Goal: Task Accomplishment & Management: Manage account settings

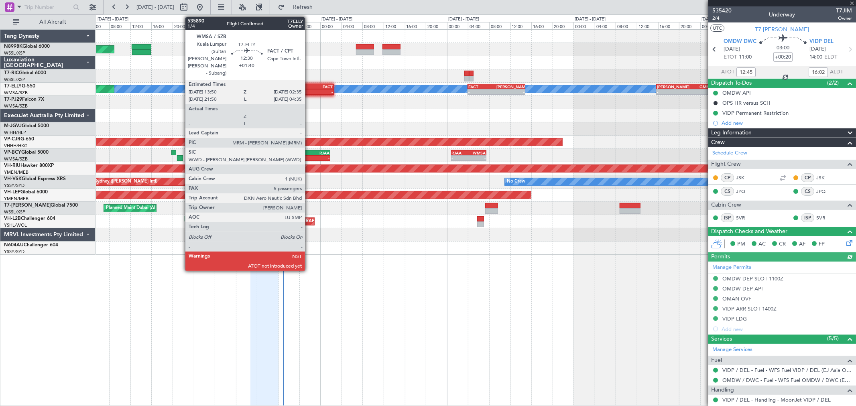
click at [308, 92] on div "-" at bounding box center [316, 92] width 33 height 5
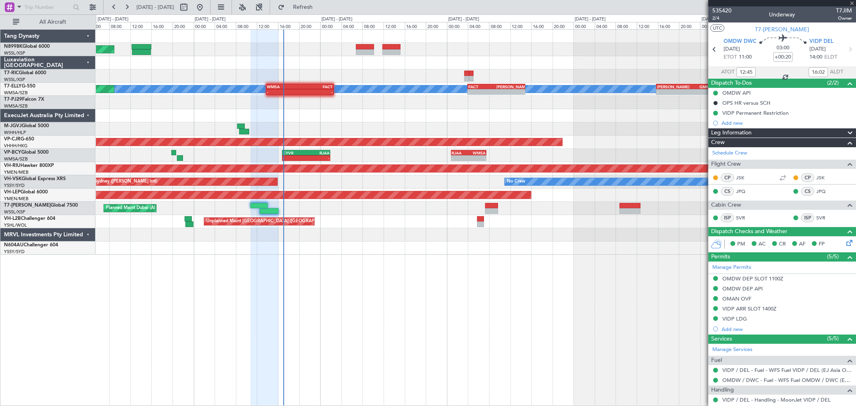
type input "+01:40"
type input "5"
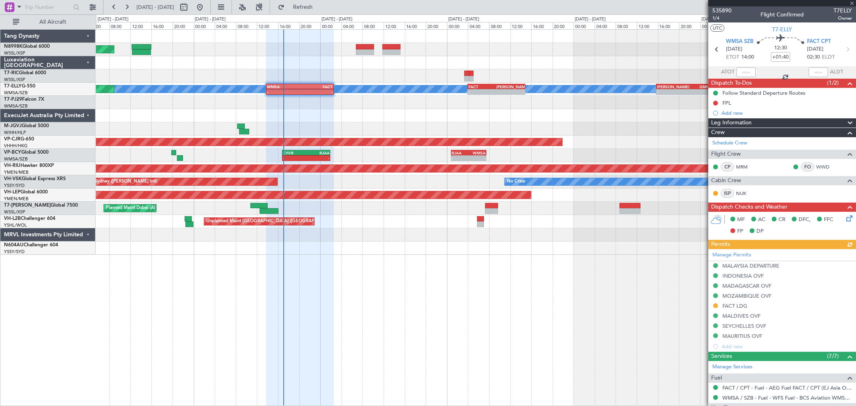
type input "[PERSON_NAME] (BTA)"
click at [713, 19] on span "1/4" at bounding box center [722, 18] width 19 height 7
click at [434, 126] on div "Planned Maint Singapore (Seletar) MEL Planned Maint Kuala Lumpur (Sultan Abdul …" at bounding box center [476, 142] width 760 height 225
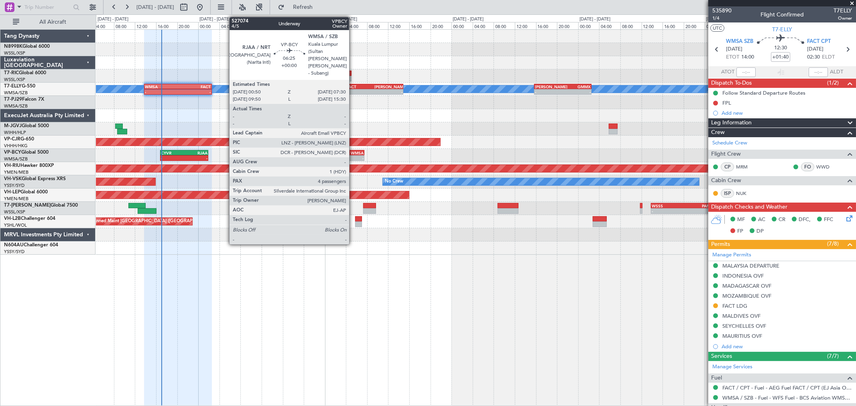
click at [348, 159] on div "-" at bounding box center [355, 158] width 17 height 5
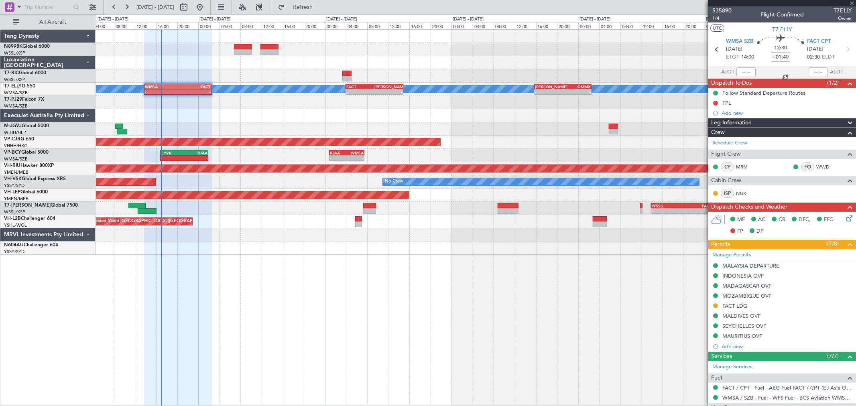
type input "4"
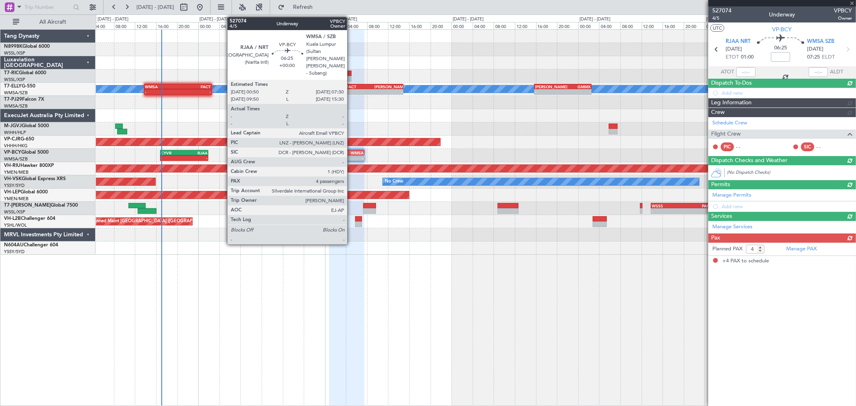
click at [352, 153] on div "WMSA" at bounding box center [355, 153] width 17 height 5
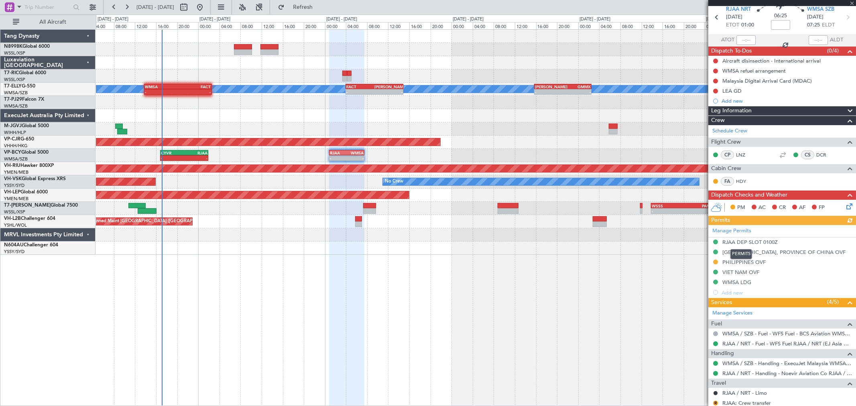
scroll to position [45, 0]
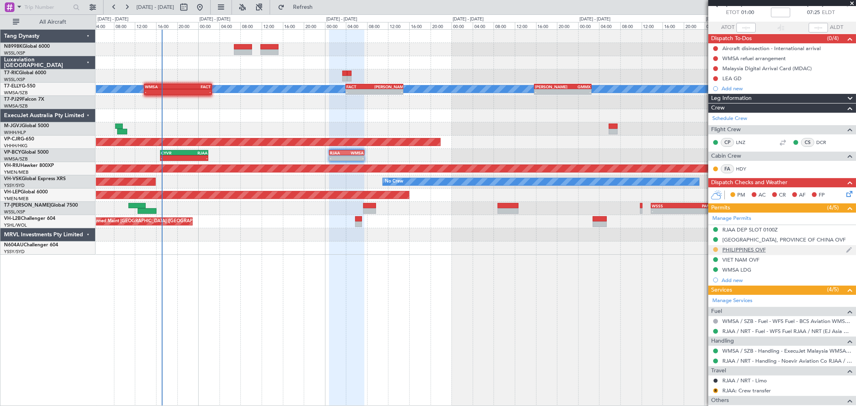
click at [717, 248] on button at bounding box center [715, 249] width 5 height 5
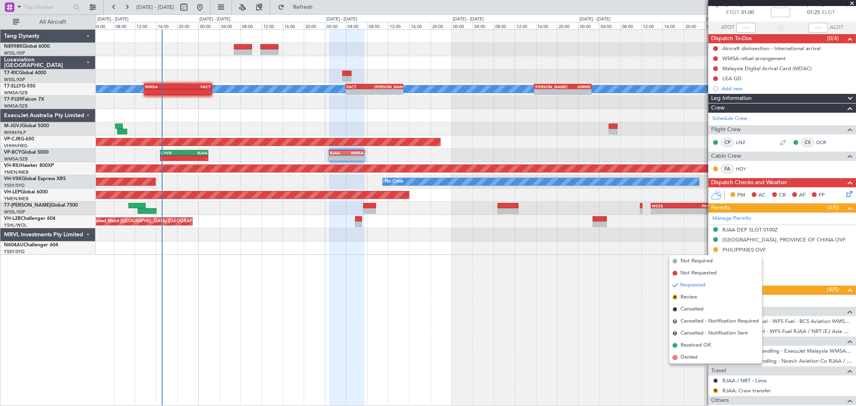
drag, startPoint x: 686, startPoint y: 343, endPoint x: 689, endPoint y: 338, distance: 6.5
click at [686, 343] on span "Received OK" at bounding box center [696, 346] width 31 height 8
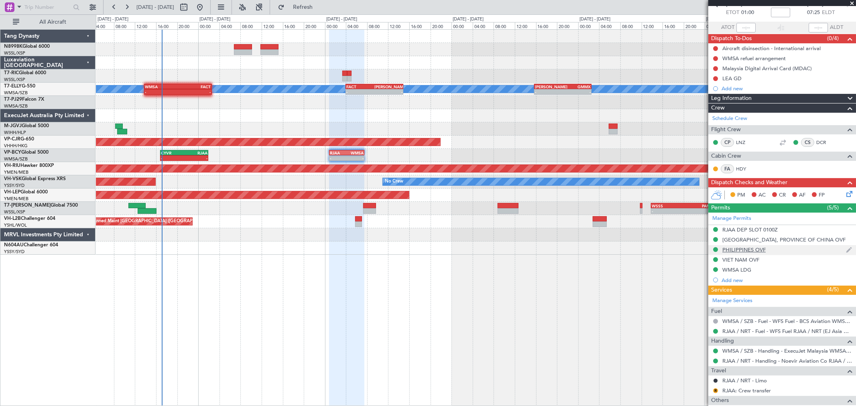
click at [742, 251] on div "PHILIPPINES OVF" at bounding box center [744, 249] width 43 height 7
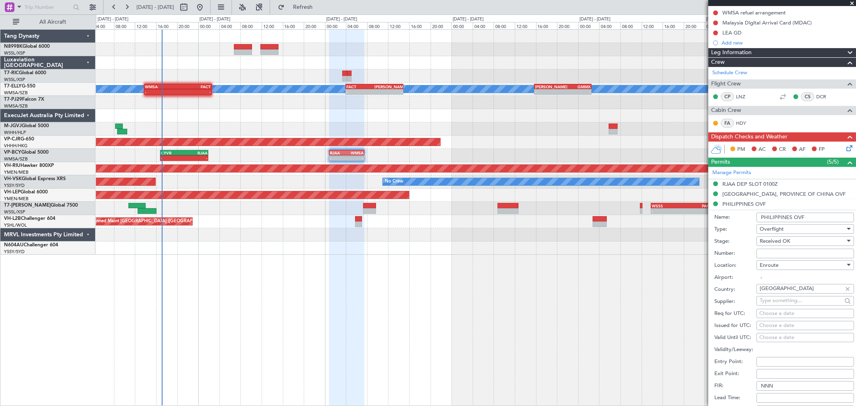
scroll to position [134, 0]
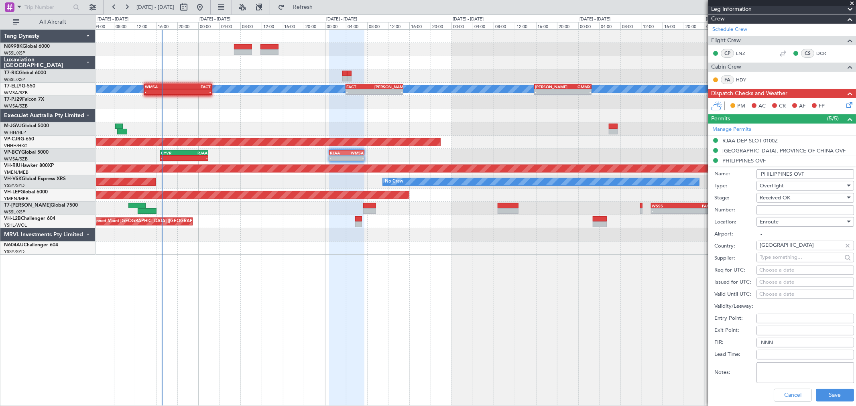
click at [772, 210] on input "Number:" at bounding box center [806, 211] width 98 height 10
paste input "3OP2025-2216"
type input "3OP2025-2216"
click at [776, 282] on div "Choose a date" at bounding box center [806, 283] width 92 height 8
select select "9"
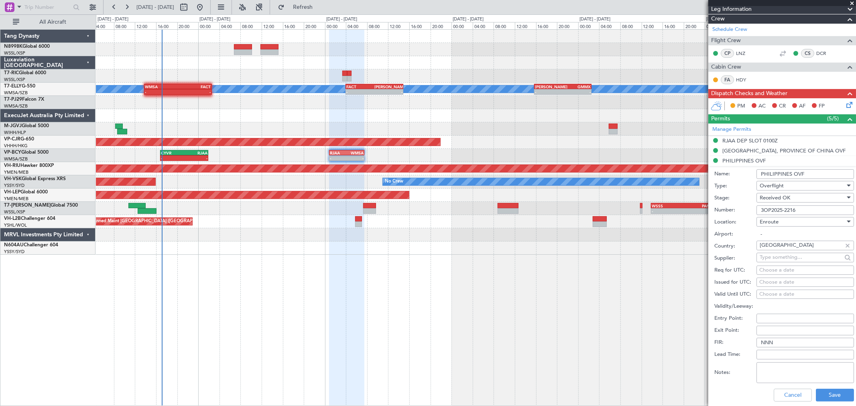
select select "2025"
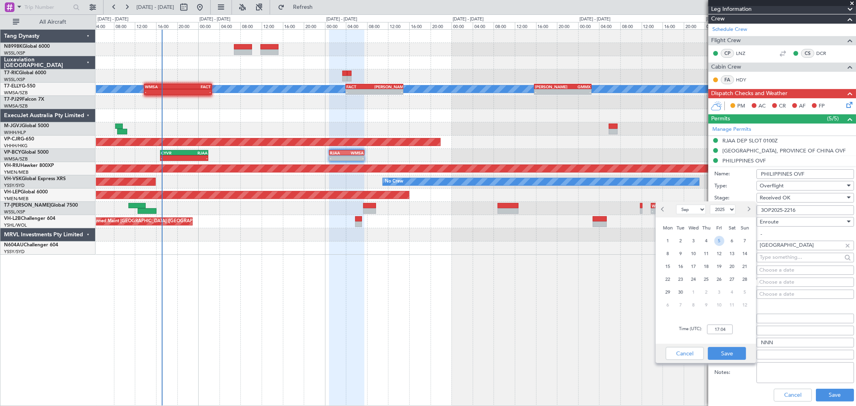
click at [722, 243] on span "5" at bounding box center [720, 241] width 10 height 10
click at [729, 330] on input "00:00" at bounding box center [720, 330] width 26 height 10
type input "01:00"
click at [731, 356] on button "Save" at bounding box center [727, 353] width 38 height 13
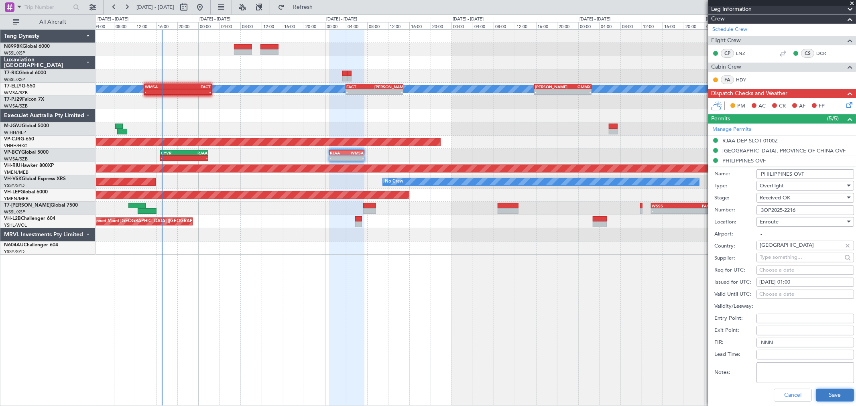
click at [826, 390] on button "Save" at bounding box center [835, 395] width 38 height 13
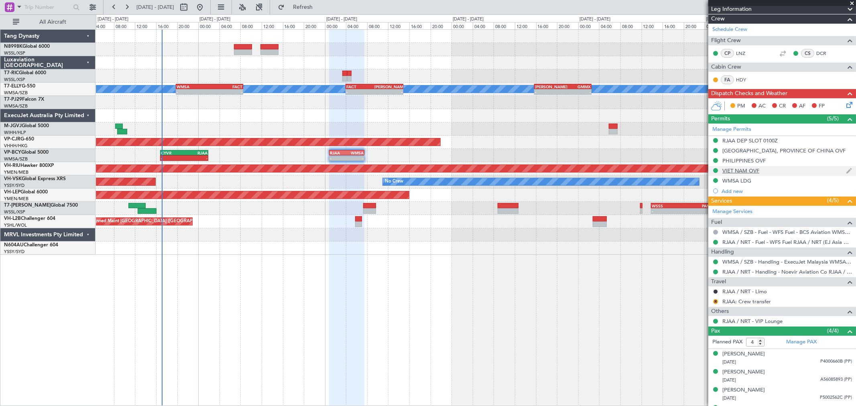
click at [741, 170] on div "VIET NAM OVF" at bounding box center [741, 170] width 37 height 7
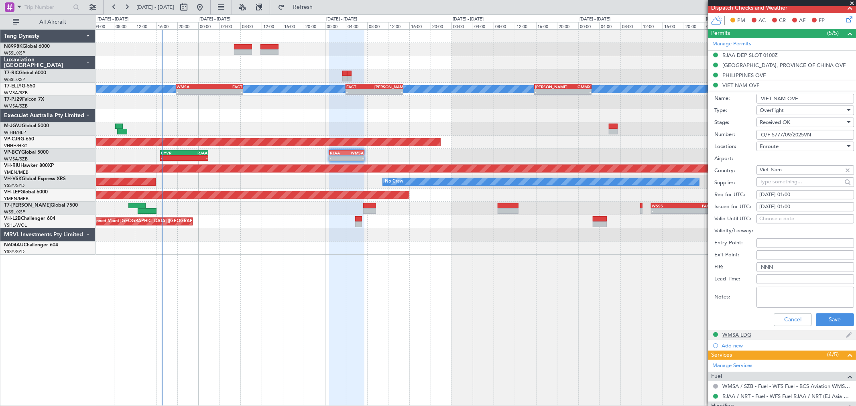
scroll to position [223, 0]
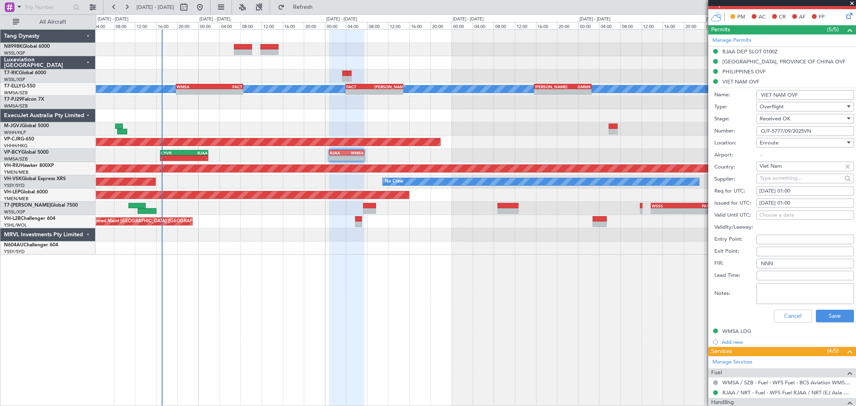
click at [796, 322] on div "Cancel Save" at bounding box center [785, 316] width 140 height 21
click at [788, 316] on button "Cancel" at bounding box center [793, 316] width 38 height 13
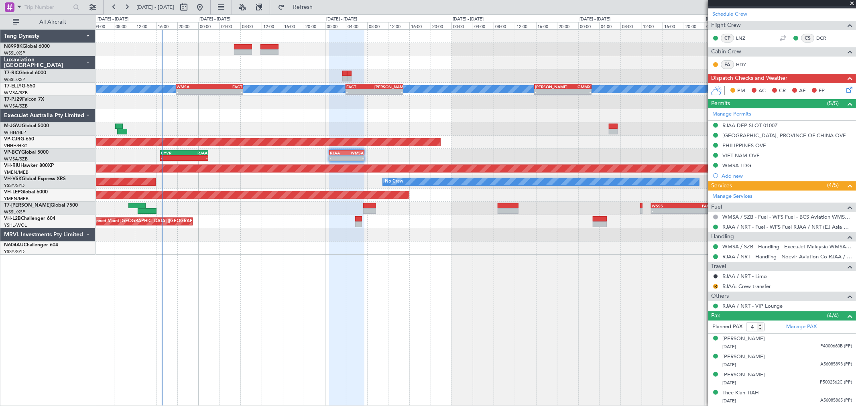
scroll to position [149, 0]
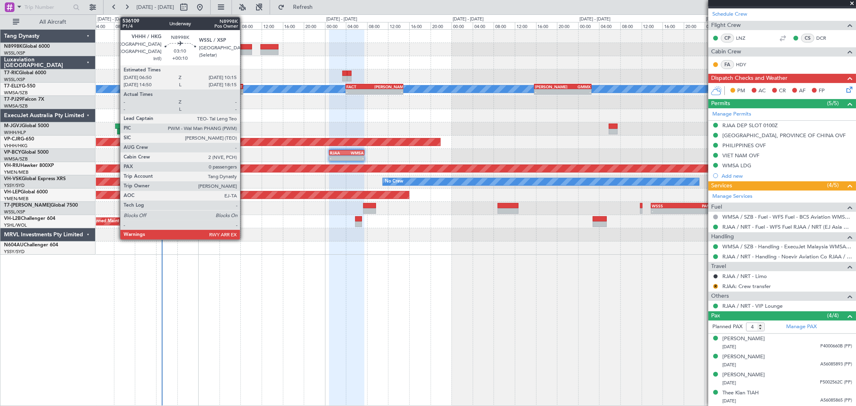
click at [244, 53] on div at bounding box center [243, 52] width 18 height 6
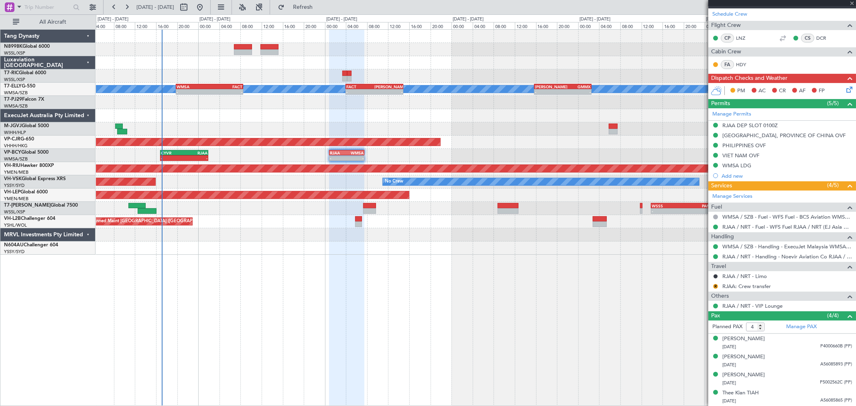
type input "+00:10"
type input "0"
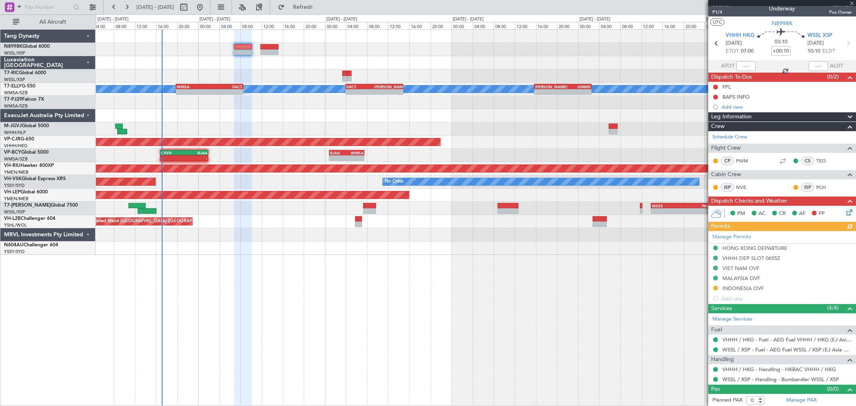
scroll to position [7, 0]
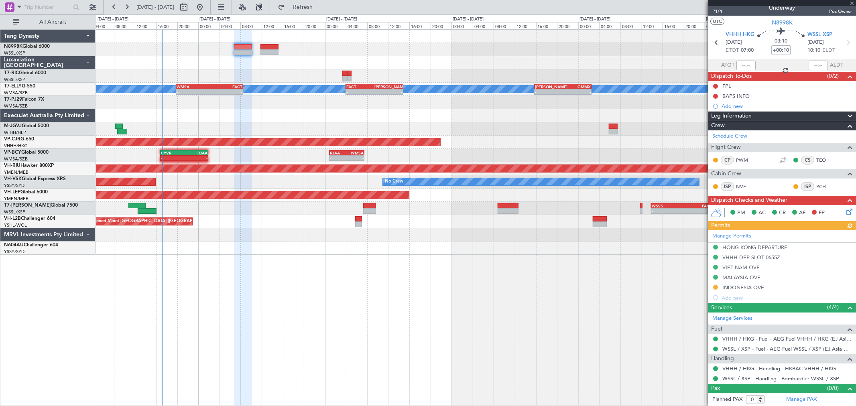
click at [716, 287] on div "Manage Permits HONG KONG DEPARTURE VHHH DEP SLOT 0655Z VIET NAM OVF MALAYSIA OV…" at bounding box center [783, 266] width 148 height 73
click at [716, 287] on button at bounding box center [715, 287] width 5 height 5
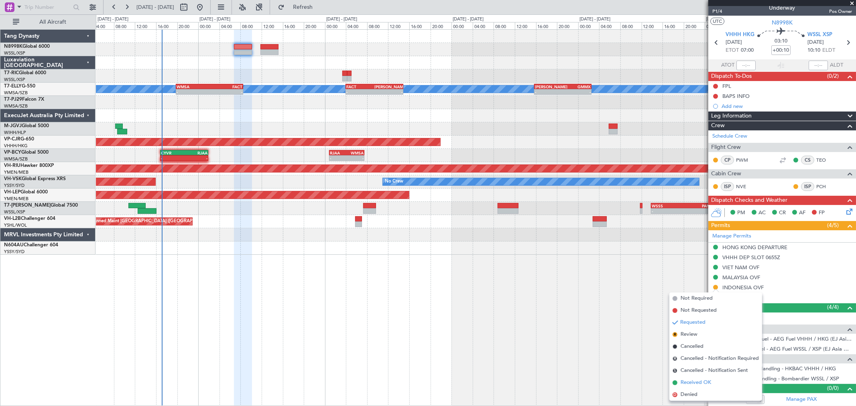
click at [688, 383] on span "Received OK" at bounding box center [696, 383] width 31 height 8
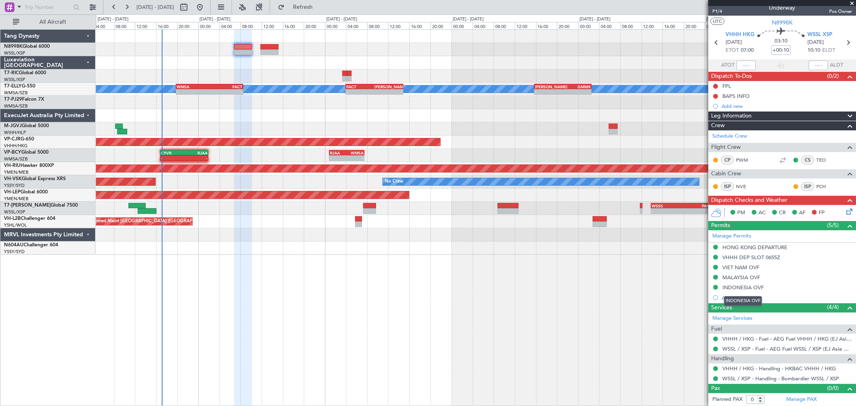
click at [744, 288] on div "INDONESIA OVF" at bounding box center [743, 287] width 41 height 7
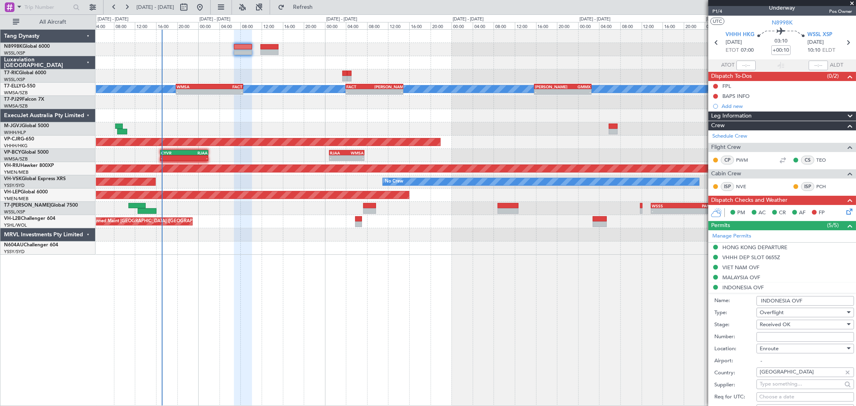
scroll to position [51, 0]
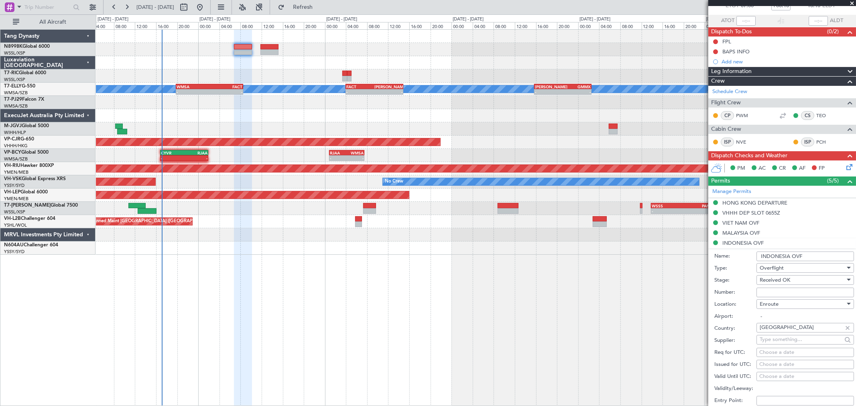
click at [766, 291] on input "Number:" at bounding box center [806, 293] width 98 height 10
paste input "SI13063"
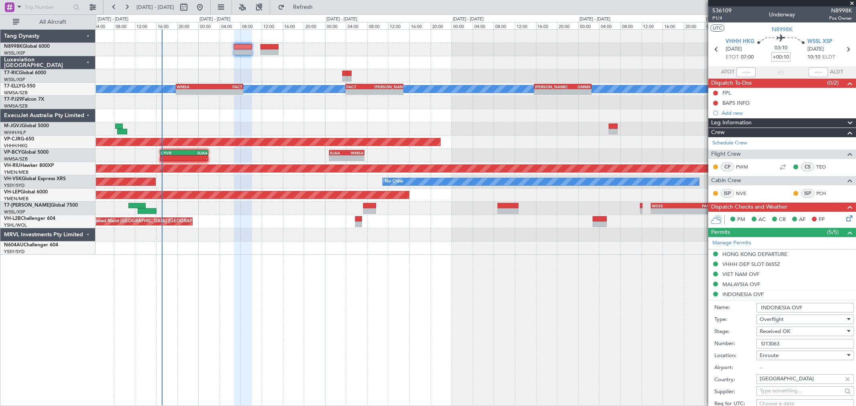
scroll to position [89, 0]
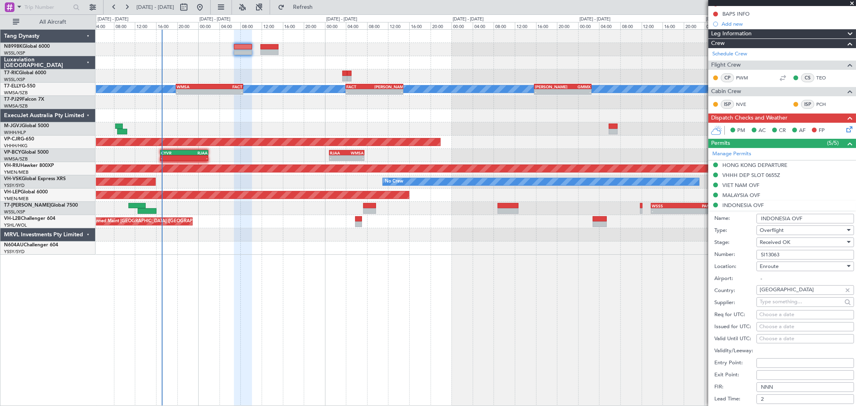
type input "SI13063"
click at [771, 327] on div "Choose a date" at bounding box center [806, 327] width 92 height 8
select select "9"
select select "2025"
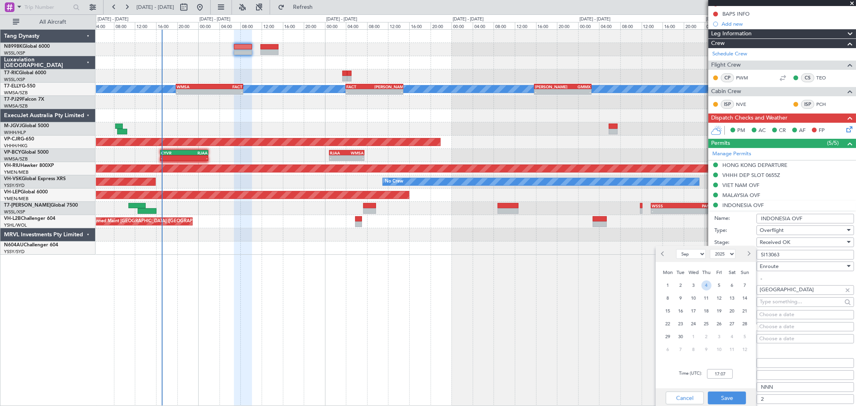
click at [709, 287] on span "4" at bounding box center [707, 286] width 10 height 10
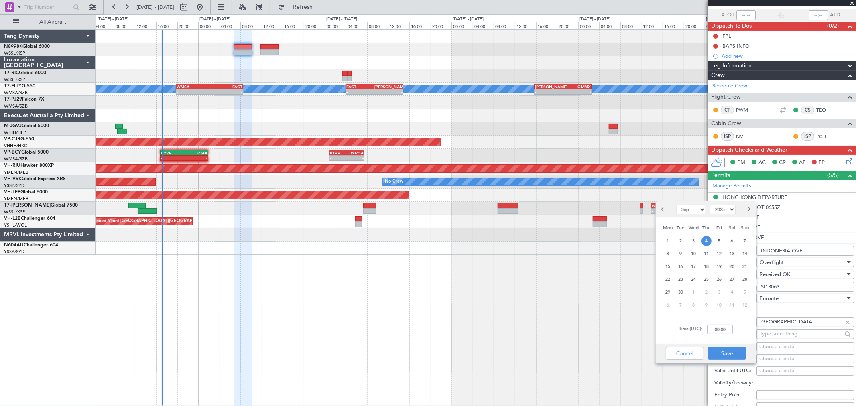
scroll to position [134, 0]
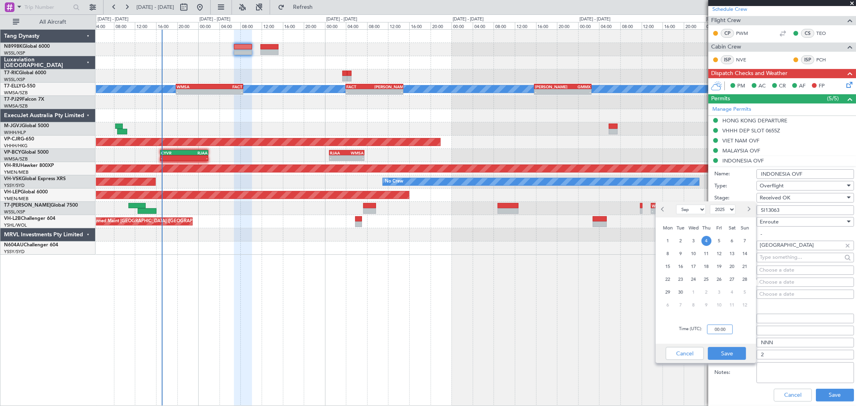
click at [731, 326] on input "00:00" at bounding box center [720, 330] width 26 height 10
type input "07:00"
click at [729, 359] on button "Save" at bounding box center [727, 353] width 38 height 13
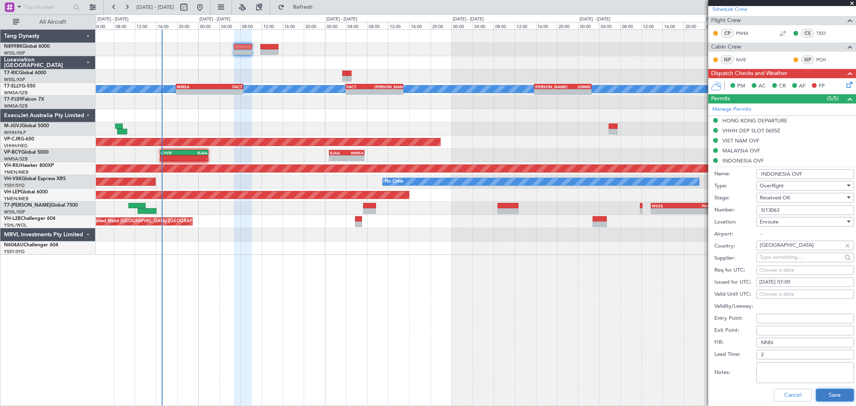
click at [827, 394] on button "Save" at bounding box center [835, 395] width 38 height 13
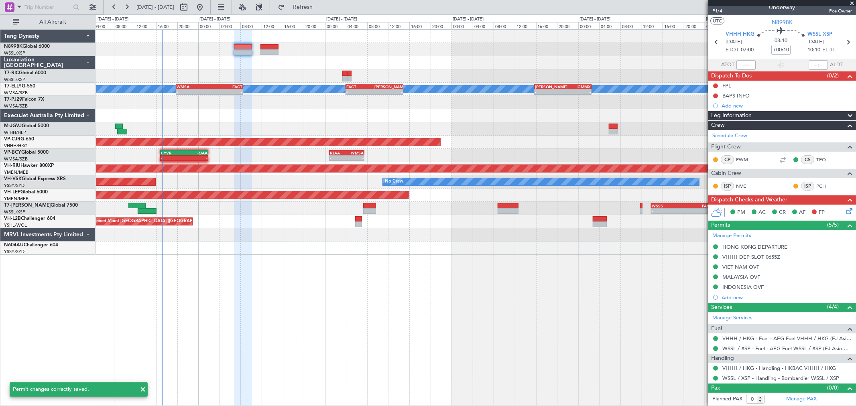
scroll to position [7, 0]
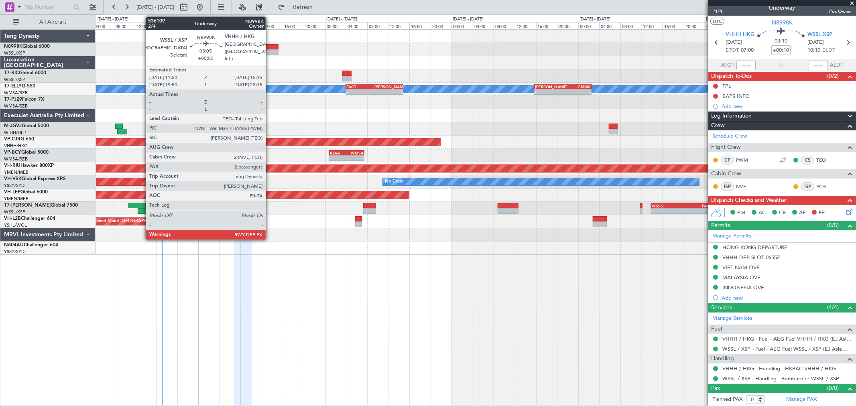
click at [270, 53] on div at bounding box center [270, 52] width 18 height 6
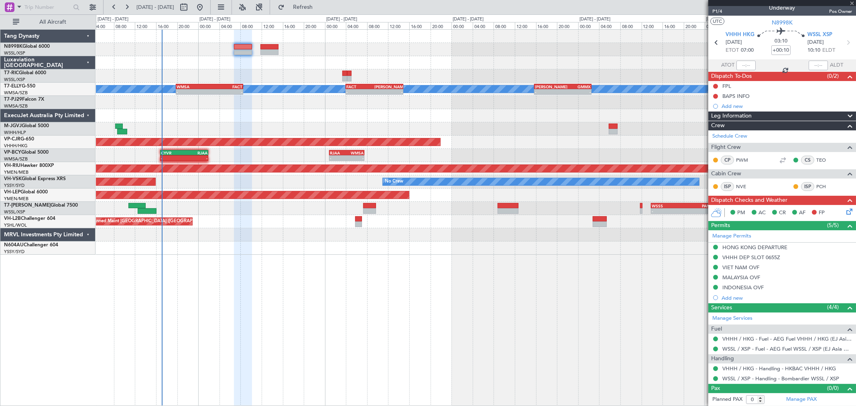
type input "2"
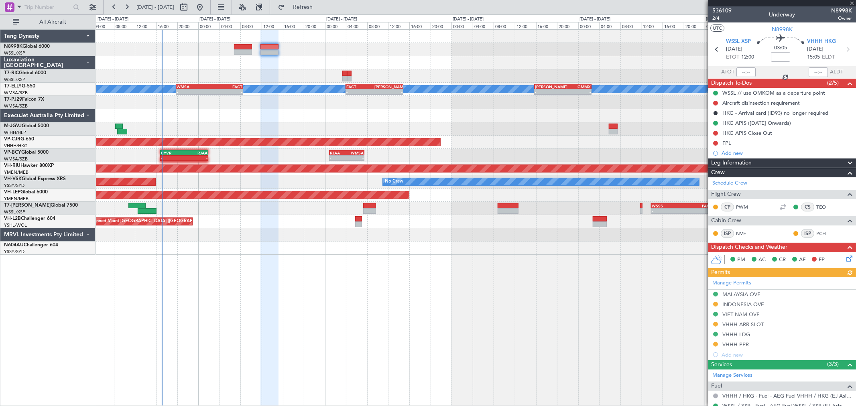
click at [716, 305] on div "Manage Permits MALAYSIA OVF INDONESIA OVF VIET NAM OVF VHHH ARR SLOT VHHH LDG V…" at bounding box center [783, 318] width 148 height 83
click at [715, 304] on button at bounding box center [715, 304] width 5 height 5
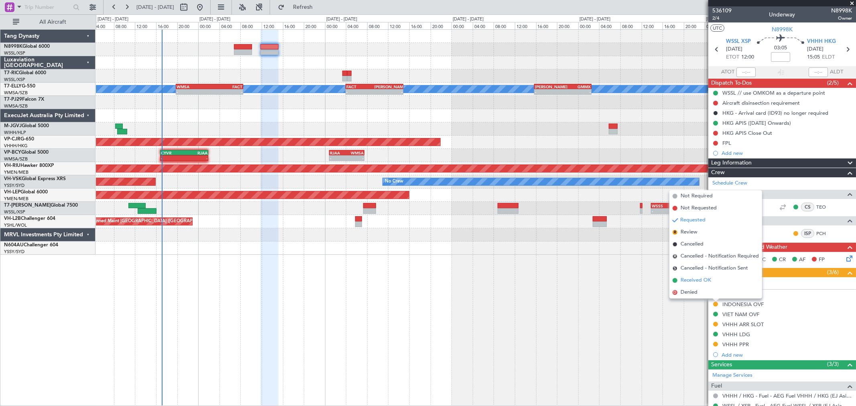
click at [705, 281] on span "Received OK" at bounding box center [696, 281] width 31 height 8
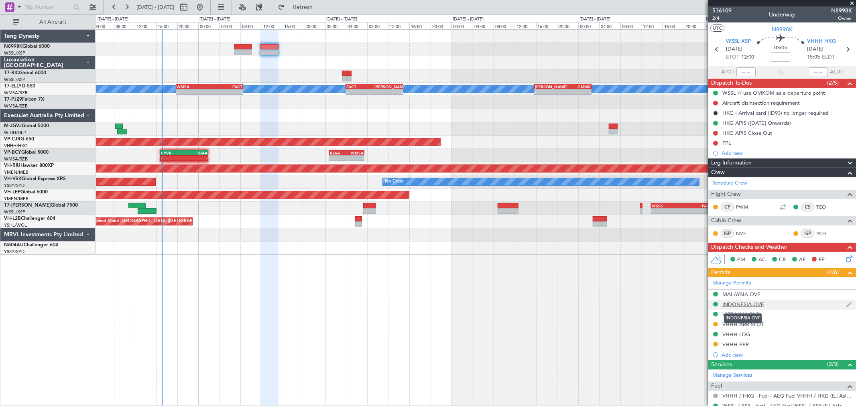
click at [753, 307] on div "INDONESIA OVF" at bounding box center [743, 304] width 41 height 7
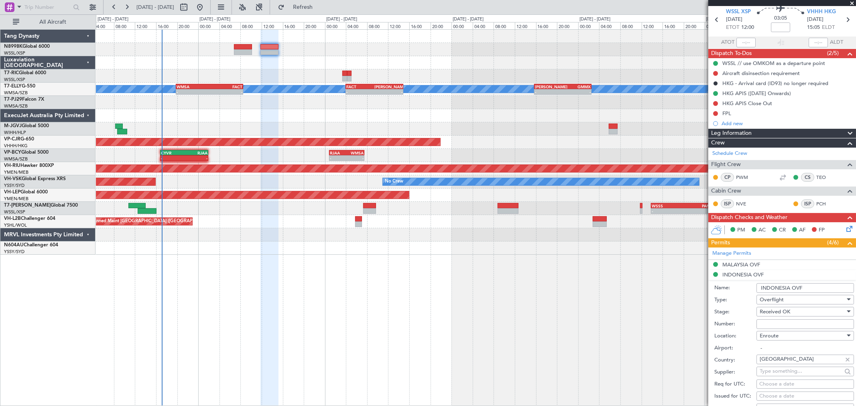
scroll to position [45, 0]
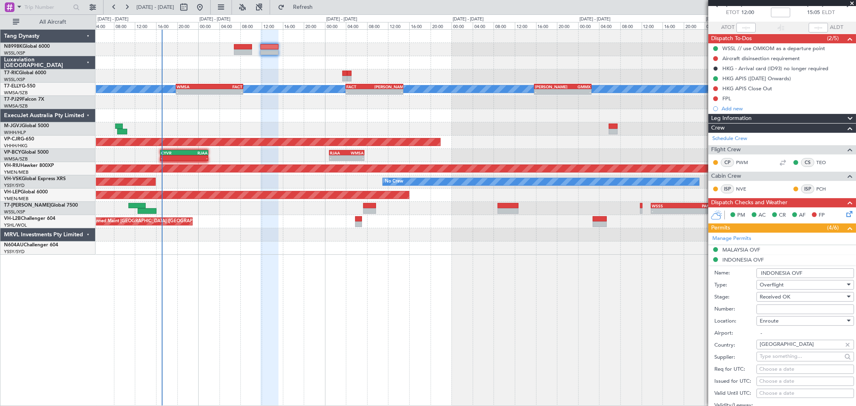
click at [767, 310] on input "Number:" at bounding box center [806, 310] width 98 height 10
paste input "SI13064"
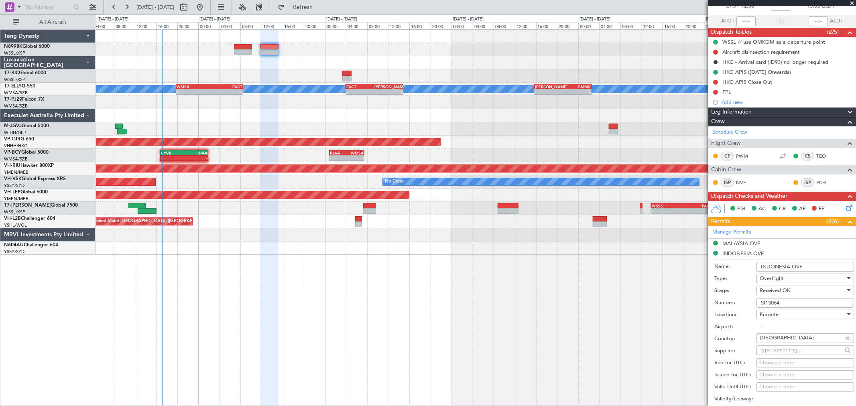
scroll to position [89, 0]
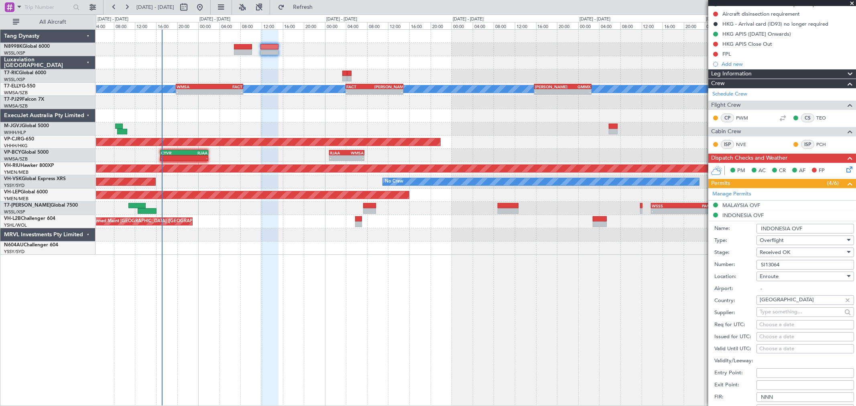
type input "SI13064"
click at [777, 337] on div "Choose a date" at bounding box center [806, 337] width 92 height 8
select select "9"
select select "2025"
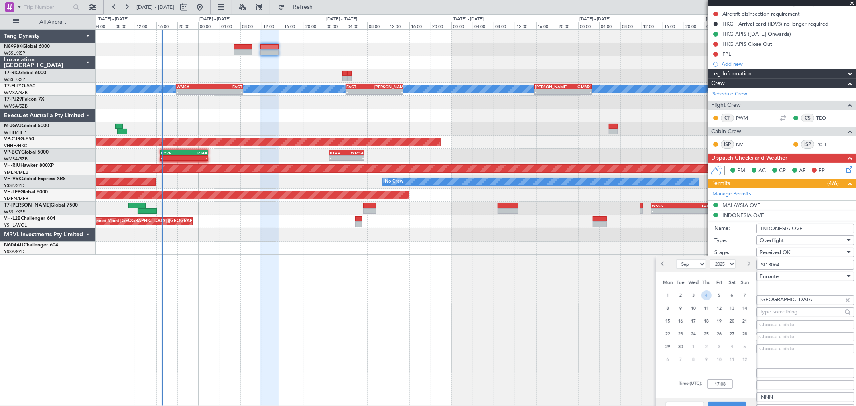
click at [706, 298] on span "4" at bounding box center [707, 296] width 10 height 10
click at [724, 383] on input "00:00" at bounding box center [720, 384] width 26 height 10
type input "12:00"
click at [727, 403] on button "Save" at bounding box center [727, 408] width 38 height 13
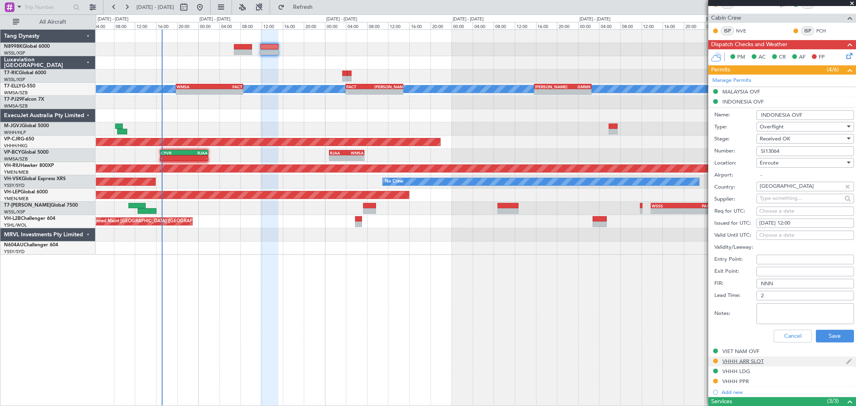
scroll to position [223, 0]
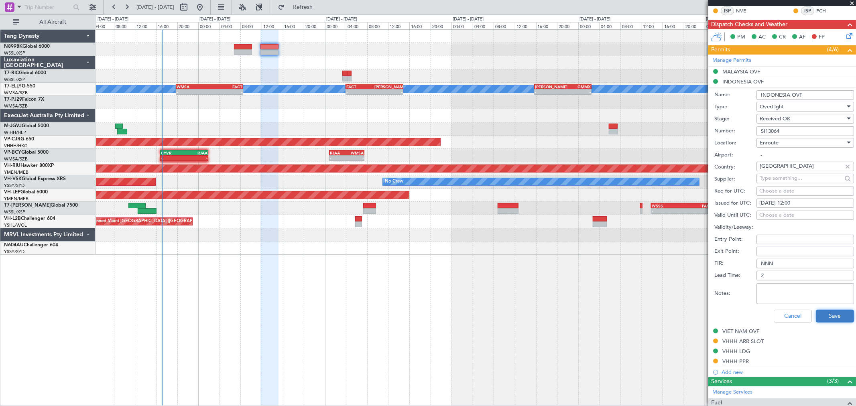
click at [821, 315] on button "Save" at bounding box center [835, 316] width 38 height 13
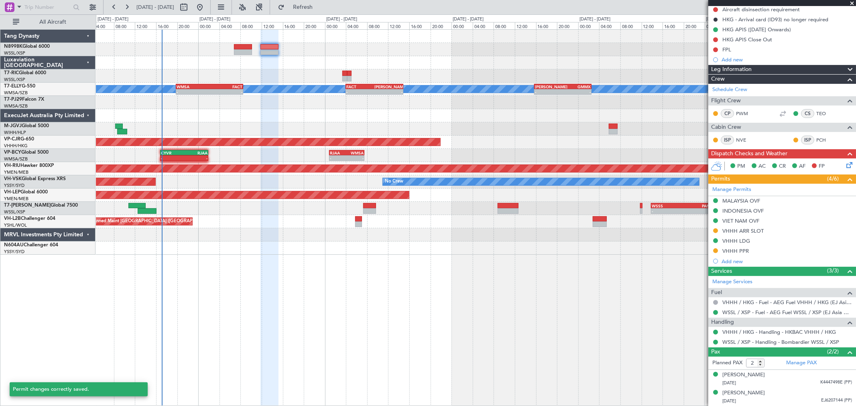
scroll to position [94, 0]
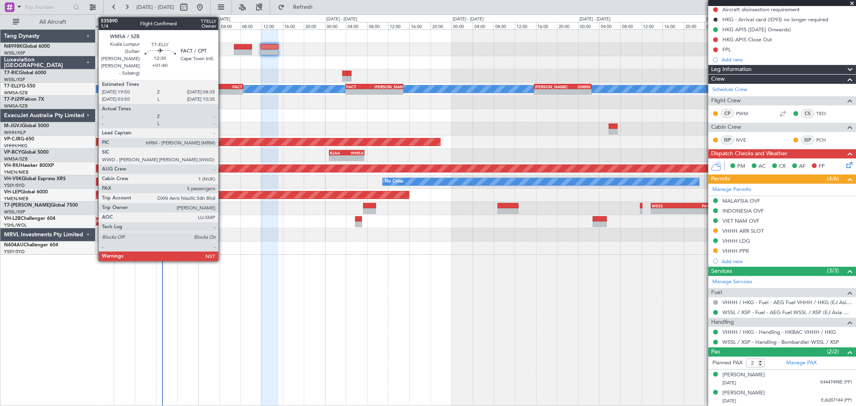
click at [222, 92] on div "-" at bounding box center [226, 92] width 33 height 5
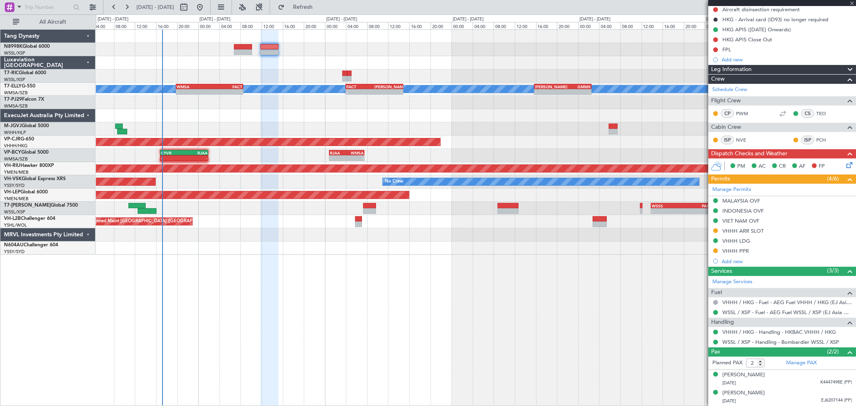
type input "+01:40"
type input "5"
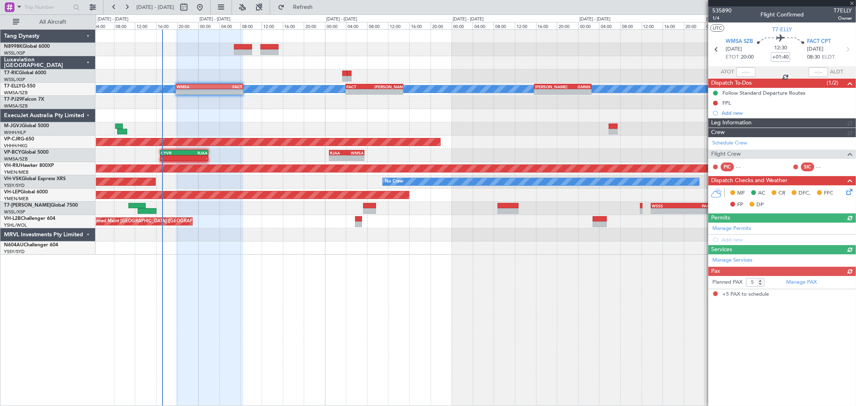
type input "[PERSON_NAME] (BTA)"
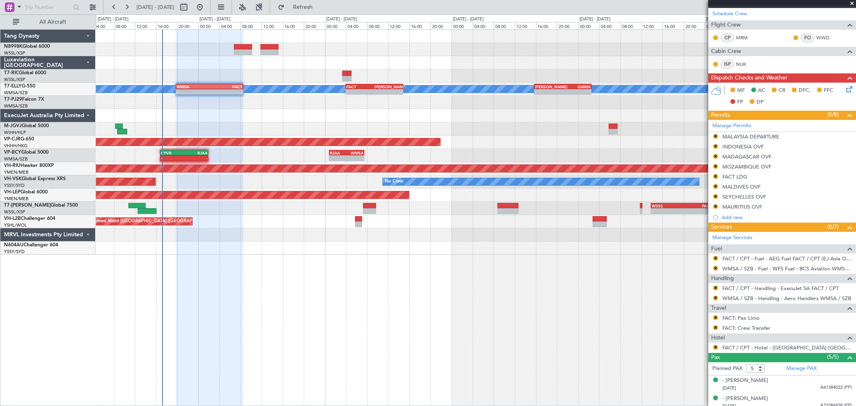
scroll to position [134, 0]
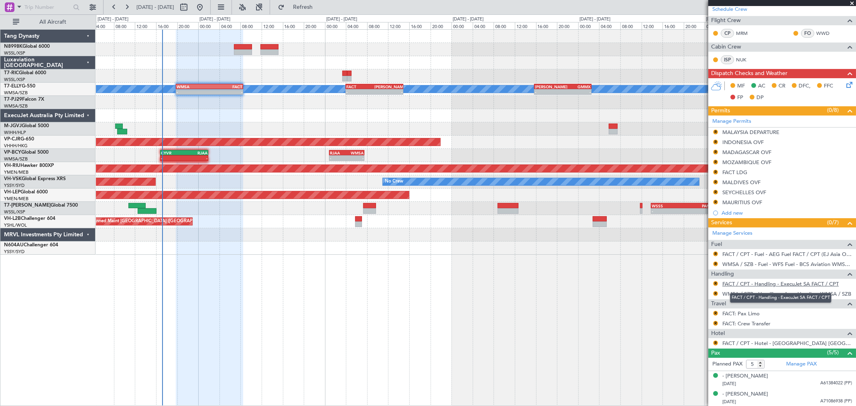
click at [768, 283] on link "FACT / CPT - Handling - ExecuJet SA FACT / CPT" at bounding box center [781, 284] width 116 height 7
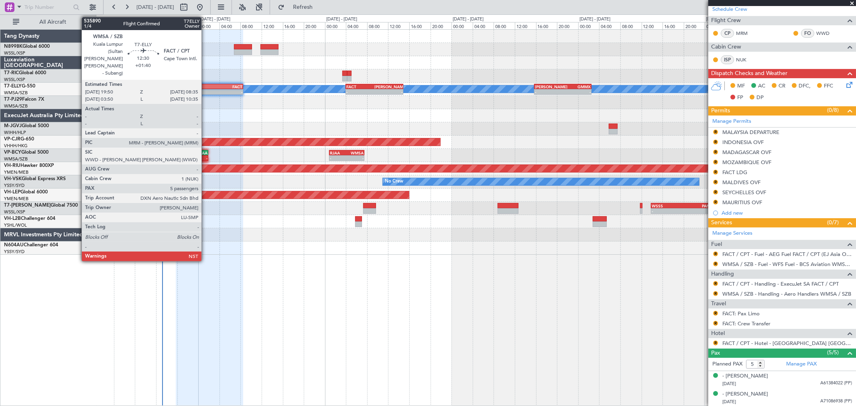
click at [206, 87] on div "WMSA" at bounding box center [193, 86] width 33 height 5
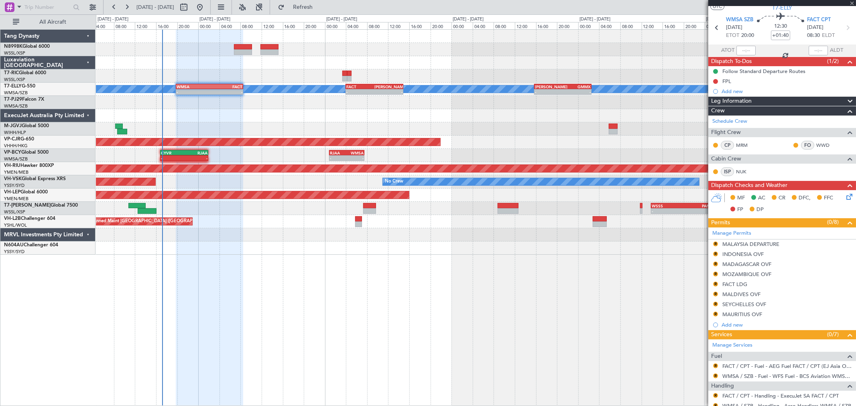
scroll to position [0, 0]
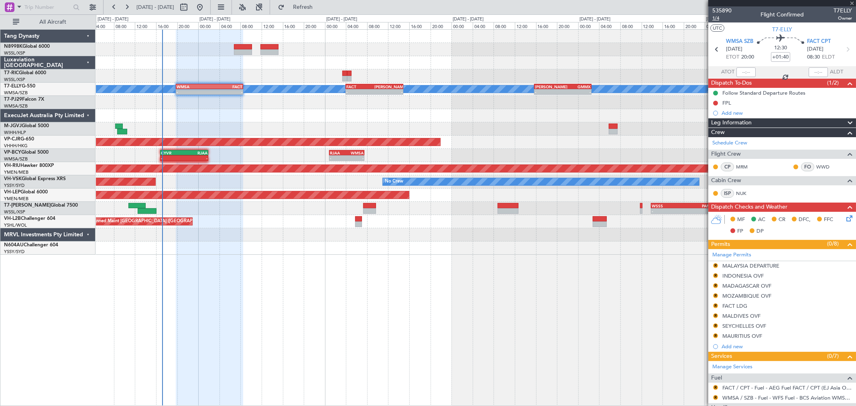
click at [718, 19] on span "1/4" at bounding box center [722, 18] width 19 height 7
type input "[PERSON_NAME] (BTA)"
click at [306, 4] on button "Refresh" at bounding box center [298, 7] width 48 height 13
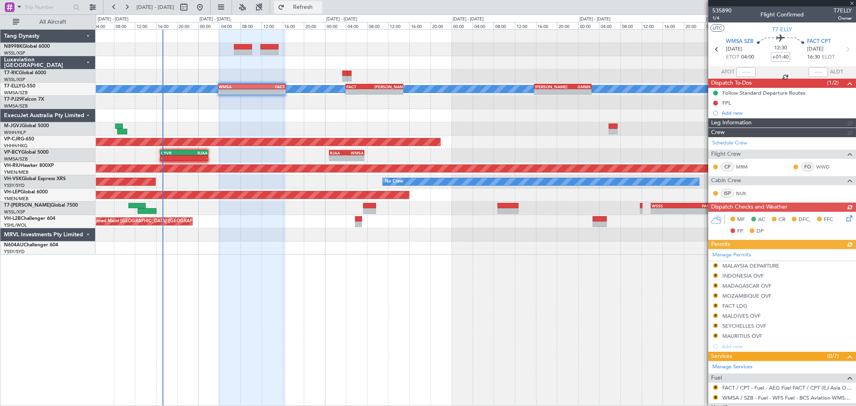
type input "[PERSON_NAME] (BTA)"
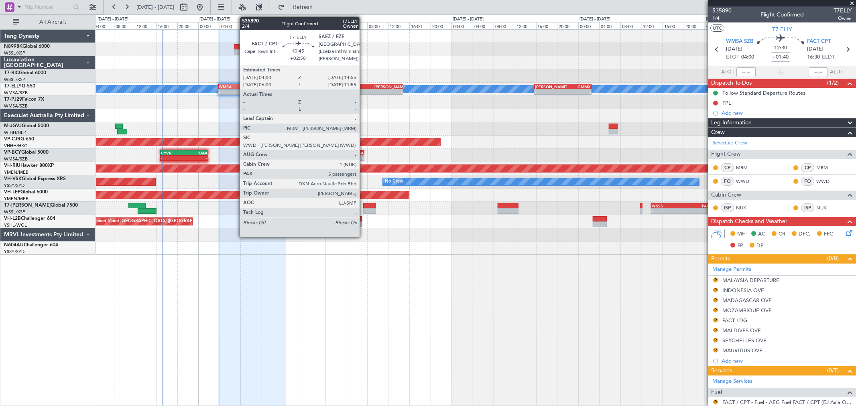
click at [364, 86] on div "FACT" at bounding box center [360, 86] width 28 height 5
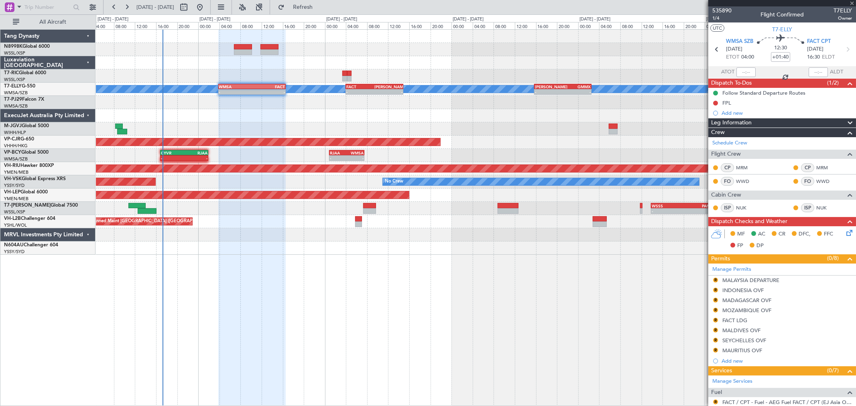
type input "+02:50"
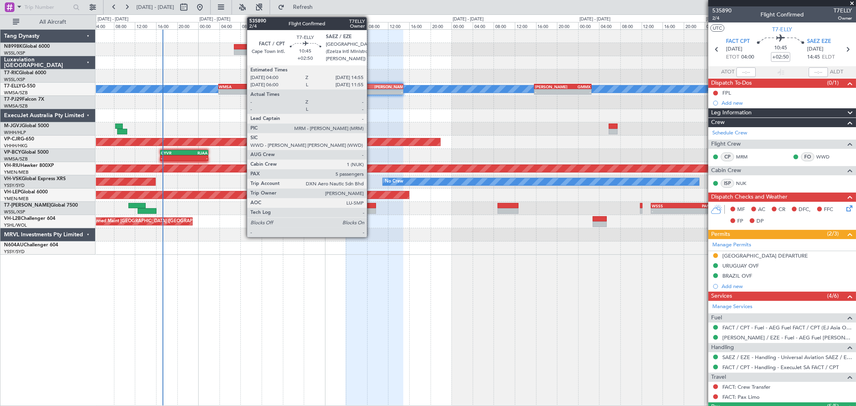
click at [370, 90] on div "-" at bounding box center [360, 92] width 28 height 5
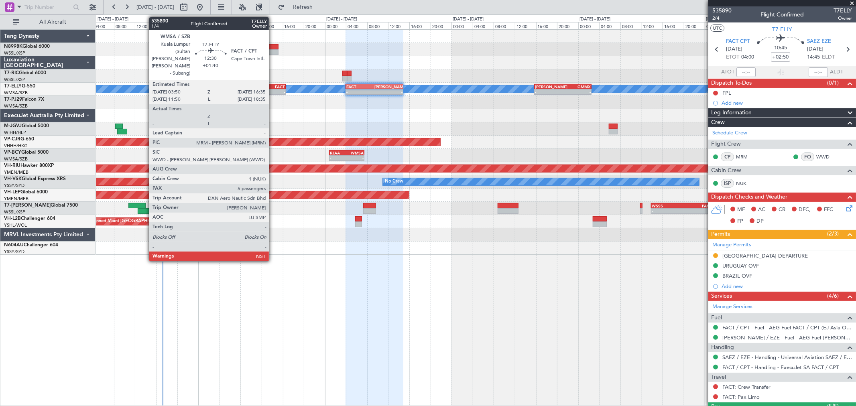
click at [273, 94] on div "-" at bounding box center [268, 92] width 33 height 5
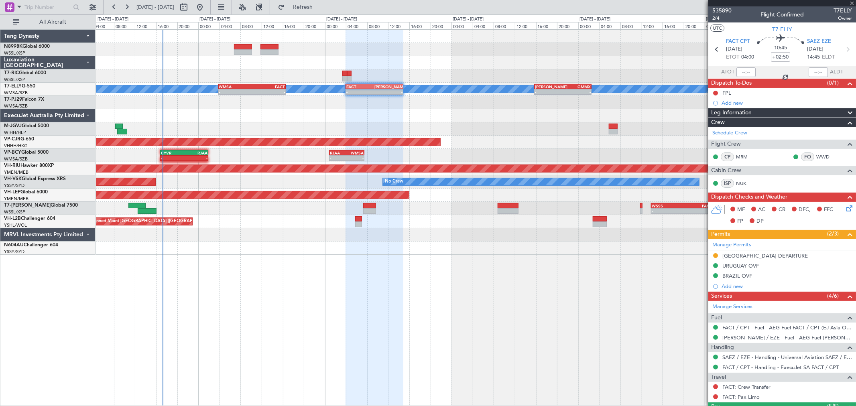
type input "+01:40"
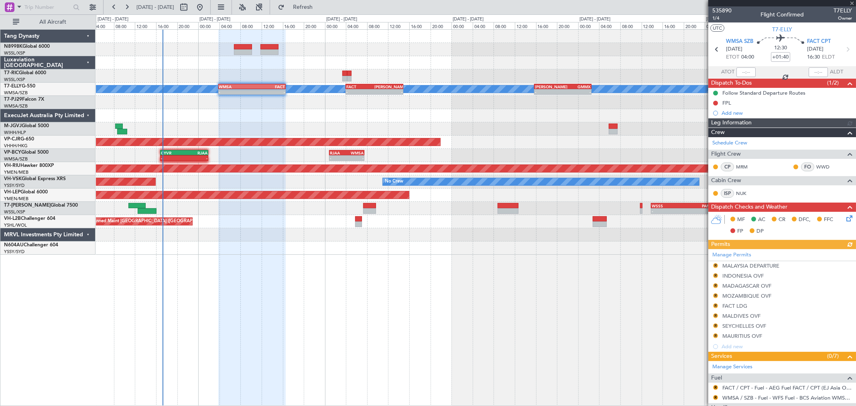
type input "[PERSON_NAME] (BTA)"
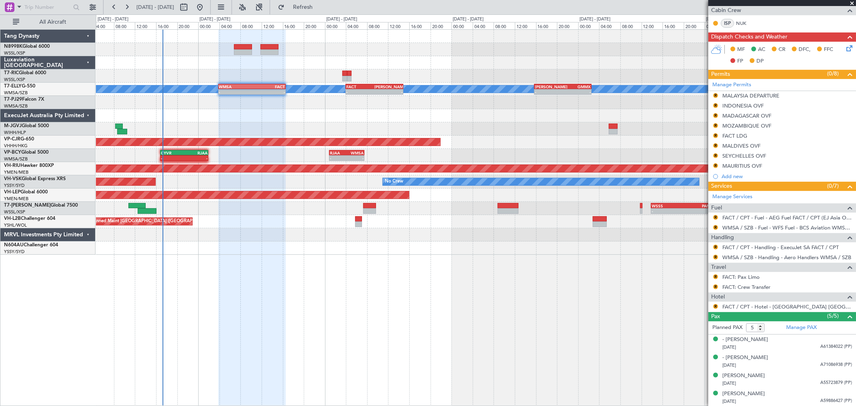
scroll to position [189, 0]
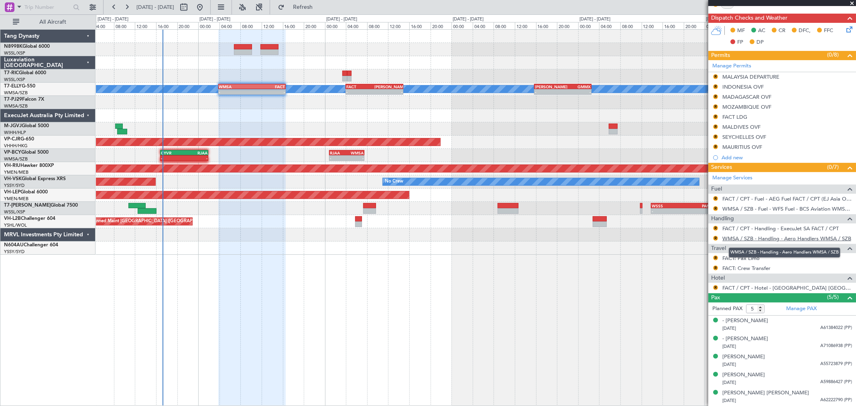
click at [752, 237] on link "WMSA / SZB - Handling - Aero Handlers WMSA / SZB" at bounding box center [787, 238] width 129 height 7
click at [716, 240] on button "R" at bounding box center [715, 238] width 5 height 5
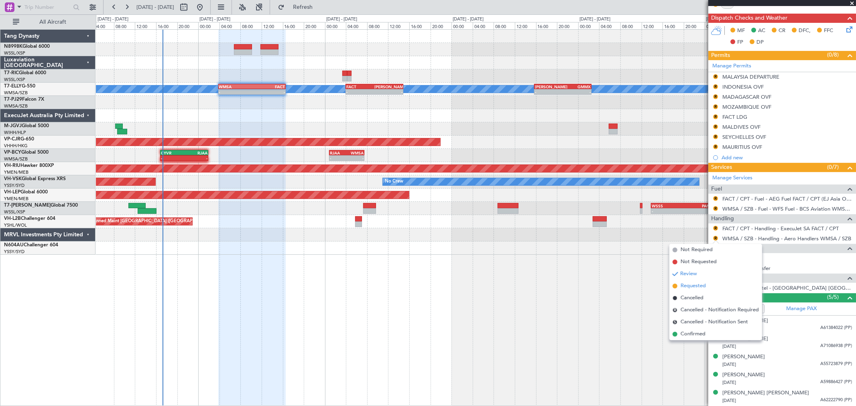
click at [697, 283] on span "Requested" at bounding box center [693, 286] width 25 height 8
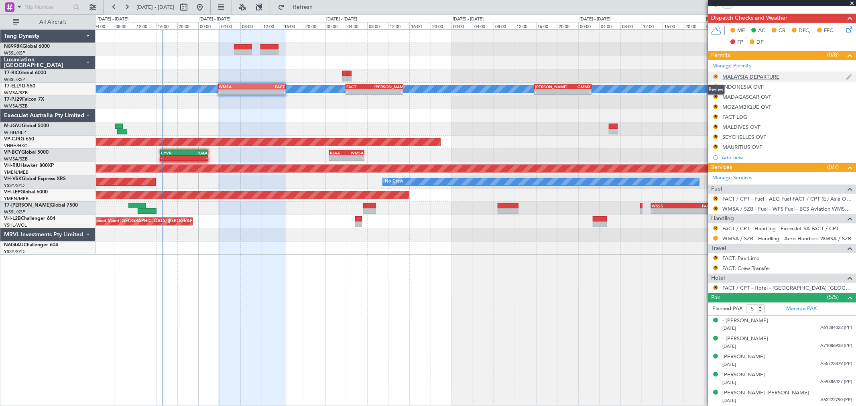
click at [717, 77] on button "R" at bounding box center [715, 76] width 5 height 5
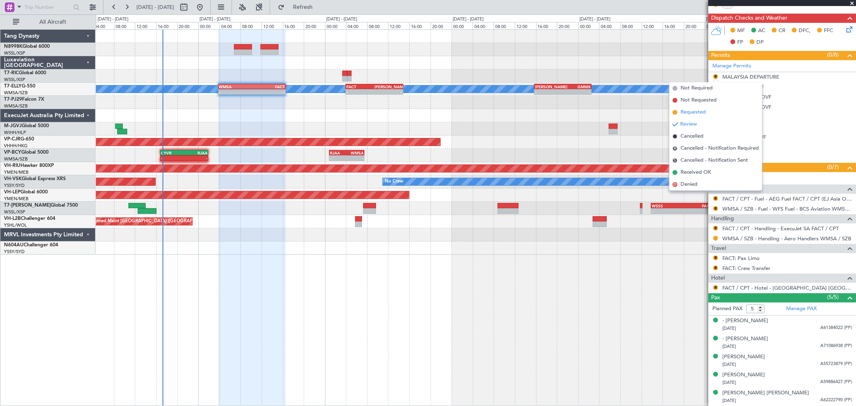
click at [702, 108] on li "Requested" at bounding box center [716, 112] width 93 height 12
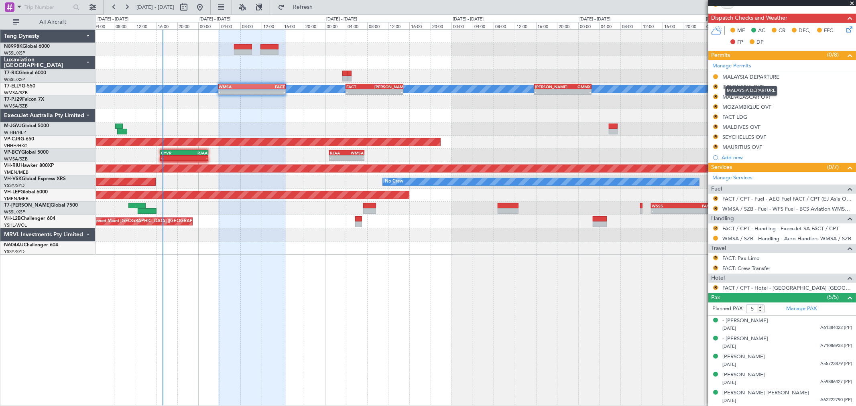
click at [760, 77] on div "MALAYSIA DEPARTURE" at bounding box center [751, 76] width 57 height 7
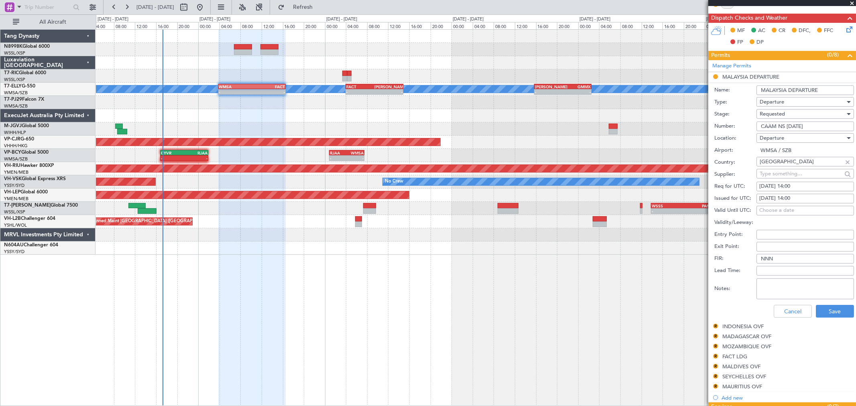
drag, startPoint x: 818, startPoint y: 127, endPoint x: 725, endPoint y: 128, distance: 92.7
click at [727, 128] on div "Number: CAAM NS 1213 08 25" at bounding box center [785, 126] width 140 height 12
drag, startPoint x: 784, startPoint y: 316, endPoint x: 788, endPoint y: 310, distance: 7.0
click at [784, 316] on button "Cancel" at bounding box center [793, 311] width 38 height 13
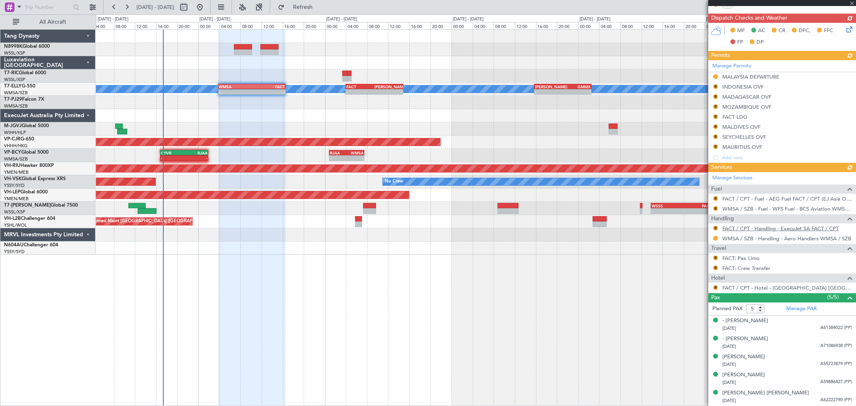
type input "[PERSON_NAME] (BTA)"
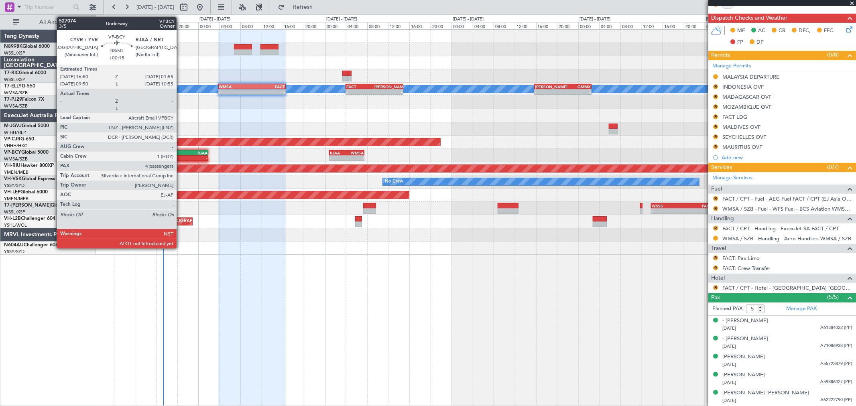
click at [181, 153] on div "CYVR" at bounding box center [172, 153] width 23 height 5
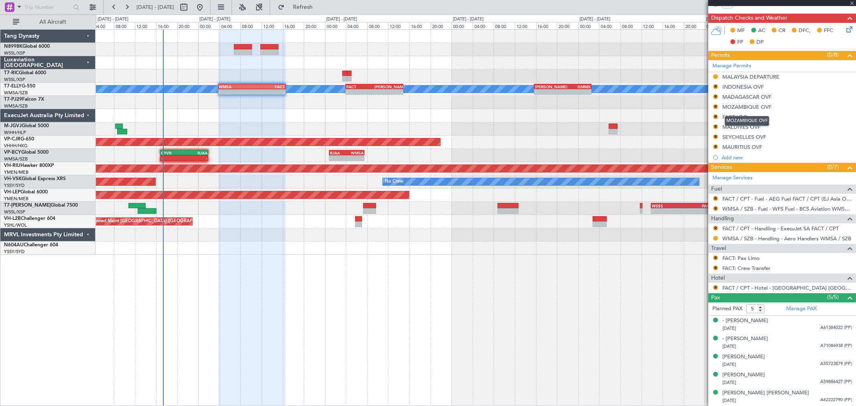
type input "+00:15"
type input "4"
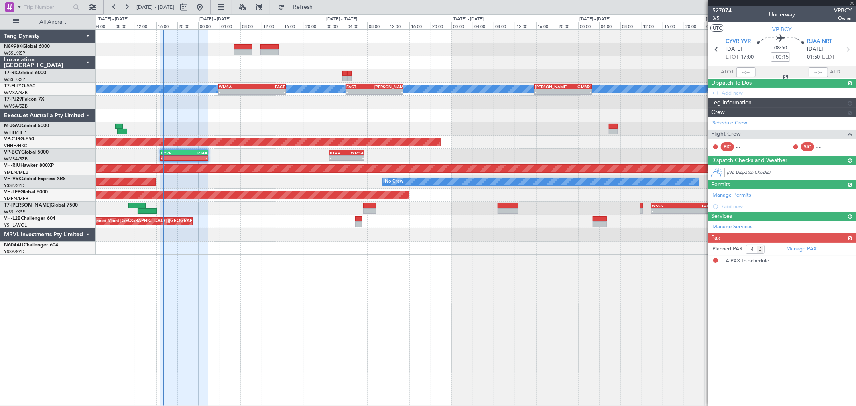
scroll to position [0, 0]
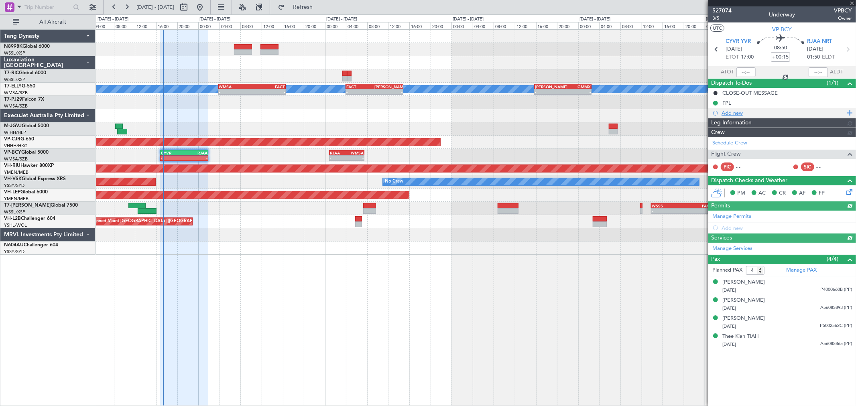
type input "[PERSON_NAME] (BTA)"
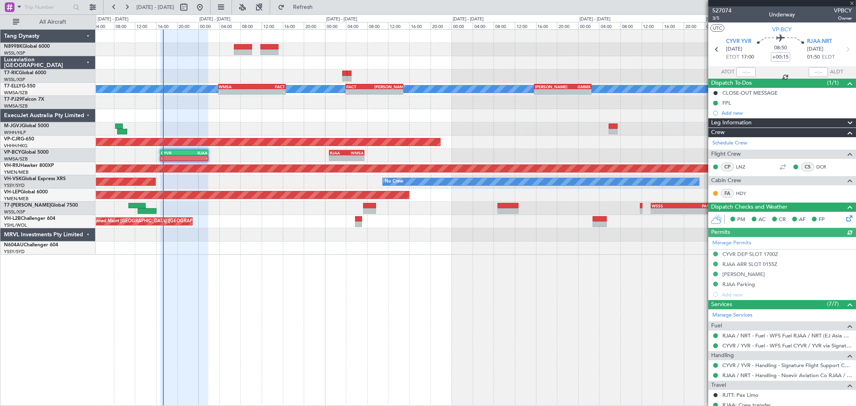
click at [745, 73] on div at bounding box center [746, 72] width 19 height 10
click at [745, 72] on div at bounding box center [746, 72] width 19 height 10
click at [745, 71] on div at bounding box center [746, 72] width 19 height 10
click at [745, 72] on div at bounding box center [746, 72] width 19 height 10
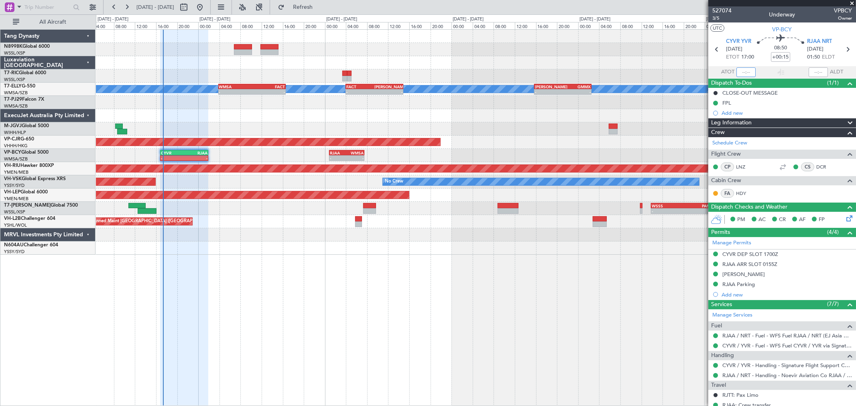
click at [748, 71] on input "text" at bounding box center [746, 72] width 19 height 10
type input "17:17"
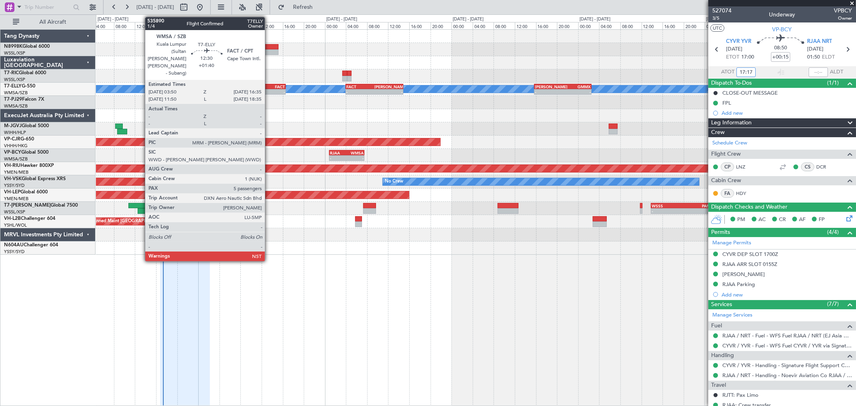
click at [269, 86] on div "FACT" at bounding box center [268, 86] width 33 height 5
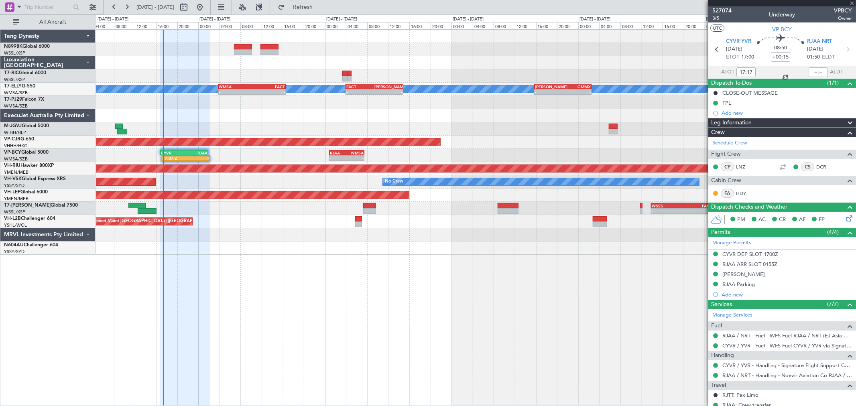
type input "+01:40"
type input "5"
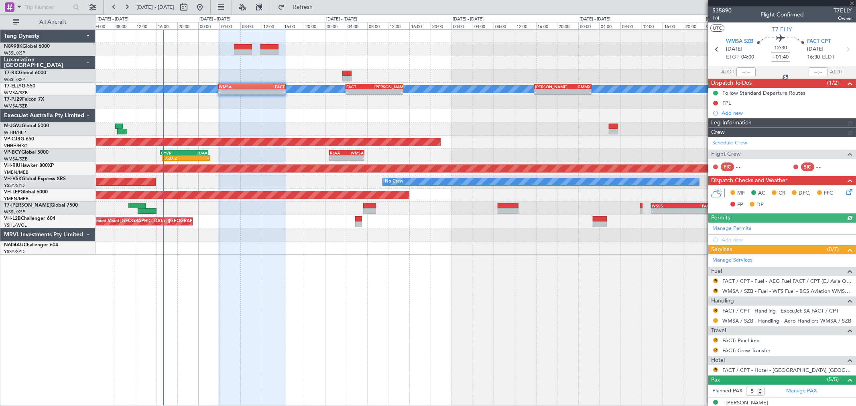
type input "Brien Tan (BTA)"
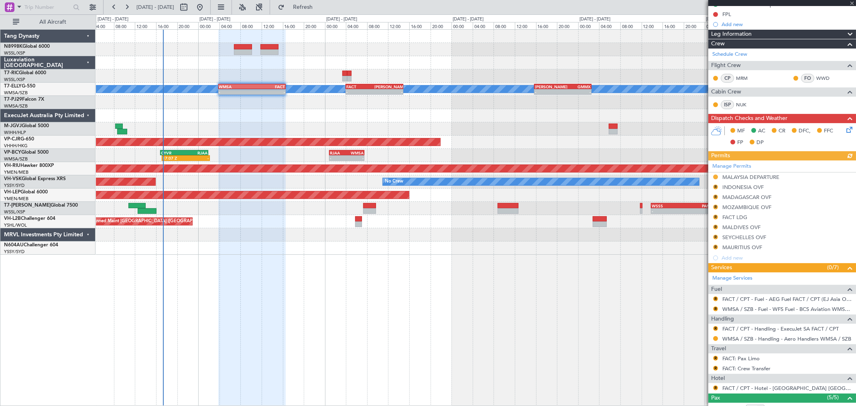
scroll to position [89, 0]
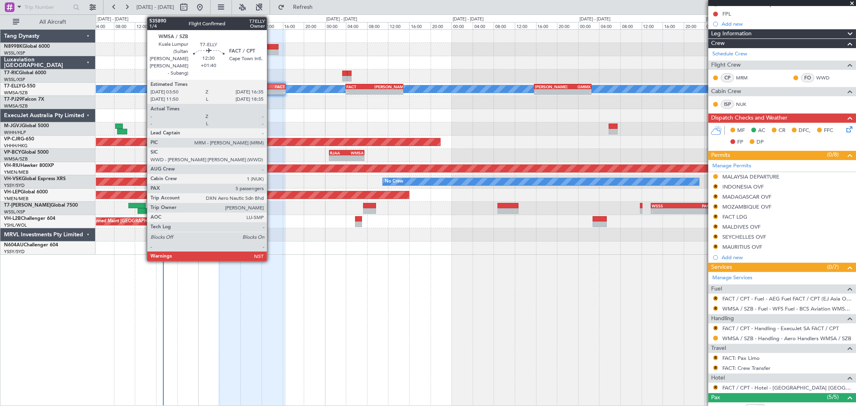
click at [271, 87] on div "FACT" at bounding box center [268, 86] width 33 height 5
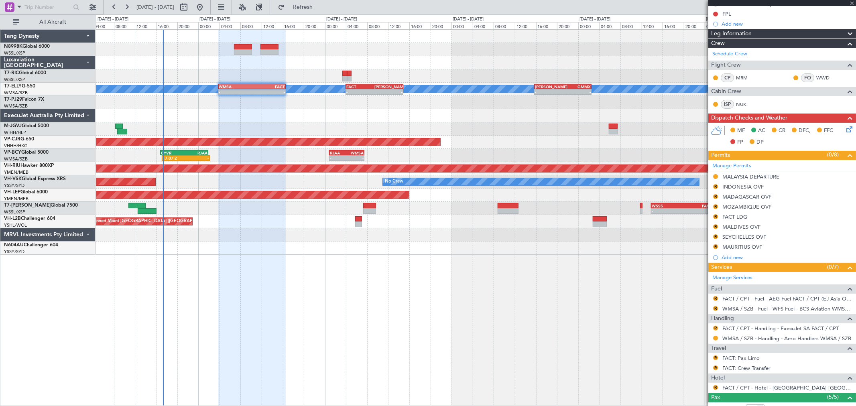
scroll to position [0, 0]
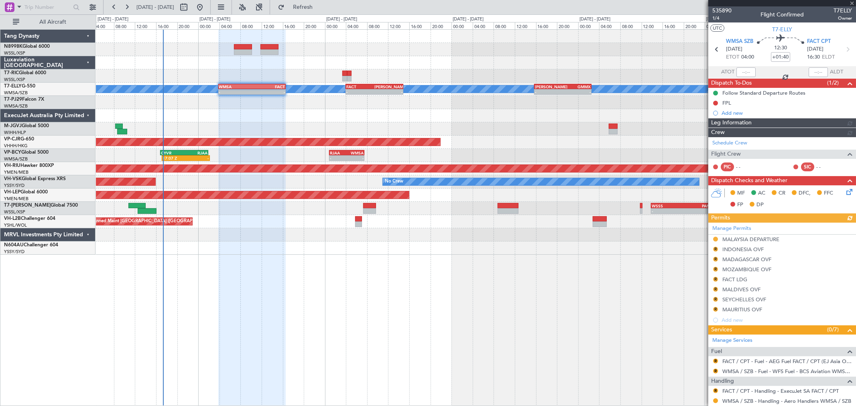
type input "Brien Tan (BTA)"
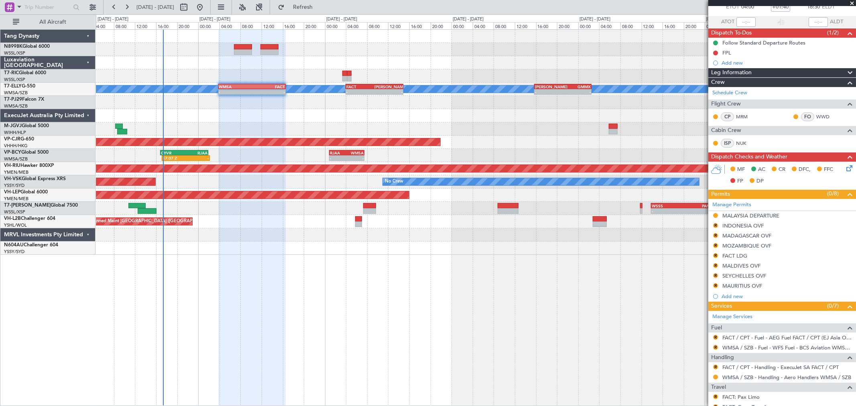
scroll to position [89, 0]
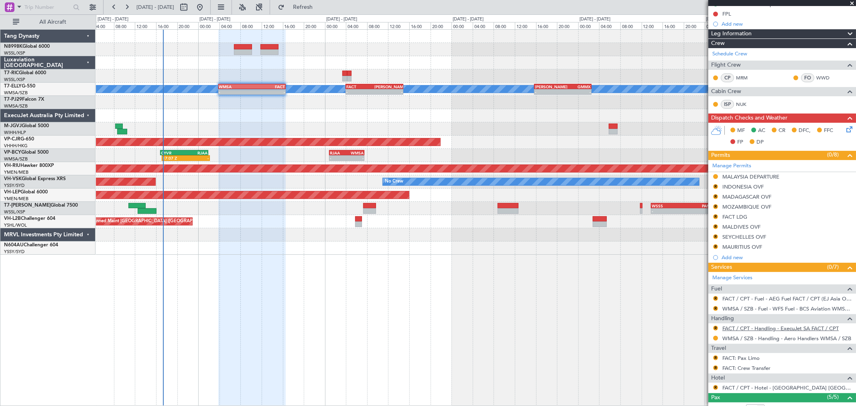
click at [756, 330] on link "FACT / CPT - Handling - ExecuJet SA FACT / CPT" at bounding box center [781, 328] width 116 height 7
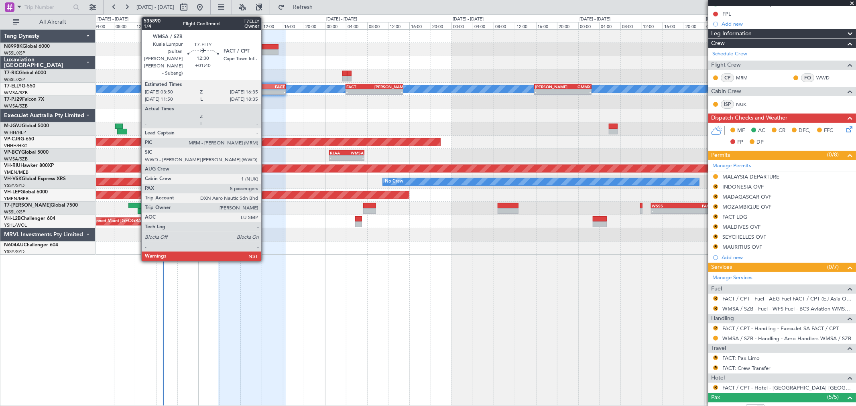
click at [266, 87] on div "FACT" at bounding box center [268, 86] width 33 height 5
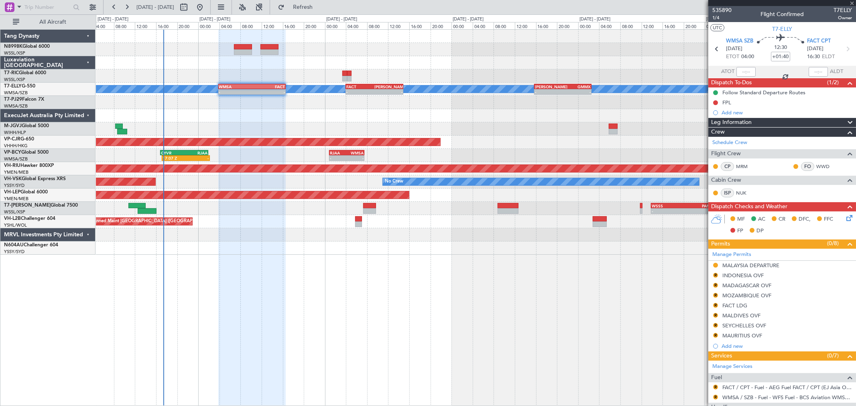
scroll to position [0, 0]
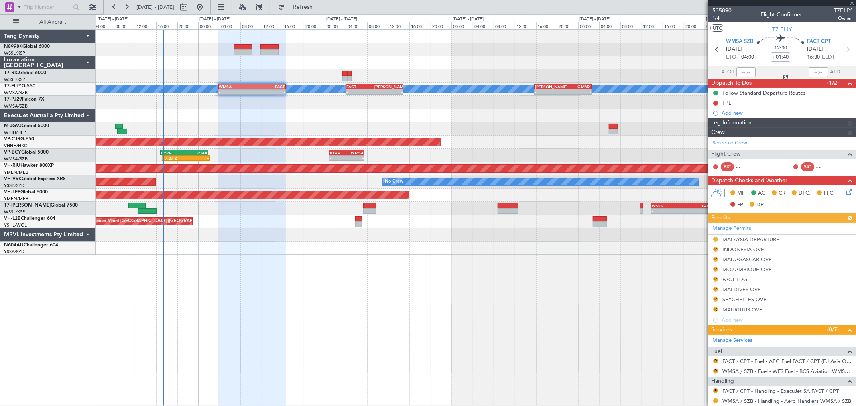
type input "Brien Tan (BTA)"
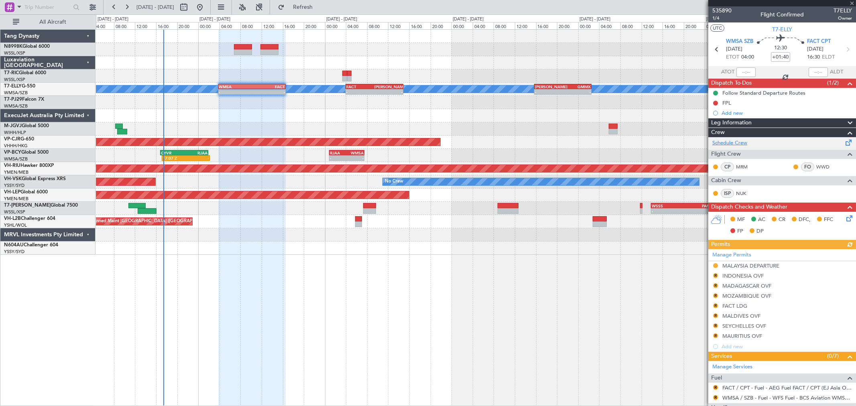
click at [739, 143] on link "Schedule Crew" at bounding box center [730, 143] width 35 height 8
type input "Brien Tan (BTA)"
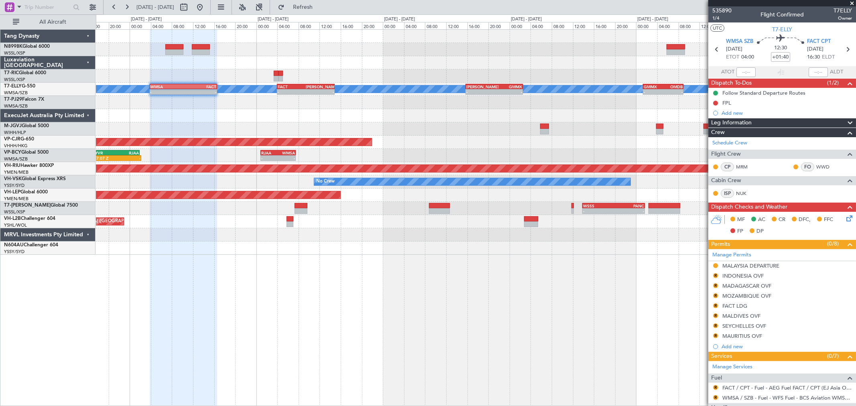
click at [382, 128] on div "Planned Maint Singapore (Seletar) Planned Maint Dubai (Dubai Intl) MEL - - WMSA…" at bounding box center [476, 142] width 760 height 225
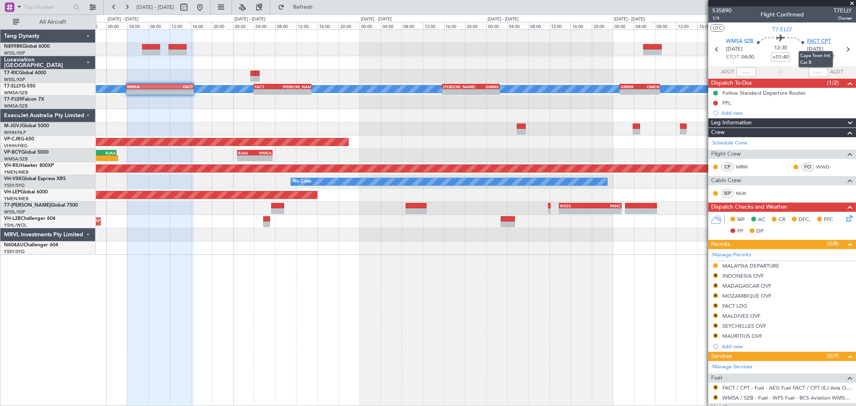
click at [821, 41] on span "FACT CPT" at bounding box center [819, 42] width 24 height 8
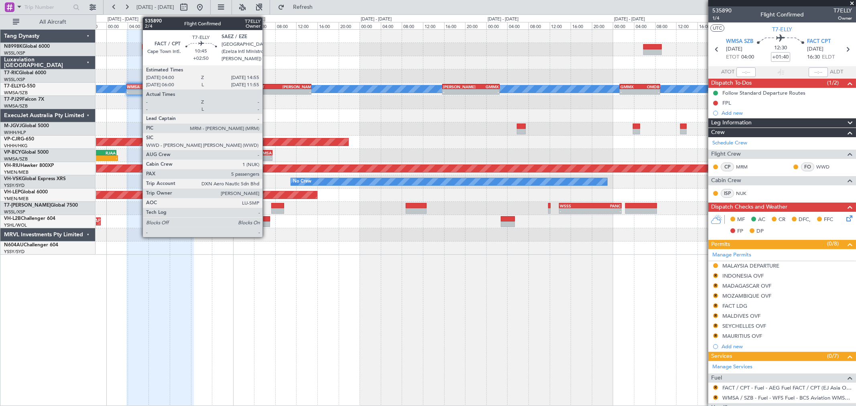
click at [267, 90] on div "-" at bounding box center [269, 92] width 28 height 5
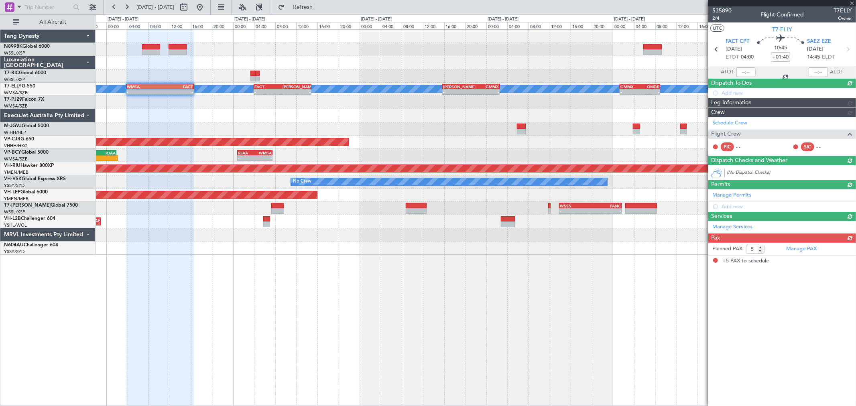
type input "+02:50"
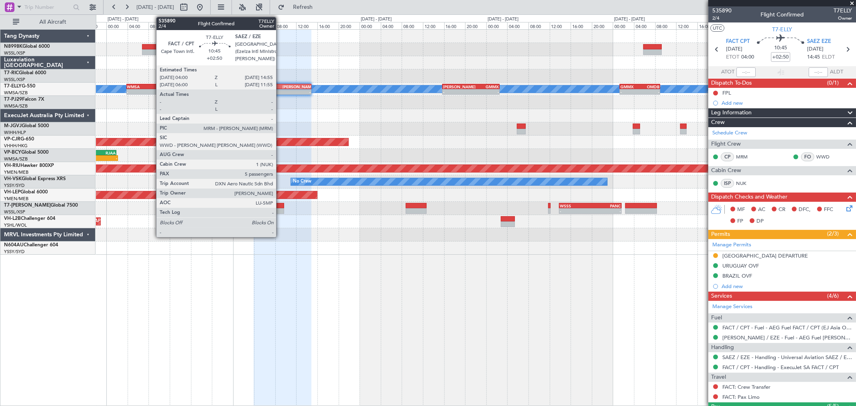
click at [280, 85] on div "FACT" at bounding box center [269, 86] width 28 height 5
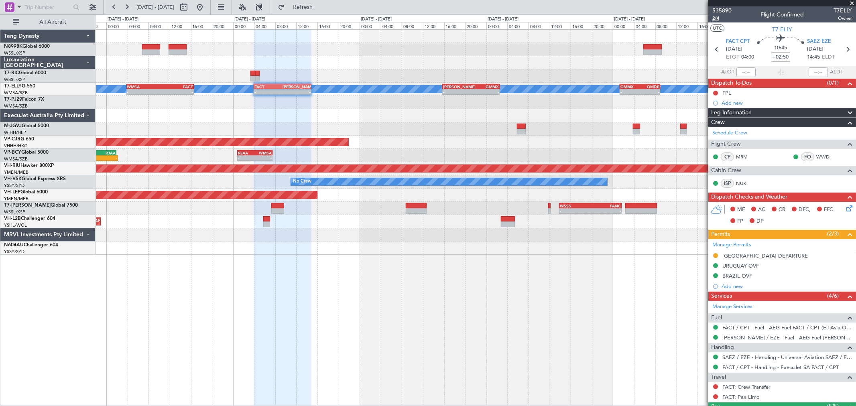
click at [719, 18] on span "2/4" at bounding box center [722, 18] width 19 height 7
click at [311, 8] on button "Refresh" at bounding box center [298, 7] width 48 height 13
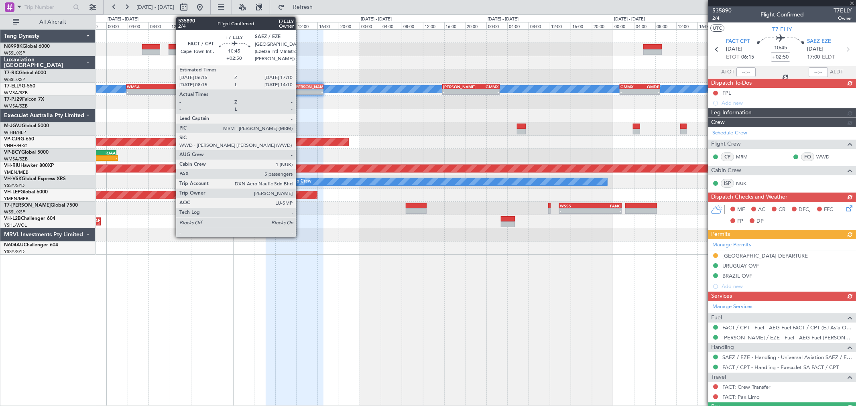
click at [300, 90] on div "-" at bounding box center [309, 92] width 28 height 5
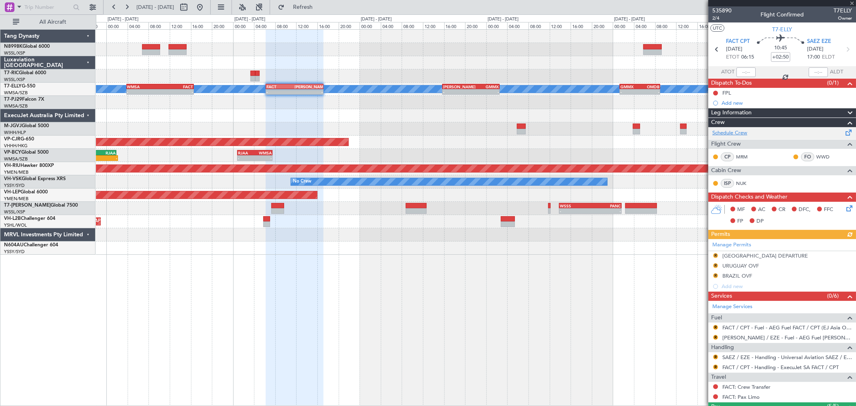
click at [728, 132] on link "Schedule Crew" at bounding box center [730, 133] width 35 height 8
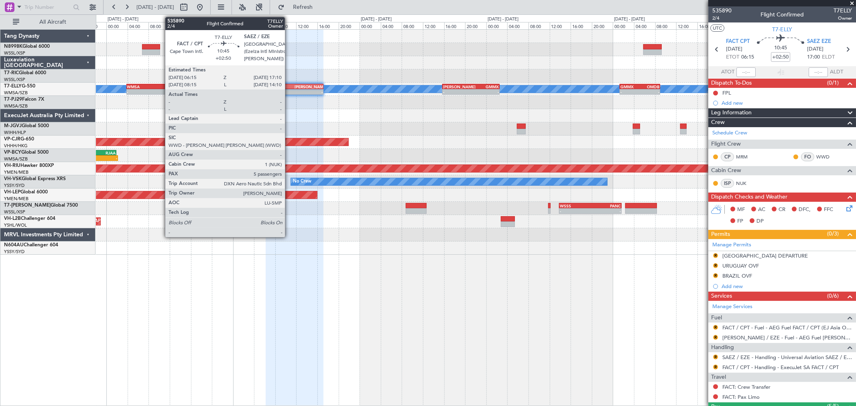
click at [289, 90] on div "-" at bounding box center [281, 92] width 28 height 5
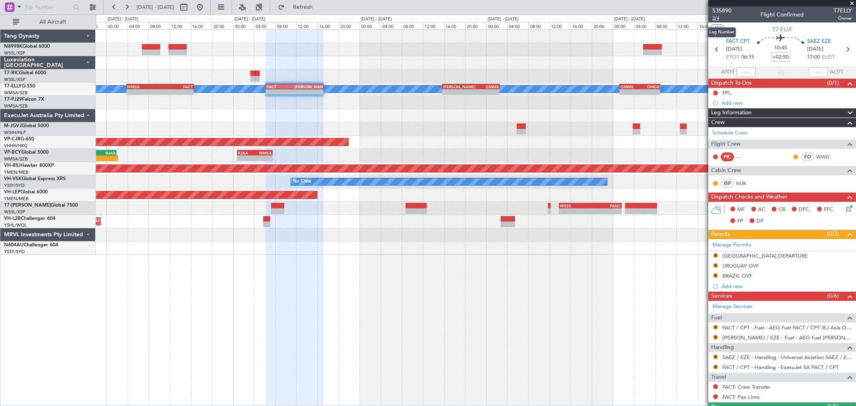
click at [717, 20] on span "2/4" at bounding box center [722, 18] width 19 height 7
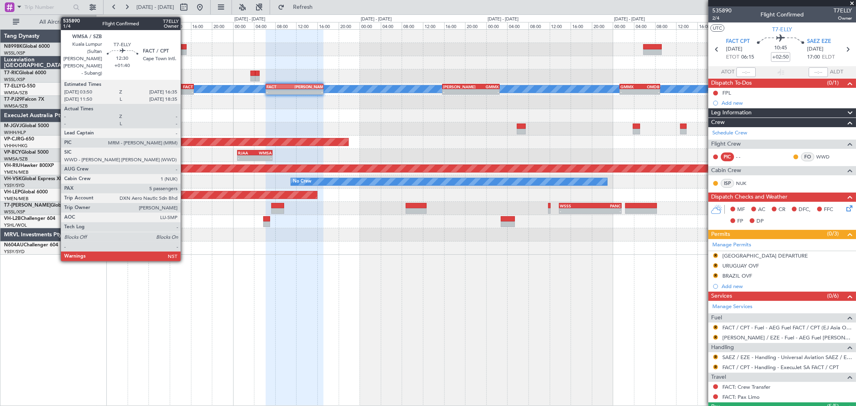
click at [184, 86] on div "FACT" at bounding box center [176, 86] width 33 height 5
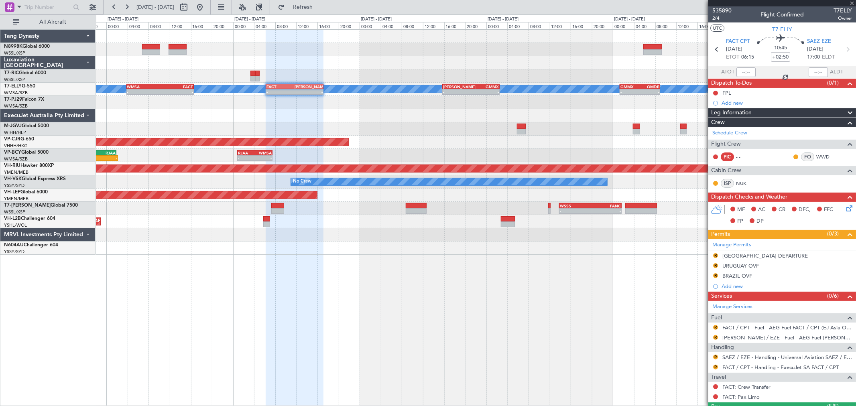
type input "+01:40"
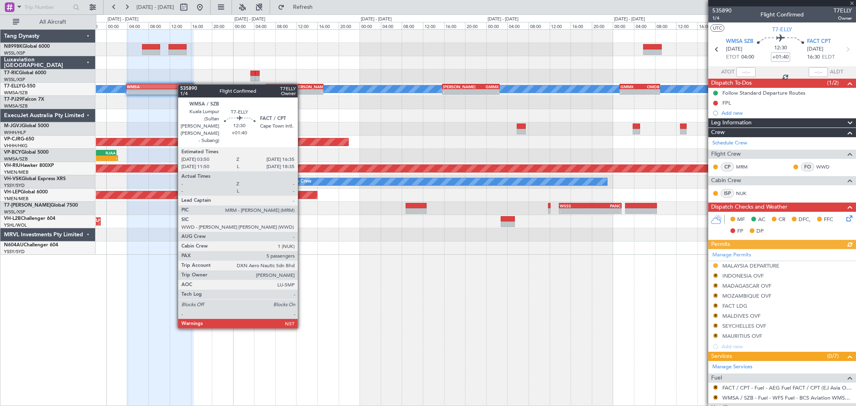
type input "Brien Tan (BTA)"
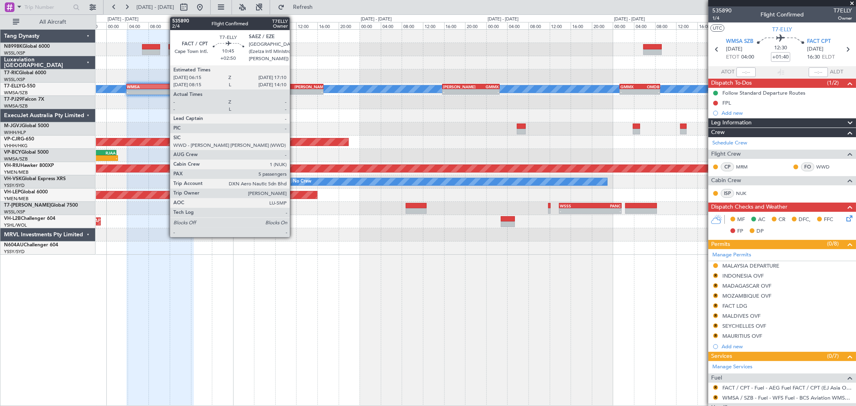
click at [294, 85] on div "FACT" at bounding box center [281, 86] width 28 height 5
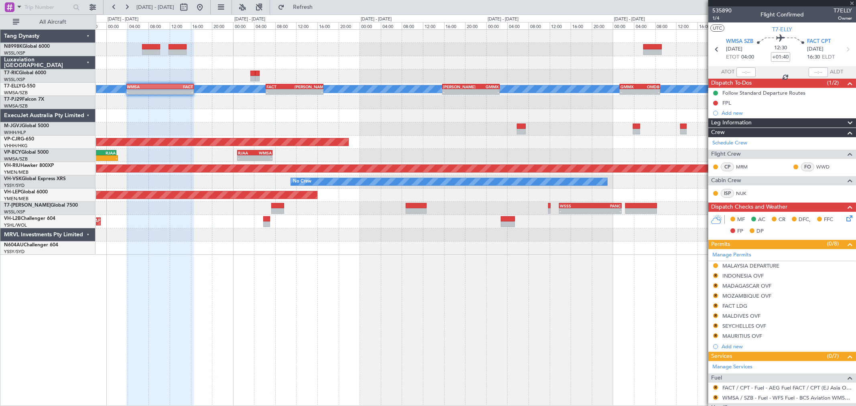
type input "+02:50"
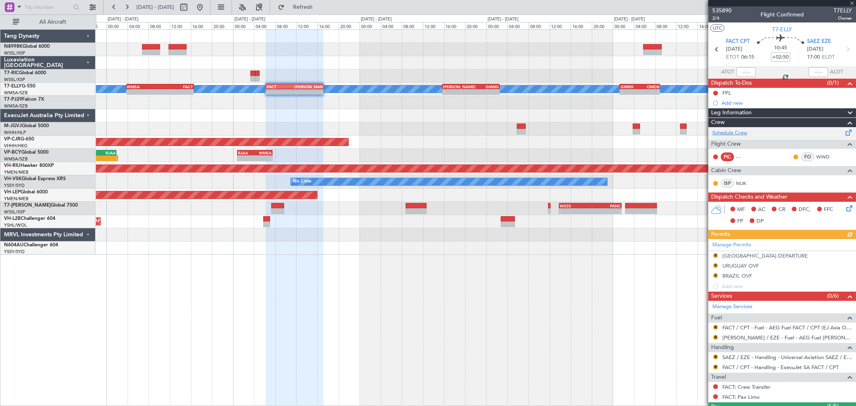
click at [733, 135] on link "Schedule Crew" at bounding box center [730, 133] width 35 height 8
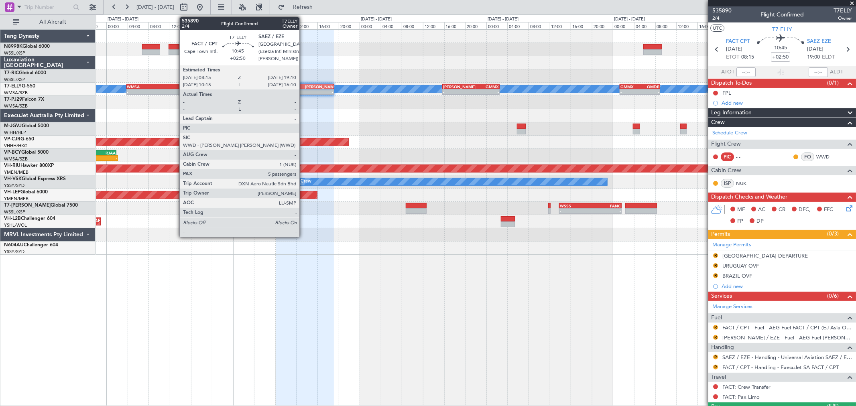
click at [308, 87] on div "[PERSON_NAME]" at bounding box center [319, 86] width 28 height 5
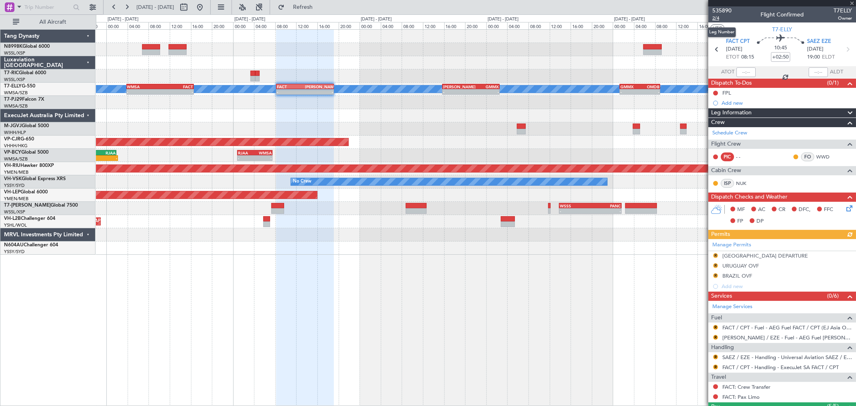
click at [717, 18] on span "2/4" at bounding box center [722, 18] width 19 height 7
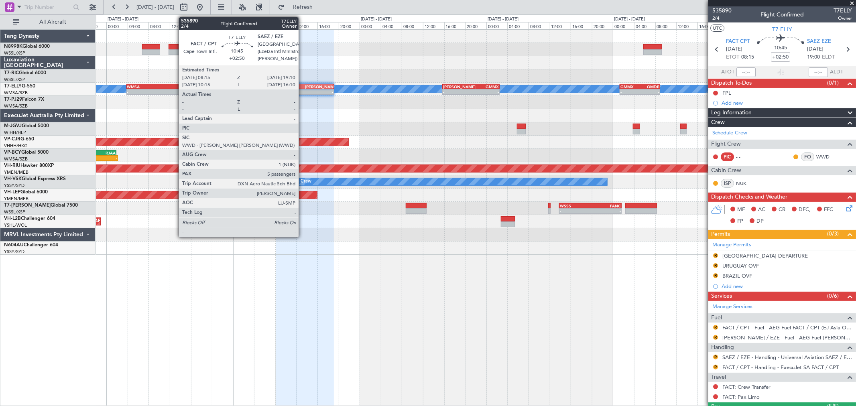
click at [303, 93] on div "-" at bounding box center [291, 92] width 28 height 5
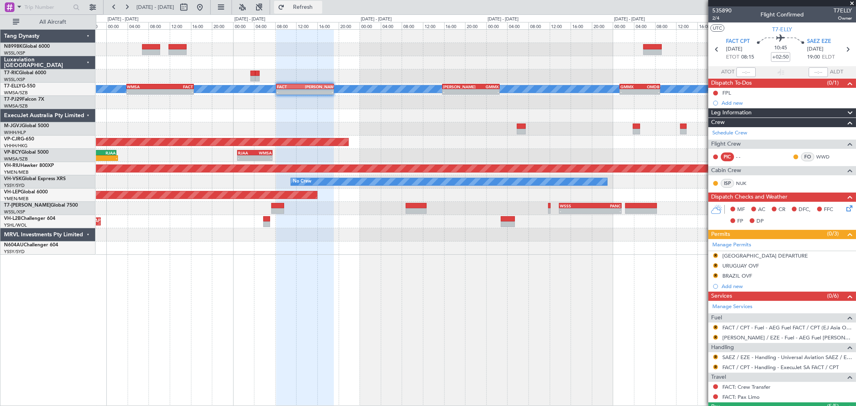
click at [311, 6] on button "Refresh" at bounding box center [298, 7] width 48 height 13
click at [735, 131] on link "Schedule Crew" at bounding box center [730, 133] width 35 height 8
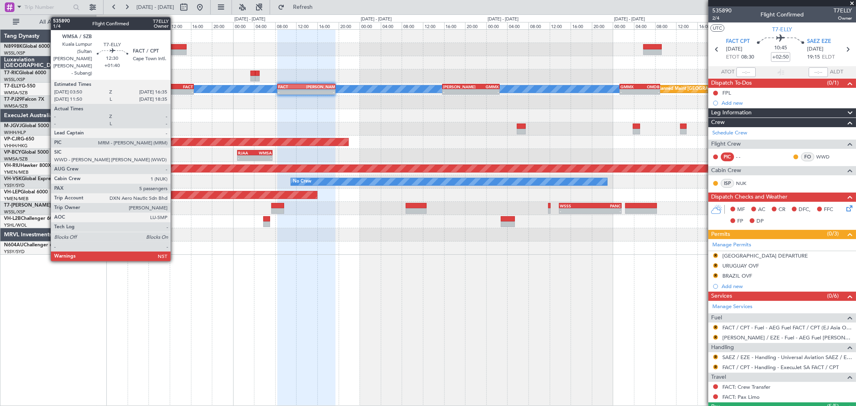
click at [175, 85] on div "FACT" at bounding box center [176, 86] width 33 height 5
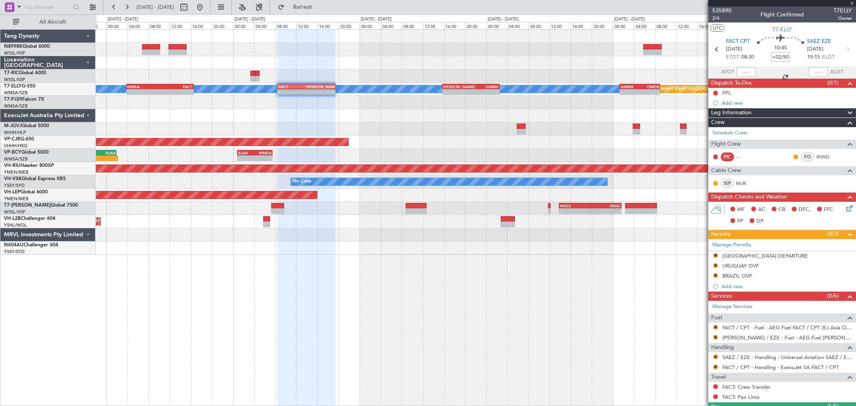
type input "+01:40"
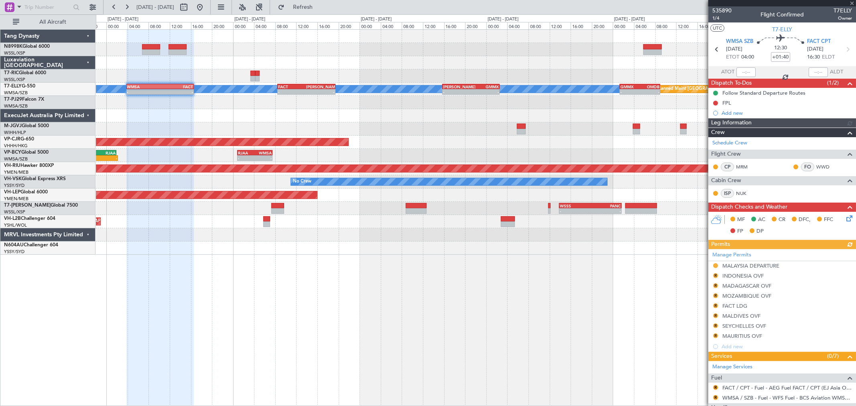
type input "Brien Tan (BTA)"
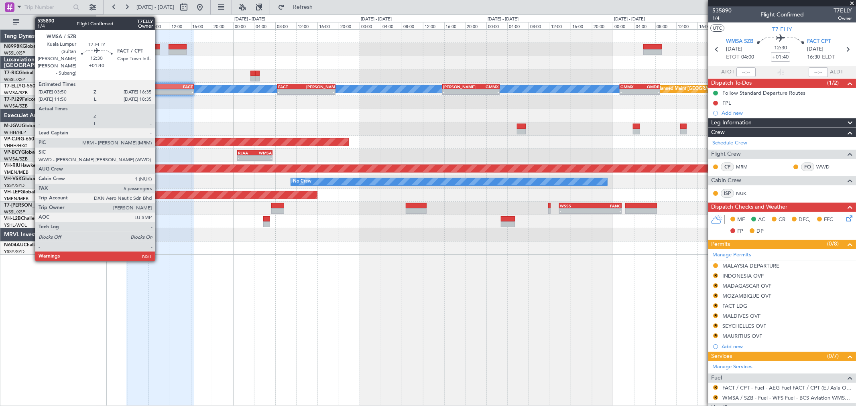
click at [159, 89] on div "WMSA 03:50 Z FACT 16:35 Z" at bounding box center [159, 87] width 67 height 6
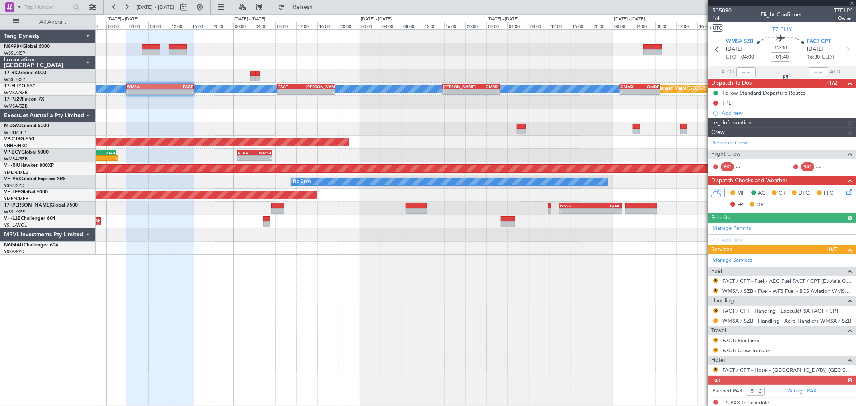
type input "Brien Tan (BTA)"
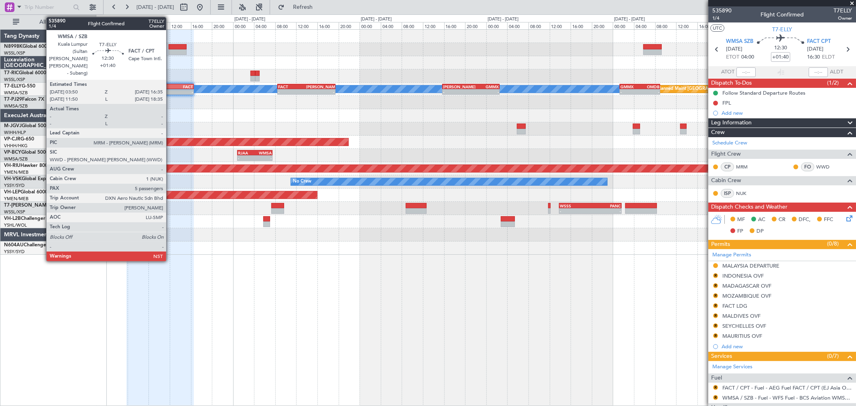
click at [170, 88] on div "FACT" at bounding box center [176, 86] width 33 height 5
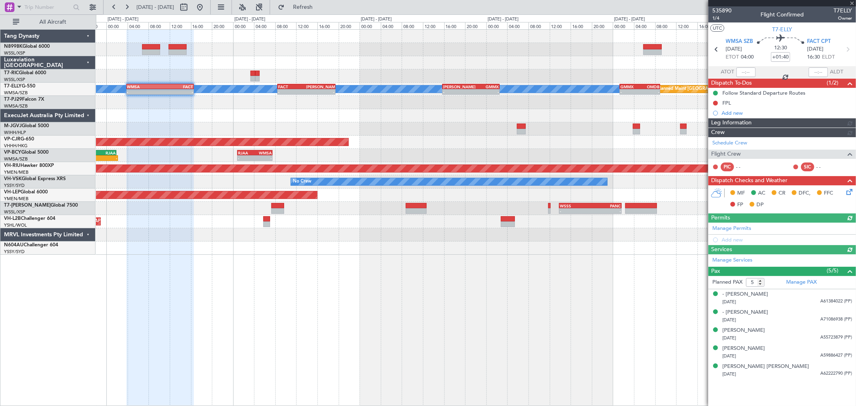
type input "Brien Tan (BTA)"
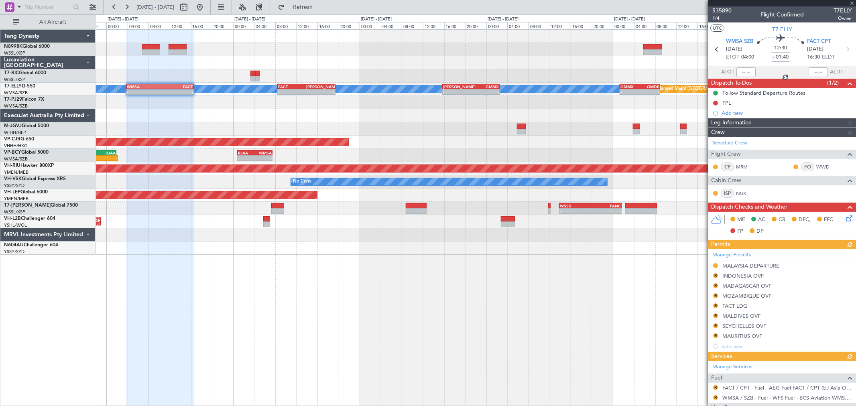
type input "Brien Tan (BTA)"
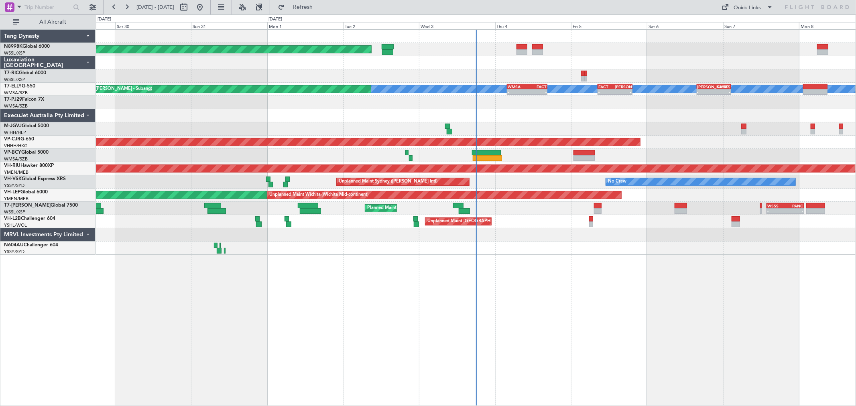
click at [532, 100] on div at bounding box center [476, 102] width 760 height 13
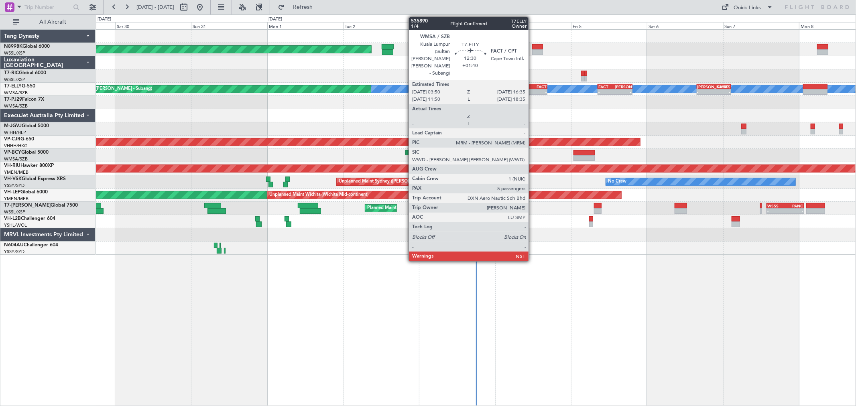
click at [533, 92] on div "-" at bounding box center [537, 92] width 20 height 5
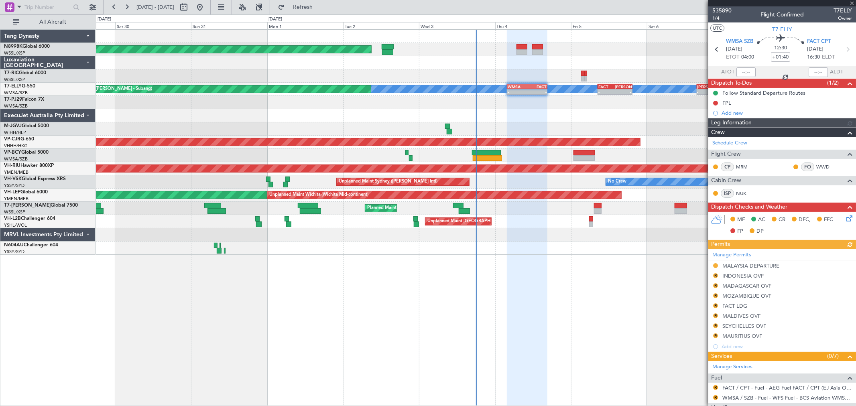
type input "[PERSON_NAME] (BTA)"
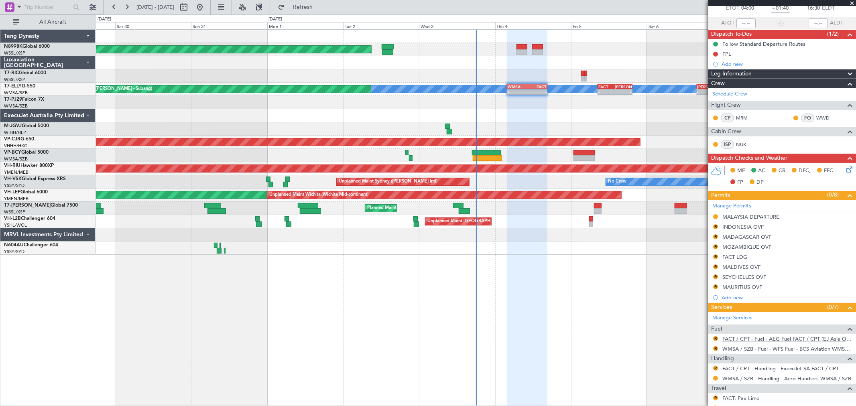
scroll to position [89, 0]
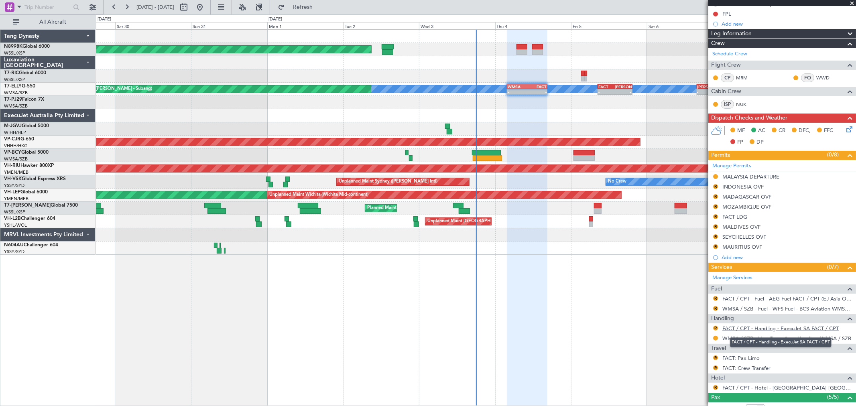
click at [743, 328] on link "FACT / CPT - Handling - ExecuJet SA FACT / CPT" at bounding box center [781, 328] width 116 height 7
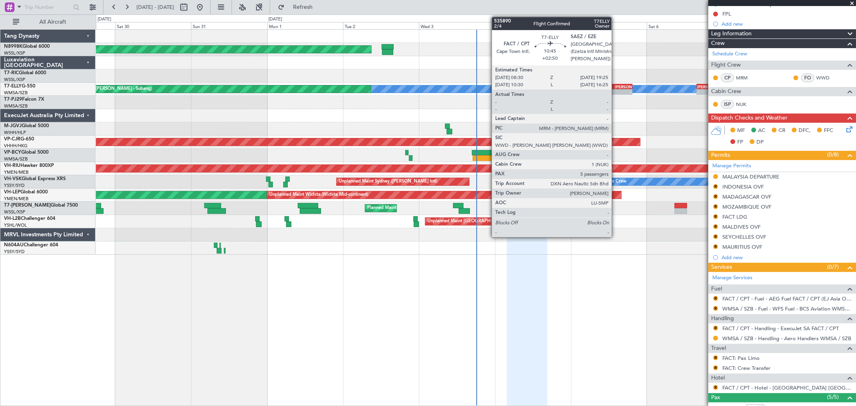
click at [616, 88] on div "[PERSON_NAME]" at bounding box center [623, 86] width 16 height 5
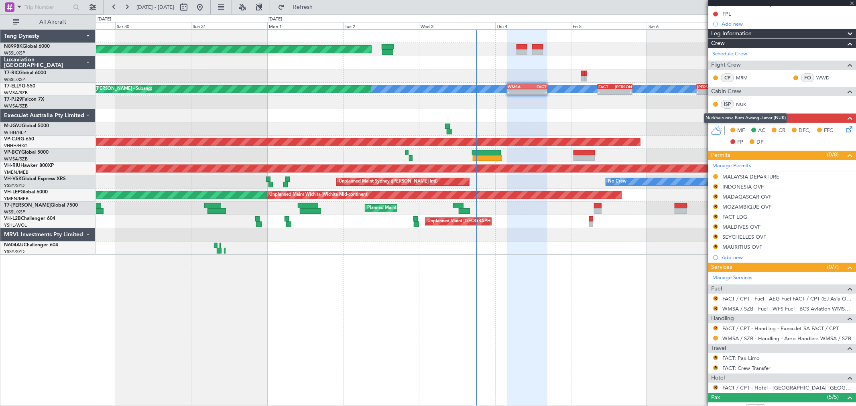
type input "+02:50"
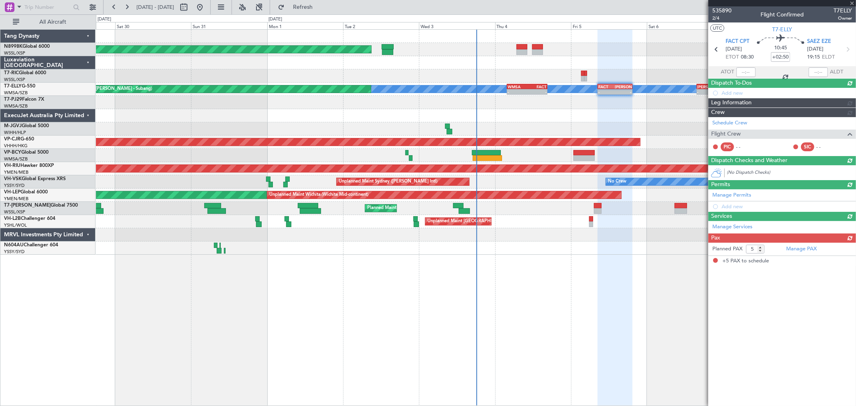
scroll to position [0, 0]
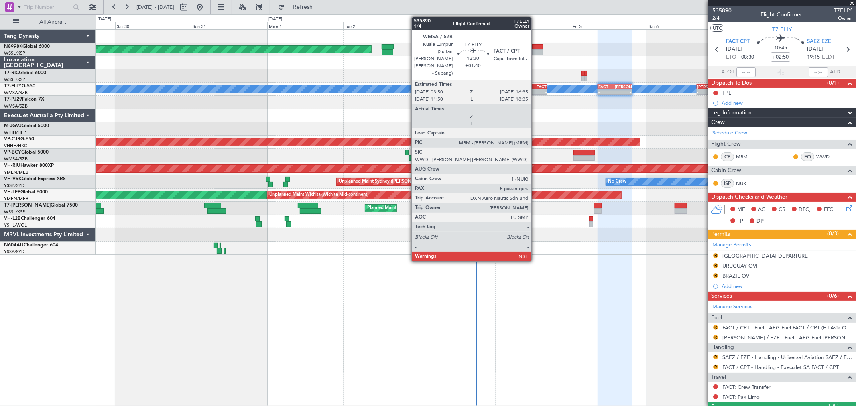
click at [536, 89] on div "16:35 Z" at bounding box center [537, 91] width 20 height 5
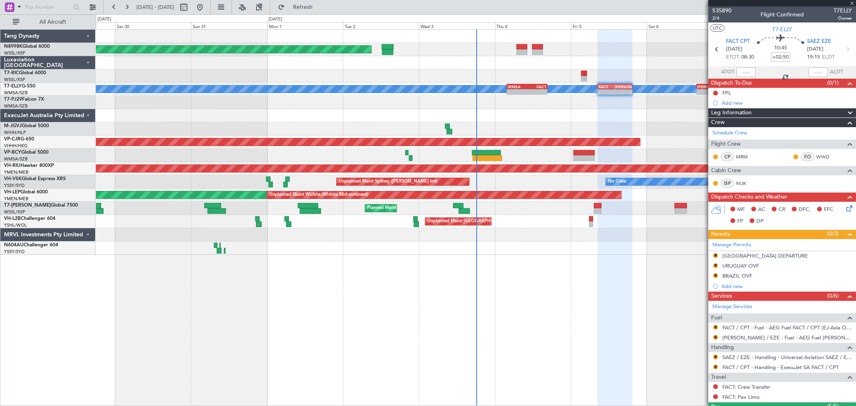
type input "+01:40"
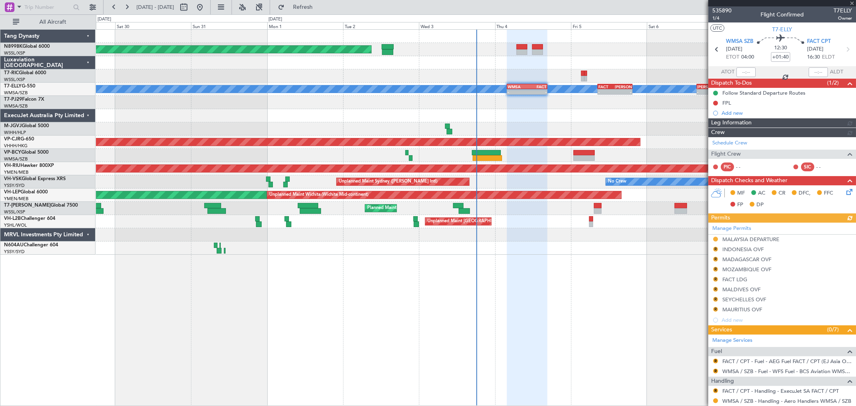
type input "[PERSON_NAME] (BTA)"
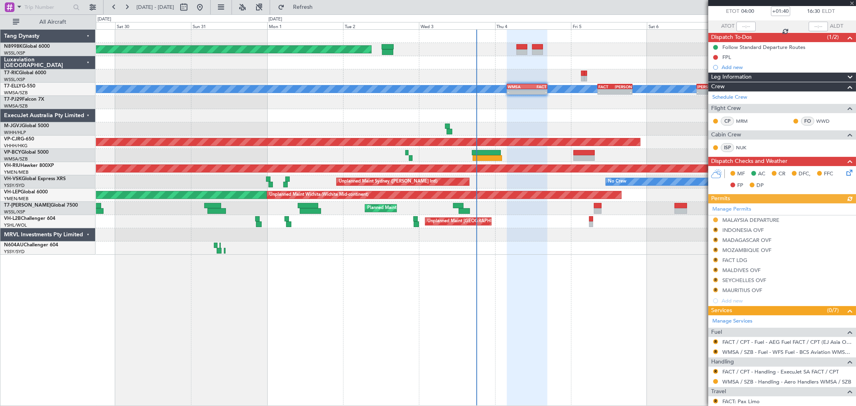
scroll to position [89, 0]
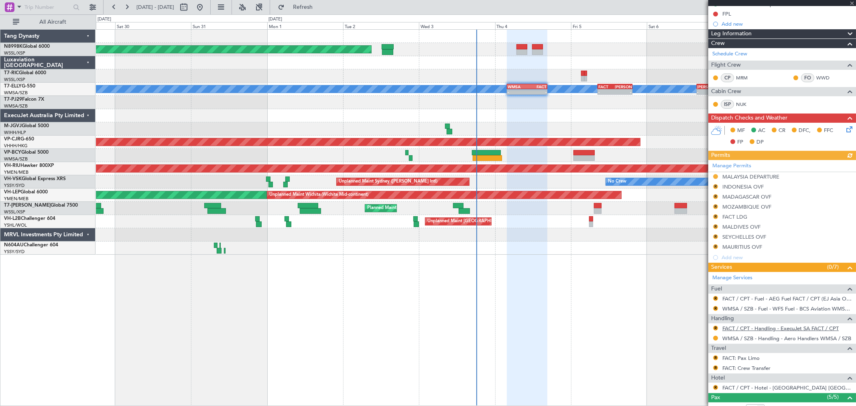
click at [744, 328] on link "FACT / CPT - Handling - ExecuJet SA FACT / CPT" at bounding box center [781, 328] width 116 height 7
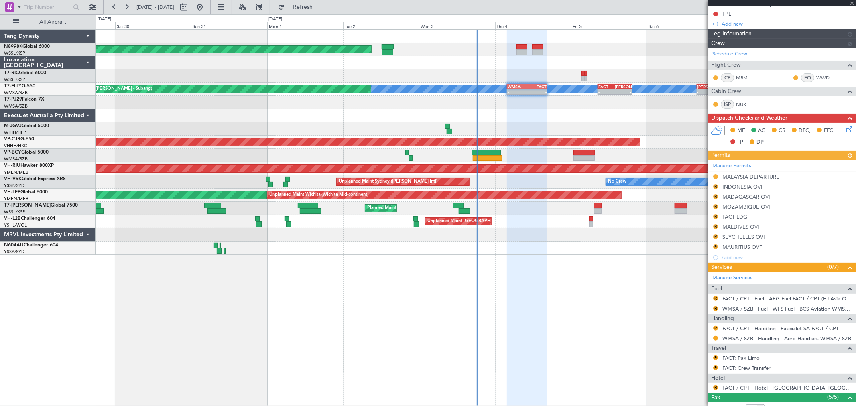
type input "[PERSON_NAME] (BTA)"
click at [715, 326] on button "R" at bounding box center [715, 328] width 5 height 5
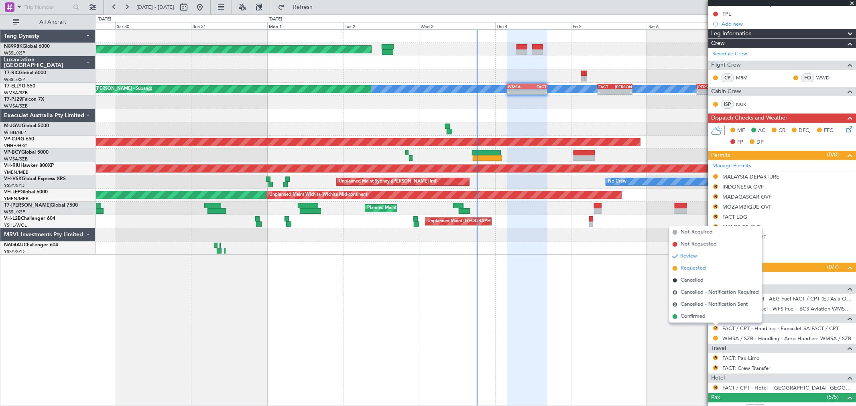
click at [697, 267] on span "Requested" at bounding box center [693, 269] width 25 height 8
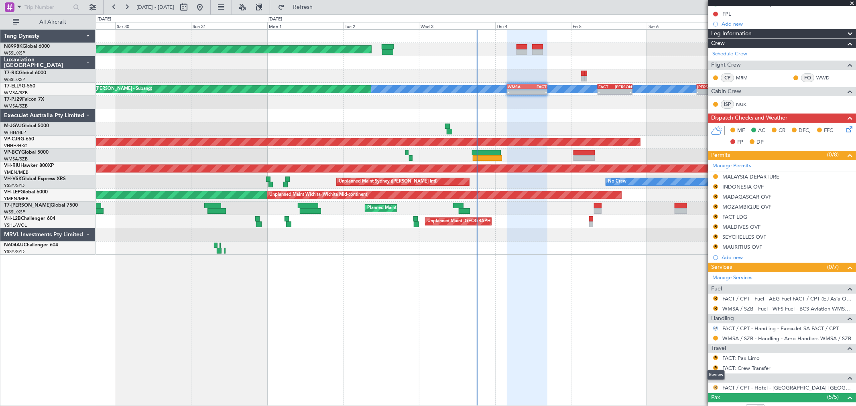
click at [716, 388] on button "R" at bounding box center [715, 387] width 5 height 5
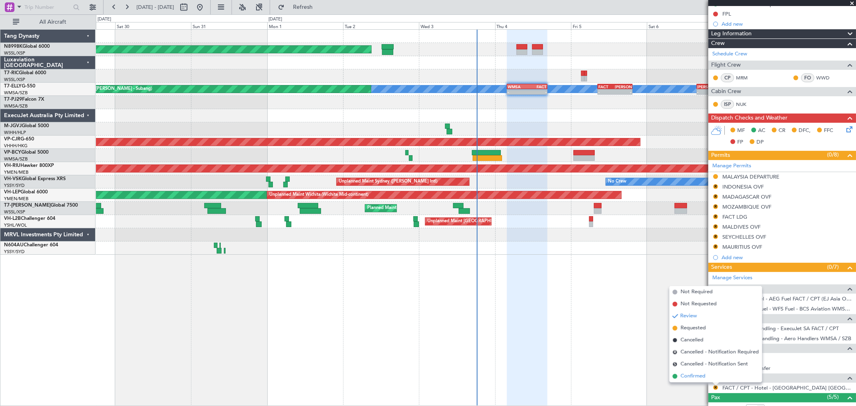
click at [705, 379] on span "Confirmed" at bounding box center [693, 377] width 25 height 8
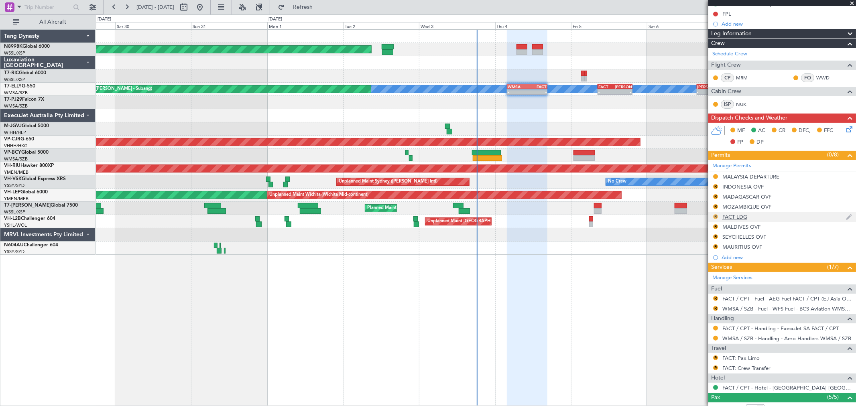
click at [716, 216] on button "R" at bounding box center [715, 216] width 5 height 5
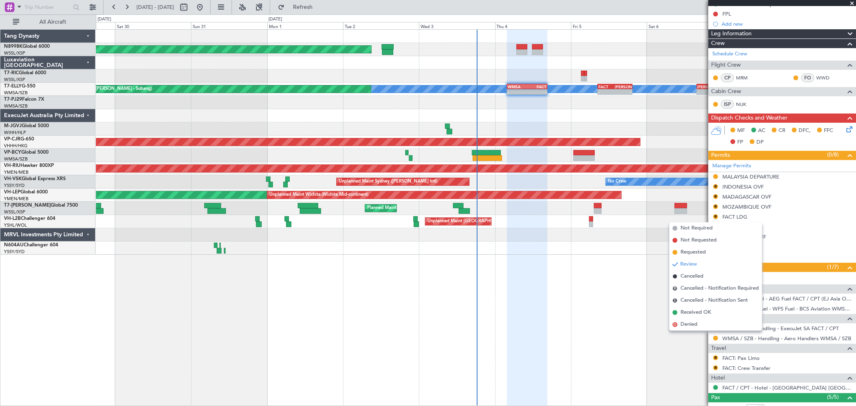
click at [690, 253] on span "Requested" at bounding box center [693, 252] width 25 height 8
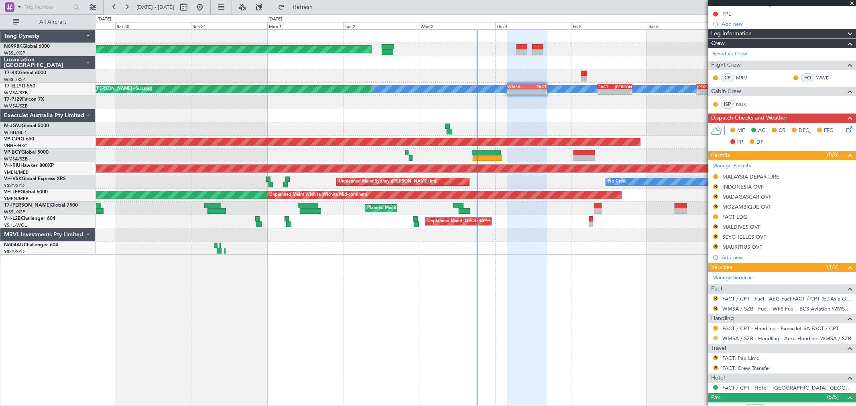
click at [716, 340] on button at bounding box center [715, 338] width 5 height 5
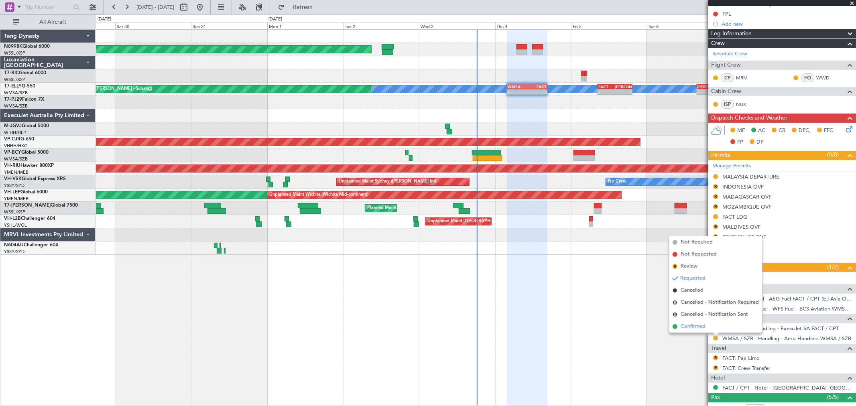
click at [705, 331] on li "Confirmed" at bounding box center [716, 327] width 93 height 12
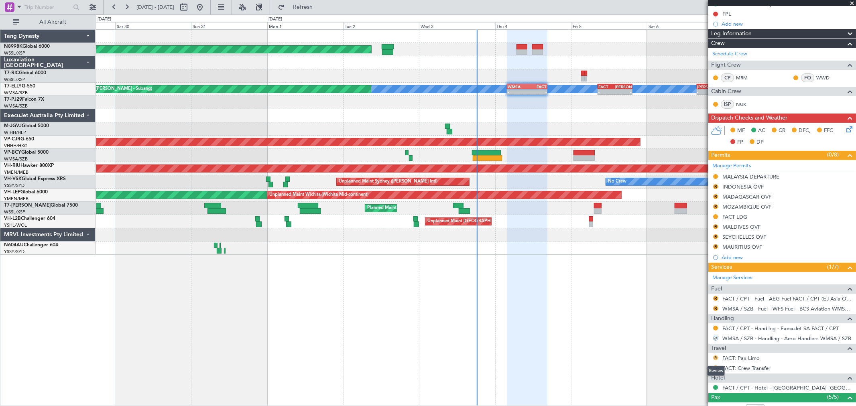
click at [716, 357] on button "R" at bounding box center [715, 358] width 5 height 5
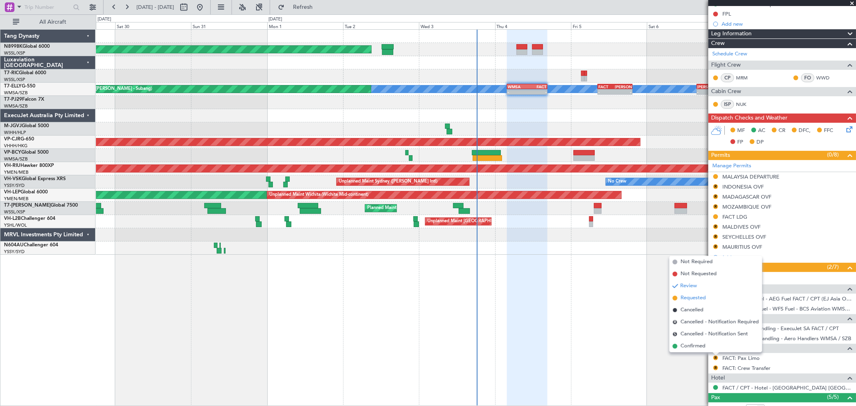
click at [699, 299] on span "Requested" at bounding box center [693, 298] width 25 height 8
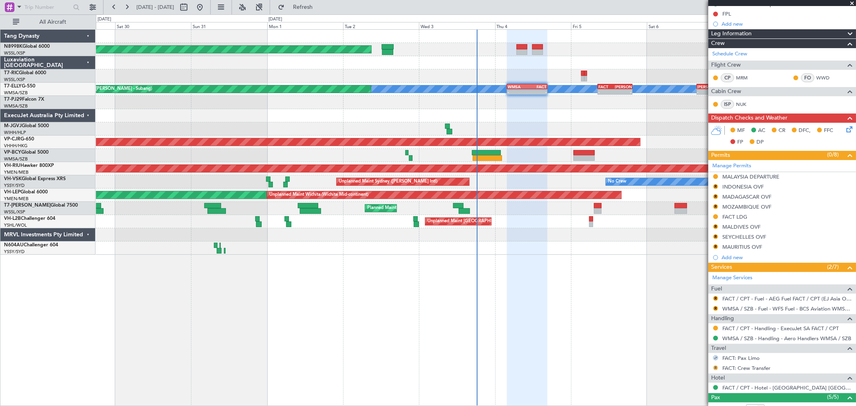
click at [716, 368] on button "R" at bounding box center [715, 368] width 5 height 5
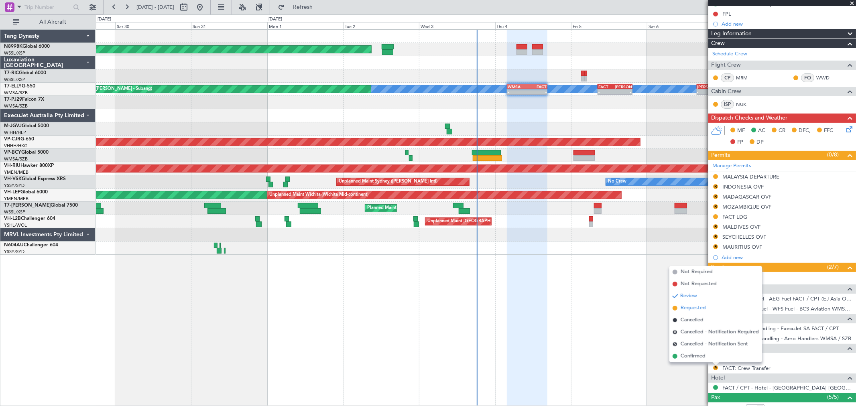
click at [703, 310] on span "Requested" at bounding box center [693, 308] width 25 height 8
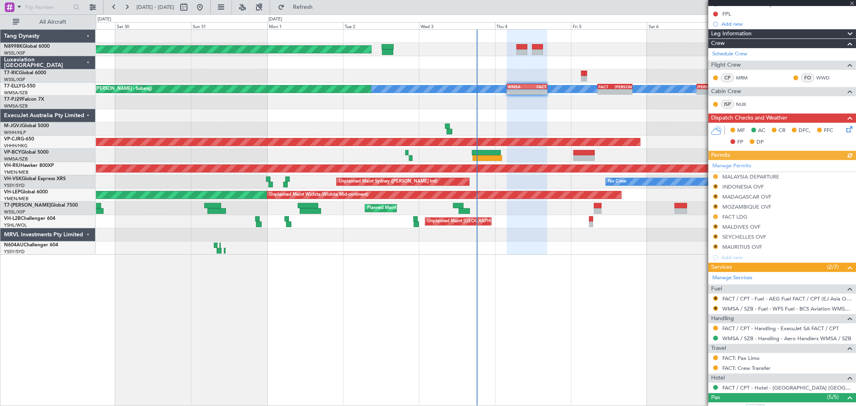
type input "[PERSON_NAME] (BTA)"
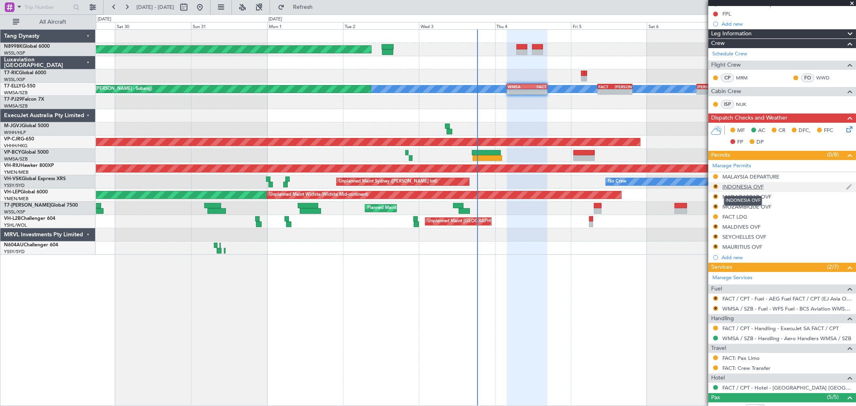
click at [755, 187] on div "INDONESIA OVF" at bounding box center [743, 186] width 41 height 7
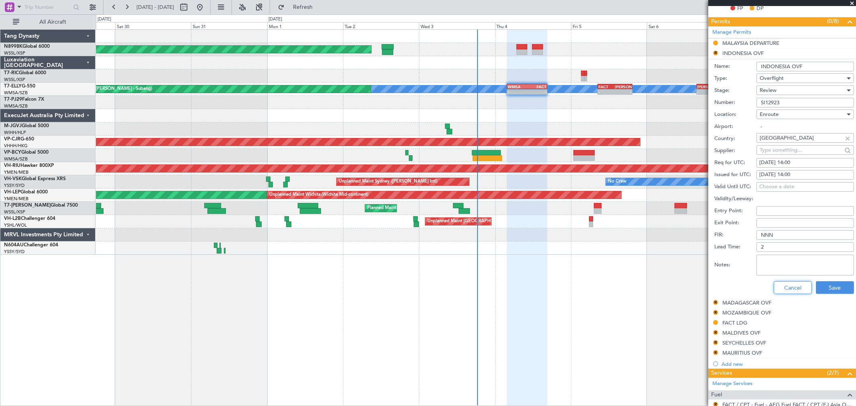
click at [798, 291] on button "Cancel" at bounding box center [793, 287] width 38 height 13
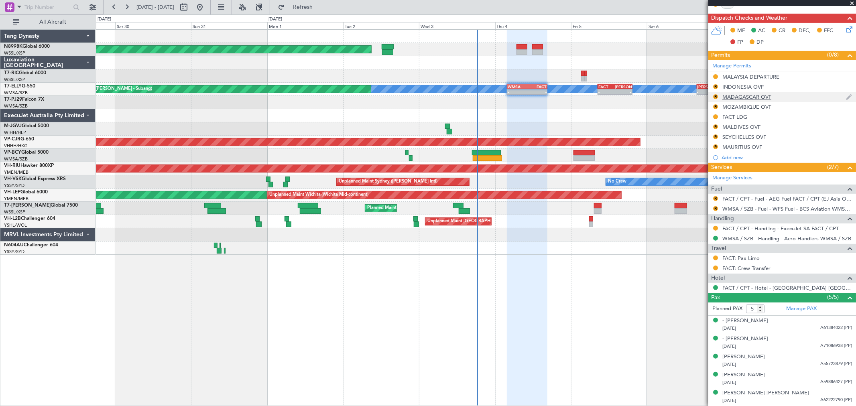
click at [739, 97] on div "MADAGASCAR OVF" at bounding box center [747, 97] width 49 height 7
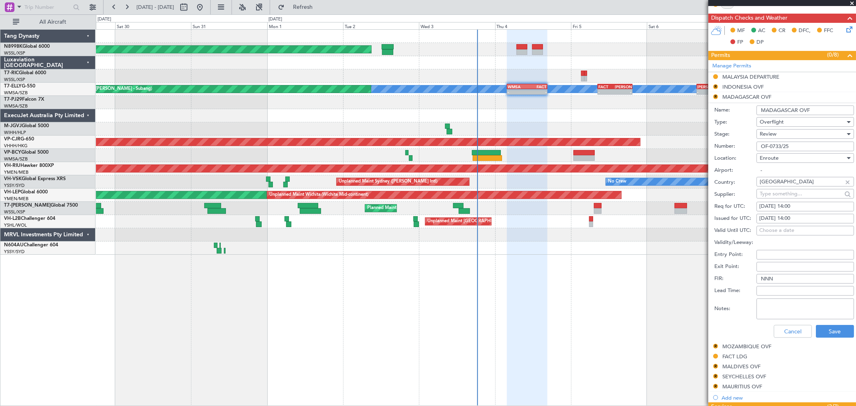
scroll to position [223, 0]
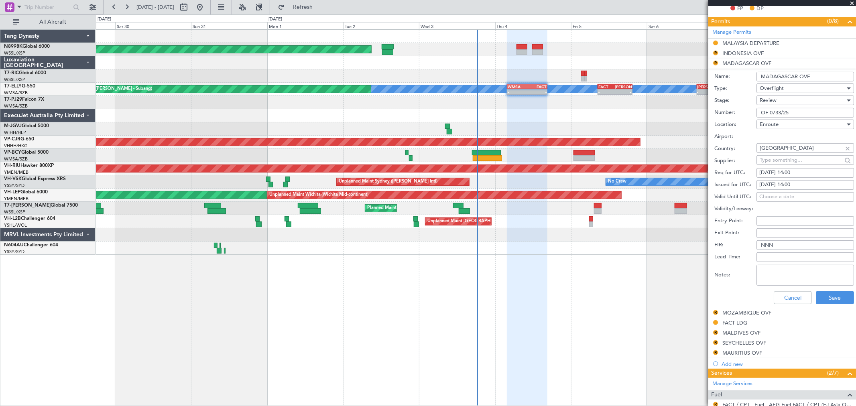
drag, startPoint x: 798, startPoint y: 113, endPoint x: 729, endPoint y: 115, distance: 68.7
click at [730, 115] on div "Number: OF-0733/25" at bounding box center [785, 113] width 140 height 12
click at [777, 295] on button "Cancel" at bounding box center [793, 297] width 38 height 13
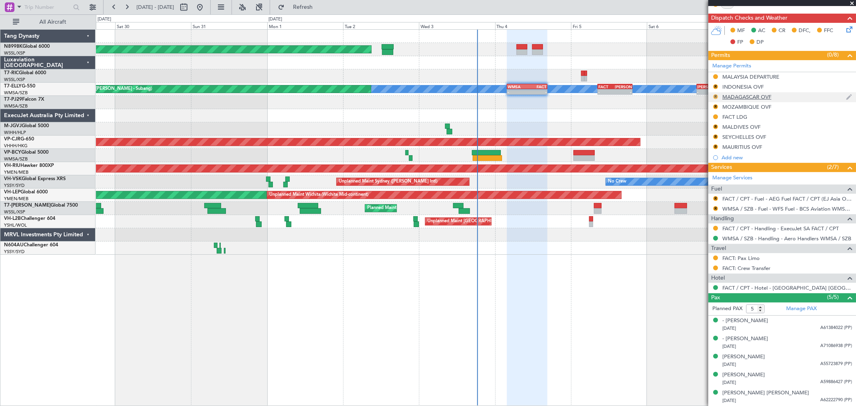
click at [715, 98] on button "R" at bounding box center [715, 96] width 5 height 5
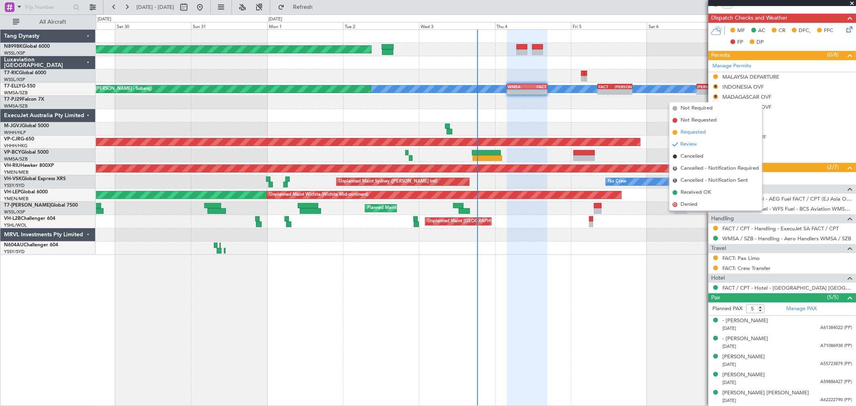
click at [695, 131] on span "Requested" at bounding box center [693, 132] width 25 height 8
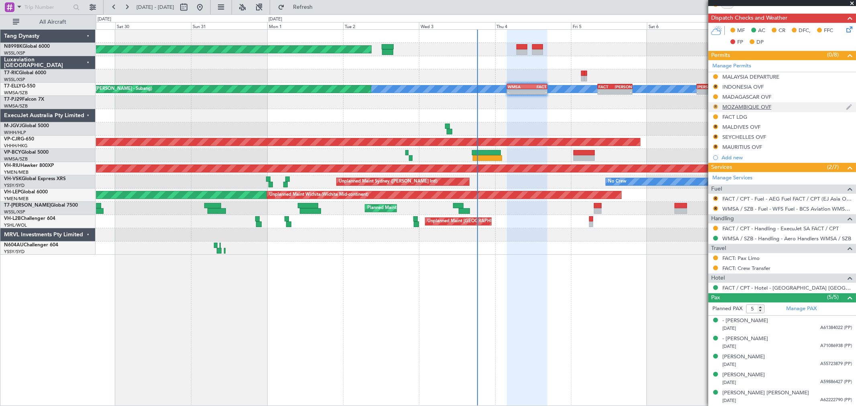
click at [716, 108] on button "R" at bounding box center [715, 106] width 5 height 5
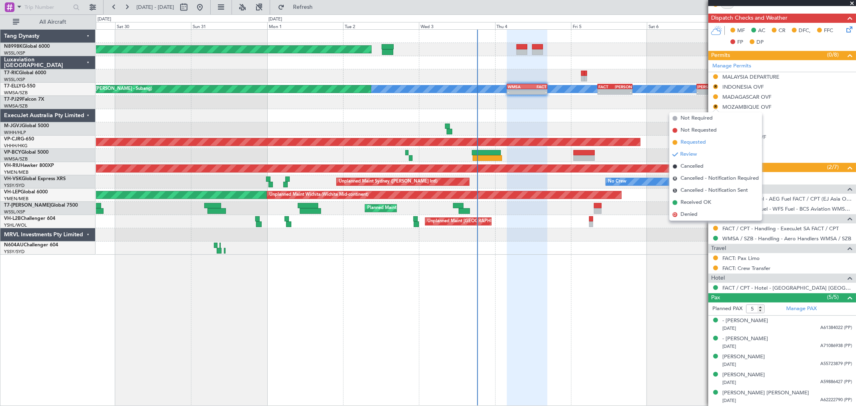
click at [699, 141] on span "Requested" at bounding box center [693, 142] width 25 height 8
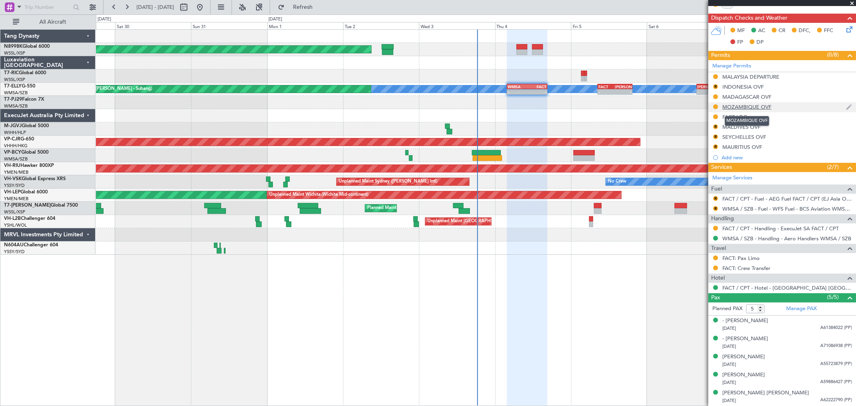
click at [749, 109] on div "MOZAMBIQUE OVF" at bounding box center [747, 107] width 49 height 7
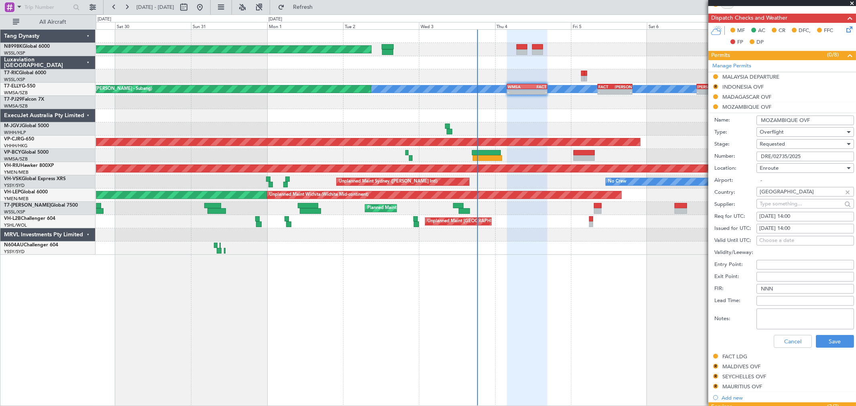
drag, startPoint x: 805, startPoint y: 158, endPoint x: 725, endPoint y: 157, distance: 79.5
click at [732, 157] on div "Number: DRE/02735/2025" at bounding box center [785, 157] width 140 height 12
click at [787, 343] on button "Cancel" at bounding box center [793, 341] width 38 height 13
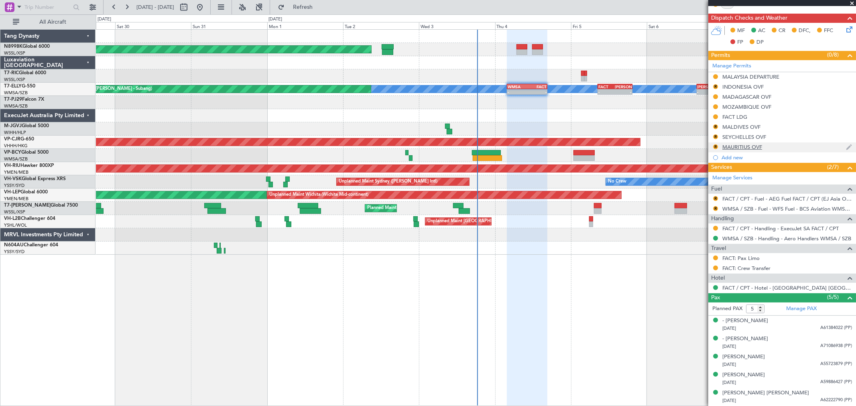
click at [748, 146] on div "MAURITIUS OVF" at bounding box center [743, 147] width 40 height 7
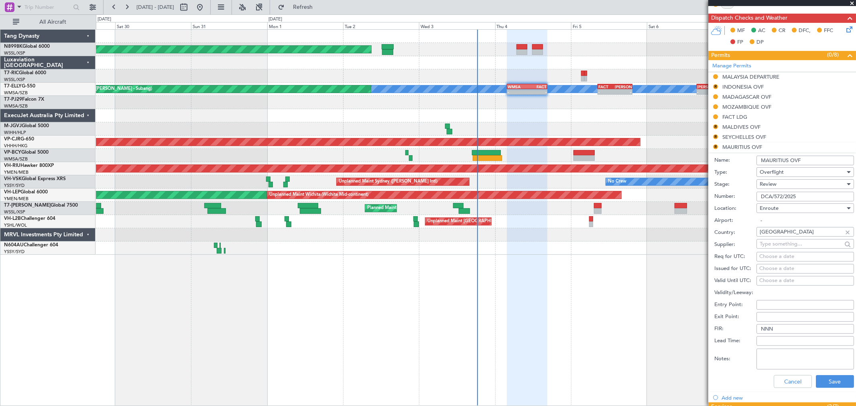
drag, startPoint x: 799, startPoint y: 194, endPoint x: 727, endPoint y: 198, distance: 72.4
click at [729, 198] on div "Number: DCA/572/2025" at bounding box center [785, 197] width 140 height 12
click at [797, 383] on button "Cancel" at bounding box center [793, 381] width 38 height 13
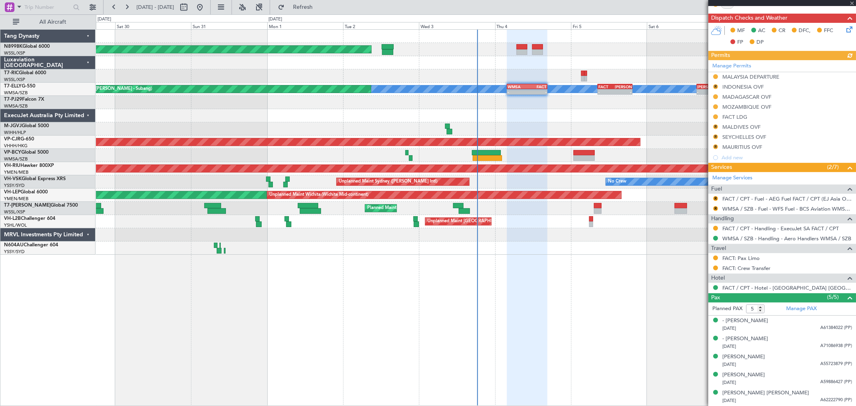
type input "[PERSON_NAME] (BTA)"
click at [733, 127] on div "Manage Permits MALAYSIA DEPARTURE R INDONESIA OVF MADAGASCAR OVF MOZAMBIQUE OVF…" at bounding box center [783, 111] width 148 height 103
click at [716, 126] on div "Manage Permits MALAYSIA DEPARTURE R INDONESIA OVF MADAGASCAR OVF MOZAMBIQUE OVF…" at bounding box center [783, 111] width 148 height 103
click at [752, 128] on div "MALDIVES OVF" at bounding box center [742, 127] width 38 height 7
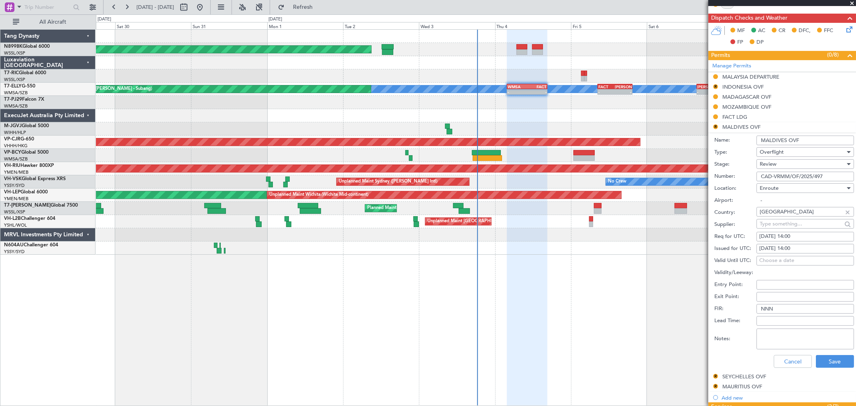
drag, startPoint x: 831, startPoint y: 175, endPoint x: 755, endPoint y: 181, distance: 76.5
click at [759, 180] on input "CAD-VRMM/OF/2025/497" at bounding box center [806, 177] width 98 height 10
click at [782, 360] on button "Cancel" at bounding box center [793, 361] width 38 height 13
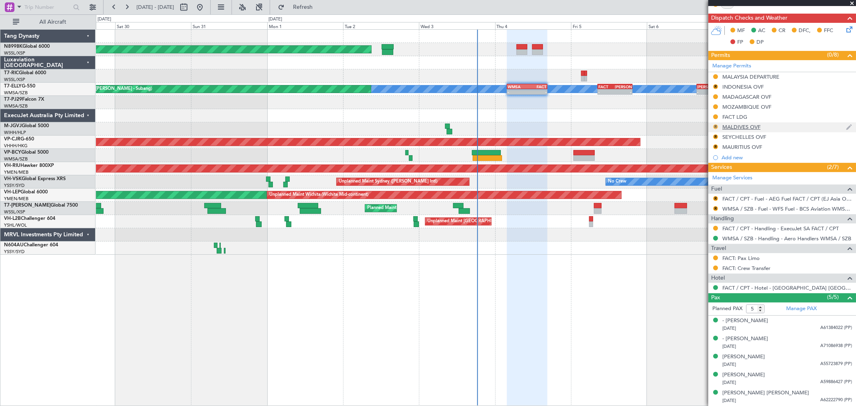
click at [715, 127] on button "R" at bounding box center [715, 126] width 5 height 5
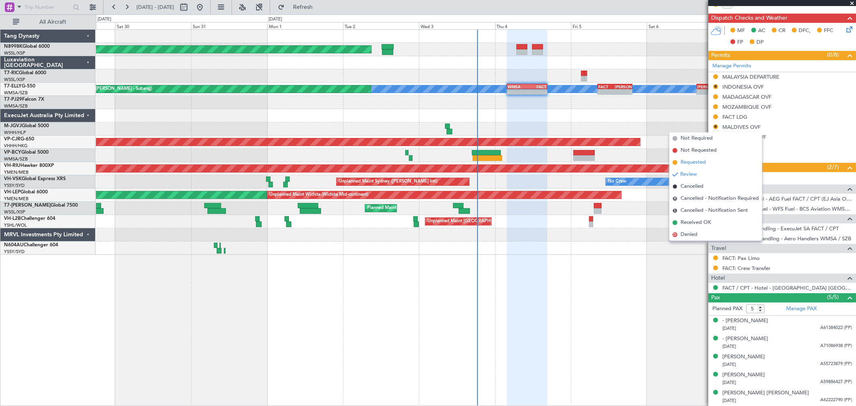
click at [703, 162] on span "Requested" at bounding box center [693, 163] width 25 height 8
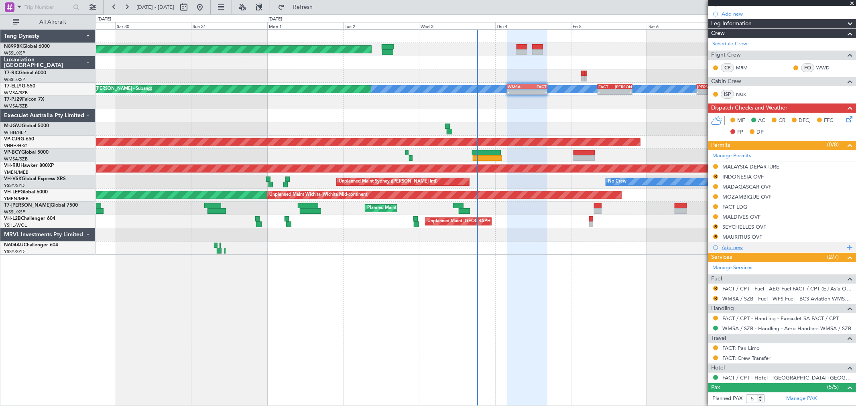
scroll to position [100, 0]
click at [715, 226] on button "R" at bounding box center [715, 226] width 5 height 5
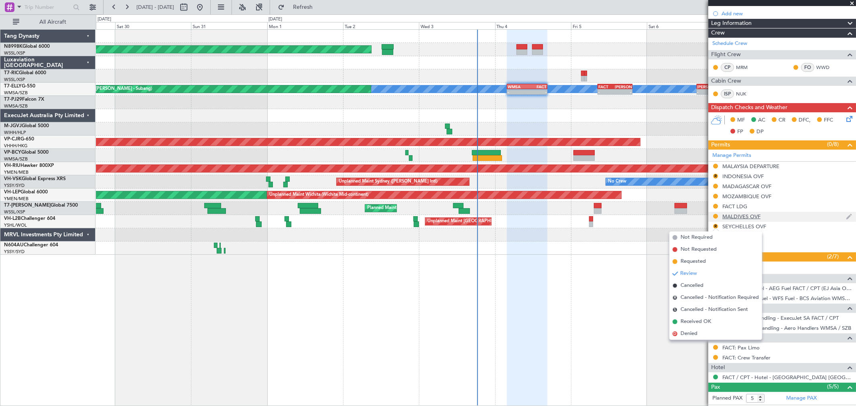
click at [787, 214] on div "MALDIVES OVF" at bounding box center [783, 217] width 148 height 10
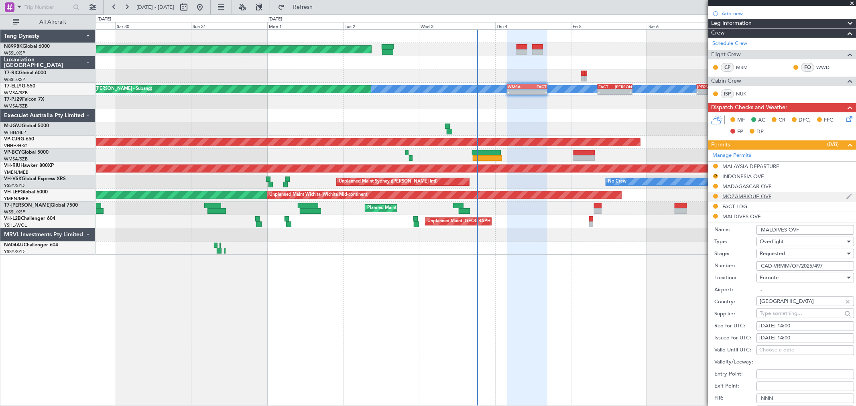
click at [792, 192] on div "MOZAMBIQUE OVF" at bounding box center [783, 197] width 148 height 10
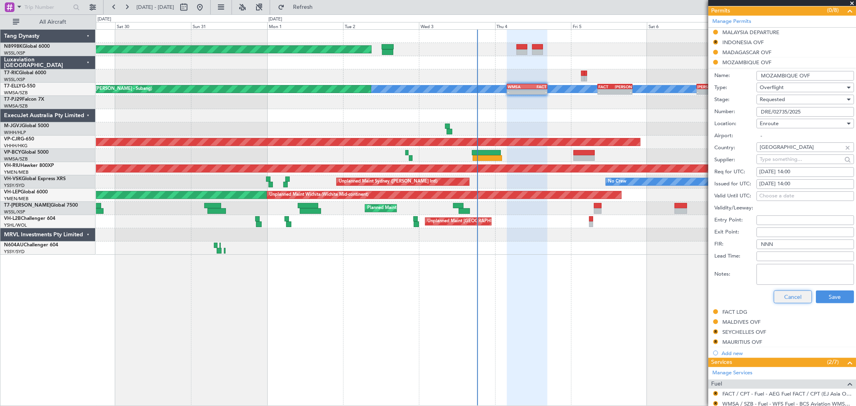
click at [786, 300] on button "Cancel" at bounding box center [793, 297] width 38 height 13
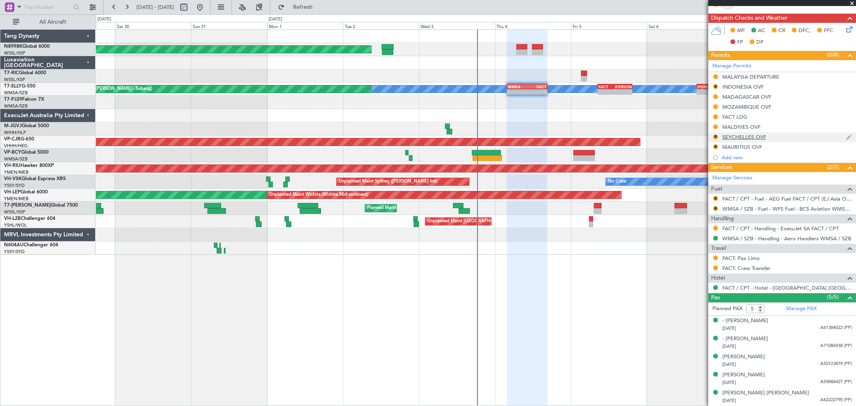
click at [731, 136] on div "SEYCHELLES OVF" at bounding box center [745, 137] width 44 height 7
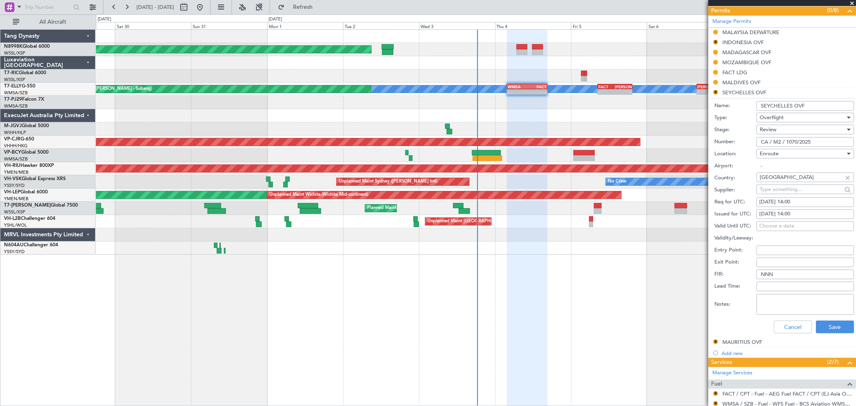
drag, startPoint x: 813, startPoint y: 142, endPoint x: 705, endPoint y: 149, distance: 107.4
click at [713, 148] on form "Name: SEYCHELLES OVF Type: Overflight Stage: Review Number: CA / M2 / 1070/2025…" at bounding box center [783, 218] width 148 height 240
click at [789, 329] on button "Cancel" at bounding box center [793, 327] width 38 height 13
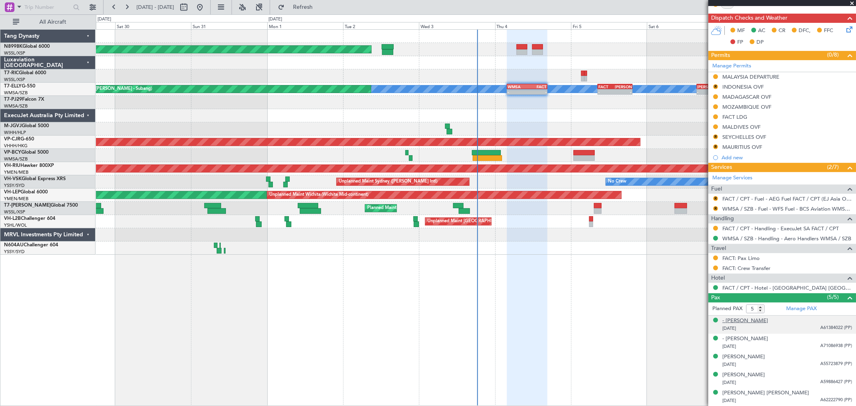
scroll to position [189, 0]
click at [715, 135] on button "R" at bounding box center [715, 136] width 5 height 5
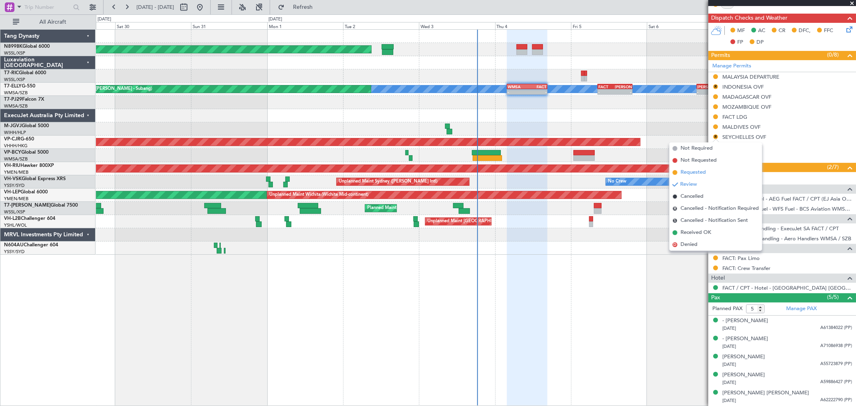
click at [701, 170] on span "Requested" at bounding box center [693, 173] width 25 height 8
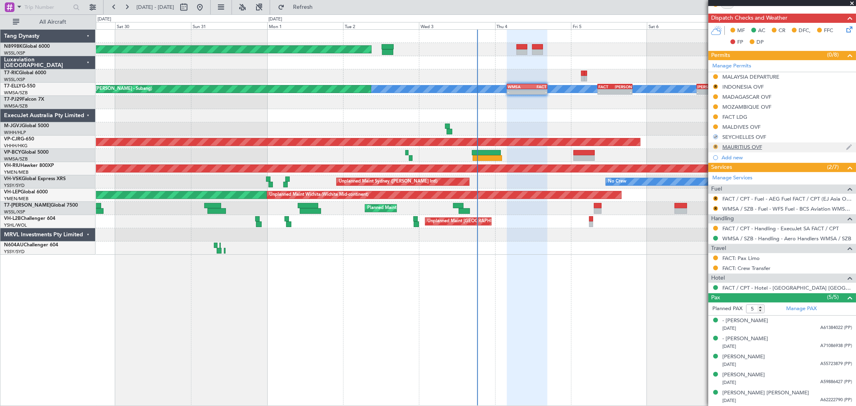
click at [715, 147] on button "R" at bounding box center [715, 147] width 5 height 5
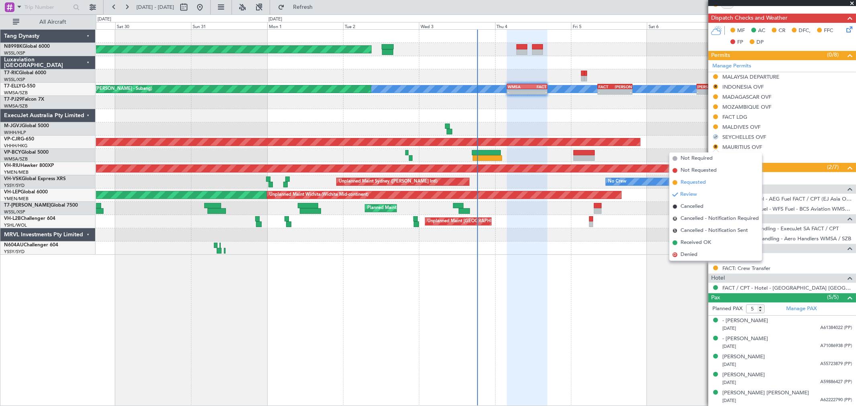
click at [697, 182] on span "Requested" at bounding box center [693, 183] width 25 height 8
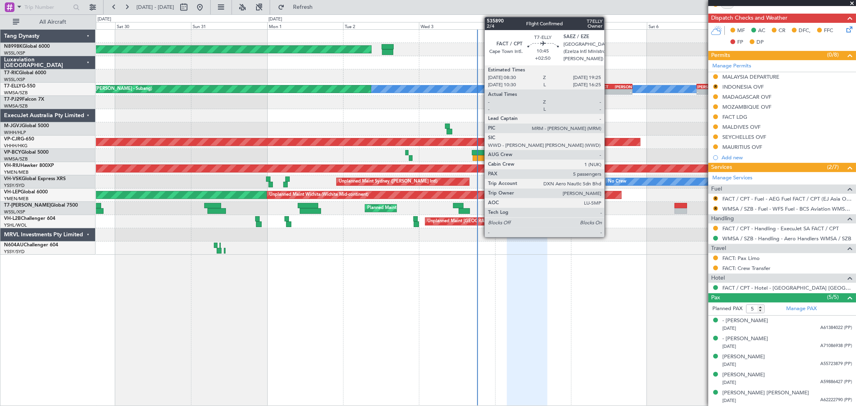
click at [609, 88] on div "FACT" at bounding box center [607, 86] width 16 height 5
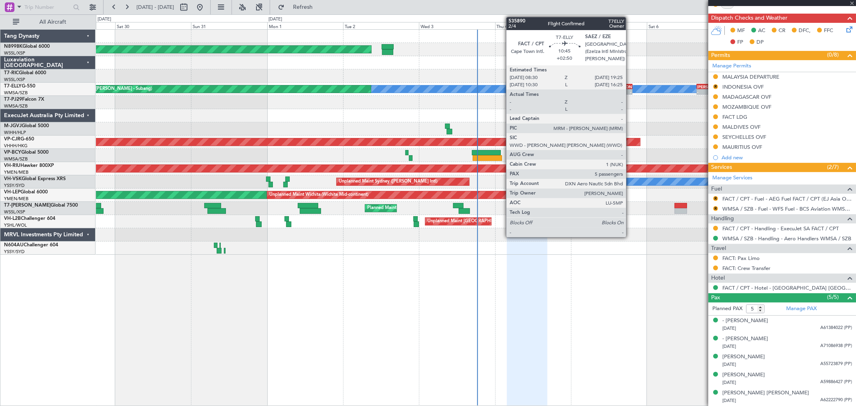
type input "+02:50"
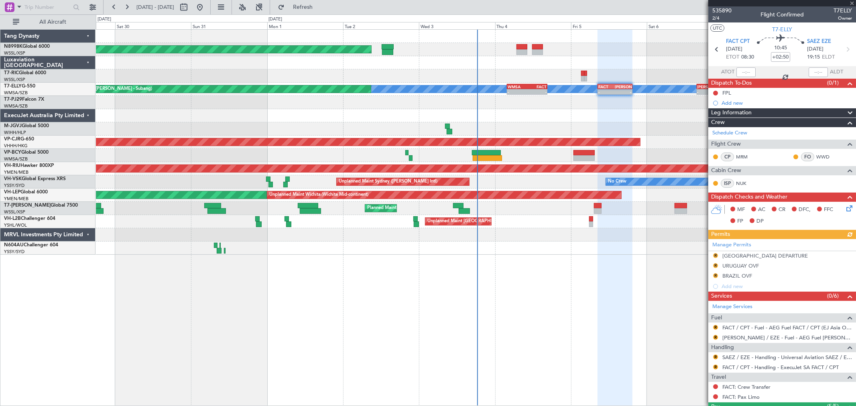
click at [716, 265] on div "Manage Permits R [GEOGRAPHIC_DATA] DEPARTURE R URUGUAY OVF R BRAZIL OVF Add new" at bounding box center [783, 265] width 148 height 53
click at [715, 256] on button "R" at bounding box center [715, 255] width 5 height 5
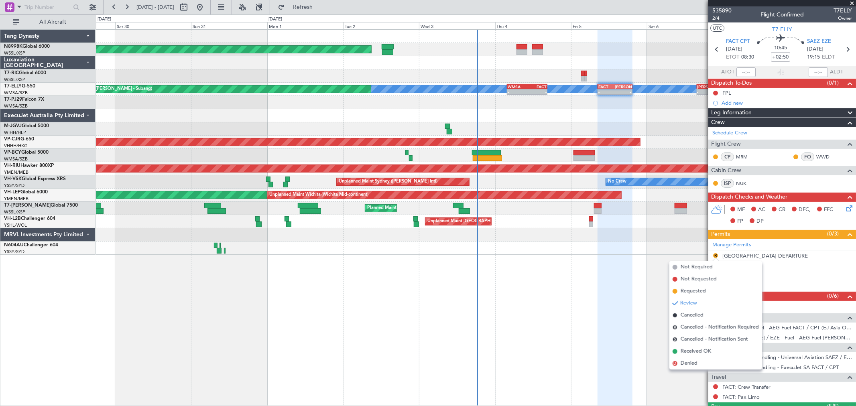
drag, startPoint x: 697, startPoint y: 290, endPoint x: 707, endPoint y: 275, distance: 17.4
click at [697, 290] on span "Requested" at bounding box center [693, 291] width 25 height 8
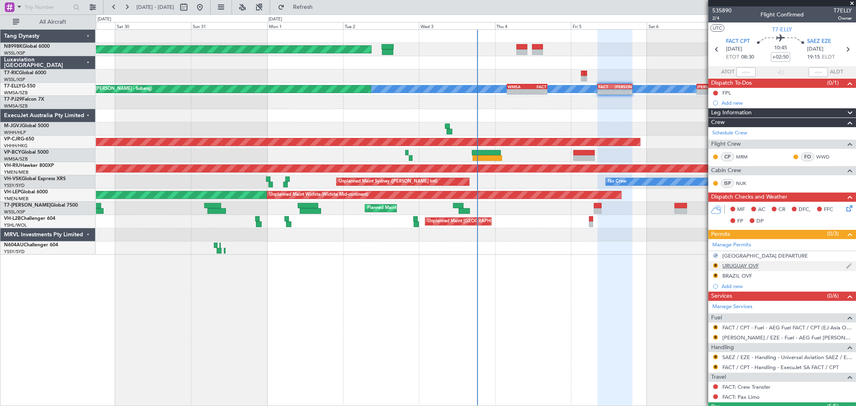
click at [712, 266] on div "R URUGUAY OVF" at bounding box center [783, 266] width 148 height 10
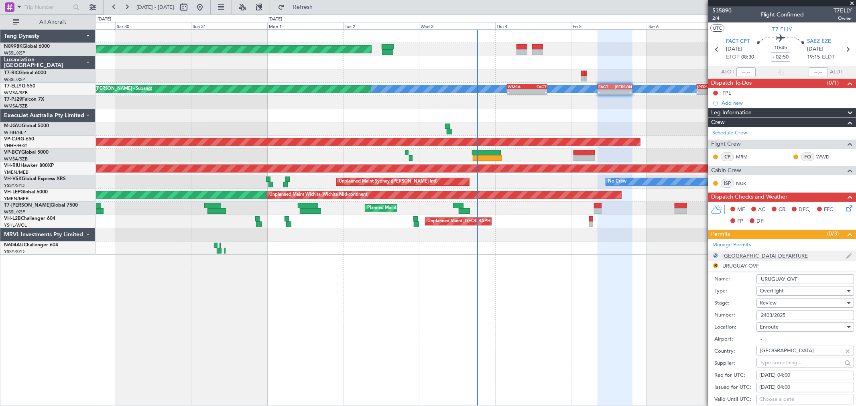
click at [743, 261] on div "[GEOGRAPHIC_DATA] DEPARTURE" at bounding box center [783, 256] width 148 height 10
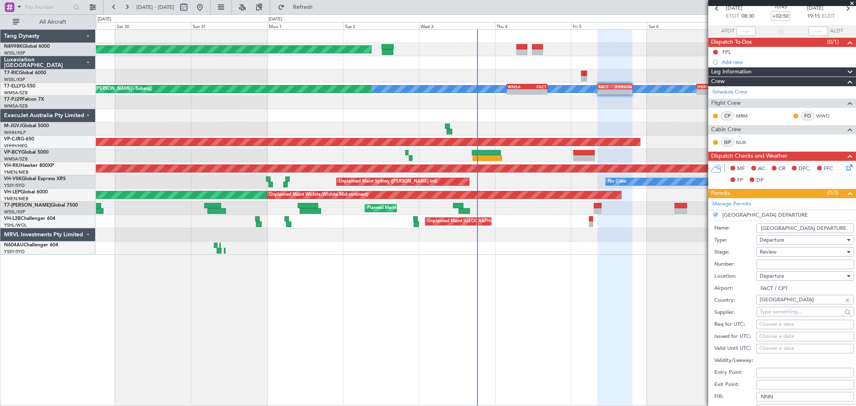
scroll to position [89, 0]
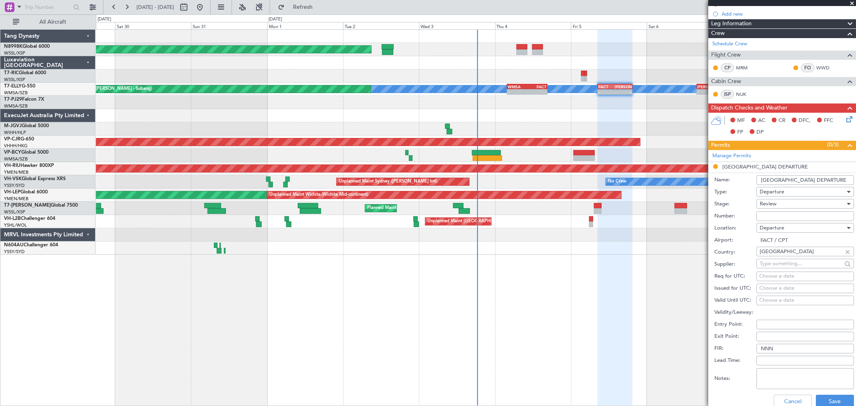
click at [763, 220] on input "Number:" at bounding box center [806, 217] width 98 height 10
click at [769, 208] on div "Review" at bounding box center [803, 204] width 86 height 12
click at [776, 255] on span "Requested" at bounding box center [802, 257] width 84 height 12
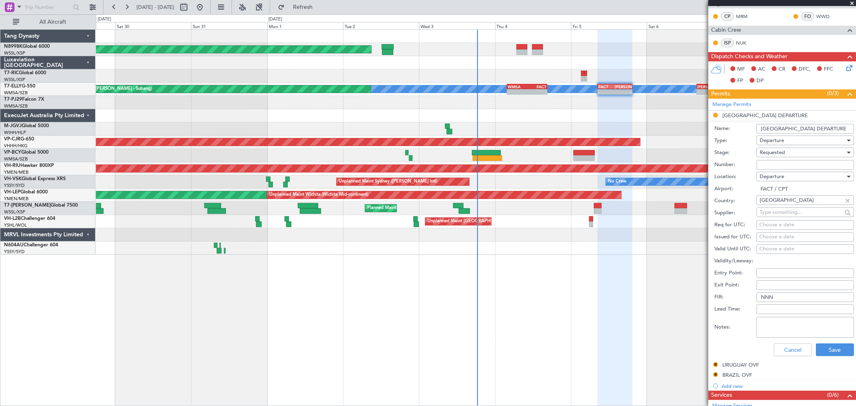
scroll to position [178, 0]
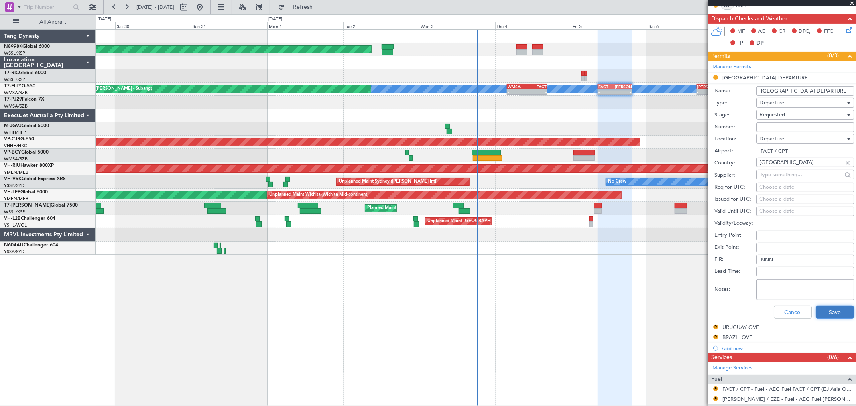
click at [822, 309] on button "Save" at bounding box center [835, 312] width 38 height 13
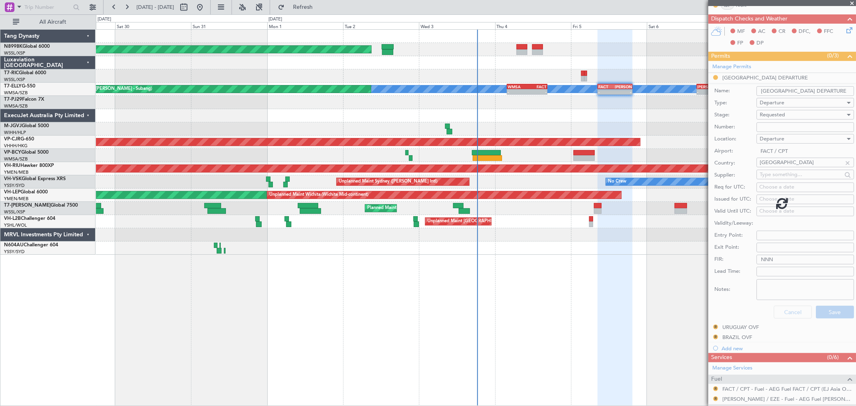
scroll to position [109, 0]
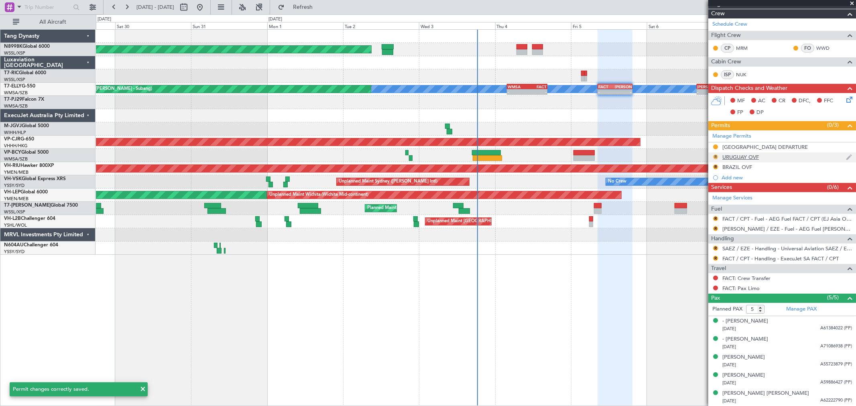
click at [715, 158] on button "R" at bounding box center [715, 157] width 5 height 5
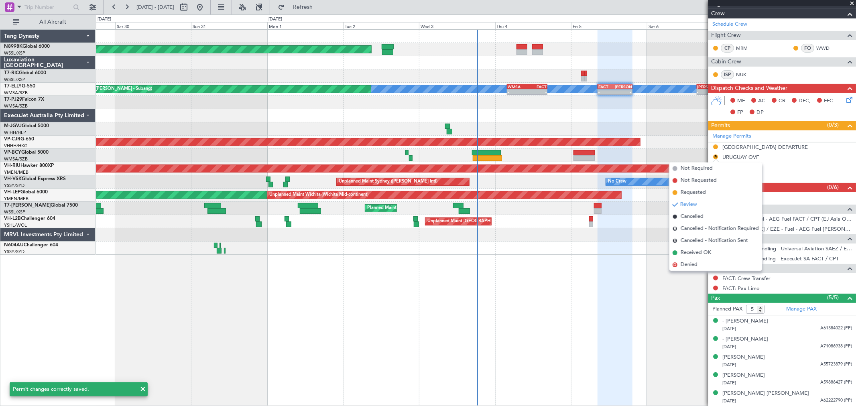
click at [707, 194] on li "Requested" at bounding box center [716, 193] width 93 height 12
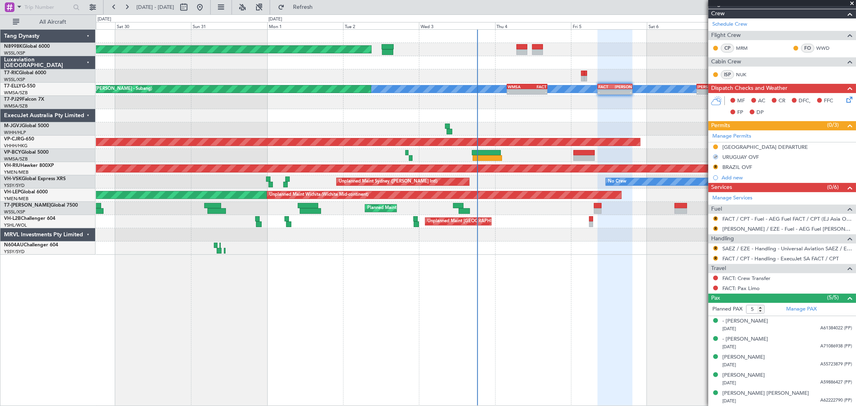
click at [716, 167] on button "R" at bounding box center [715, 167] width 5 height 5
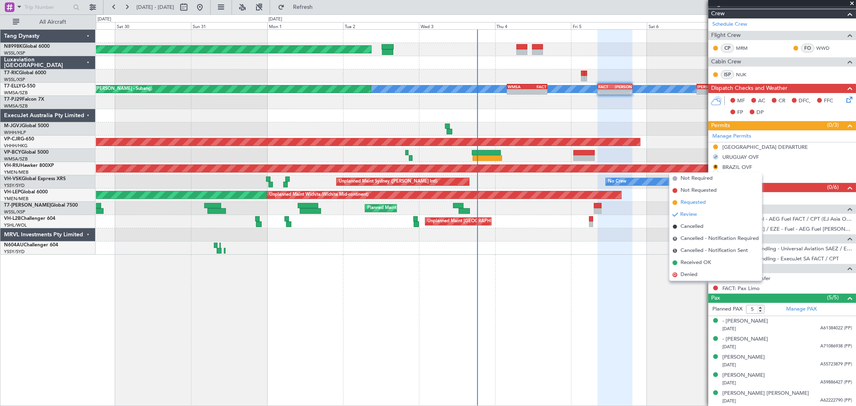
click at [703, 204] on span "Requested" at bounding box center [693, 203] width 25 height 8
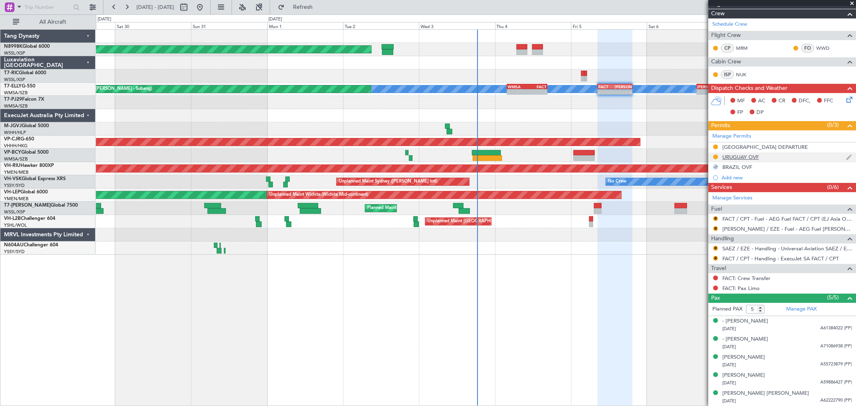
click at [757, 159] on div "URUGUAY OVF" at bounding box center [741, 157] width 37 height 7
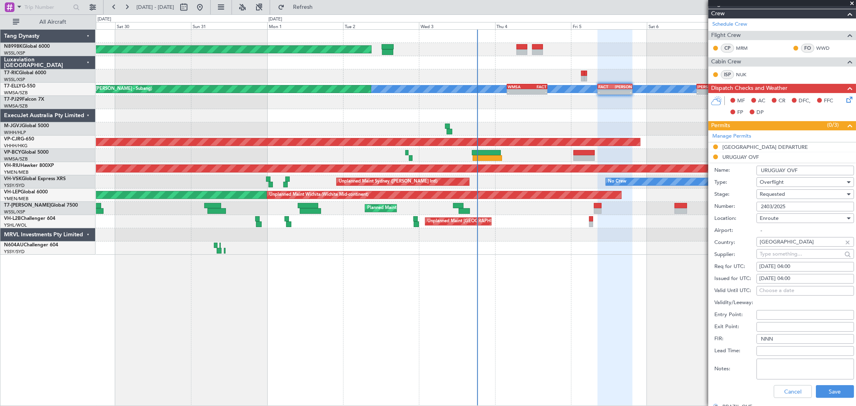
drag, startPoint x: 791, startPoint y: 207, endPoint x: 731, endPoint y: 211, distance: 60.4
click at [737, 210] on div "Number: 2403/2025" at bounding box center [785, 207] width 140 height 12
drag, startPoint x: 788, startPoint y: 387, endPoint x: 791, endPoint y: 375, distance: 12.5
click at [788, 387] on button "Cancel" at bounding box center [793, 391] width 38 height 13
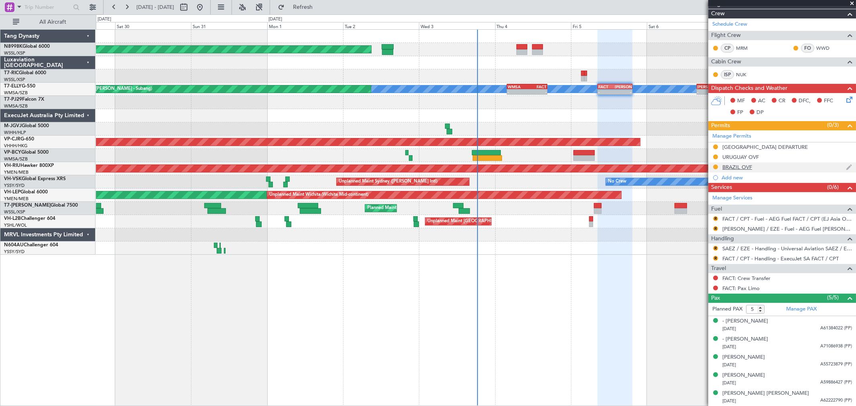
click at [742, 171] on div "BRAZIL OVF" at bounding box center [783, 168] width 148 height 10
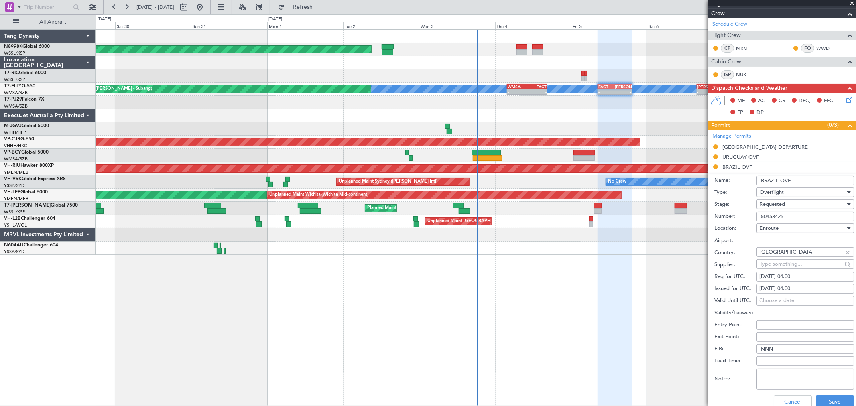
drag, startPoint x: 747, startPoint y: 218, endPoint x: 719, endPoint y: 220, distance: 29.0
click at [721, 220] on div "Number: 50453425" at bounding box center [785, 217] width 140 height 12
click at [788, 398] on button "Cancel" at bounding box center [793, 401] width 38 height 13
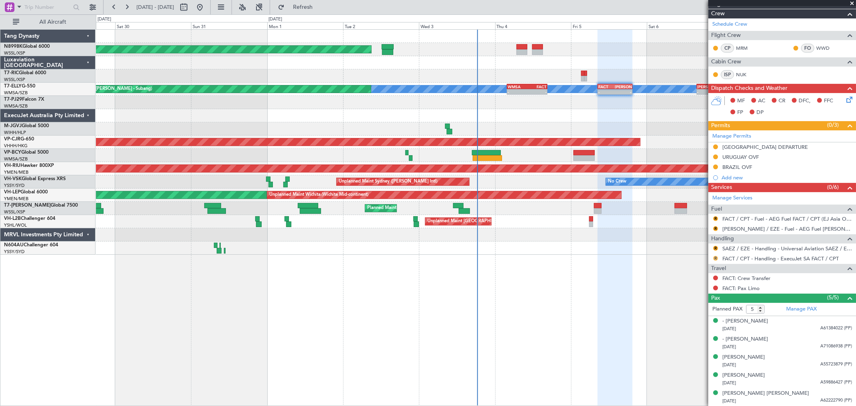
click at [715, 259] on button "R" at bounding box center [715, 258] width 5 height 5
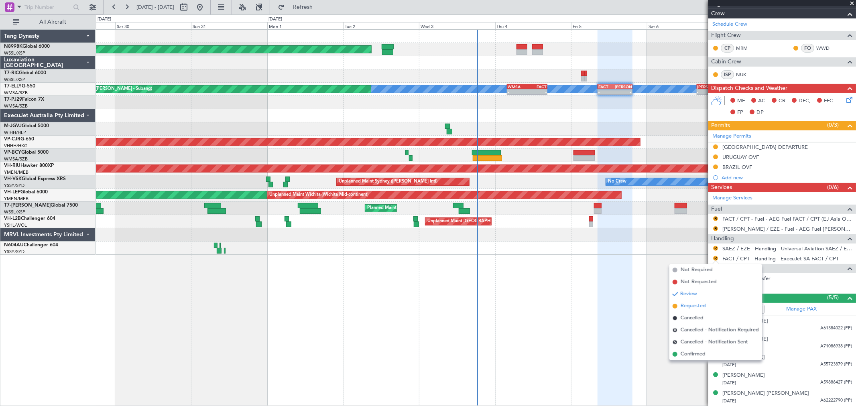
click at [688, 300] on li "Requested" at bounding box center [716, 306] width 93 height 12
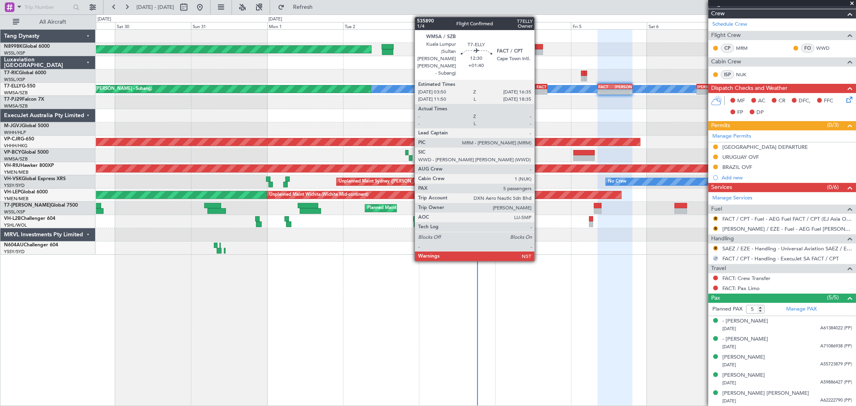
click at [535, 89] on div "- -" at bounding box center [527, 92] width 41 height 6
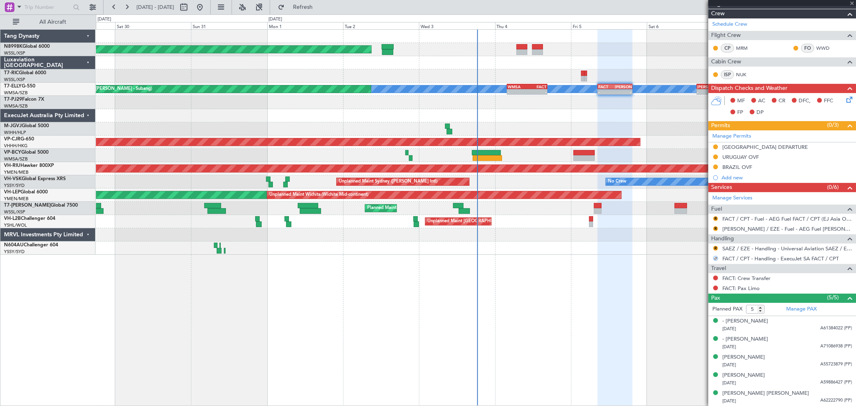
type input "+01:40"
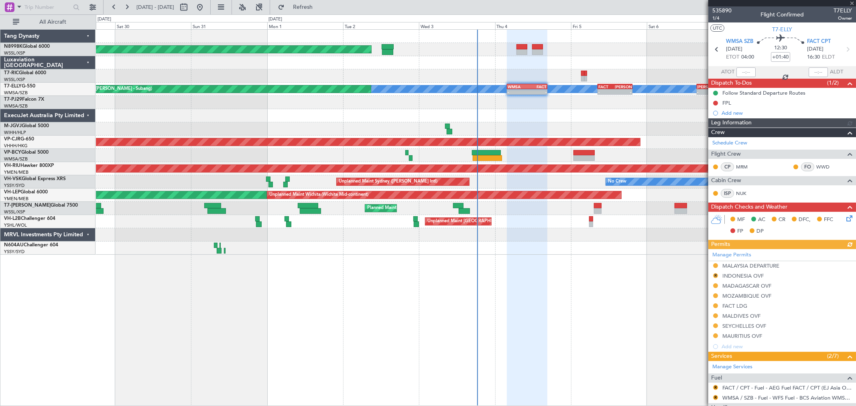
type input "[PERSON_NAME] (BTA)"
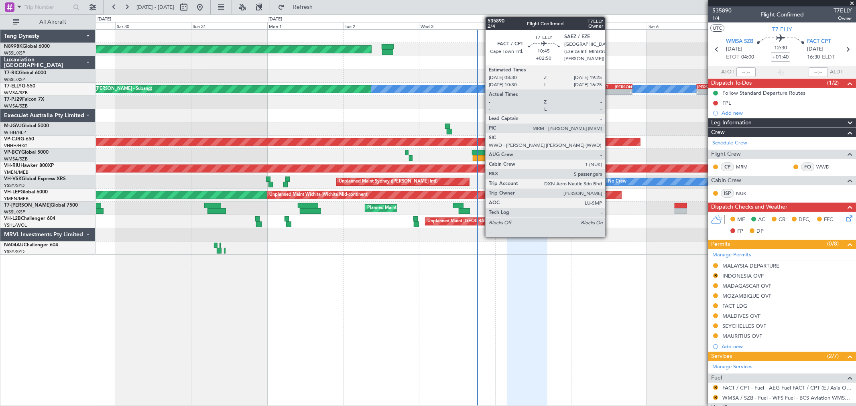
click at [609, 92] on div "-" at bounding box center [607, 92] width 16 height 5
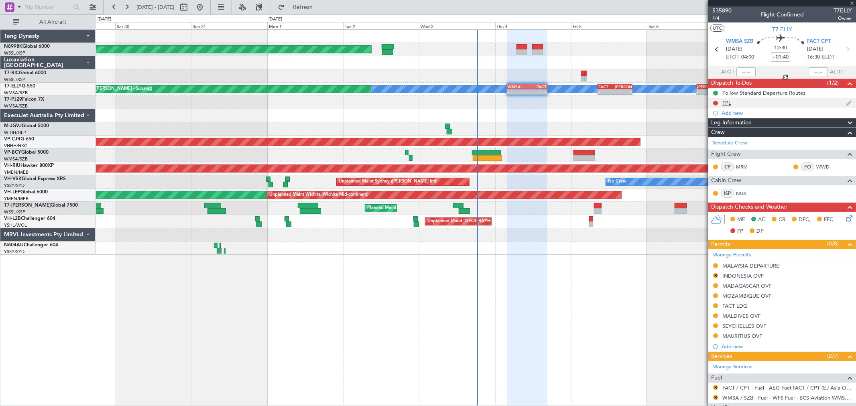
type input "+02:50"
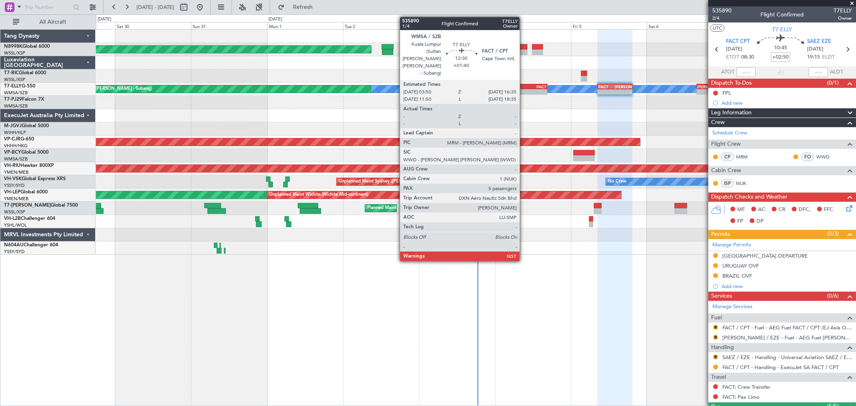
click at [524, 84] on div "WMSA" at bounding box center [518, 86] width 20 height 5
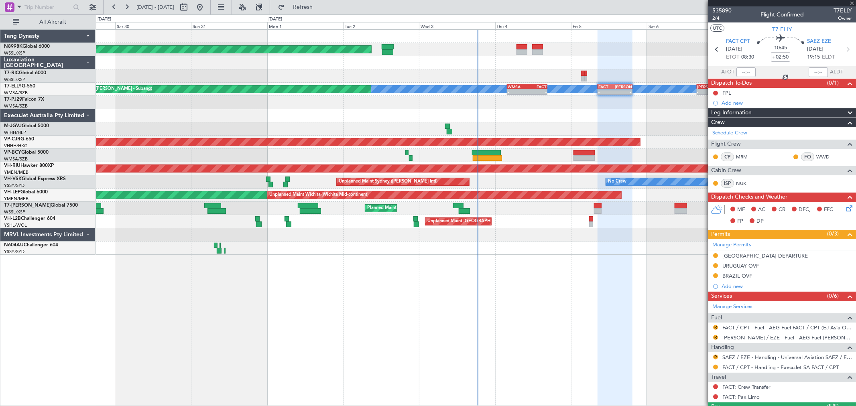
type input "+01:40"
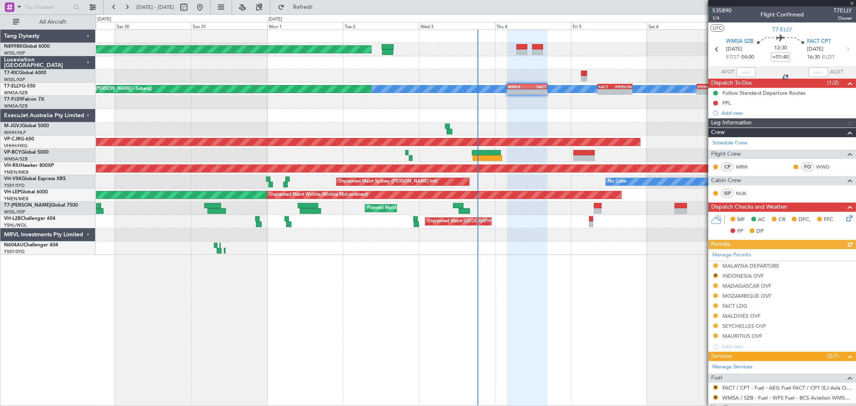
type input "[PERSON_NAME] (BTA)"
click at [715, 276] on button "R" at bounding box center [715, 275] width 5 height 5
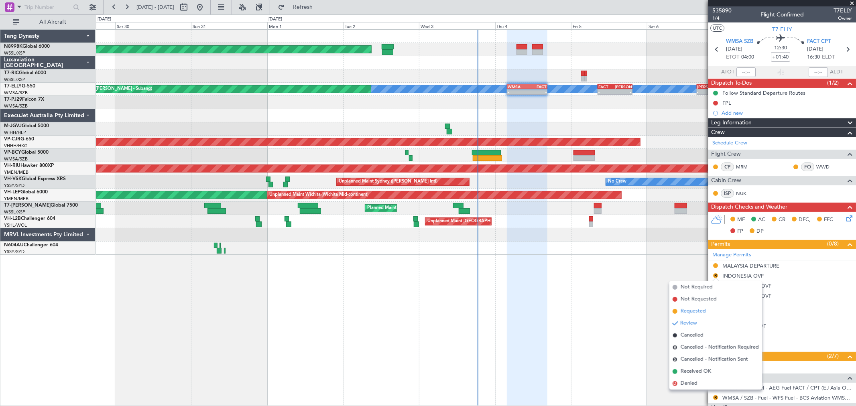
click at [693, 311] on span "Requested" at bounding box center [693, 312] width 25 height 8
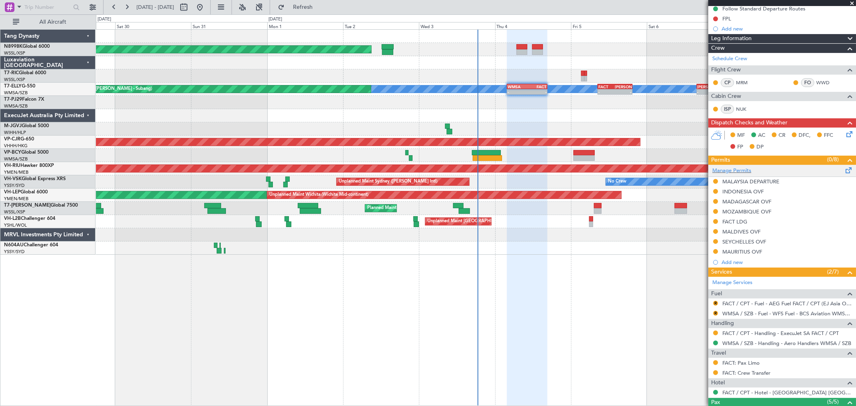
scroll to position [89, 0]
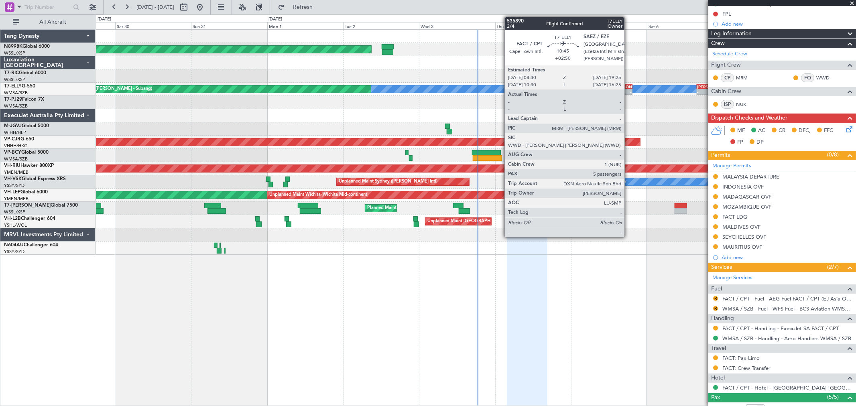
click at [629, 93] on div "-" at bounding box center [623, 92] width 16 height 5
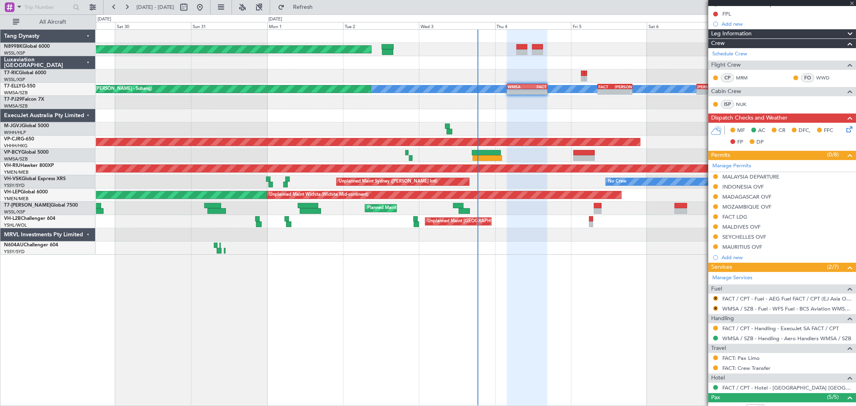
type input "+02:50"
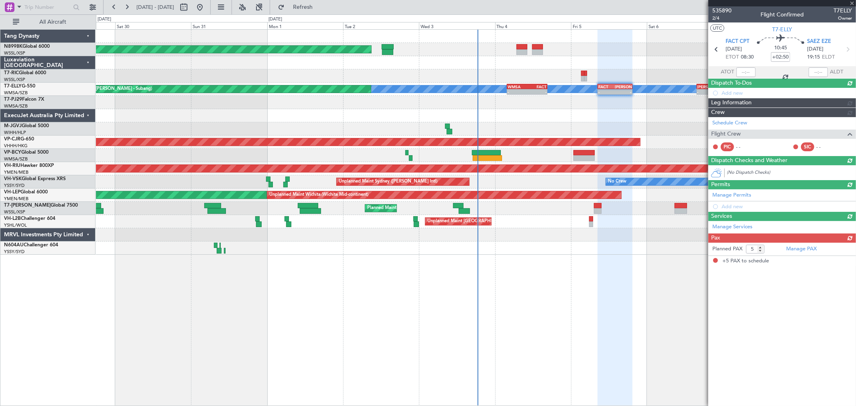
scroll to position [0, 0]
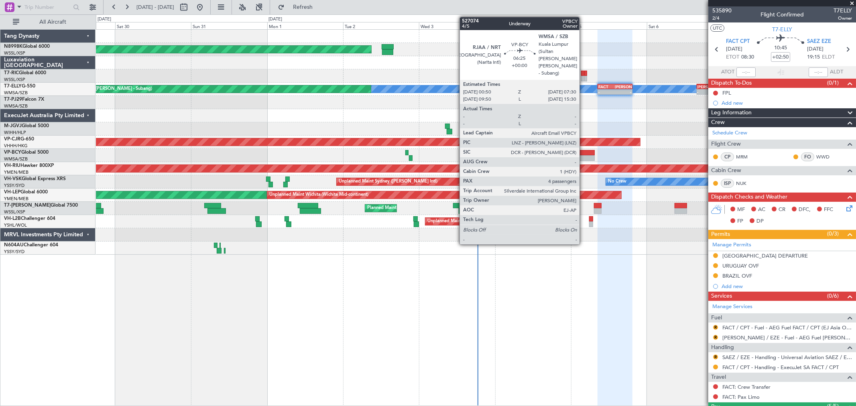
click at [584, 161] on div at bounding box center [584, 158] width 21 height 6
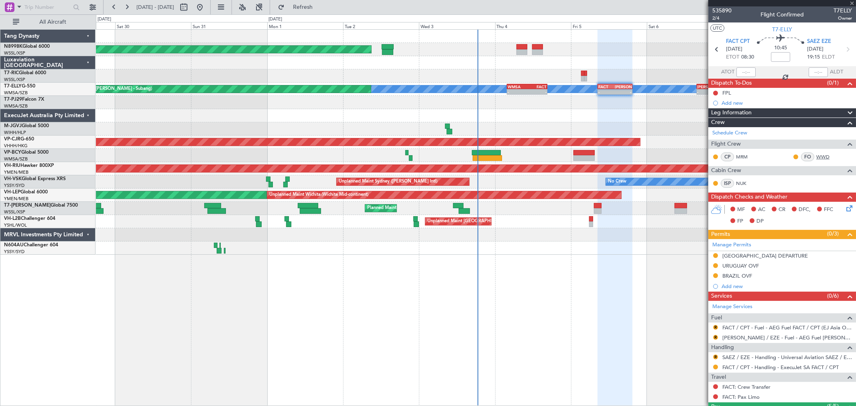
type input "4"
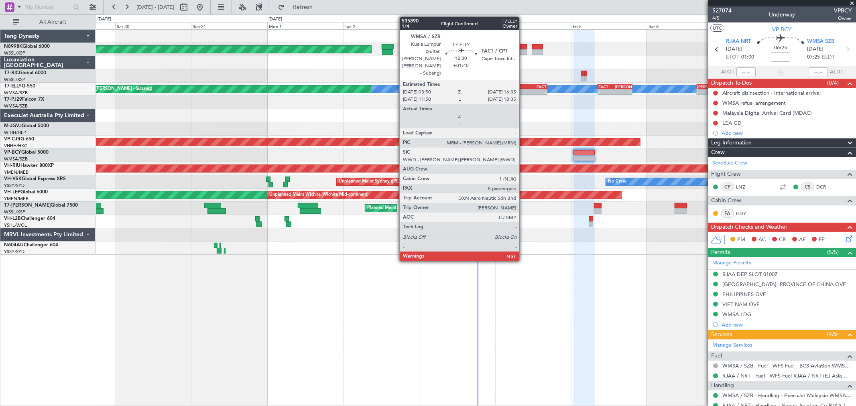
click at [523, 94] on div "-" at bounding box center [518, 92] width 20 height 5
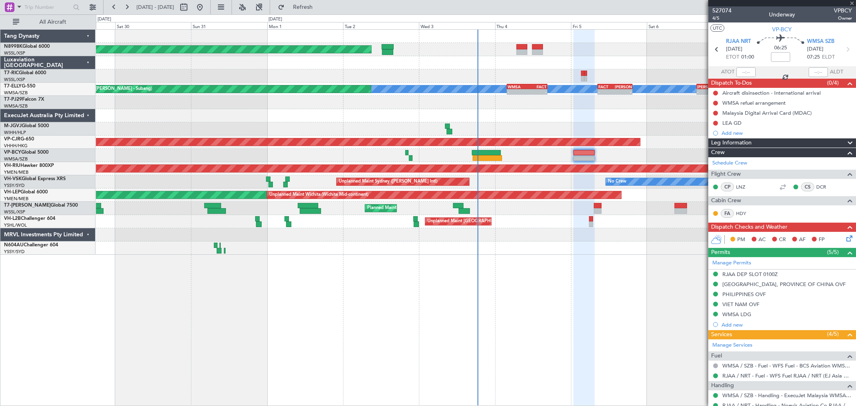
type input "+01:40"
type input "5"
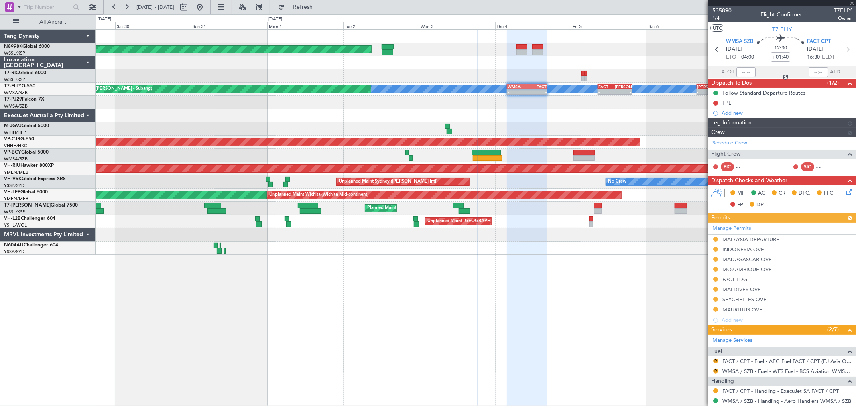
type input "[PERSON_NAME] (BTA)"
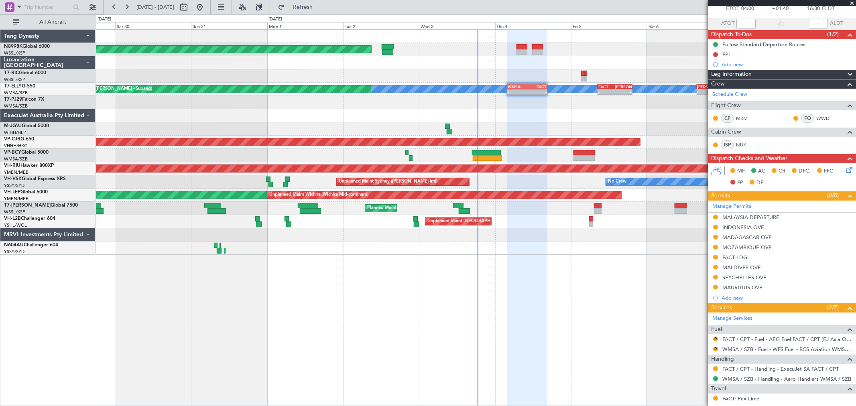
scroll to position [134, 0]
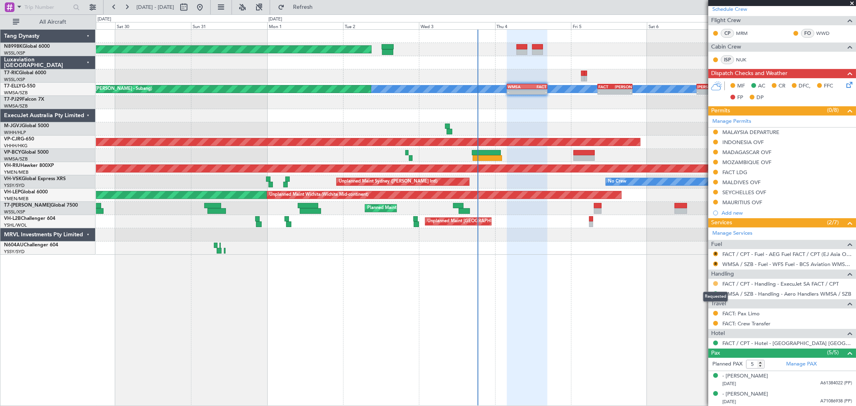
click at [716, 283] on button at bounding box center [715, 283] width 5 height 5
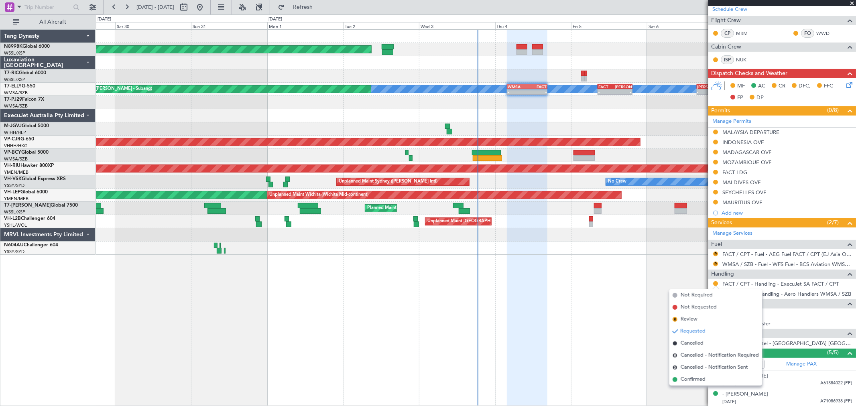
click at [686, 377] on span "Confirmed" at bounding box center [693, 380] width 25 height 8
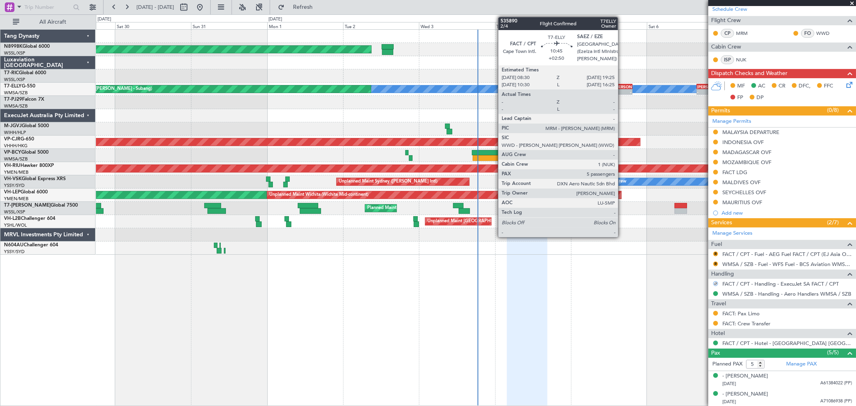
click at [622, 90] on div "-" at bounding box center [623, 92] width 16 height 5
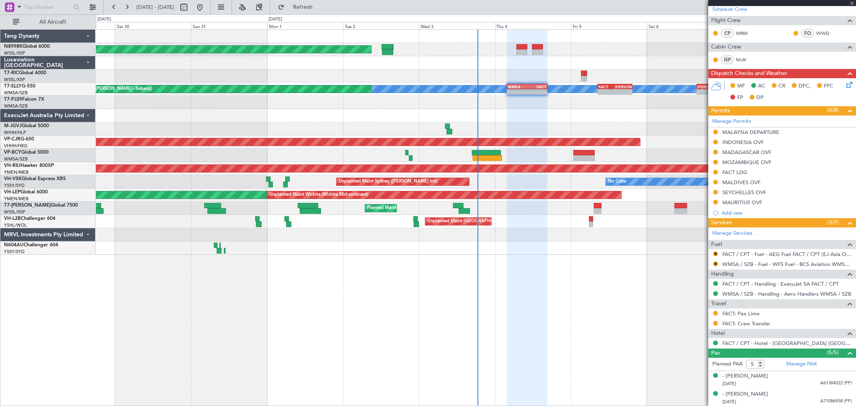
type input "+02:50"
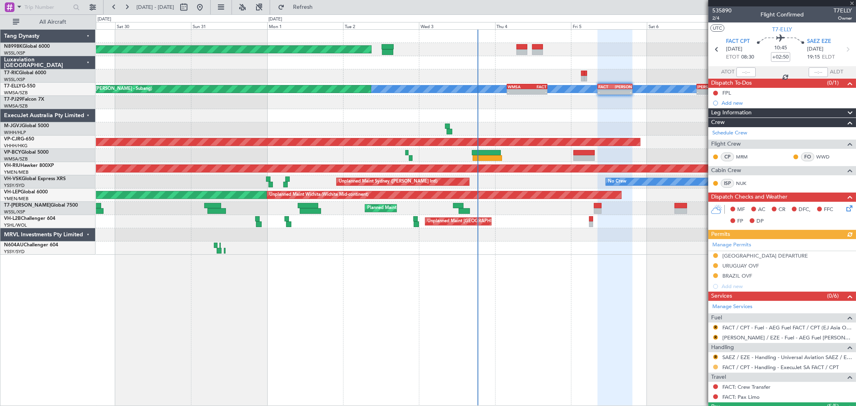
click at [715, 368] on button at bounding box center [715, 367] width 5 height 5
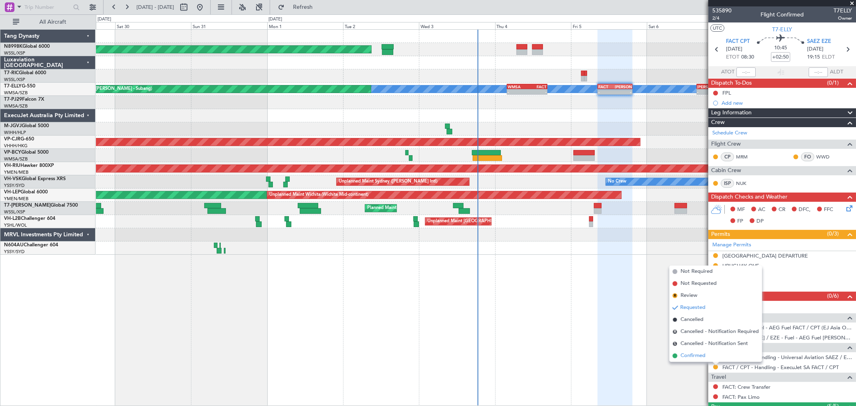
click at [699, 358] on span "Confirmed" at bounding box center [693, 356] width 25 height 8
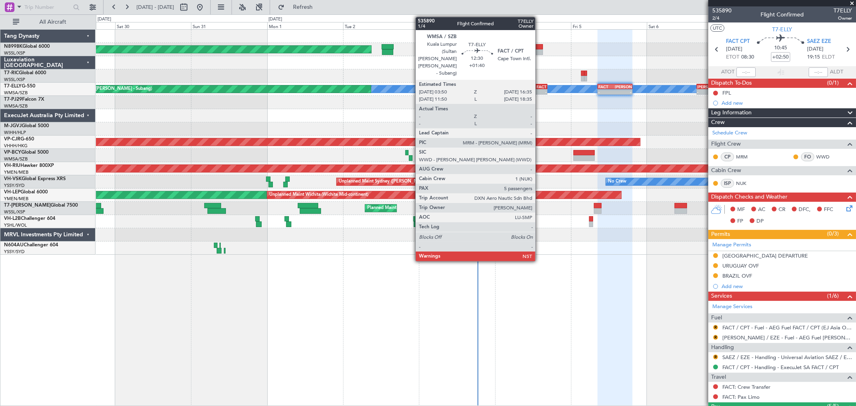
click at [540, 90] on div "-" at bounding box center [537, 92] width 20 height 5
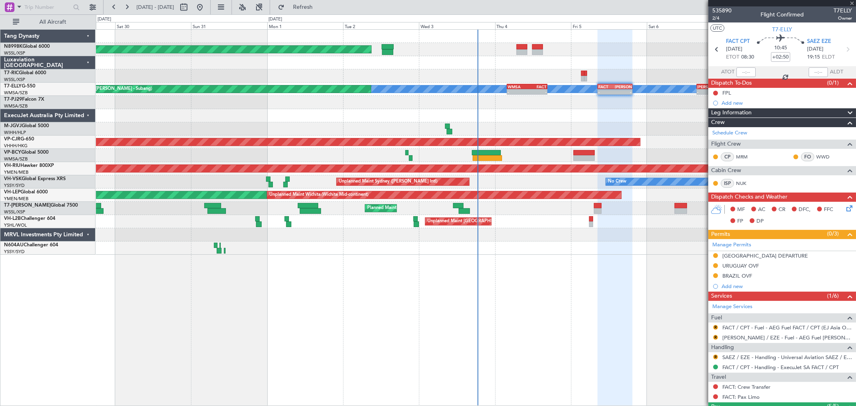
type input "+01:40"
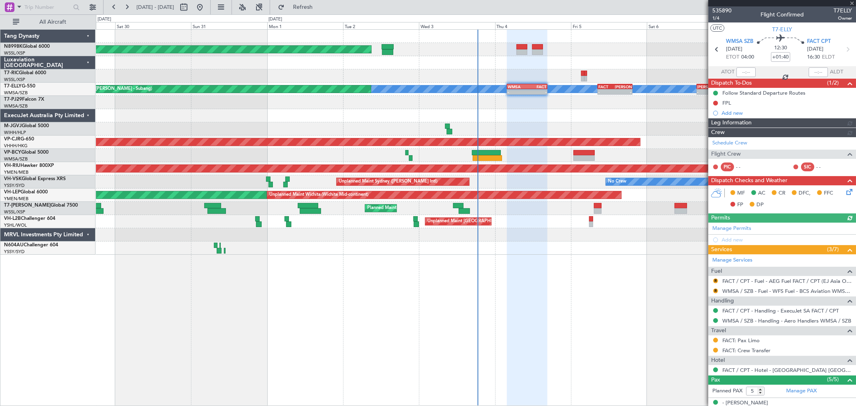
type input "[PERSON_NAME] (BTA)"
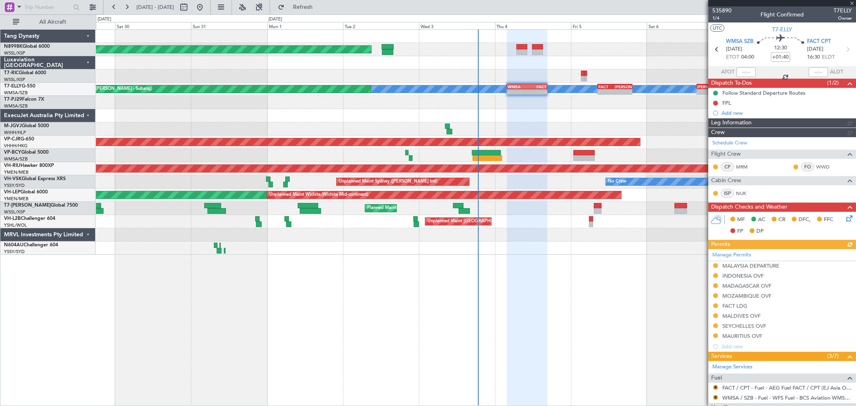
type input "[PERSON_NAME] (BTA)"
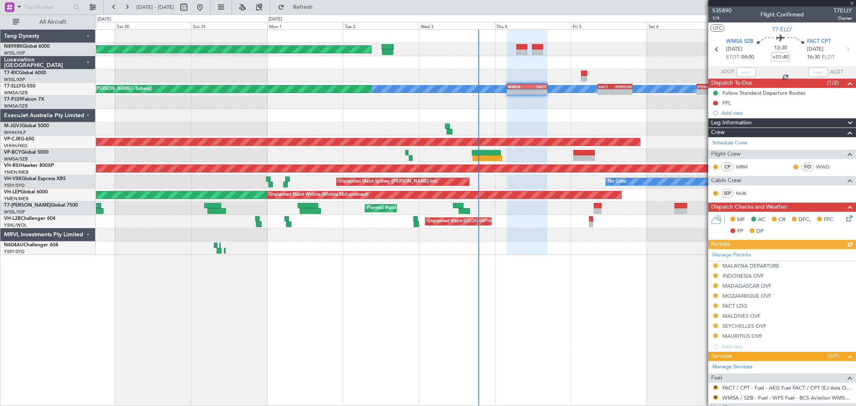
type input "[PERSON_NAME] (BTA)"
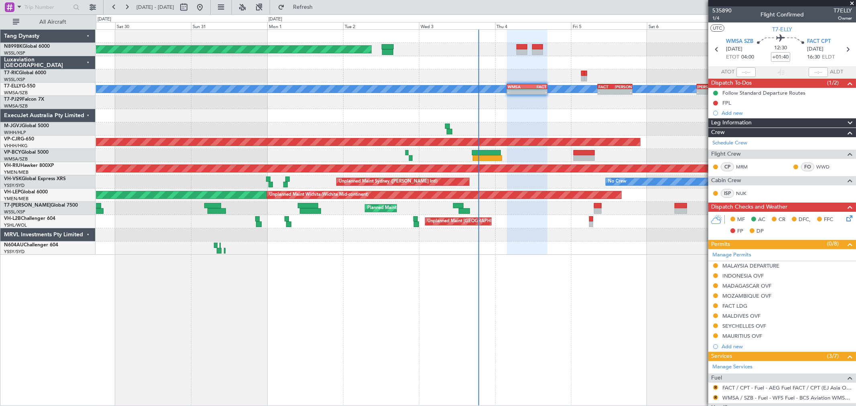
type input "[PERSON_NAME] (BTA)"
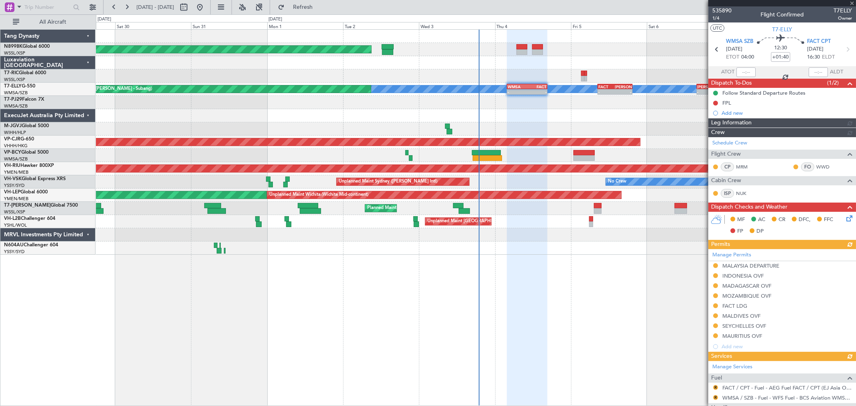
type input "[PERSON_NAME] (BTA)"
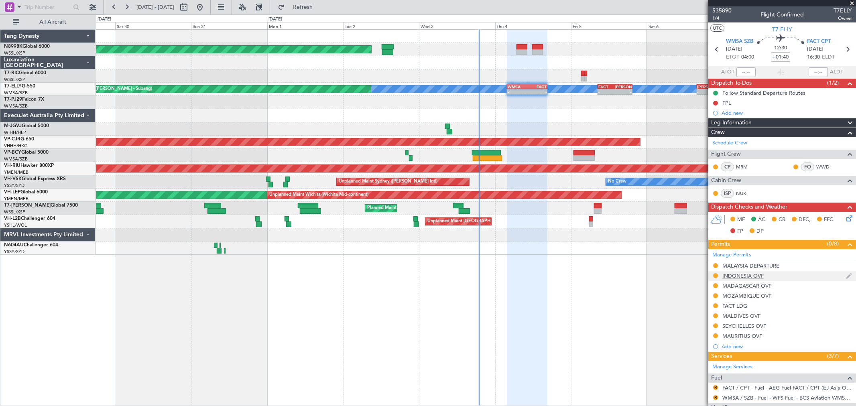
click at [713, 274] on nimbus-traffic-light at bounding box center [716, 277] width 6 height 8
click at [713, 274] on div at bounding box center [716, 276] width 6 height 6
click at [716, 276] on button at bounding box center [715, 275] width 5 height 5
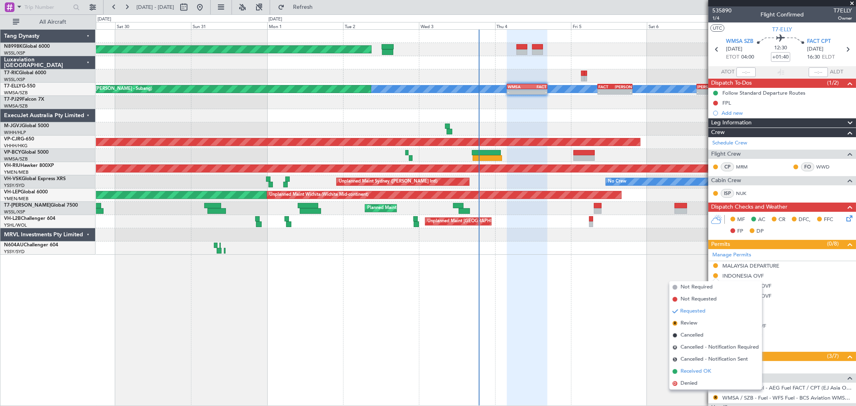
click at [695, 368] on span "Received OK" at bounding box center [696, 372] width 31 height 8
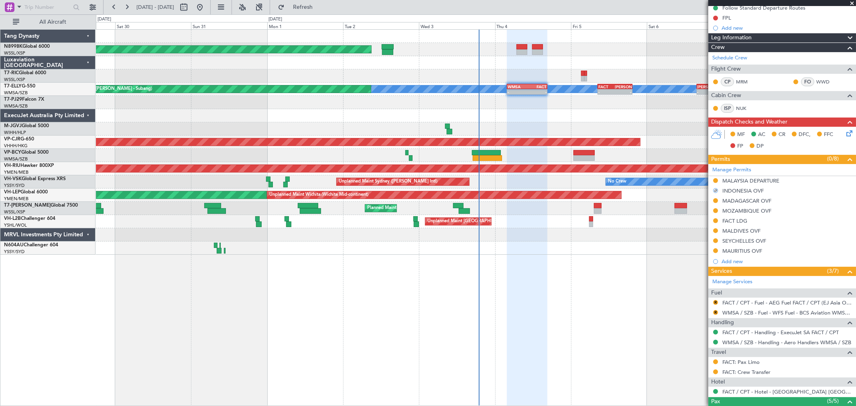
scroll to position [89, 0]
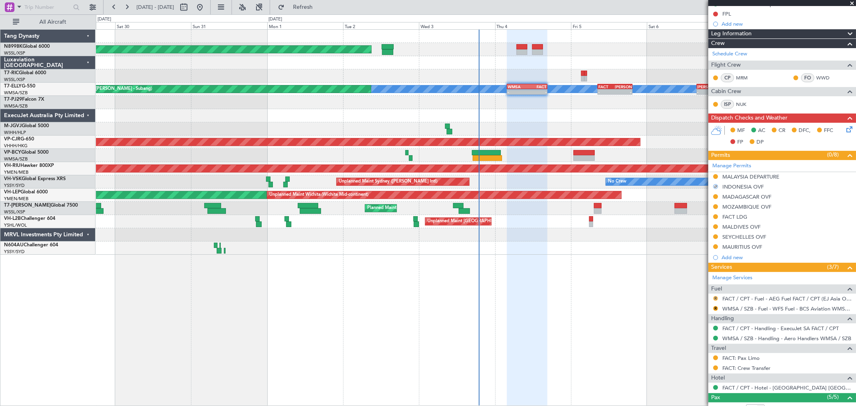
click at [715, 297] on button "R" at bounding box center [715, 298] width 5 height 5
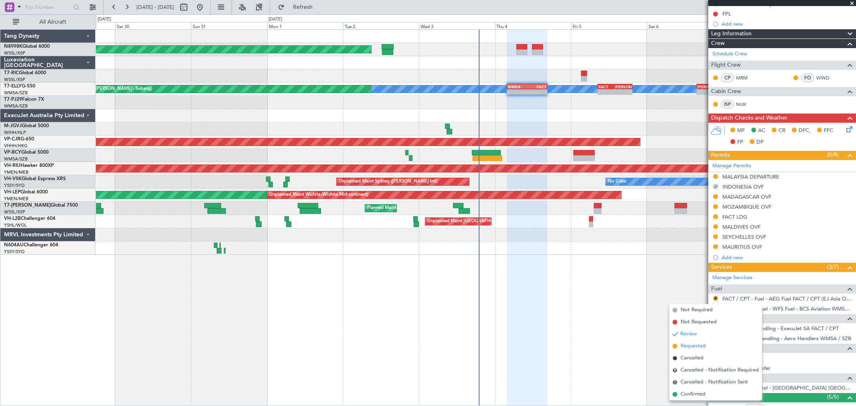
click at [684, 346] on span "Requested" at bounding box center [693, 346] width 25 height 8
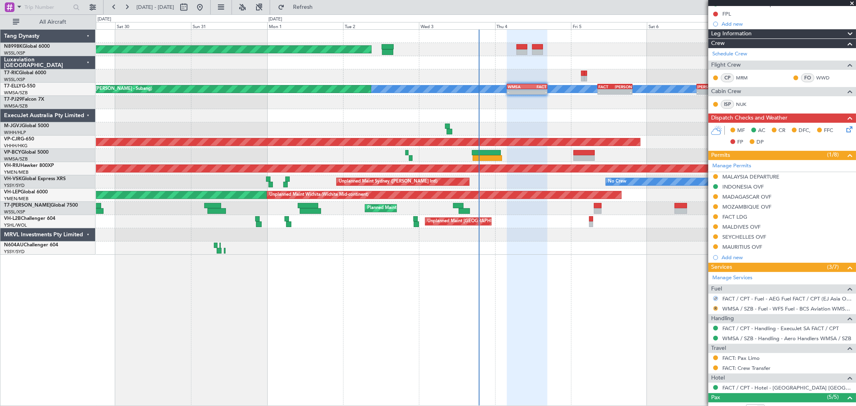
click at [717, 308] on button "R" at bounding box center [715, 308] width 5 height 5
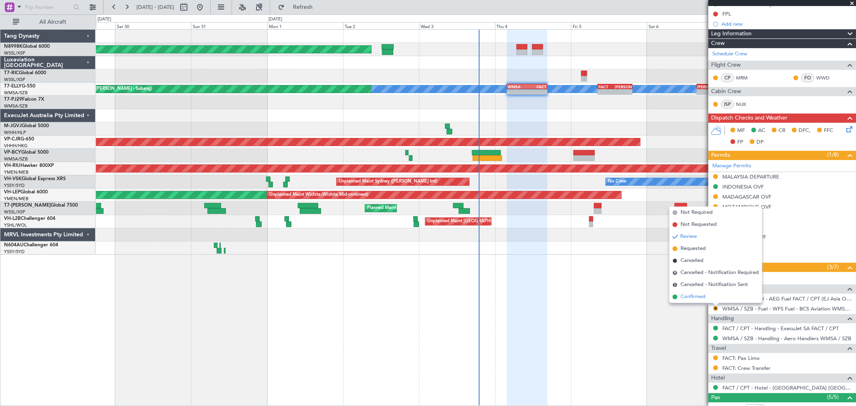
click at [696, 298] on span "Confirmed" at bounding box center [693, 297] width 25 height 8
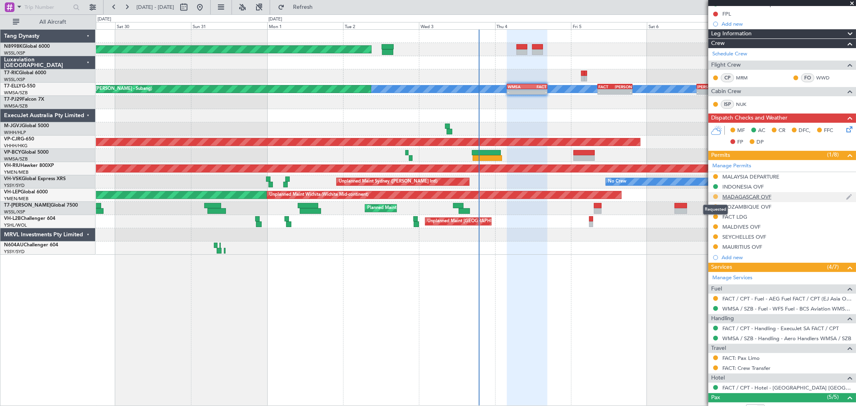
click at [714, 196] on button at bounding box center [715, 196] width 5 height 5
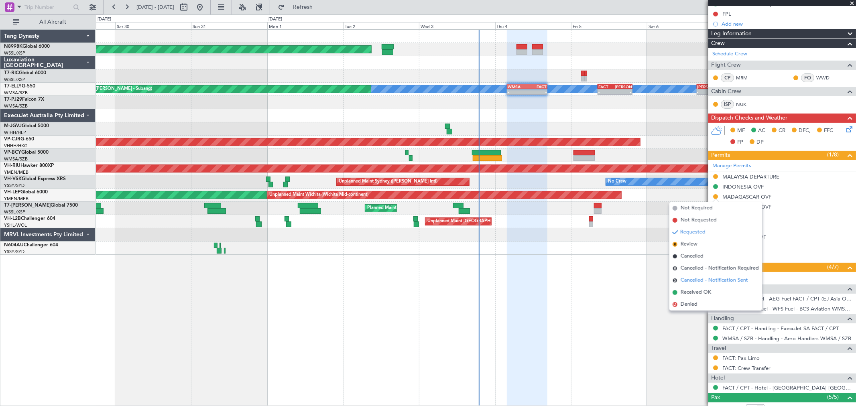
click at [694, 284] on li "S Cancelled - Notification Sent" at bounding box center [716, 281] width 93 height 12
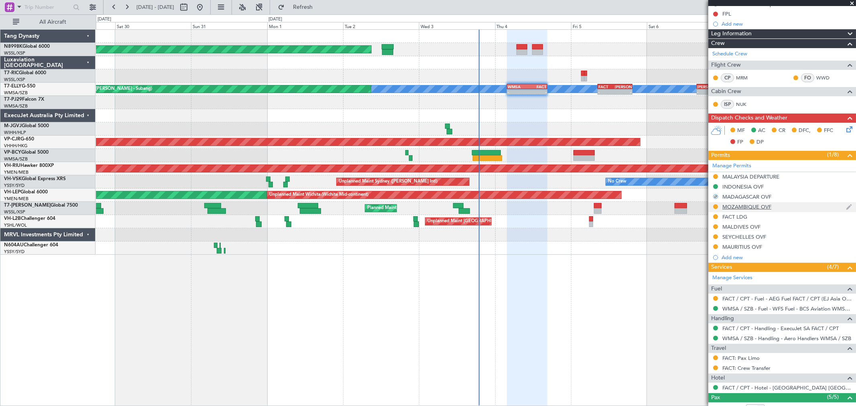
click at [716, 204] on div at bounding box center [716, 207] width 6 height 6
click at [715, 207] on button at bounding box center [715, 206] width 5 height 5
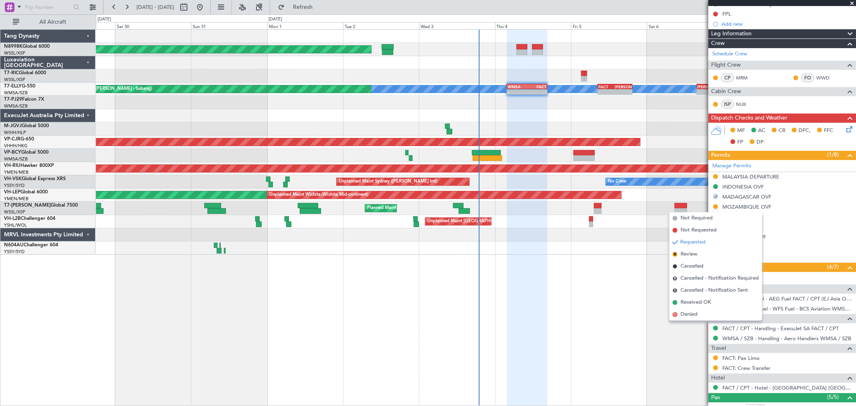
drag, startPoint x: 691, startPoint y: 301, endPoint x: 693, endPoint y: 295, distance: 7.2
click at [691, 300] on span "Received OK" at bounding box center [696, 303] width 31 height 8
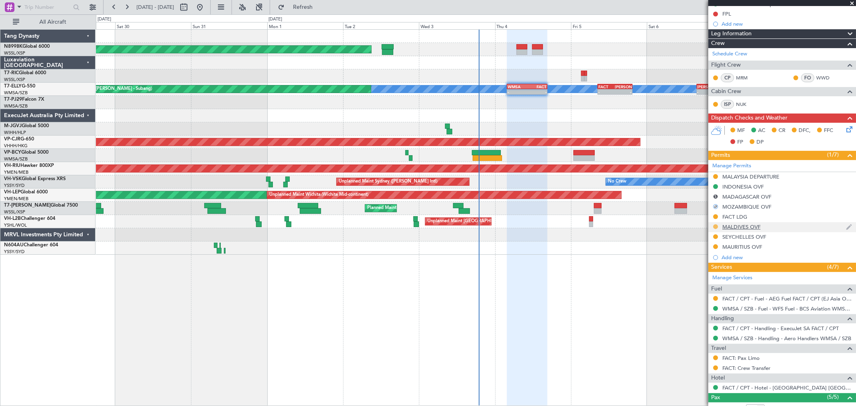
click at [715, 227] on button at bounding box center [715, 226] width 5 height 5
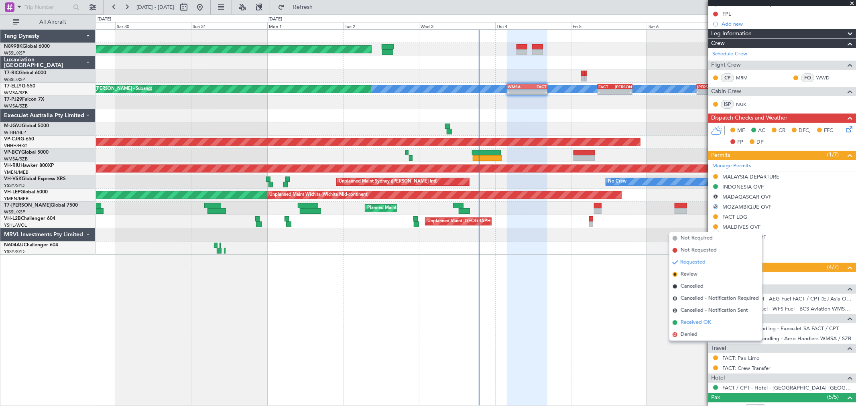
click at [692, 317] on li "Received OK" at bounding box center [716, 323] width 93 height 12
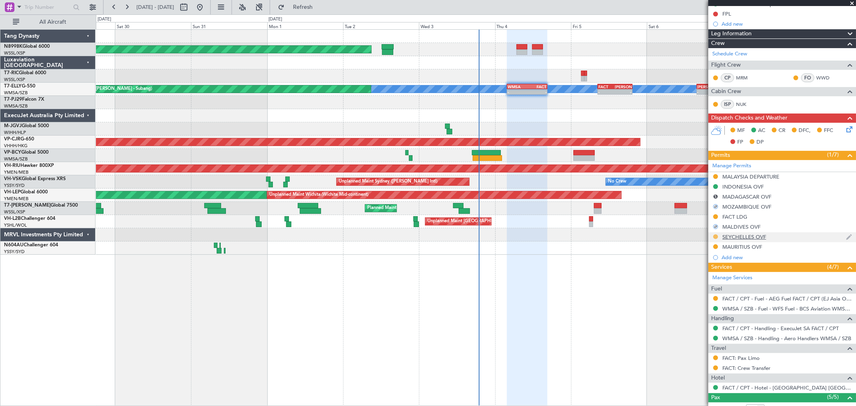
click at [716, 238] on button at bounding box center [715, 236] width 5 height 5
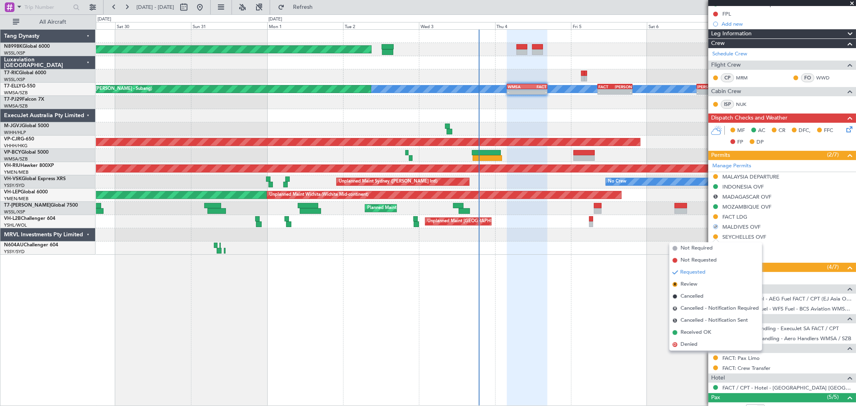
drag, startPoint x: 701, startPoint y: 330, endPoint x: 709, endPoint y: 316, distance: 16.0
click at [701, 329] on span "Received OK" at bounding box center [696, 333] width 31 height 8
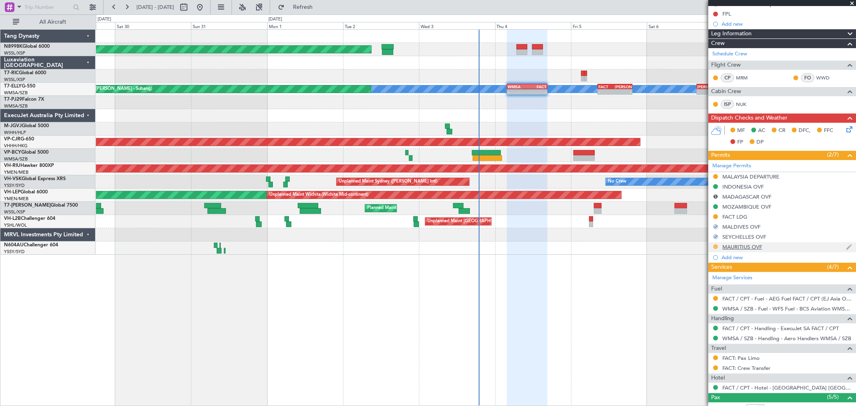
click at [718, 246] on button at bounding box center [715, 246] width 5 height 5
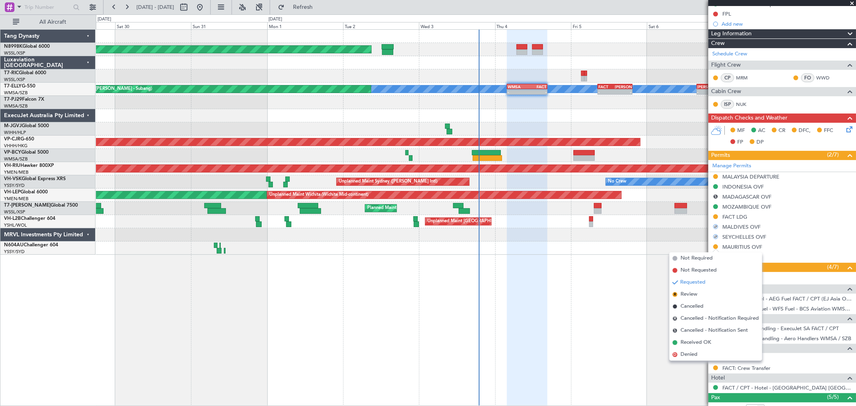
drag, startPoint x: 692, startPoint y: 339, endPoint x: 704, endPoint y: 314, distance: 28.2
click at [692, 338] on li "Received OK" at bounding box center [716, 343] width 93 height 12
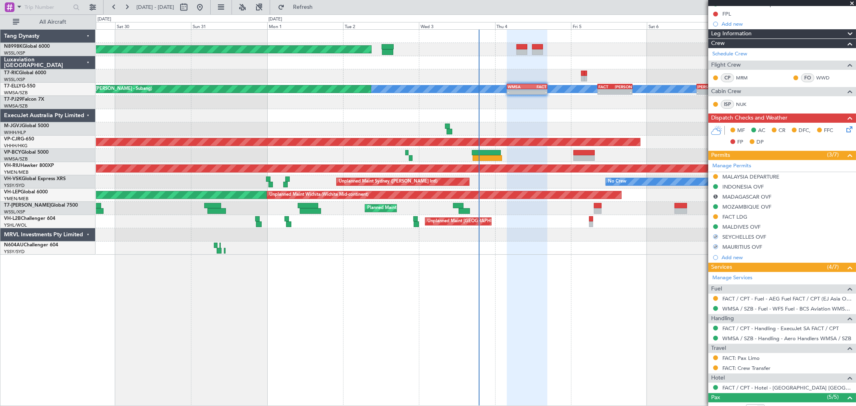
drag, startPoint x: 716, startPoint y: 197, endPoint x: 713, endPoint y: 207, distance: 11.0
click at [716, 197] on button "S" at bounding box center [715, 196] width 5 height 5
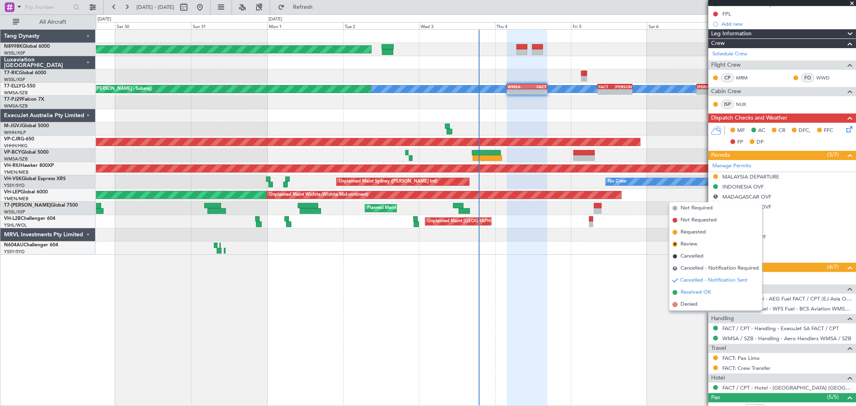
click at [681, 293] on span "Received OK" at bounding box center [696, 293] width 31 height 8
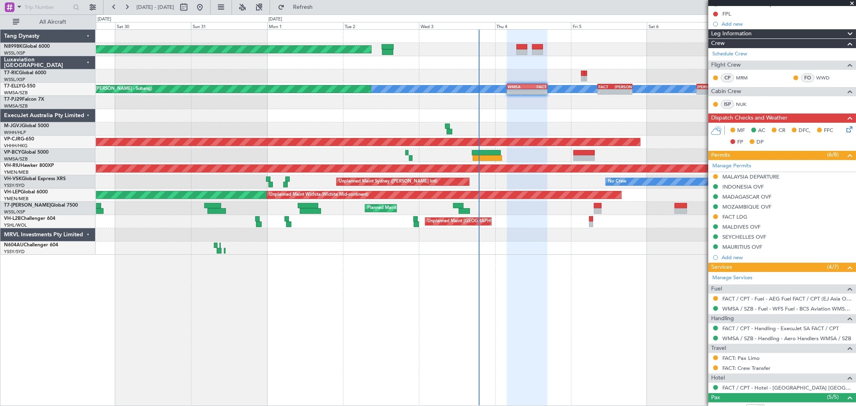
click at [494, 180] on div "Planned Maint Singapore (Seletar) Planned Maint Dubai (Dubai Intl) MEL Planned …" at bounding box center [476, 142] width 760 height 225
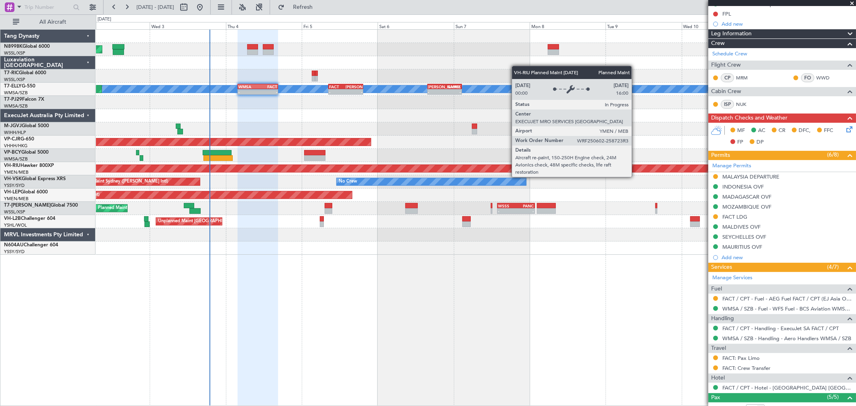
click at [448, 198] on div "Planned Maint Singapore (Seletar) Planned Maint Dubai (Dubai Intl) MEL Planned …" at bounding box center [476, 142] width 760 height 225
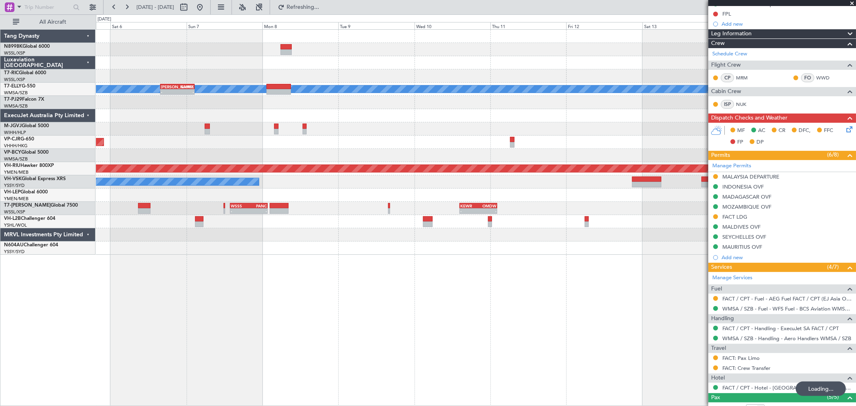
click at [512, 187] on div "Planned Maint Dubai (Dubai Intl) MEL - - SAEZ 15:45 Z GMMX 02:35 Z FACT 08:30 Z…" at bounding box center [476, 142] width 760 height 225
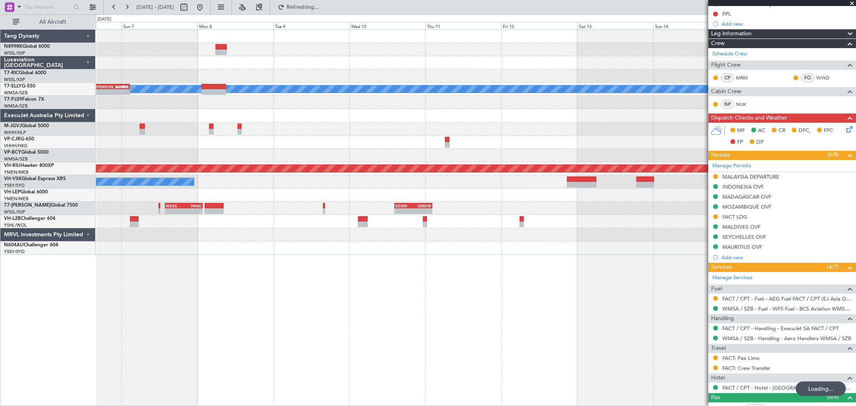
click at [599, 181] on div "No Crew" at bounding box center [476, 181] width 760 height 13
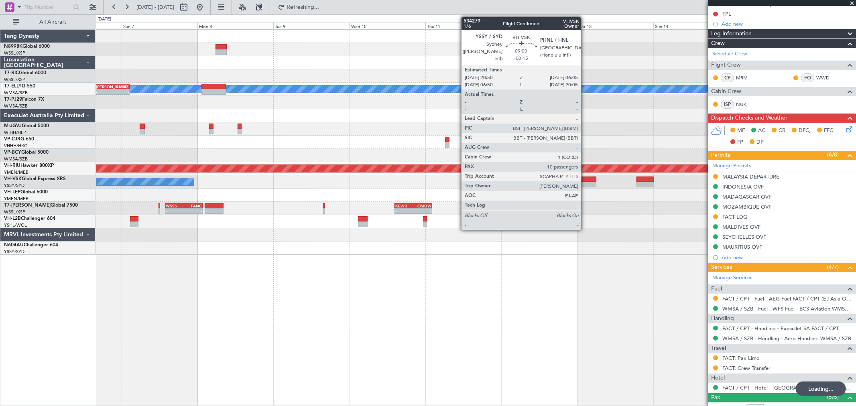
click at [577, 183] on div at bounding box center [581, 185] width 29 height 6
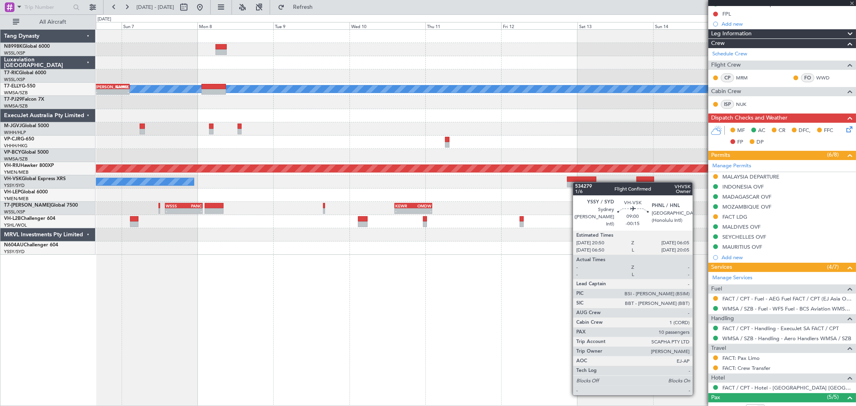
type input "-00:15"
type input "10"
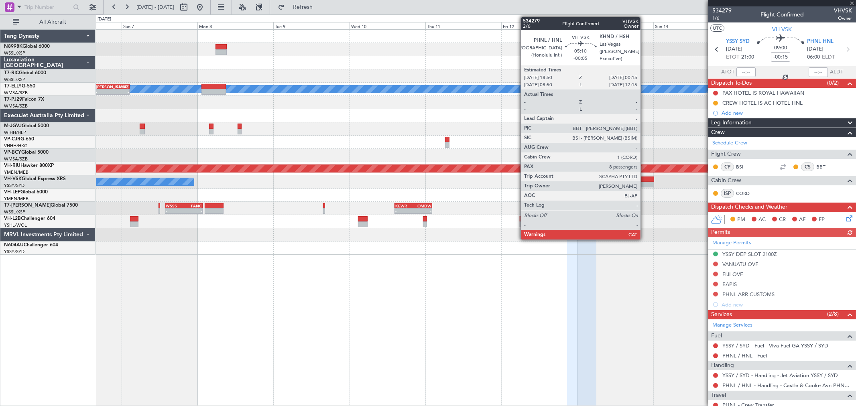
click at [645, 184] on div at bounding box center [645, 185] width 17 height 6
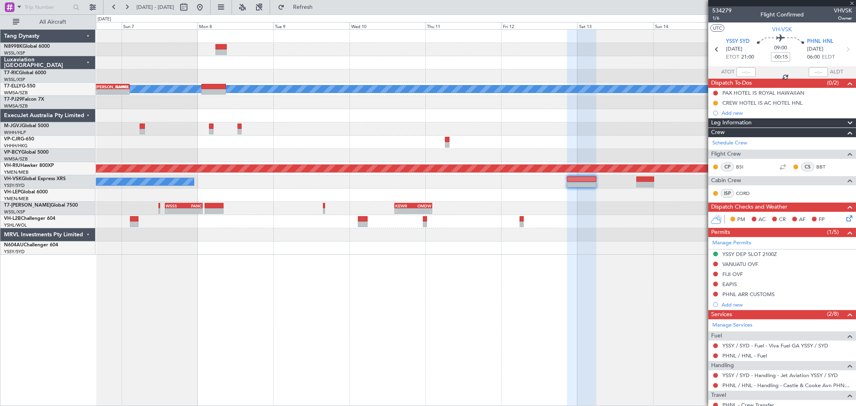
type input "-00:05"
type input "8"
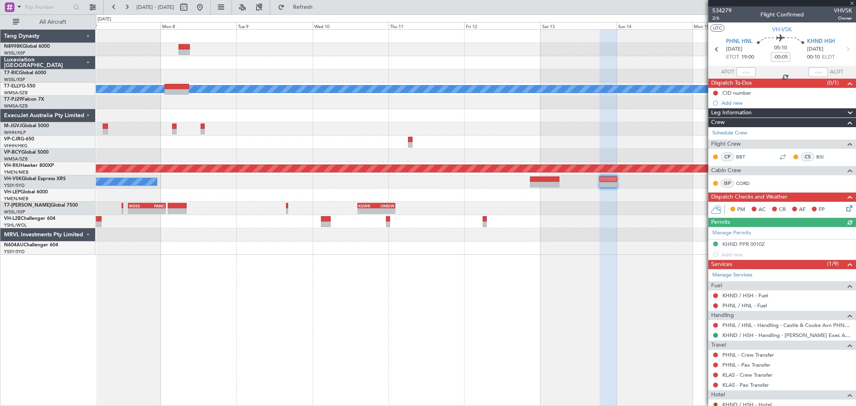
click at [478, 189] on div "Planned Maint Dubai (Dubai Intl) MEL - - FACT 08:30 Z SAEZ 19:25 Z - - SAEZ 15:…" at bounding box center [476, 142] width 760 height 225
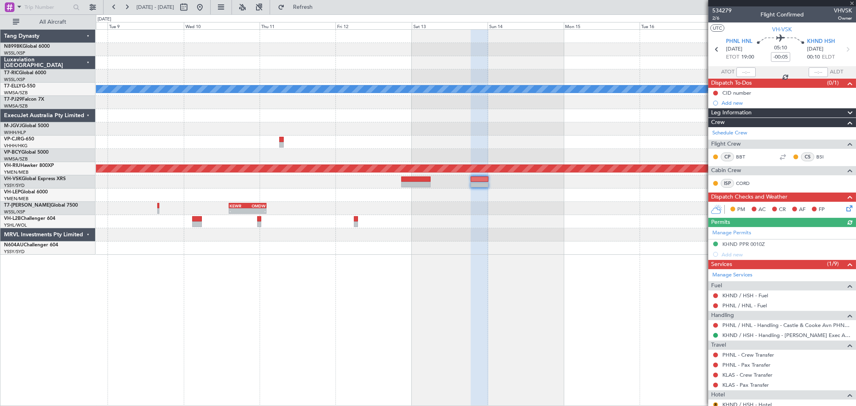
click at [491, 196] on div "Planned Maint Dubai (Dubai Intl) MEL - - SAEZ 15:45 Z GMMX 02:35 Z Planned Main…" at bounding box center [476, 142] width 760 height 225
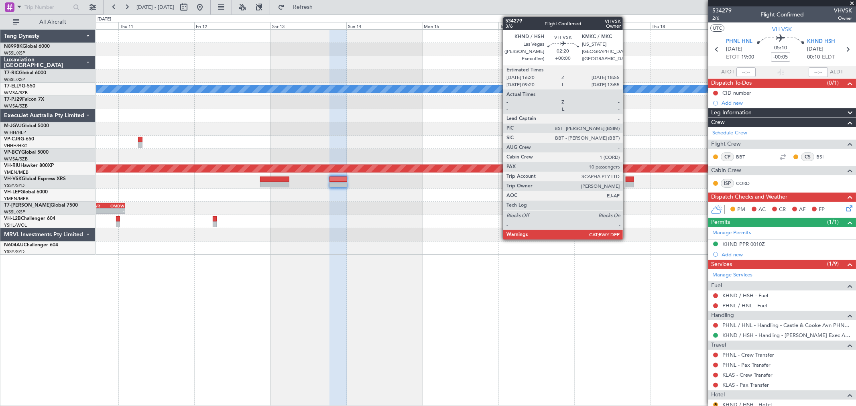
click at [627, 178] on div at bounding box center [630, 180] width 8 height 6
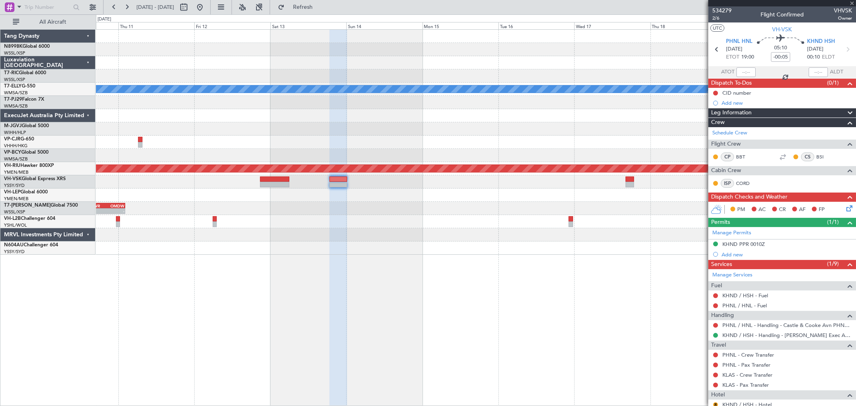
type input "10"
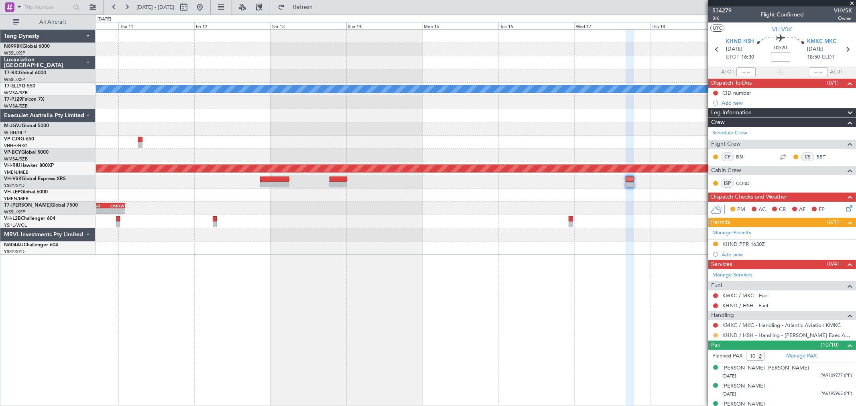
click at [716, 336] on button at bounding box center [715, 335] width 5 height 5
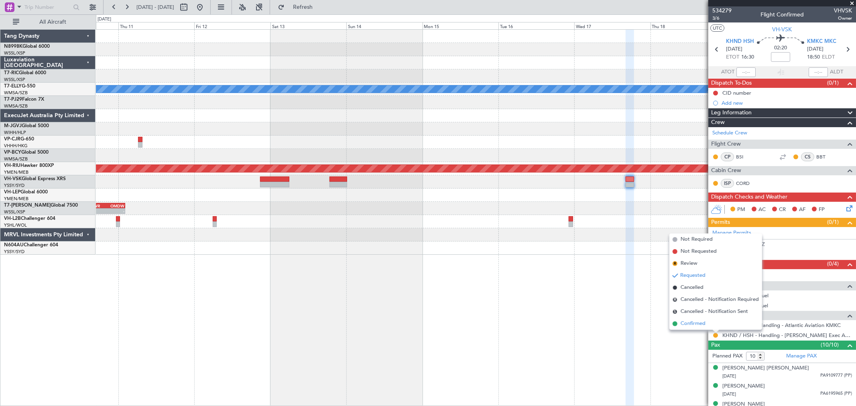
click at [695, 326] on span "Confirmed" at bounding box center [693, 324] width 25 height 8
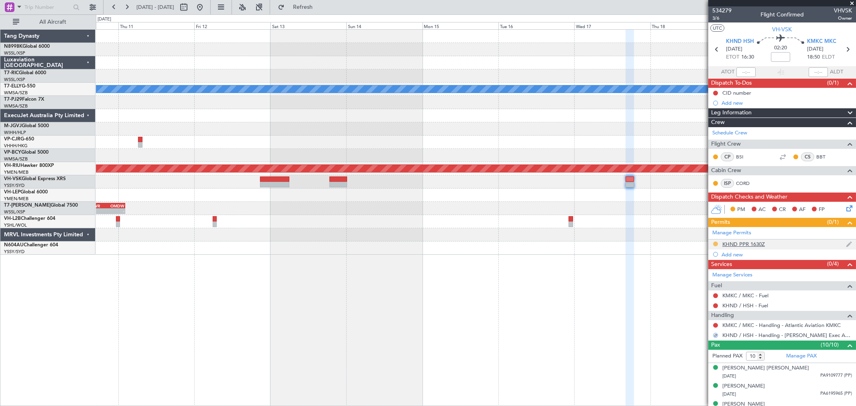
click at [715, 245] on button at bounding box center [715, 244] width 5 height 5
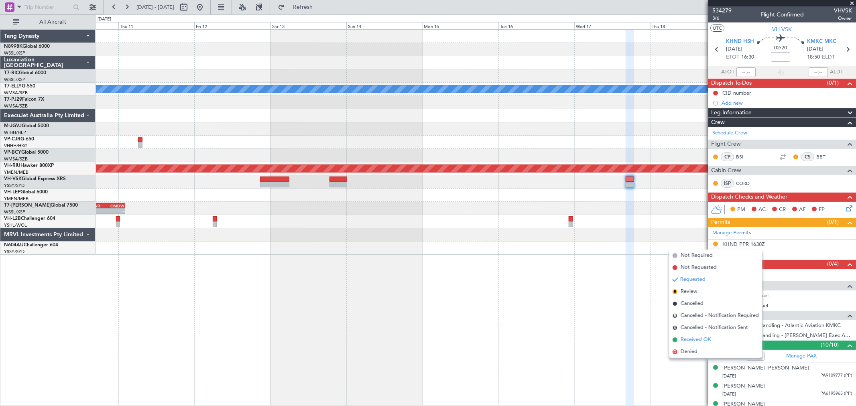
click at [688, 336] on span "Received OK" at bounding box center [696, 340] width 31 height 8
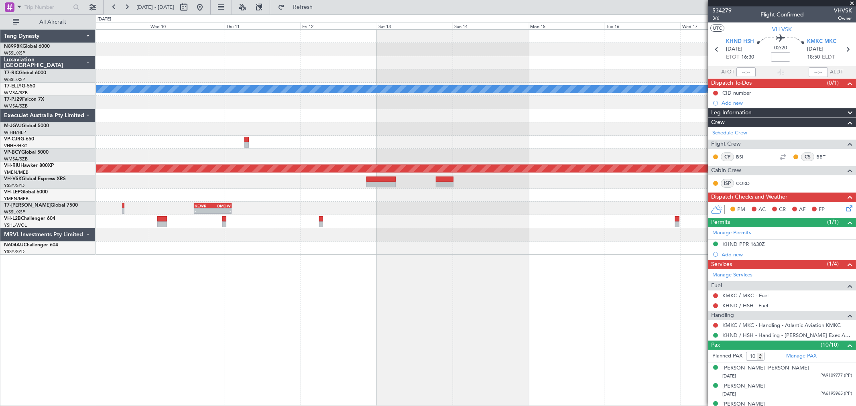
click at [592, 85] on div "Planned Maint Dubai (Dubai Intl) MEL SAEZ 15:45 Z GMMX 02:35 Z - - Planned Main…" at bounding box center [476, 142] width 760 height 225
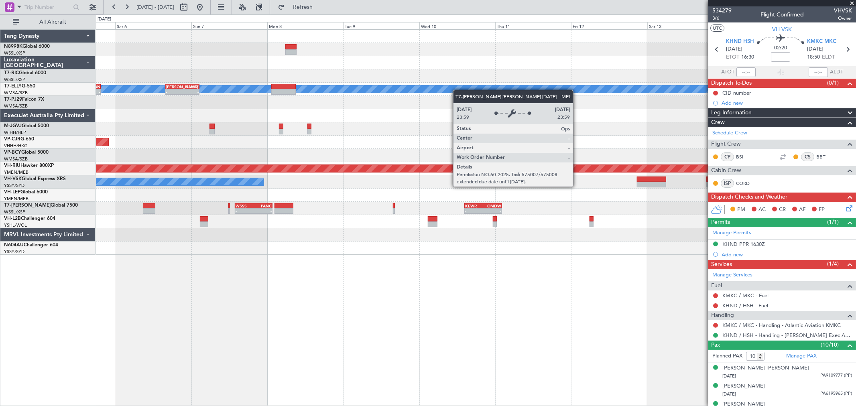
click at [513, 86] on div "Planned Maint Dubai (Dubai Intl) MEL - - SAEZ 15:45 Z GMMX 02:35 Z FACT 08:30 Z…" at bounding box center [476, 142] width 760 height 225
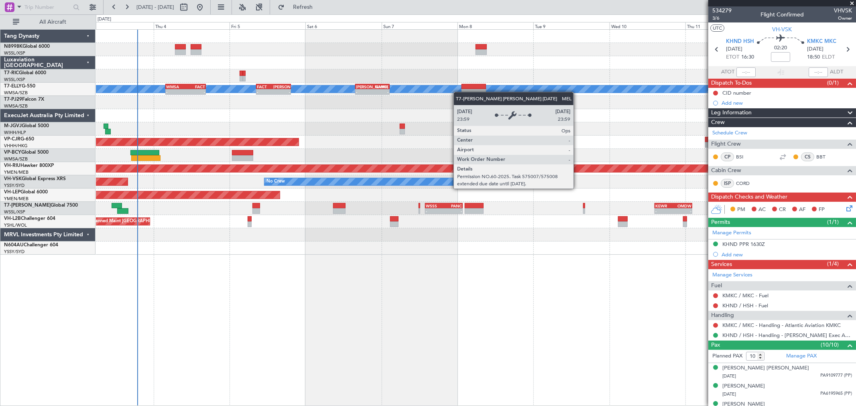
click at [494, 89] on div "Planned Maint Singapore (Seletar) Planned Maint Dubai (Dubai Intl) MEL - - SAEZ…" at bounding box center [476, 142] width 760 height 225
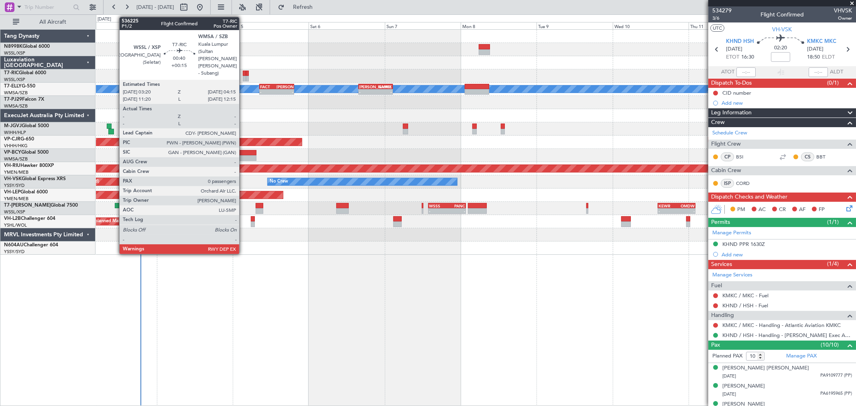
click at [243, 71] on div at bounding box center [244, 74] width 3 height 6
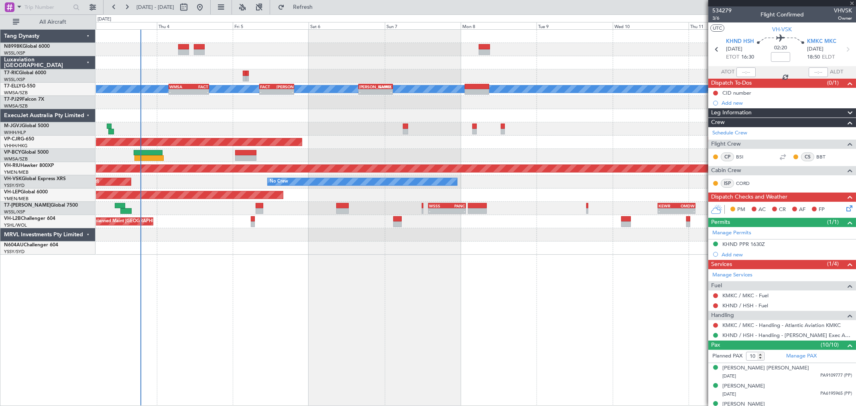
type input "+00:15"
type input "0"
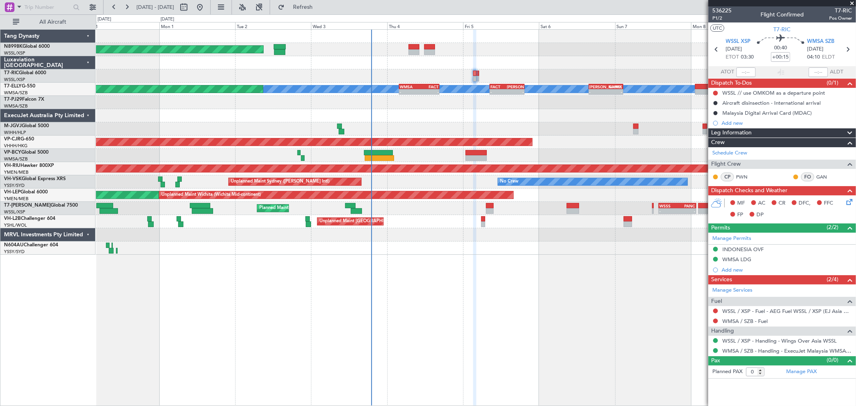
click at [558, 118] on div "Planned Maint Singapore (Seletar) MEL Planned Maint Dubai (Dubai Intl) - - WMSA…" at bounding box center [476, 142] width 760 height 225
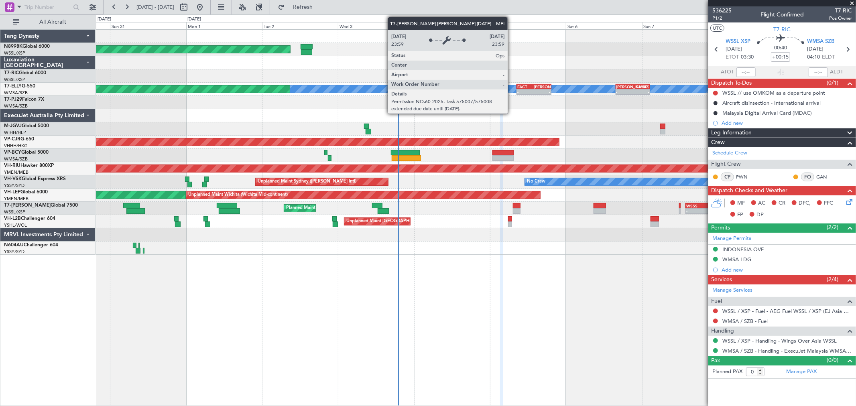
click at [514, 90] on div "MEL" at bounding box center [476, 89] width 2278 height 7
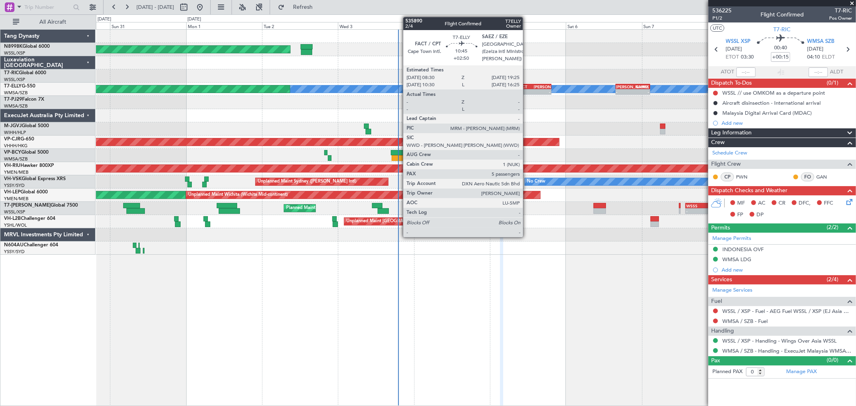
click at [527, 89] on div "08:30 Z" at bounding box center [525, 91] width 16 height 5
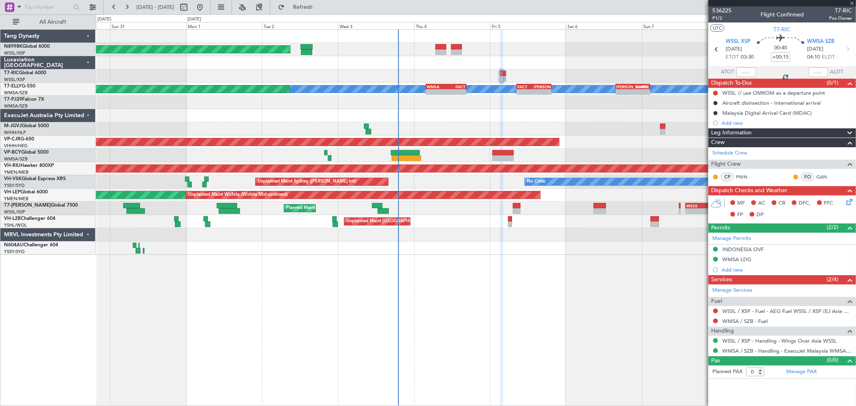
type input "+02:50"
type input "5"
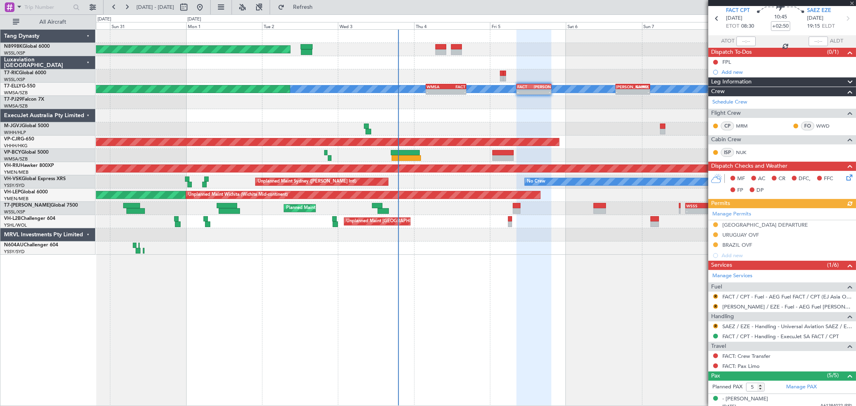
scroll to position [45, 0]
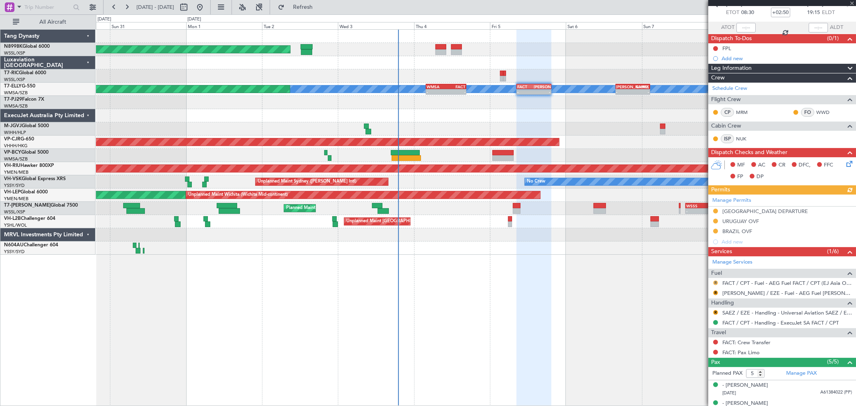
click at [717, 282] on button "R" at bounding box center [715, 283] width 5 height 5
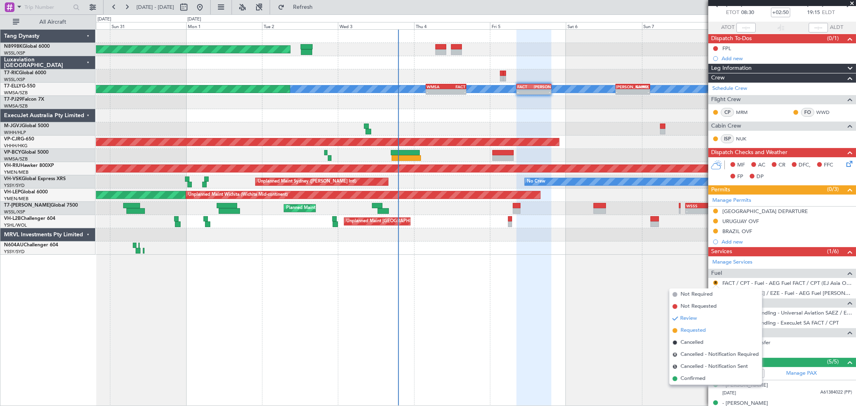
click at [680, 331] on li "Requested" at bounding box center [716, 331] width 93 height 12
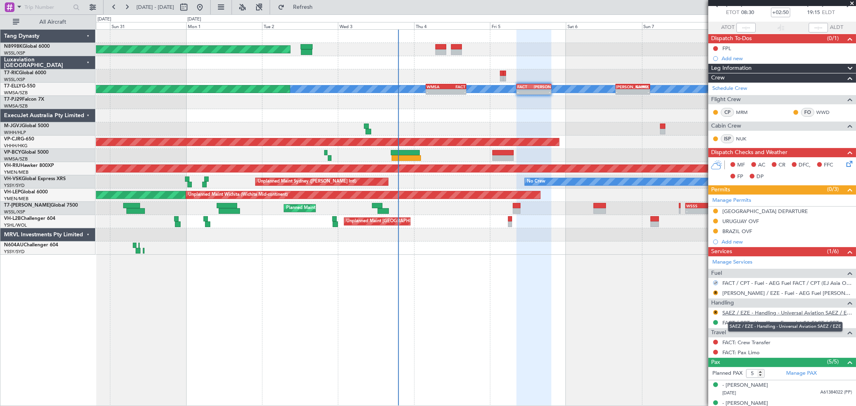
click at [743, 314] on link "SAEZ / EZE - Handling - Universal Aviation SAEZ / EZE" at bounding box center [788, 313] width 130 height 7
click at [713, 313] on button "R" at bounding box center [715, 312] width 5 height 5
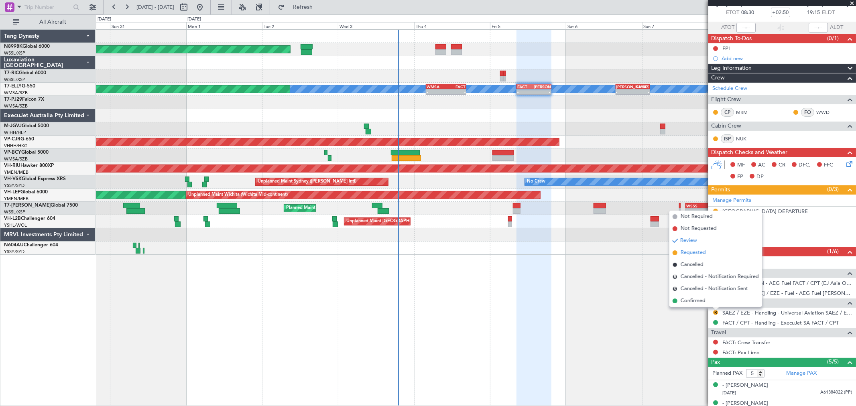
click at [687, 254] on span "Requested" at bounding box center [693, 253] width 25 height 8
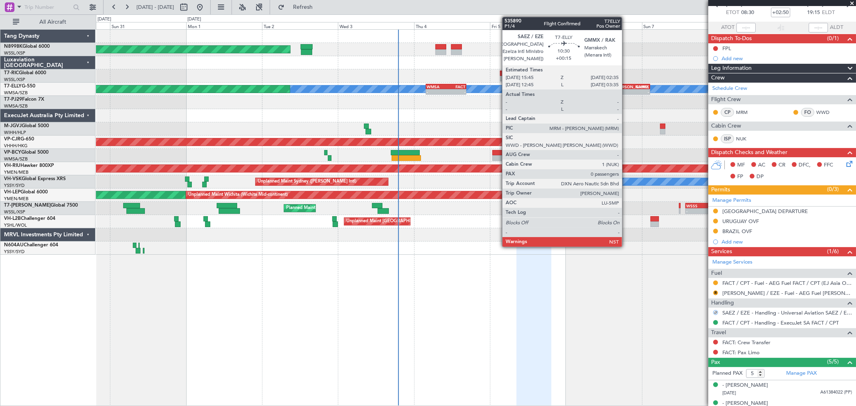
click at [628, 86] on div "[PERSON_NAME]" at bounding box center [625, 86] width 16 height 5
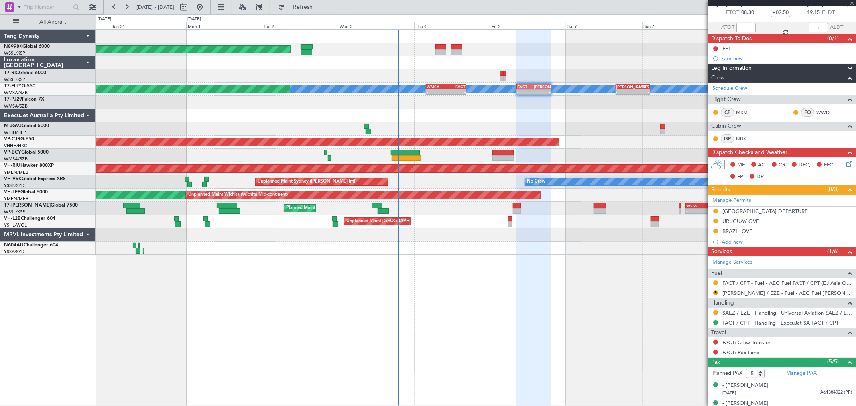
type input "+00:15"
type input "0"
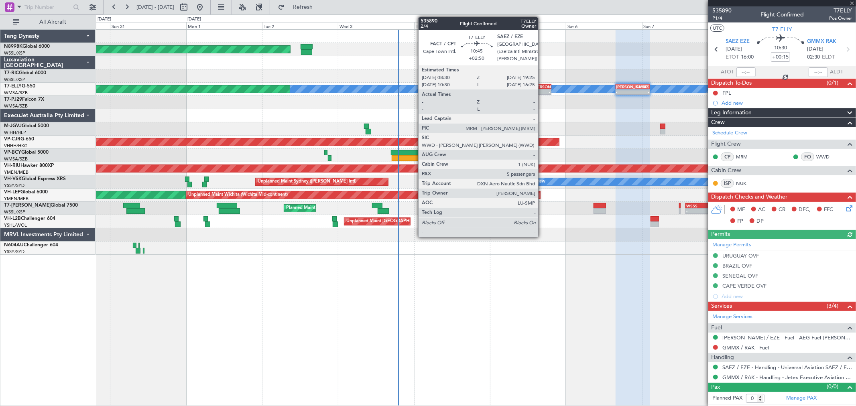
click at [542, 90] on div "-" at bounding box center [542, 92] width 16 height 5
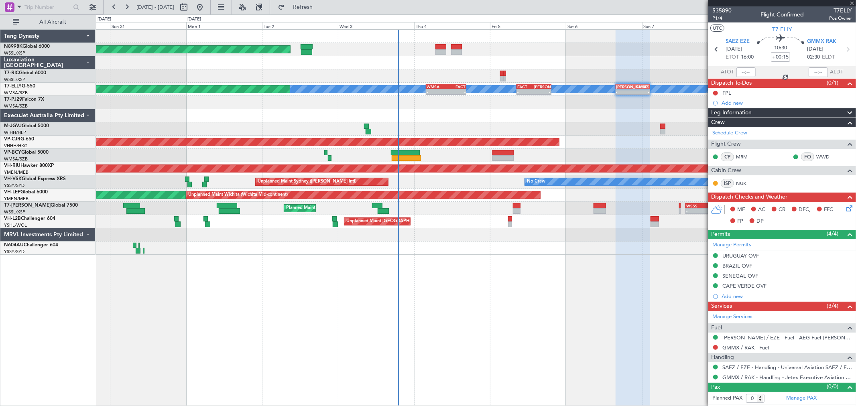
type input "+02:50"
type input "5"
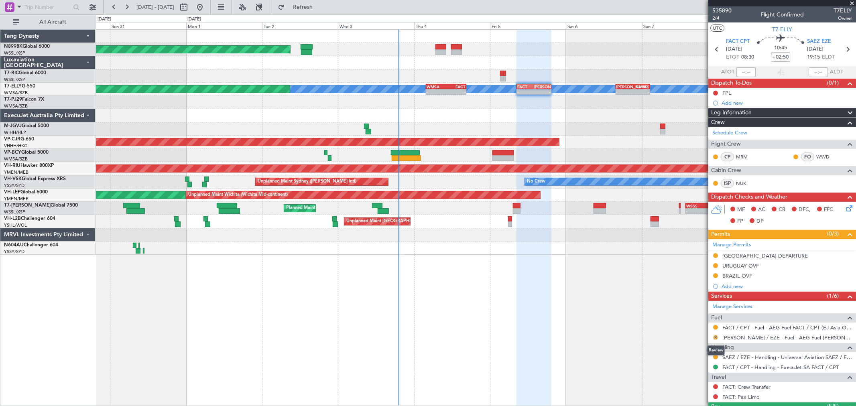
click at [715, 338] on button "R" at bounding box center [715, 337] width 5 height 5
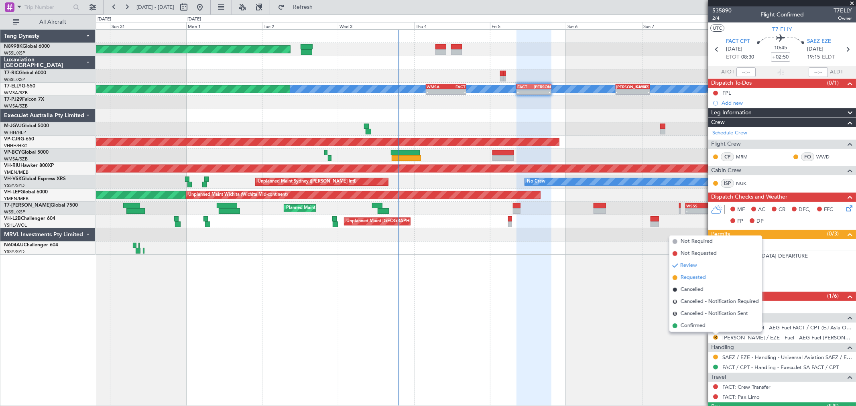
click at [695, 276] on span "Requested" at bounding box center [693, 278] width 25 height 8
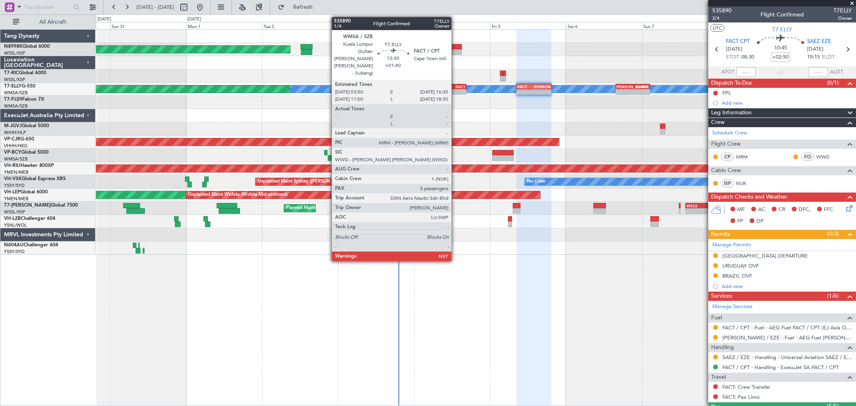
click at [456, 91] on div "-" at bounding box center [456, 92] width 20 height 5
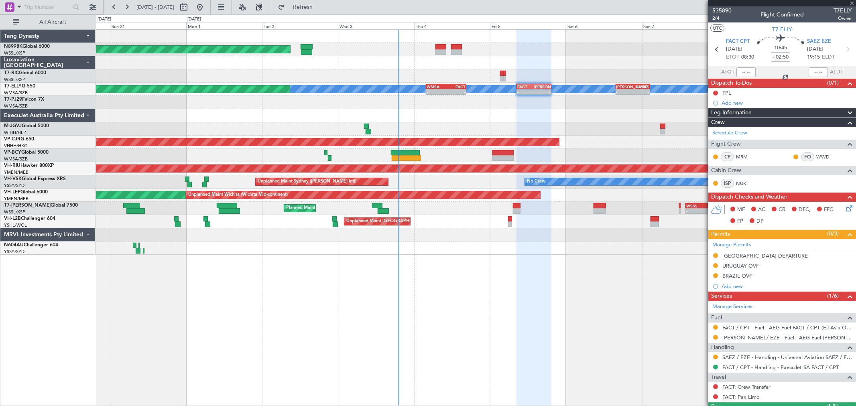
type input "+01:40"
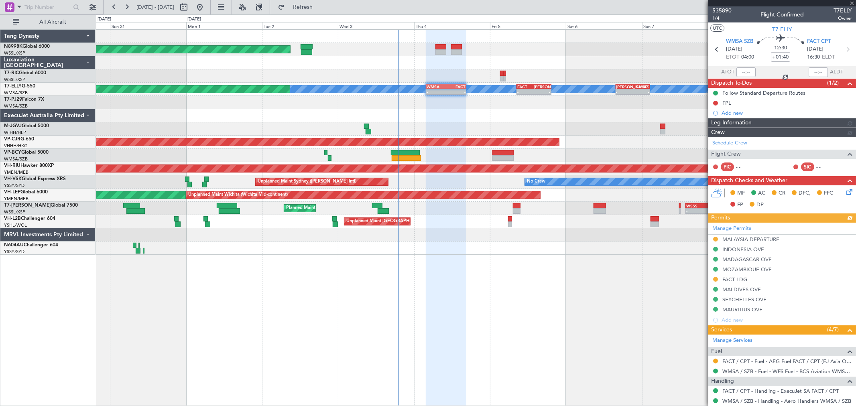
type input "Brien Tan (BTA)"
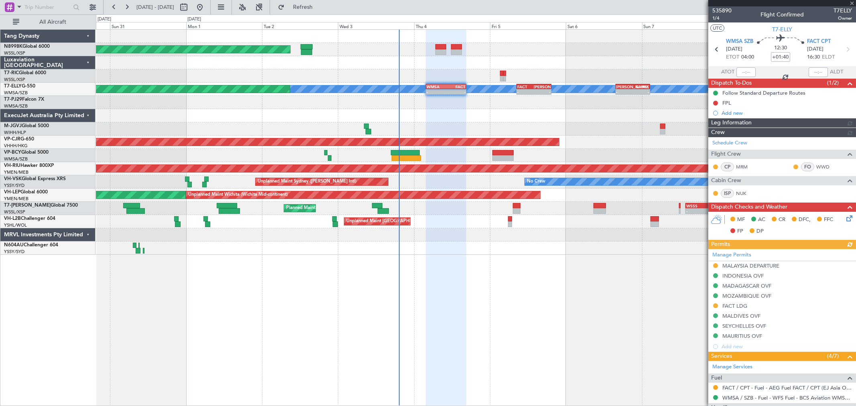
type input "Brien Tan (BTA)"
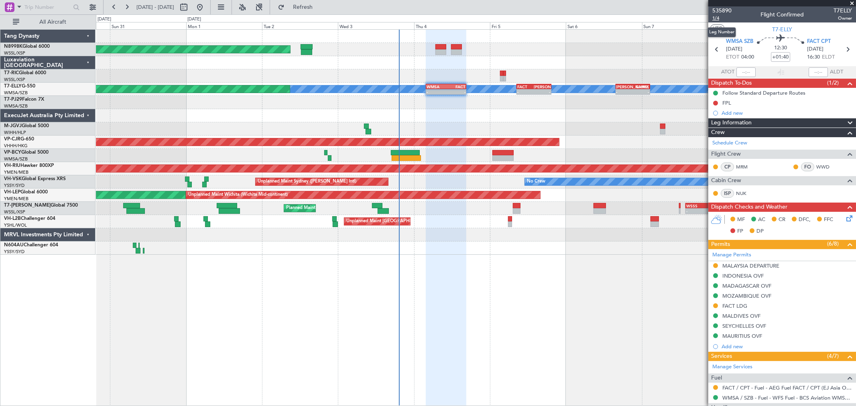
click at [717, 19] on span "1/4" at bounding box center [722, 18] width 19 height 7
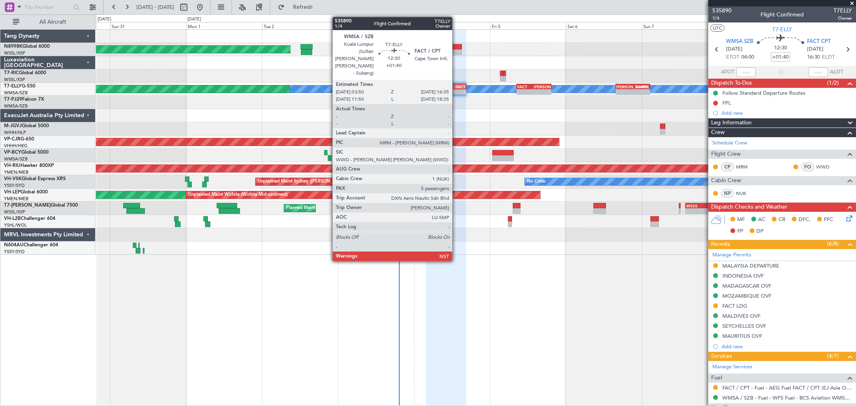
click at [456, 85] on div "FACT" at bounding box center [456, 86] width 20 height 5
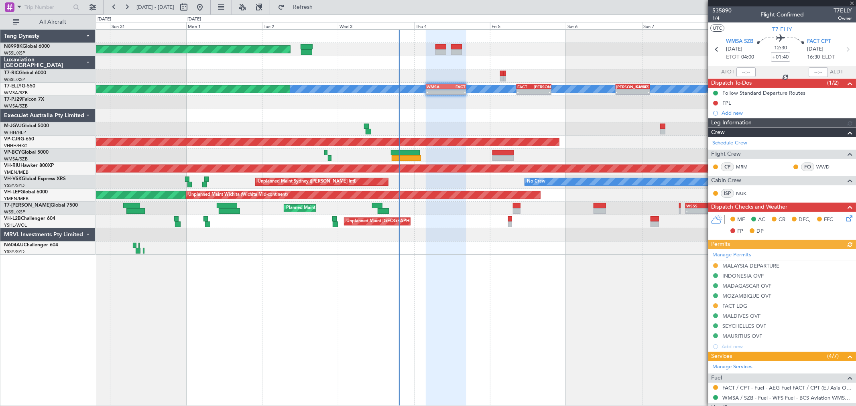
type input "Brien Tan (BTA)"
click at [718, 18] on span "1/4" at bounding box center [722, 18] width 19 height 7
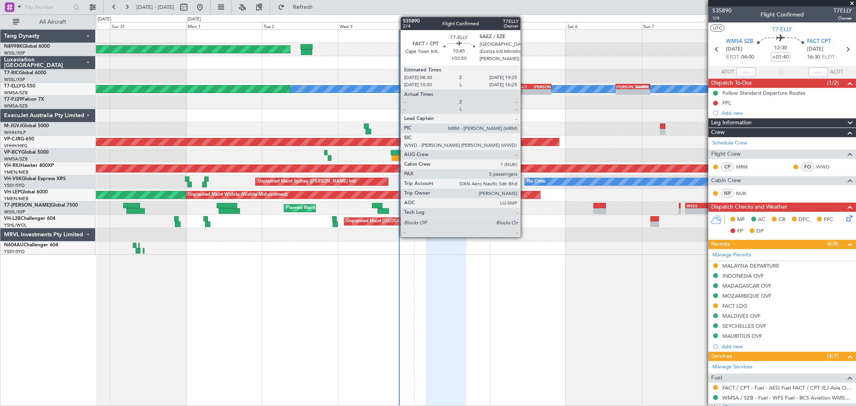
click at [525, 85] on div "FACT" at bounding box center [525, 86] width 16 height 5
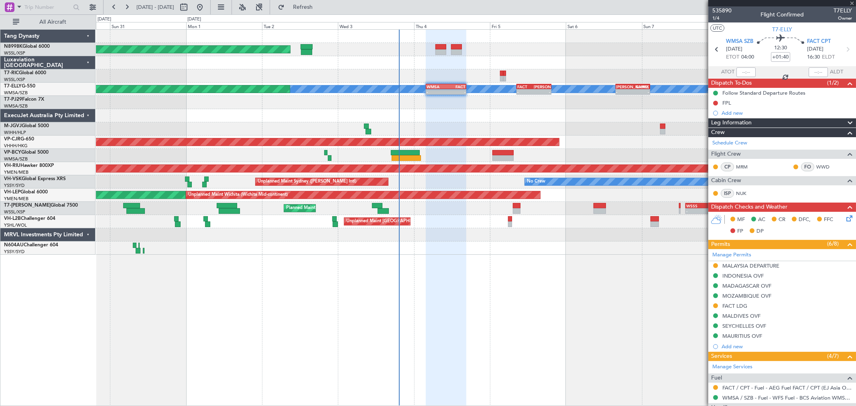
type input "+02:50"
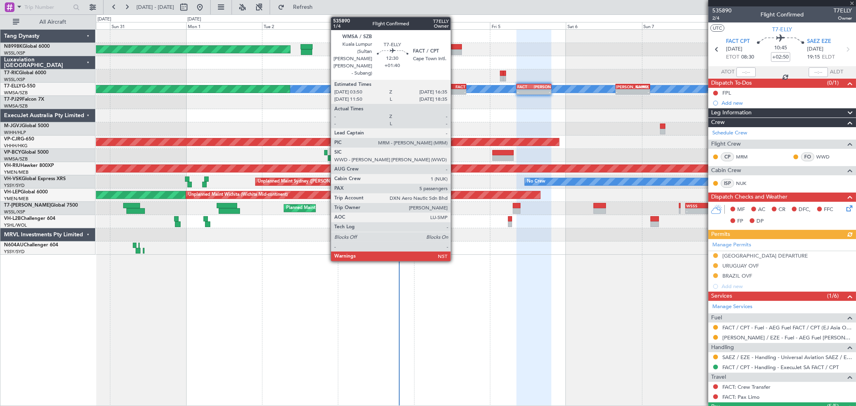
click at [455, 90] on div "-" at bounding box center [456, 92] width 20 height 5
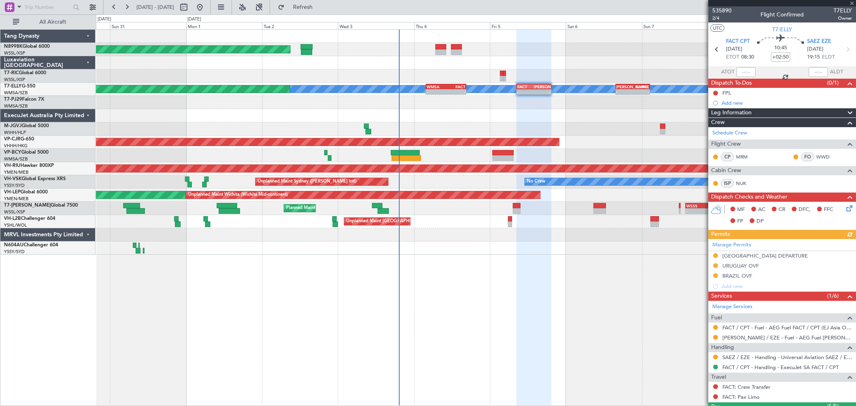
type input "+01:40"
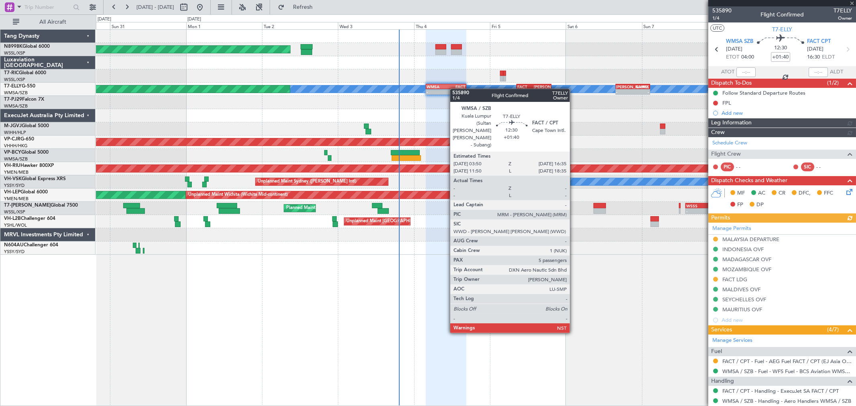
type input "Brien Tan (BTA)"
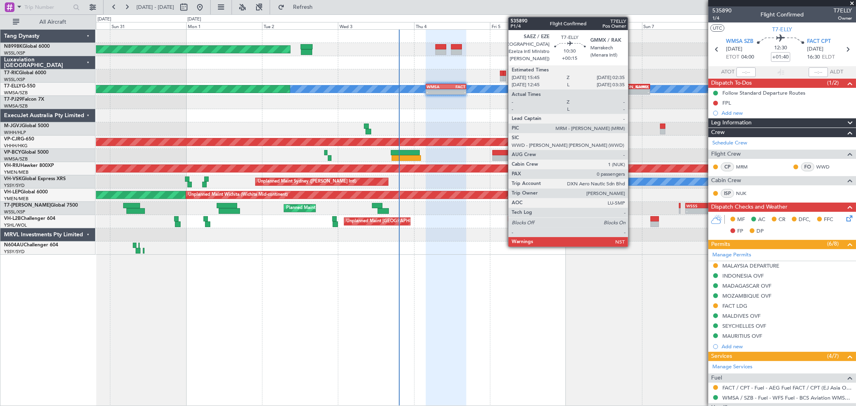
click at [633, 84] on div "SAEZ 15:45 Z GMMX 02:35 Z" at bounding box center [633, 86] width 34 height 5
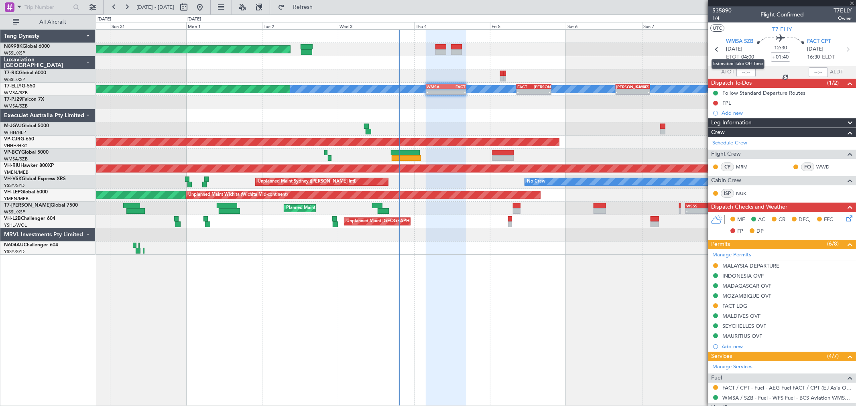
type input "+00:15"
type input "0"
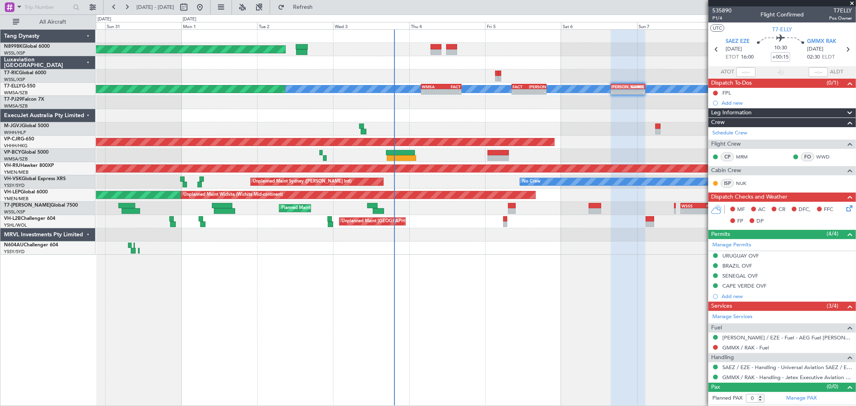
click at [513, 79] on div "Planned Maint Singapore (Seletar) MEL Planned Maint Dubai (Dubai Intl) Planned …" at bounding box center [476, 142] width 760 height 225
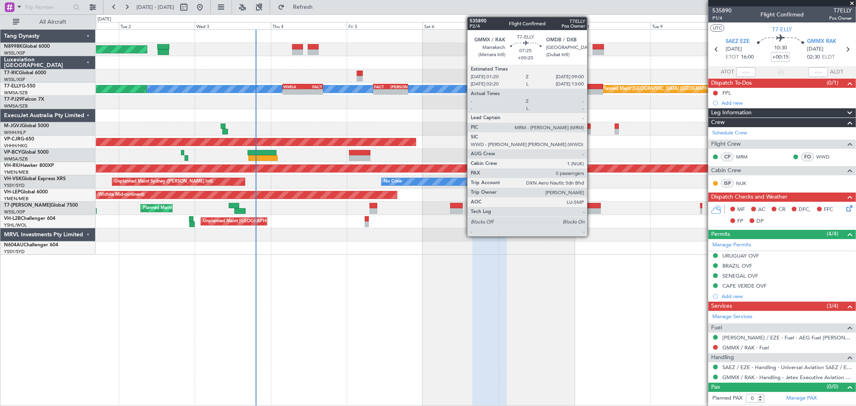
click at [587, 85] on div at bounding box center [591, 87] width 24 height 6
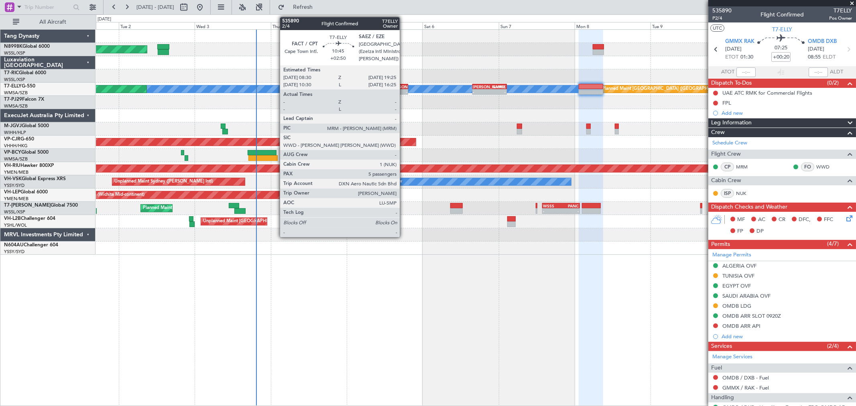
click at [404, 85] on div "[PERSON_NAME]" at bounding box center [399, 86] width 16 height 5
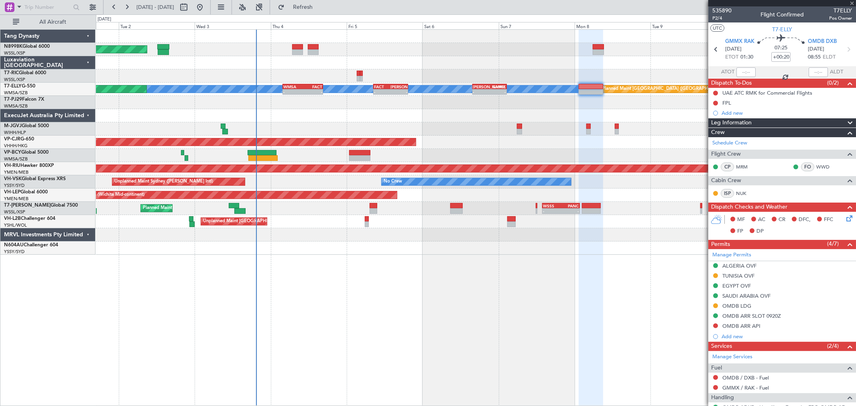
type input "+02:50"
type input "5"
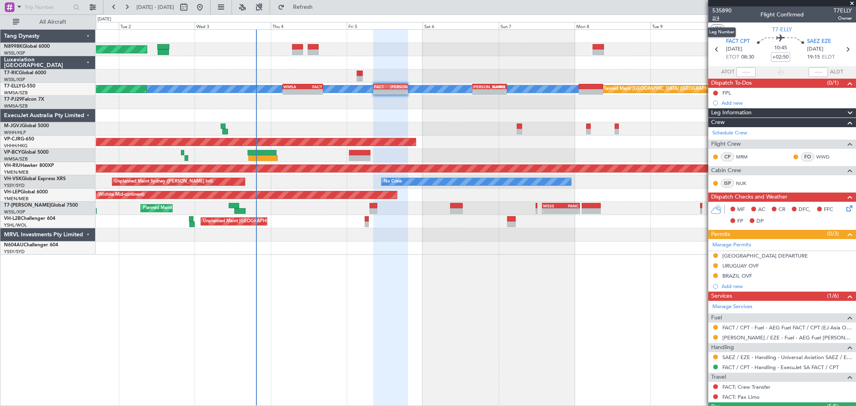
click at [718, 18] on span "2/4" at bounding box center [722, 18] width 19 height 7
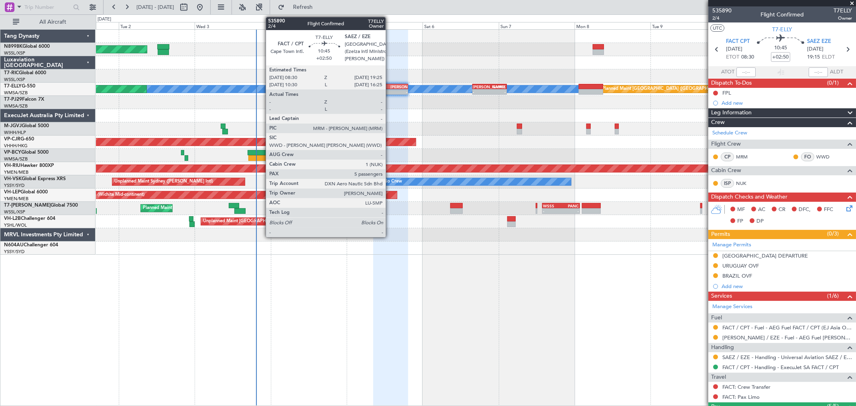
click at [390, 89] on div "FACT 08:30 Z SAEZ 19:25 Z" at bounding box center [390, 87] width 35 height 6
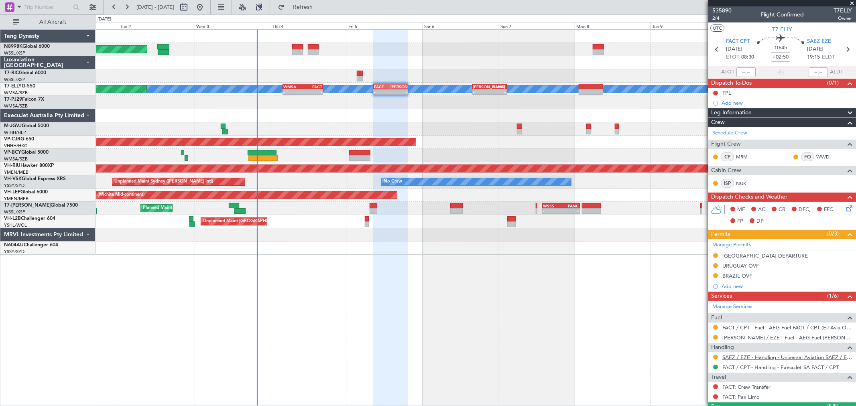
click at [744, 356] on link "SAEZ / EZE - Handling - Universal Aviation SAEZ / EZE" at bounding box center [788, 357] width 130 height 7
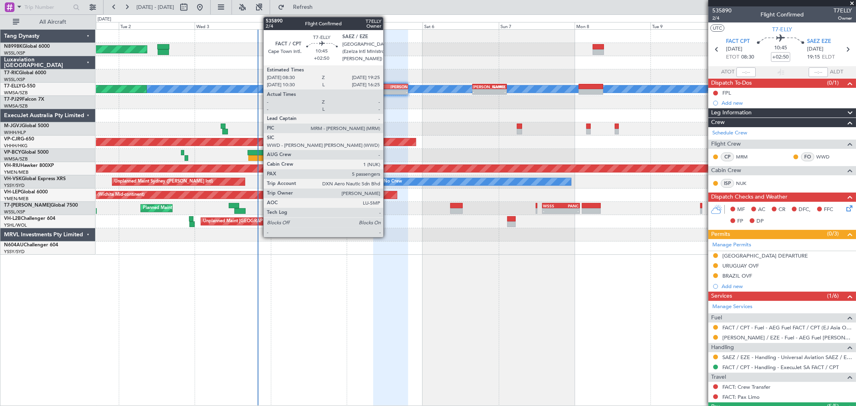
click at [388, 88] on div "FACT" at bounding box center [382, 86] width 16 height 5
click at [391, 89] on div "19:25 Z" at bounding box center [399, 91] width 16 height 5
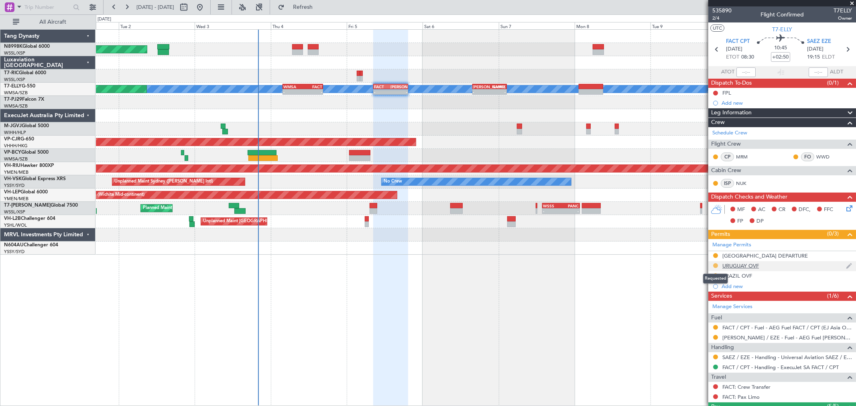
click at [713, 267] on button at bounding box center [715, 265] width 5 height 5
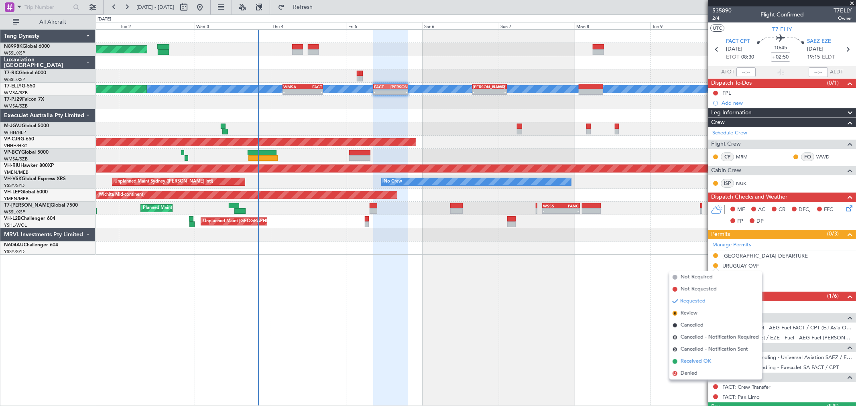
click at [687, 358] on span "Received OK" at bounding box center [696, 362] width 31 height 8
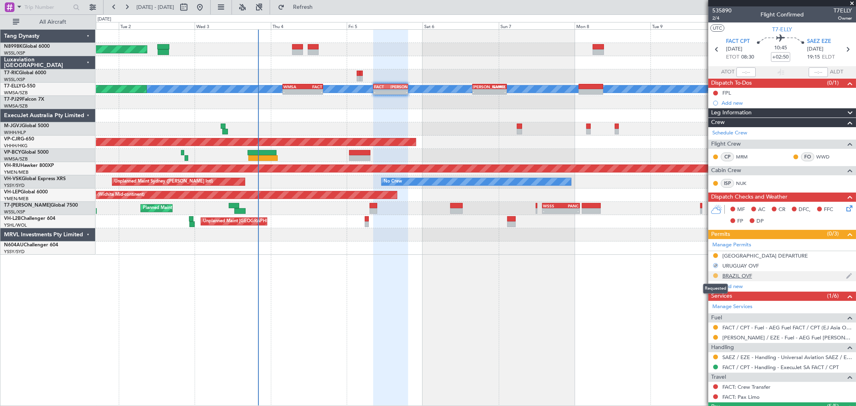
click at [717, 277] on button at bounding box center [715, 275] width 5 height 5
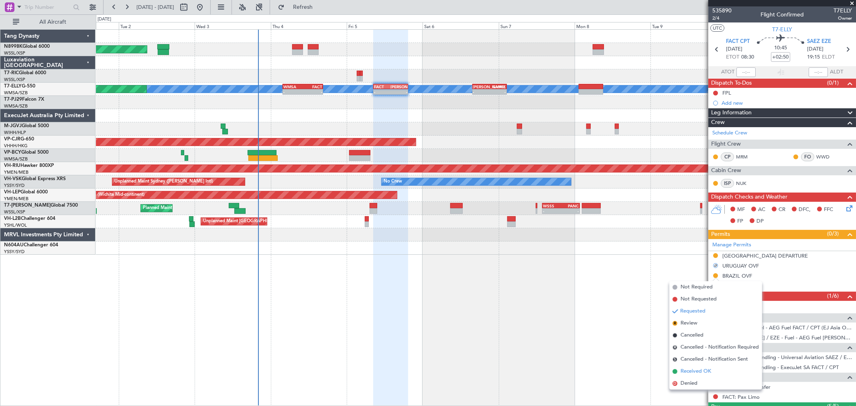
click at [694, 370] on span "Received OK" at bounding box center [696, 372] width 31 height 8
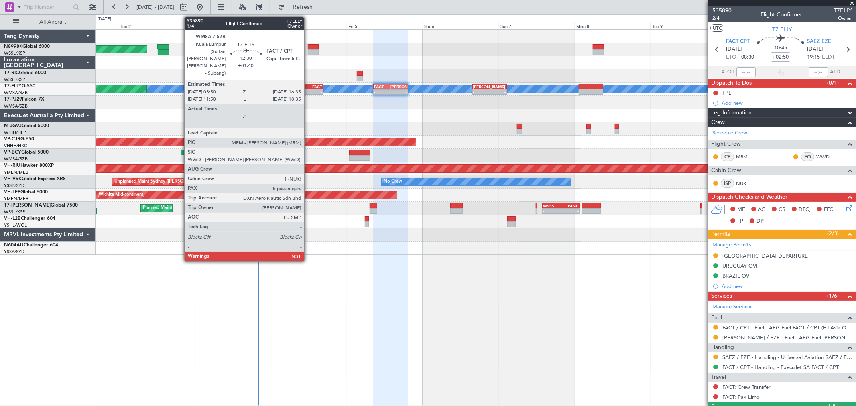
click at [308, 88] on div "FACT" at bounding box center [313, 86] width 20 height 5
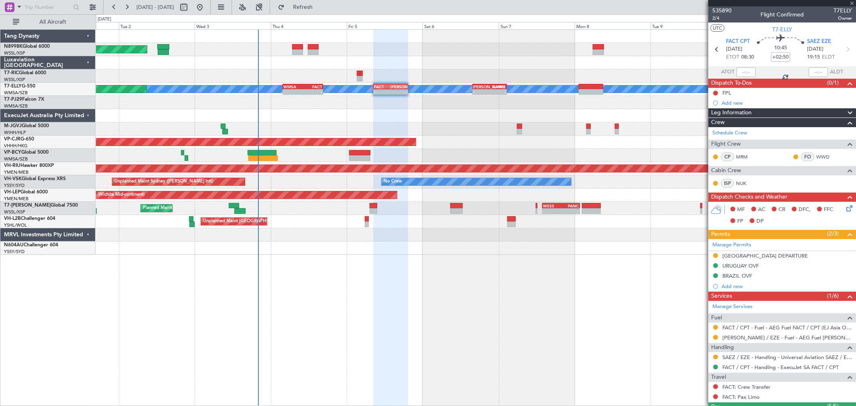
type input "+01:40"
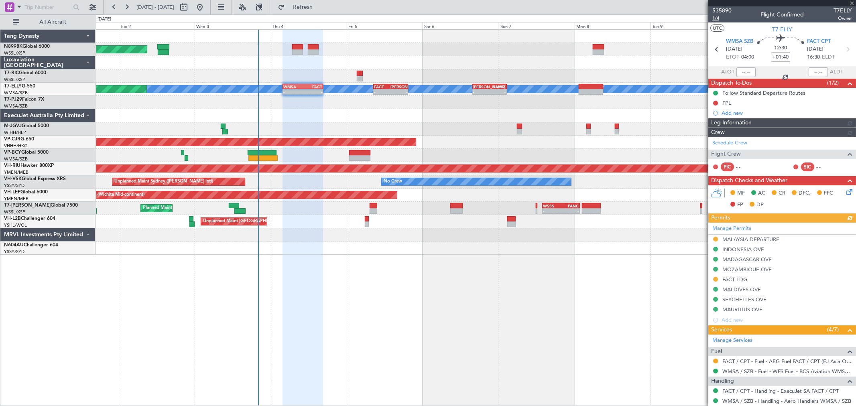
type input "[PERSON_NAME] (BTA)"
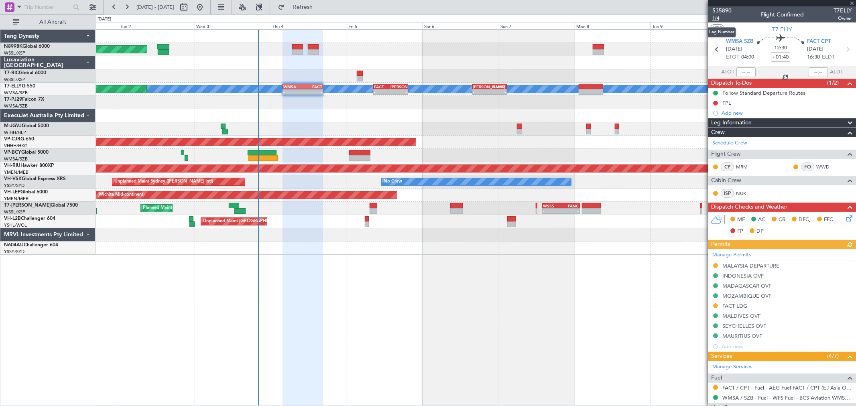
click at [716, 19] on span "1/4" at bounding box center [722, 18] width 19 height 7
click at [716, 265] on button at bounding box center [715, 265] width 5 height 5
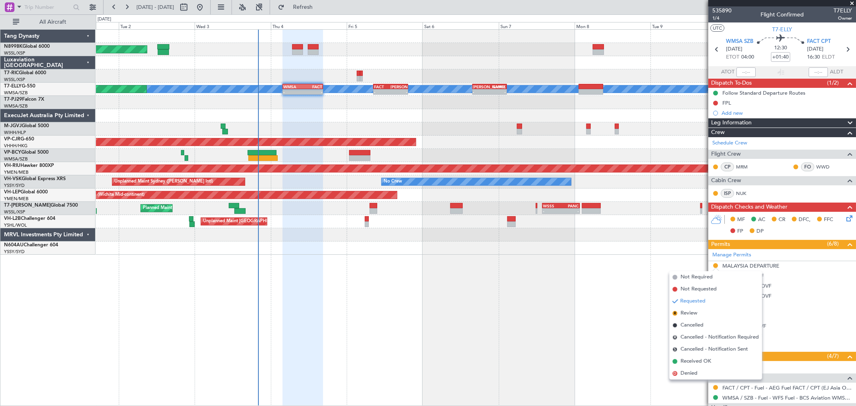
drag, startPoint x: 692, startPoint y: 360, endPoint x: 701, endPoint y: 347, distance: 14.8
click at [692, 359] on span "Received OK" at bounding box center [696, 362] width 31 height 8
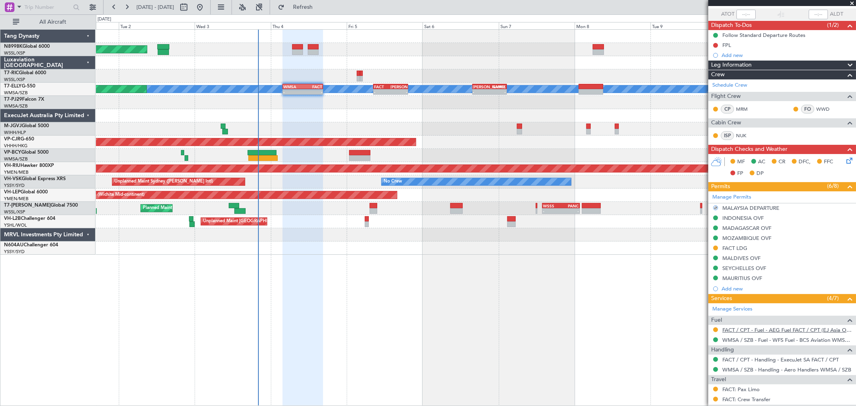
scroll to position [134, 0]
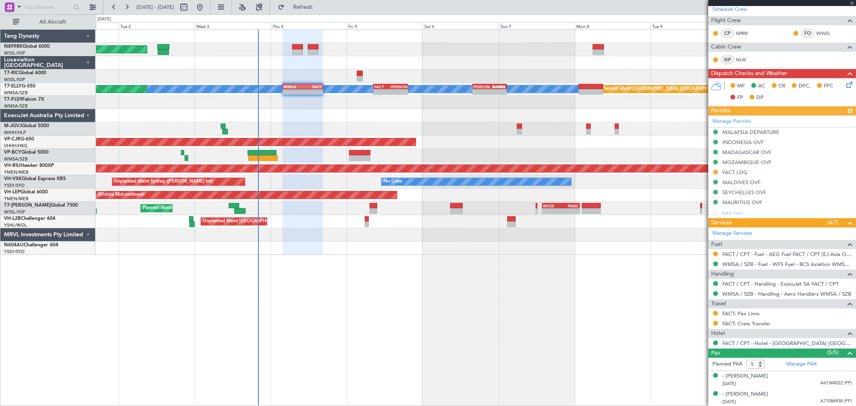
type input "[PERSON_NAME] (BTA)"
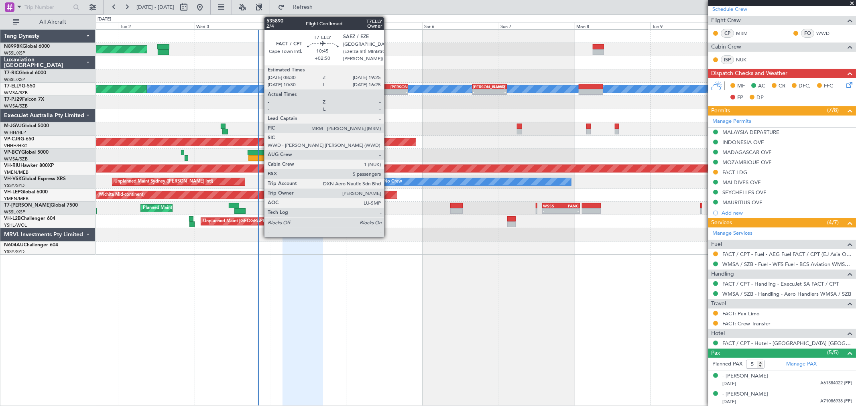
click at [391, 90] on div "-" at bounding box center [399, 92] width 16 height 5
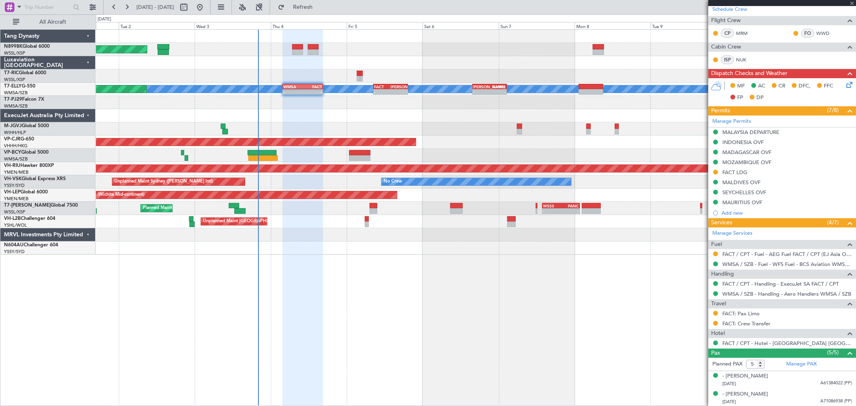
type input "+02:50"
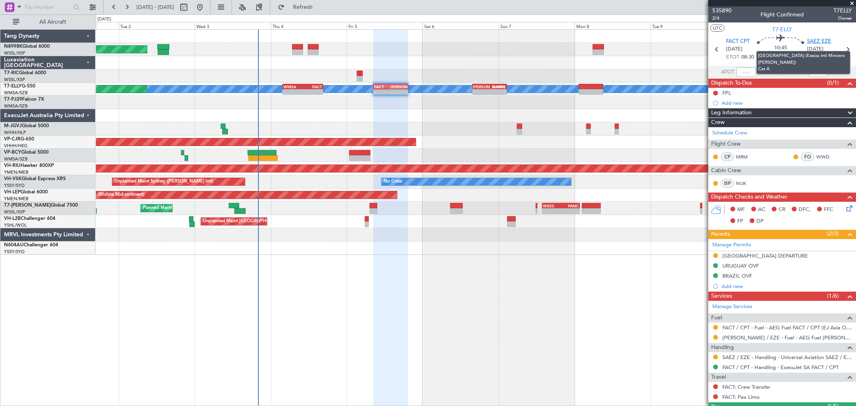
click at [815, 39] on span "SAEZ EZE" at bounding box center [819, 42] width 24 height 8
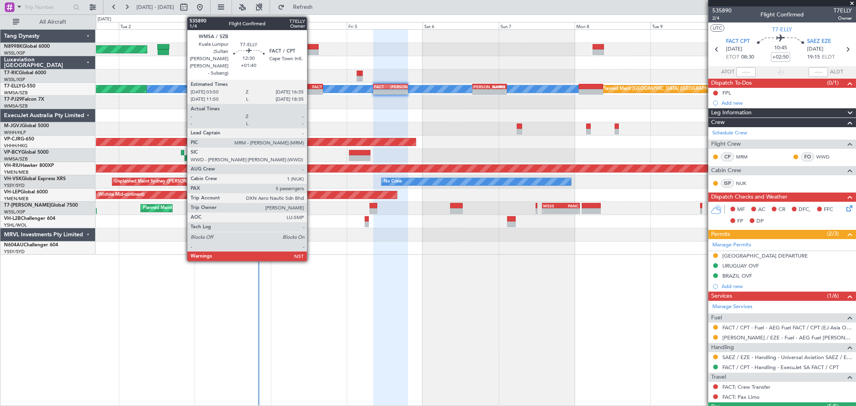
click at [311, 88] on div "FACT" at bounding box center [313, 86] width 20 height 5
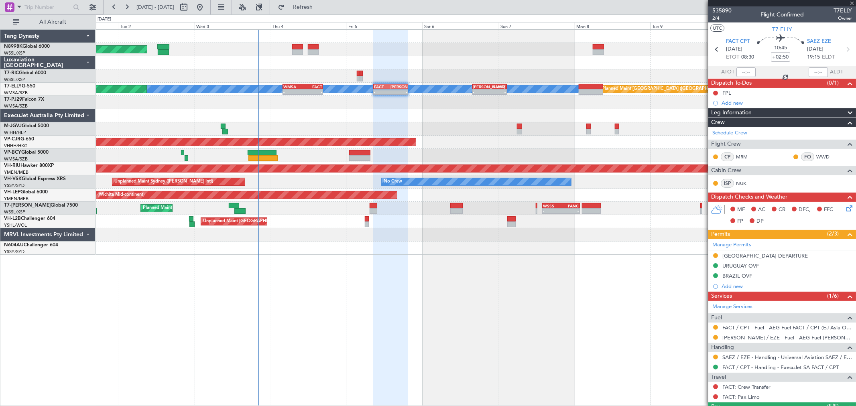
type input "+01:40"
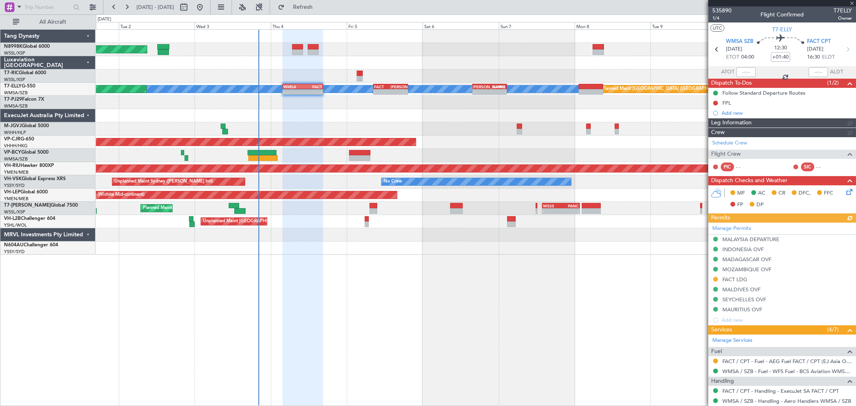
type input "[PERSON_NAME] (BTA)"
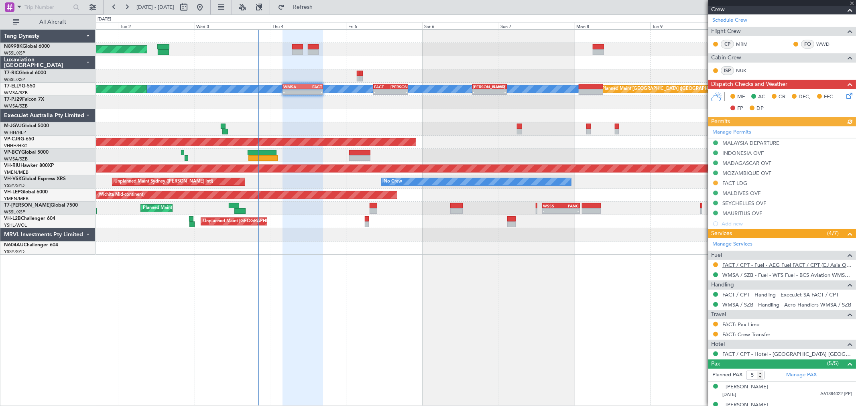
scroll to position [134, 0]
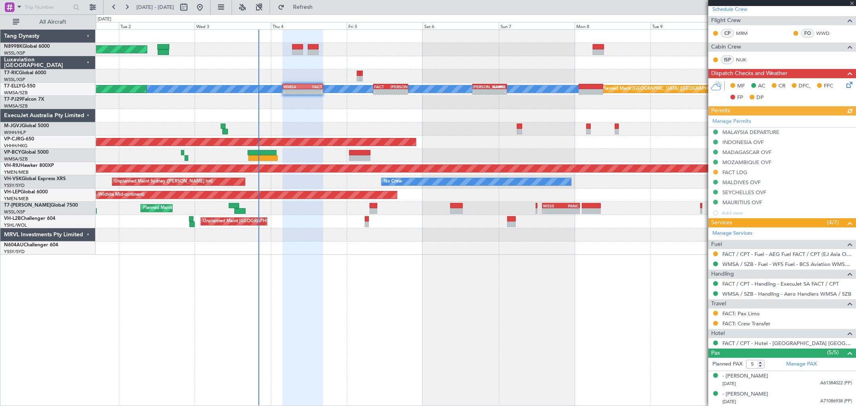
click at [715, 172] on div "Manage Permits MALAYSIA DEPARTURE INDONESIA OVF MADAGASCAR OVF MOZAMBIQUE OVF F…" at bounding box center [783, 167] width 148 height 103
click at [716, 173] on button at bounding box center [715, 172] width 5 height 5
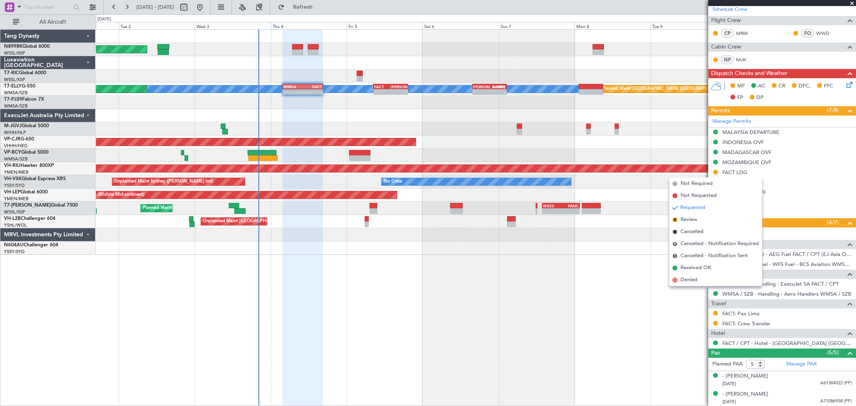
drag, startPoint x: 694, startPoint y: 265, endPoint x: 720, endPoint y: 249, distance: 30.0
click at [694, 264] on span "Received OK" at bounding box center [696, 268] width 31 height 8
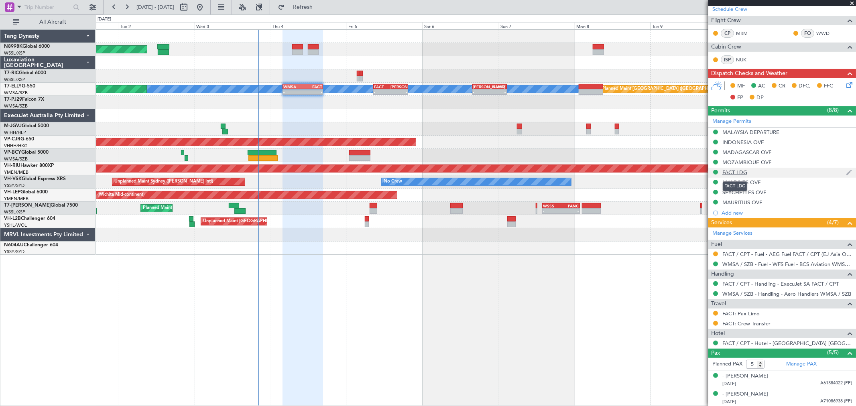
click at [744, 171] on div "FACT LDG" at bounding box center [735, 172] width 25 height 7
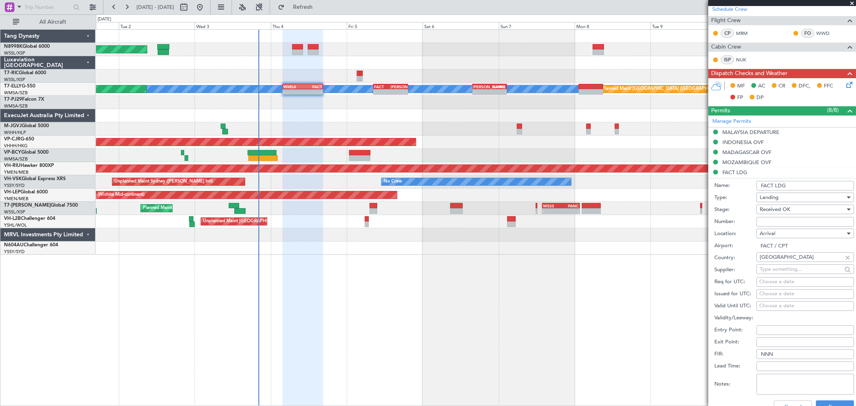
click at [764, 219] on input "Number:" at bounding box center [806, 222] width 98 height 10
paste input "NS/1536/2025"
type input "NS/1536/2025"
click at [765, 293] on div "Choose a date" at bounding box center [806, 294] width 92 height 8
select select "9"
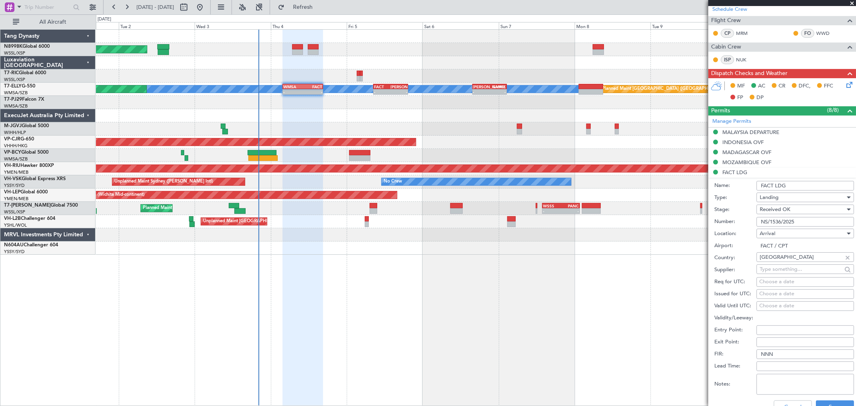
select select "2025"
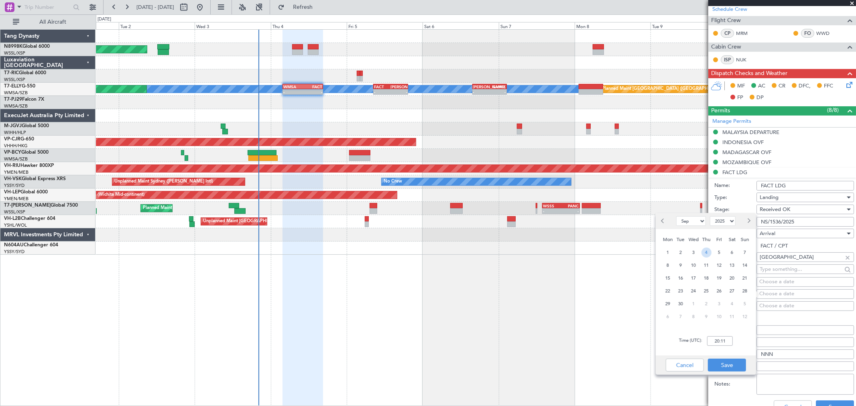
click at [709, 253] on span "4" at bounding box center [707, 253] width 10 height 10
click at [727, 342] on input "00:00" at bounding box center [720, 341] width 26 height 10
type input "04:00"
click at [735, 371] on div "Cancel Save" at bounding box center [706, 365] width 100 height 19
click at [736, 367] on button "Save" at bounding box center [727, 365] width 38 height 13
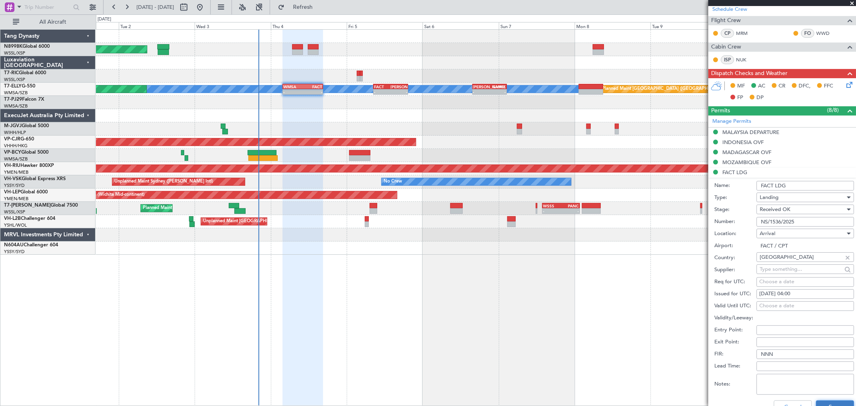
click at [826, 405] on button "Save" at bounding box center [835, 407] width 38 height 13
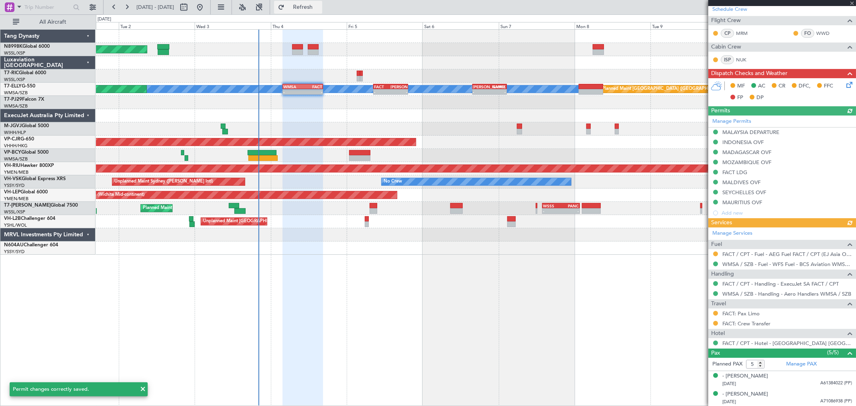
type input "[PERSON_NAME] (BTA)"
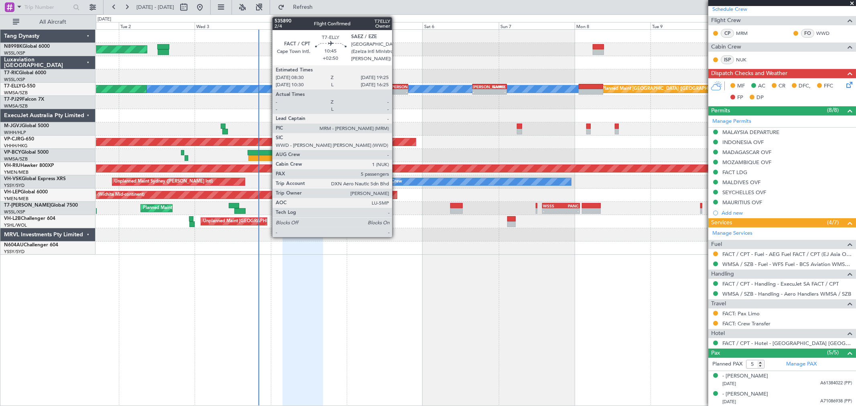
click at [397, 86] on div "[PERSON_NAME]" at bounding box center [399, 86] width 16 height 5
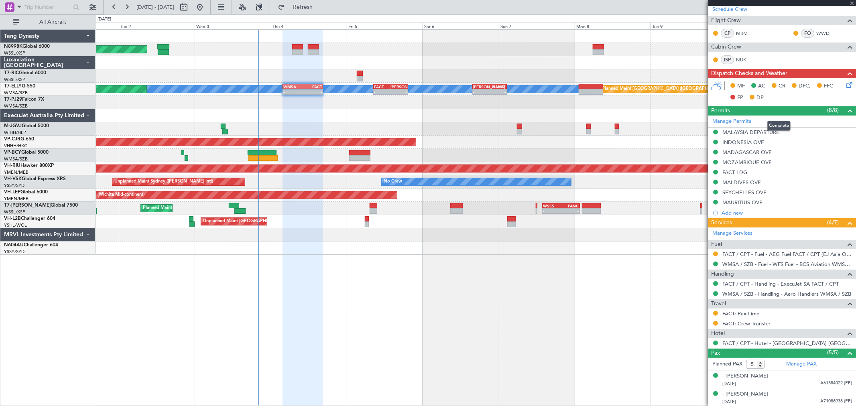
type input "+02:50"
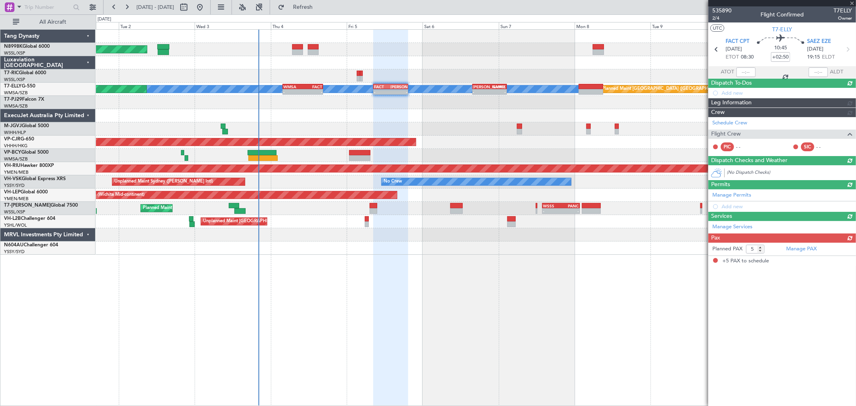
scroll to position [0, 0]
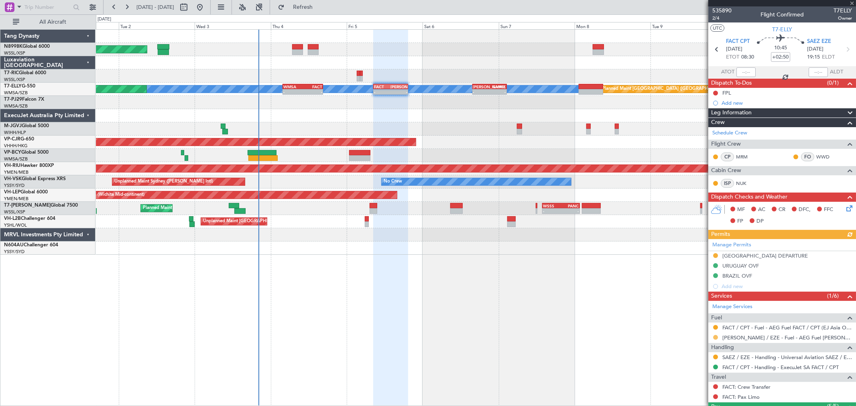
click at [716, 338] on button at bounding box center [715, 337] width 5 height 5
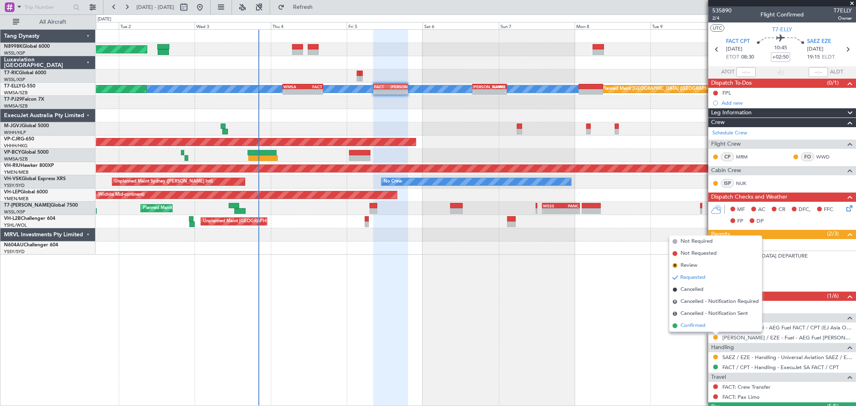
click at [686, 326] on span "Confirmed" at bounding box center [693, 326] width 25 height 8
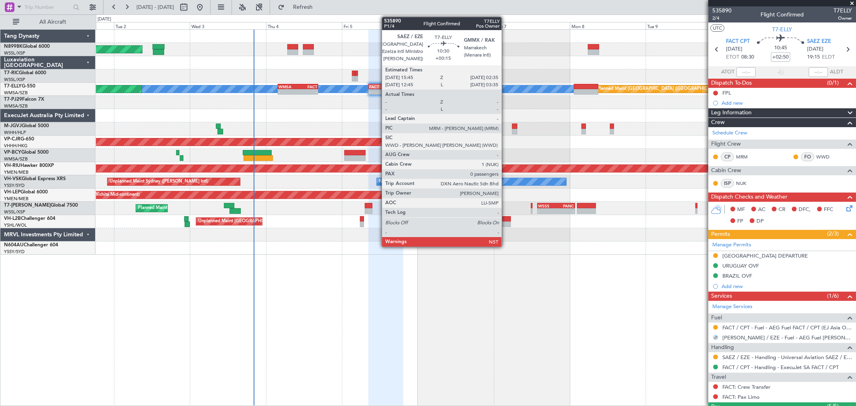
click at [501, 89] on div "- -" at bounding box center [485, 92] width 35 height 6
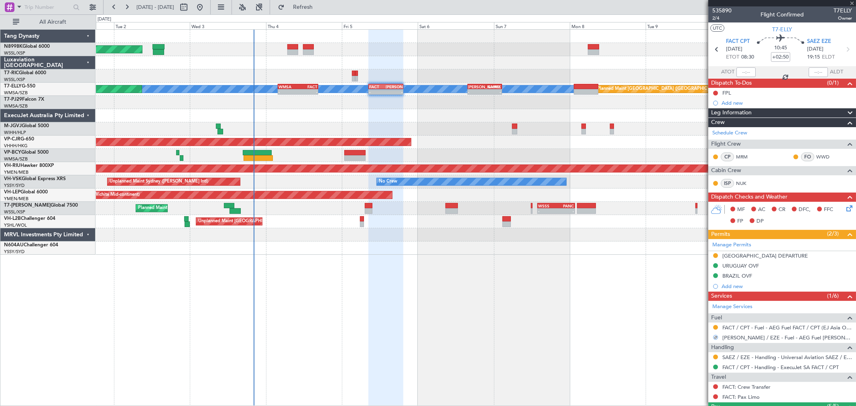
click at [492, 89] on div "- -" at bounding box center [485, 92] width 35 height 6
type input "+00:15"
type input "0"
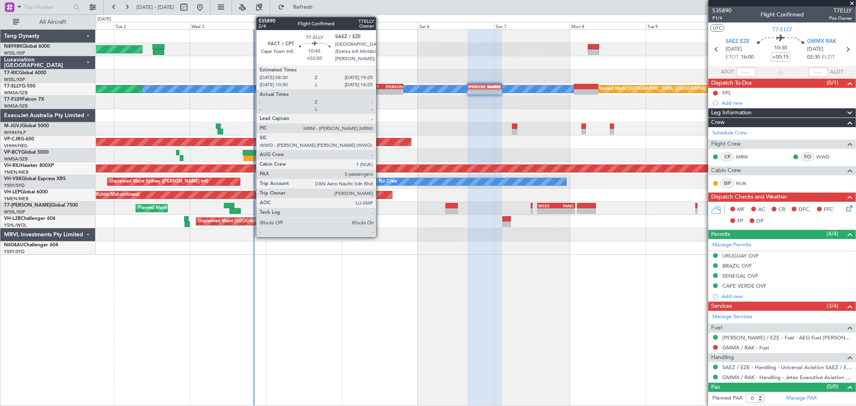
click at [380, 90] on div "-" at bounding box center [377, 92] width 16 height 5
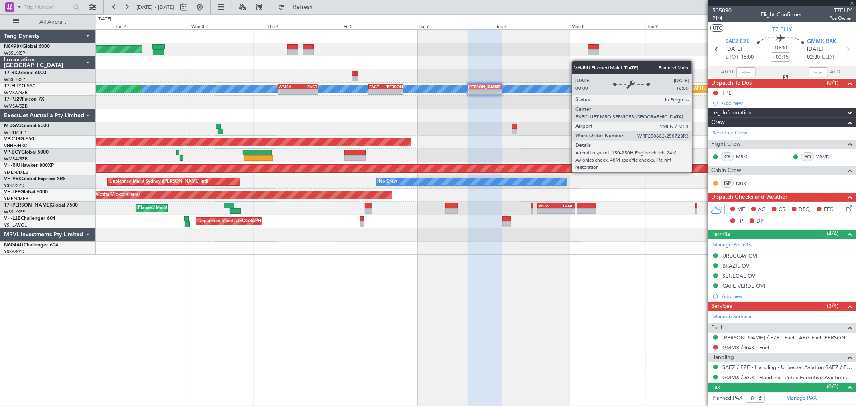
type input "+02:50"
type input "5"
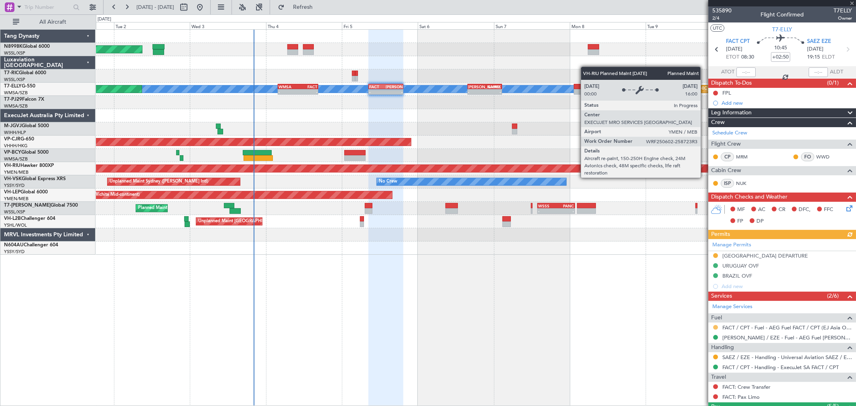
click at [715, 327] on button at bounding box center [715, 327] width 5 height 5
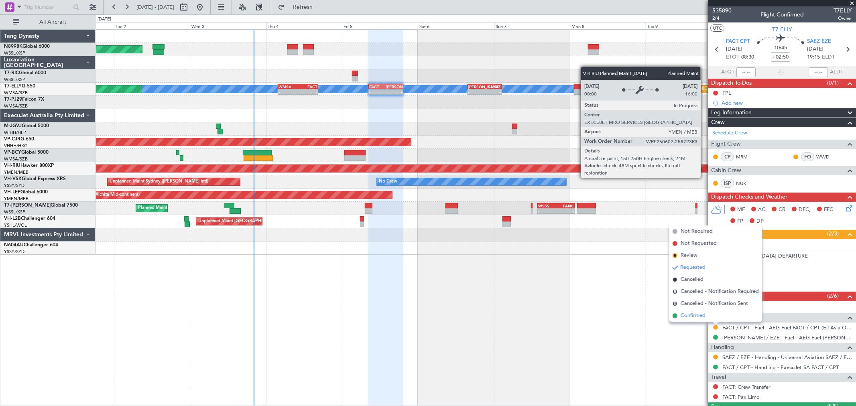
click at [699, 316] on span "Confirmed" at bounding box center [693, 316] width 25 height 8
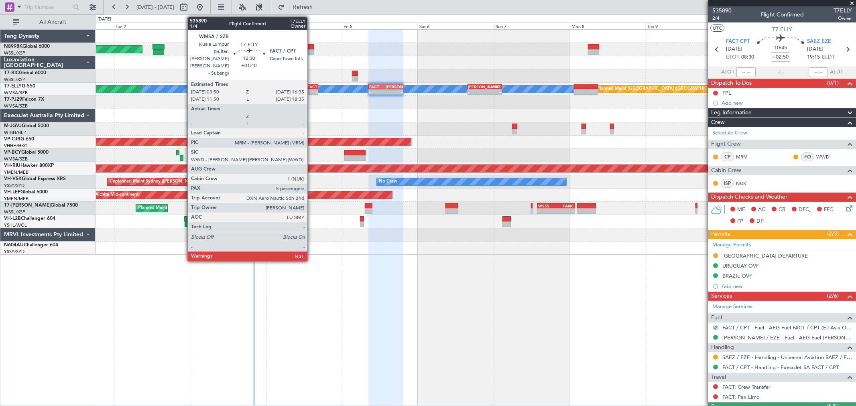
click at [312, 90] on div "-" at bounding box center [308, 92] width 20 height 5
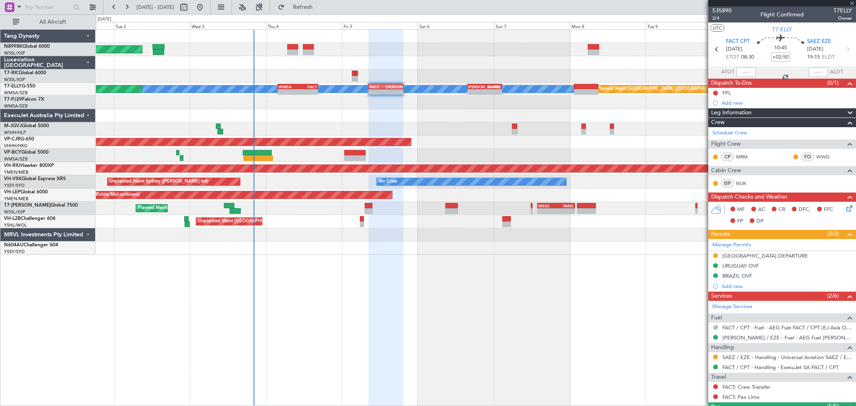
type input "+01:40"
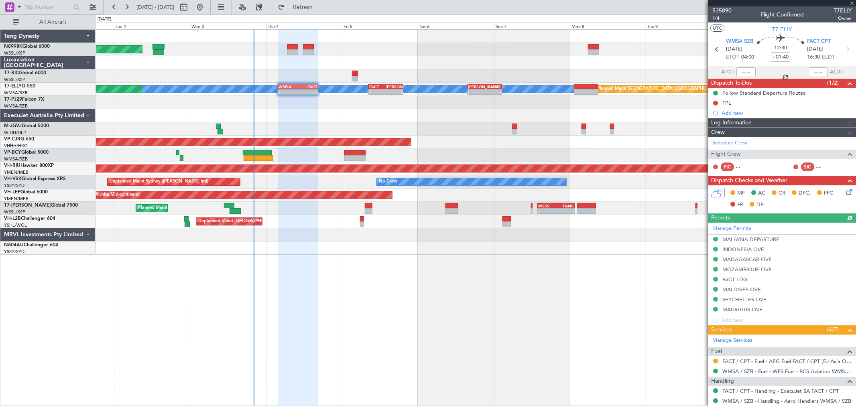
type input "[PERSON_NAME] (BTA)"
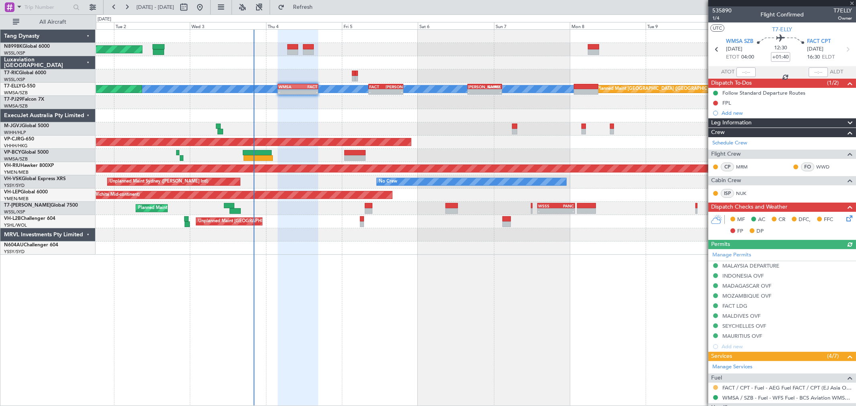
click at [717, 387] on button at bounding box center [715, 387] width 5 height 5
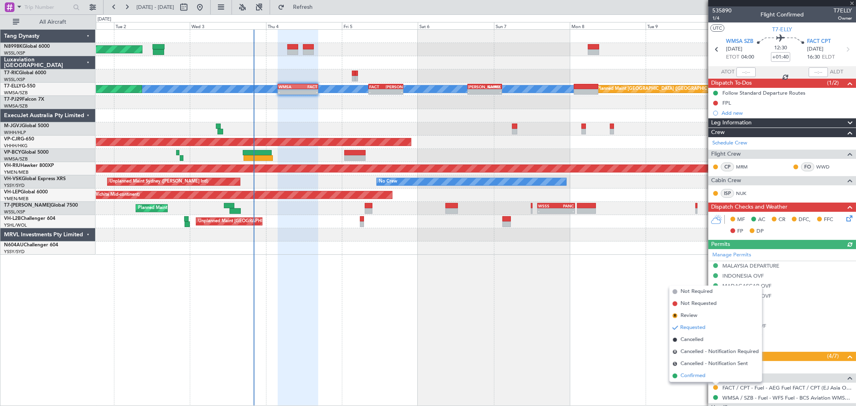
click at [692, 377] on span "Confirmed" at bounding box center [693, 376] width 25 height 8
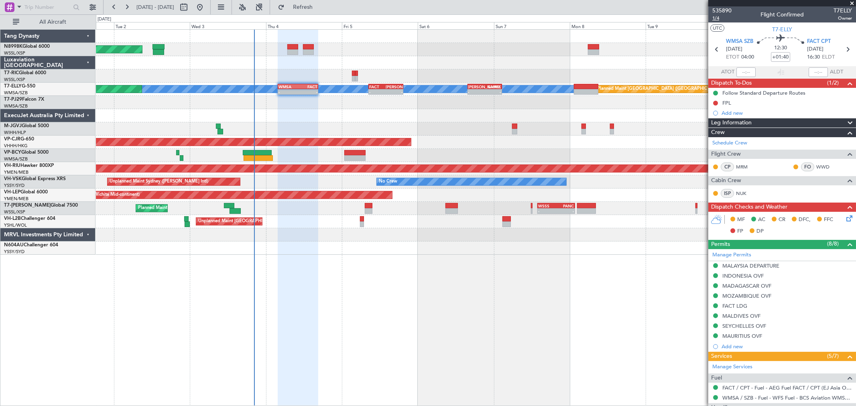
click at [716, 18] on span "1/4" at bounding box center [722, 18] width 19 height 7
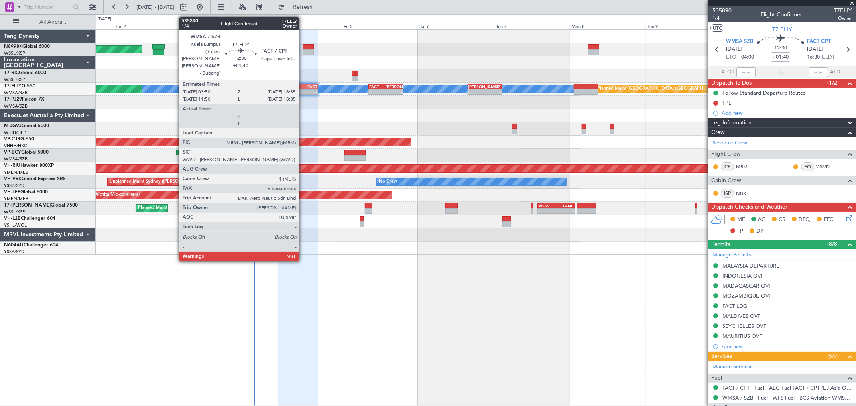
click at [303, 90] on div "-" at bounding box center [308, 92] width 20 height 5
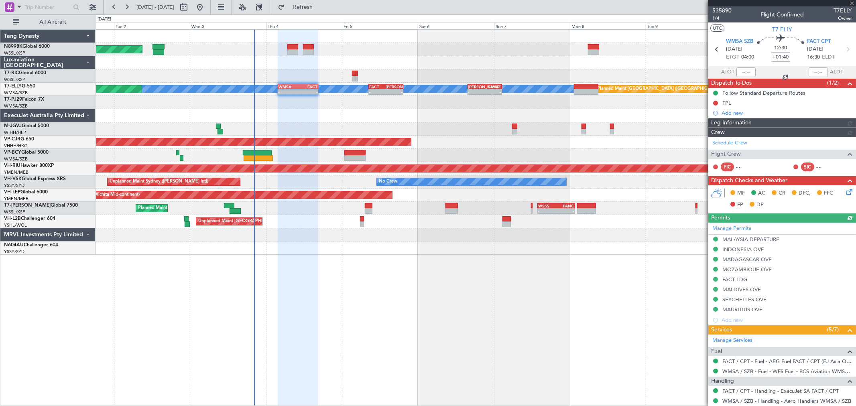
type input "[PERSON_NAME] (BTA)"
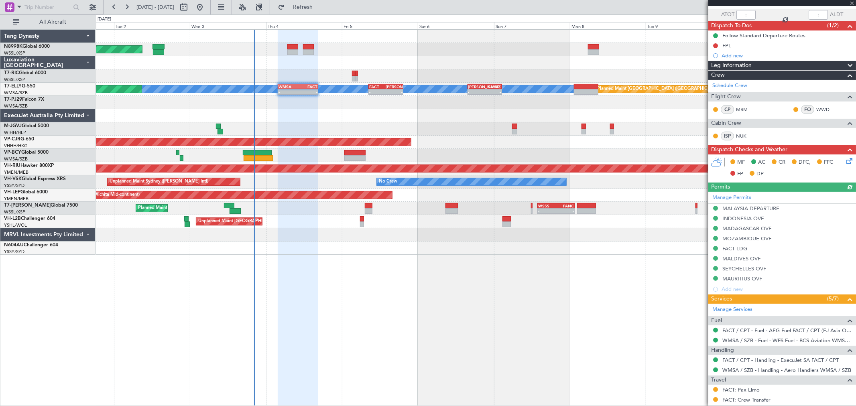
scroll to position [134, 0]
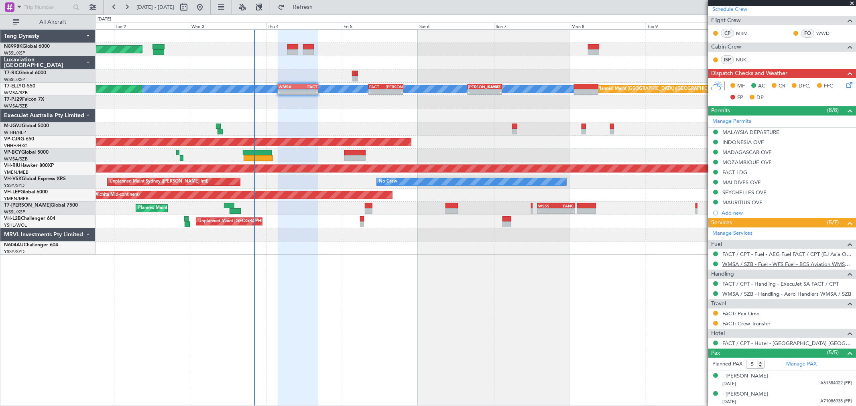
click at [770, 266] on link "WMSA / SZB - Fuel - WFS Fuel - BCS Aviation WMSA / SZB (EJ Asia Only)" at bounding box center [788, 264] width 130 height 7
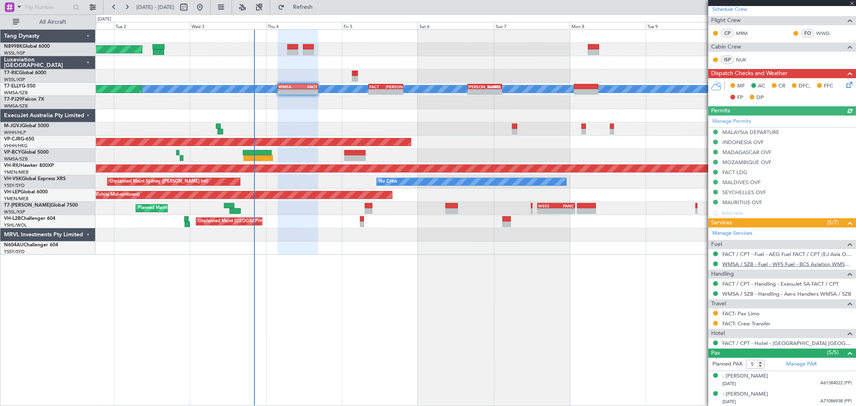
type input "[PERSON_NAME] (BTA)"
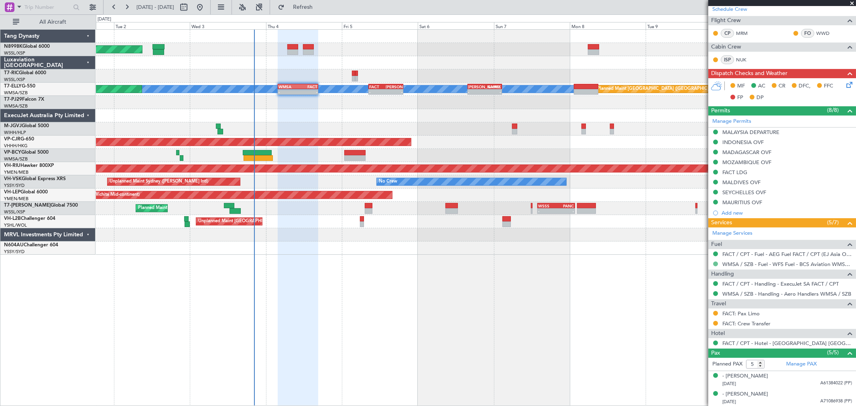
click at [715, 263] on button at bounding box center [715, 264] width 5 height 5
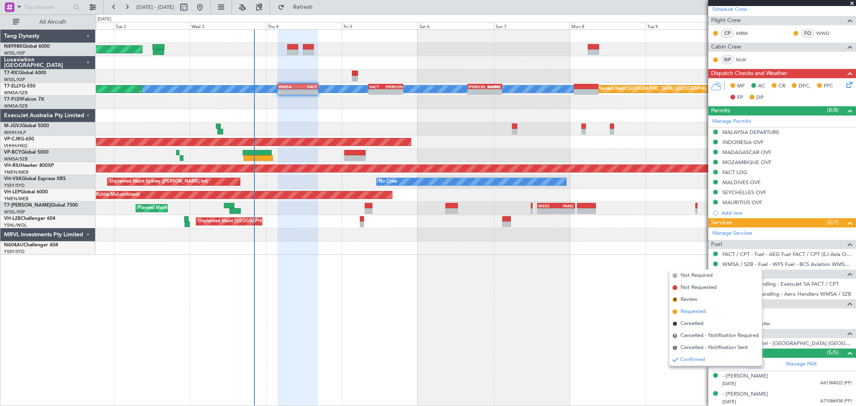
click at [687, 308] on span "Requested" at bounding box center [693, 312] width 25 height 8
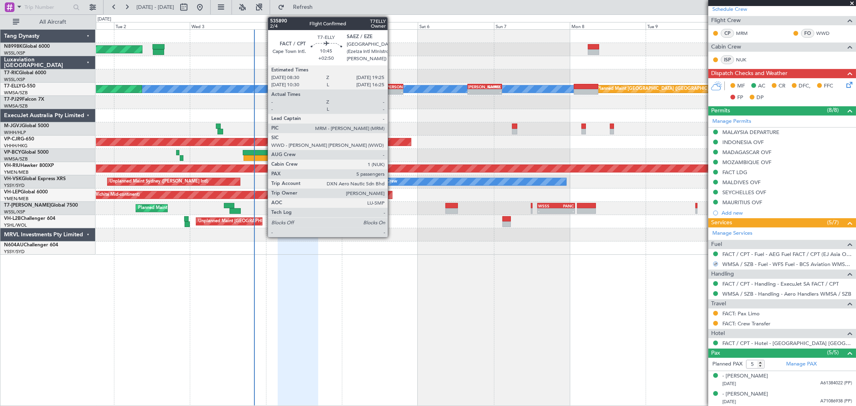
click at [392, 94] on div "-" at bounding box center [394, 92] width 16 height 5
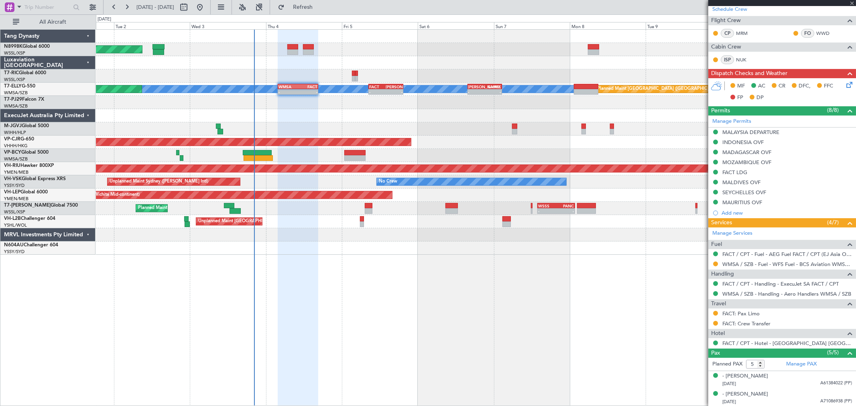
type input "+02:50"
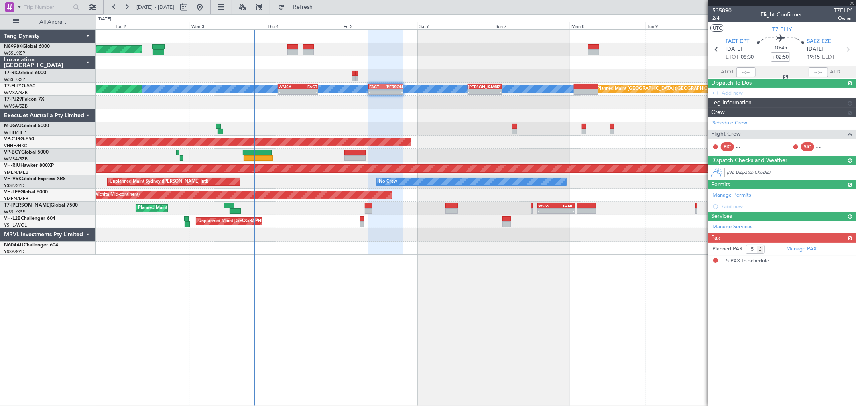
scroll to position [0, 0]
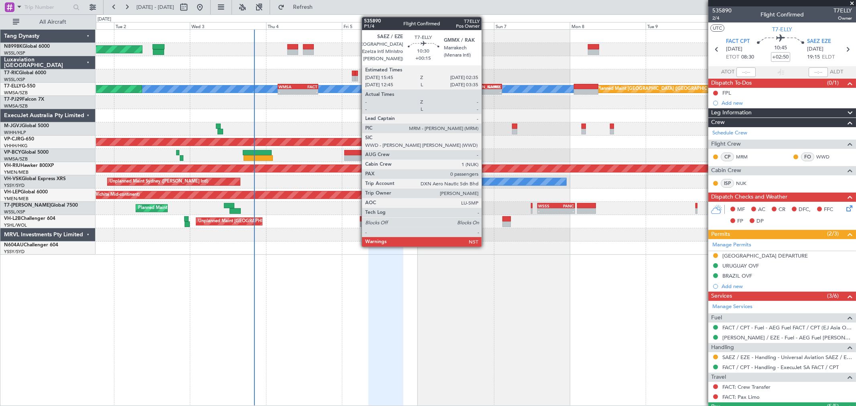
click at [486, 91] on div "-" at bounding box center [493, 92] width 16 height 5
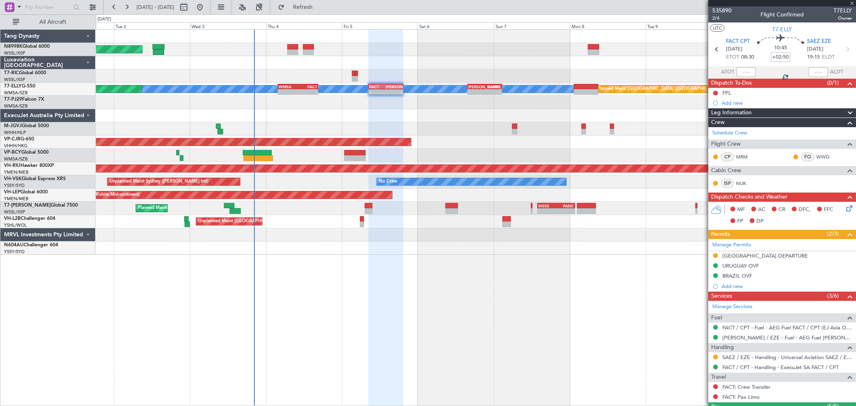
type input "+00:15"
type input "0"
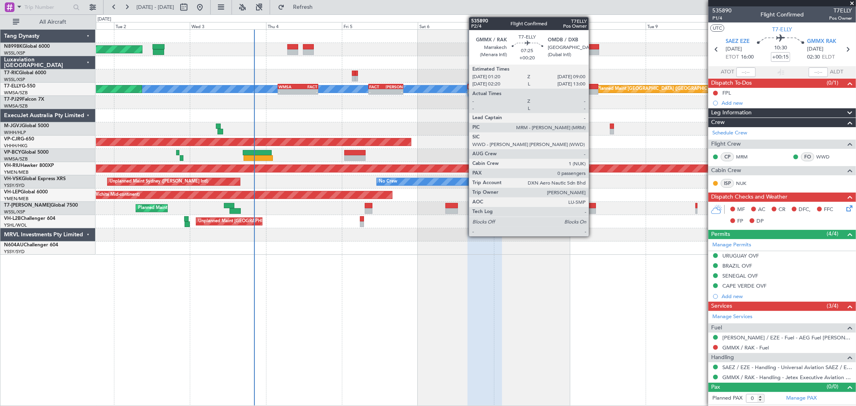
click at [593, 88] on div at bounding box center [586, 87] width 24 height 6
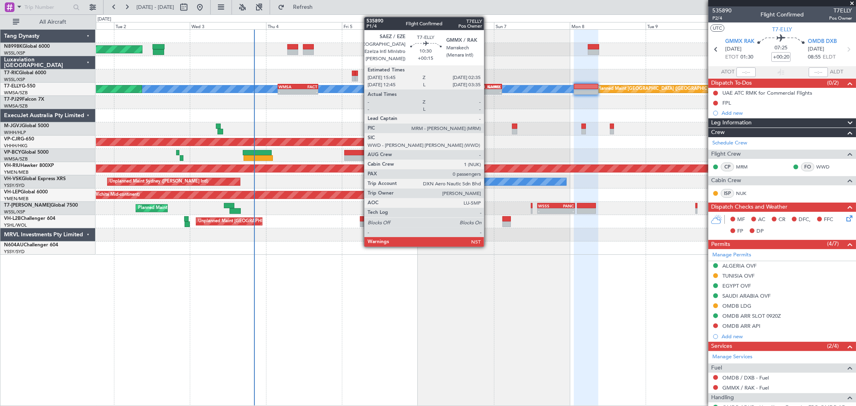
click at [488, 89] on div "- -" at bounding box center [485, 92] width 35 height 6
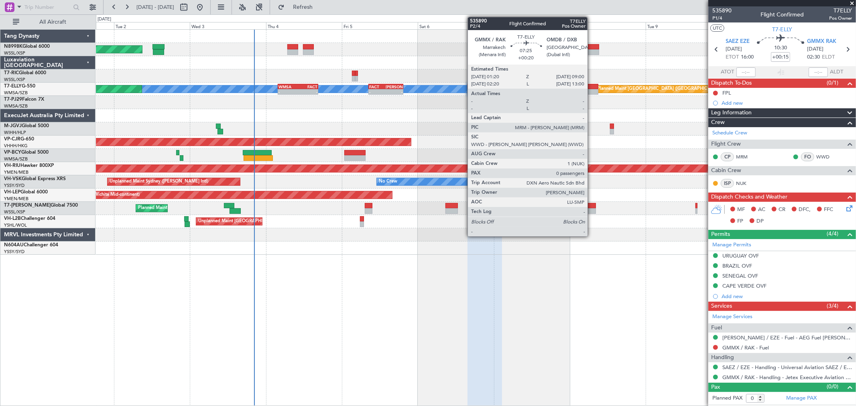
click at [592, 85] on div at bounding box center [586, 87] width 24 height 6
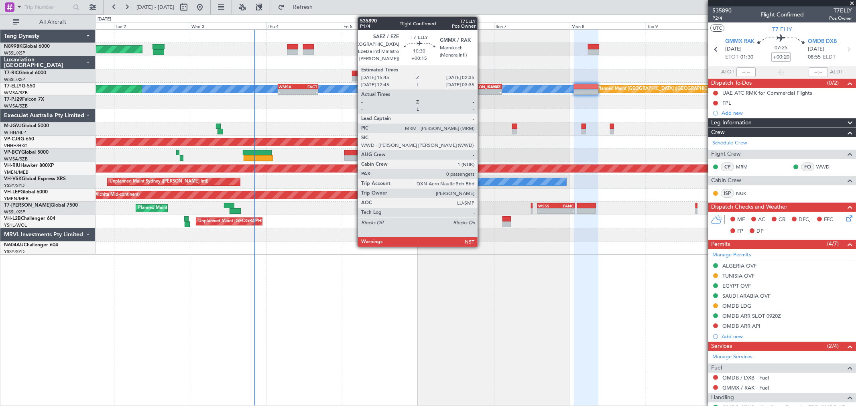
click at [482, 89] on div "- -" at bounding box center [485, 92] width 35 height 6
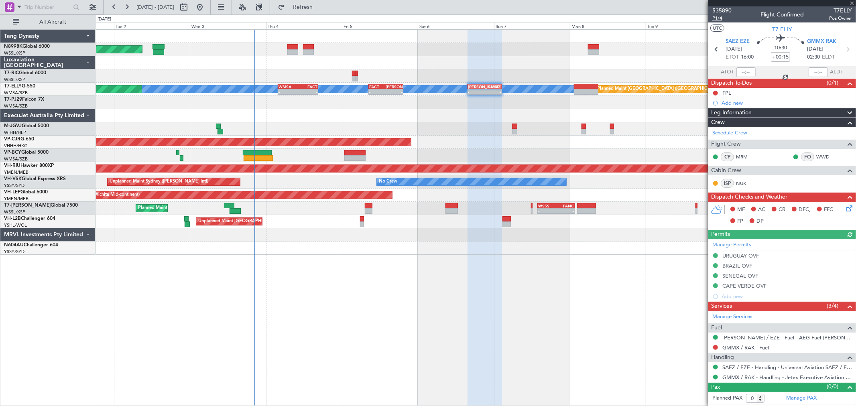
click at [715, 18] on span "P1/4" at bounding box center [722, 18] width 19 height 7
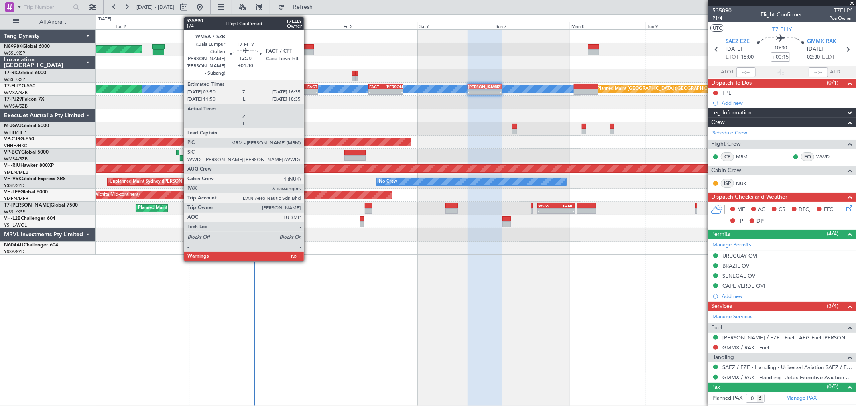
click at [304, 86] on div "FACT" at bounding box center [308, 86] width 20 height 5
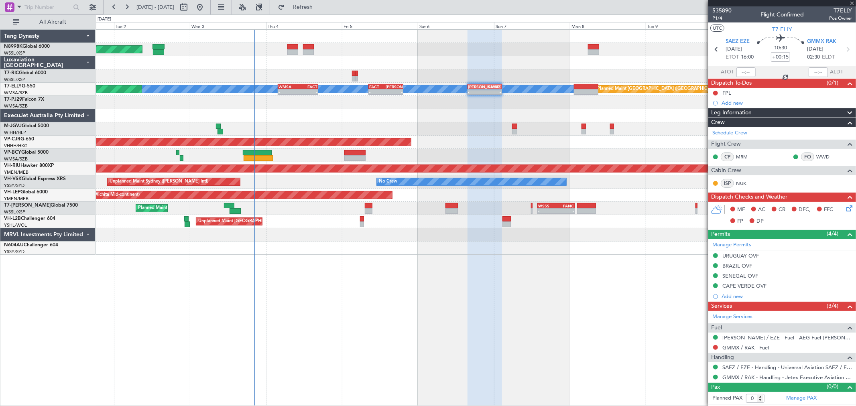
type input "+01:40"
type input "5"
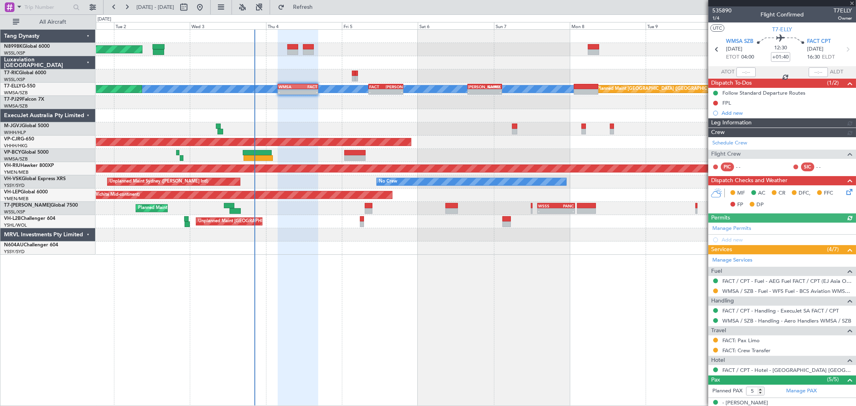
type input "[PERSON_NAME] (BTA)"
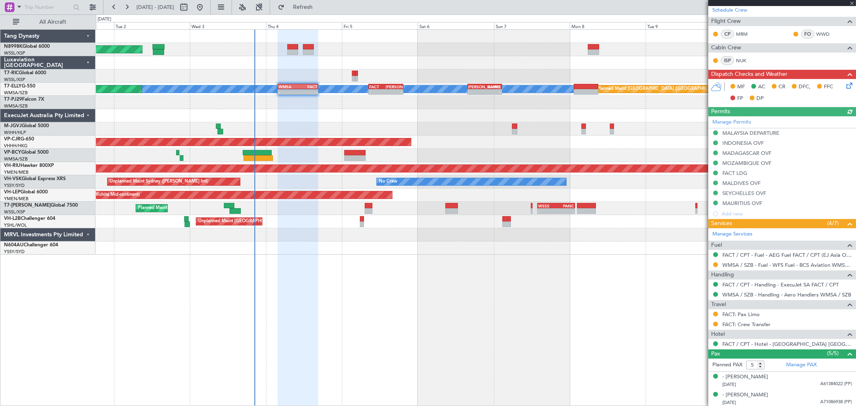
scroll to position [134, 0]
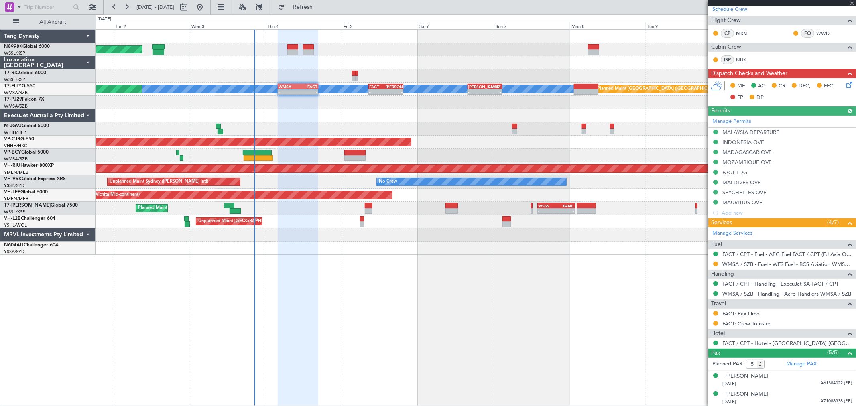
click at [737, 172] on div "Manage Permits MALAYSIA DEPARTURE INDONESIA OVF MADAGASCAR OVF MOZAMBIQUE OVF F…" at bounding box center [783, 167] width 148 height 103
click at [740, 173] on div "FACT LDG" at bounding box center [735, 172] width 25 height 7
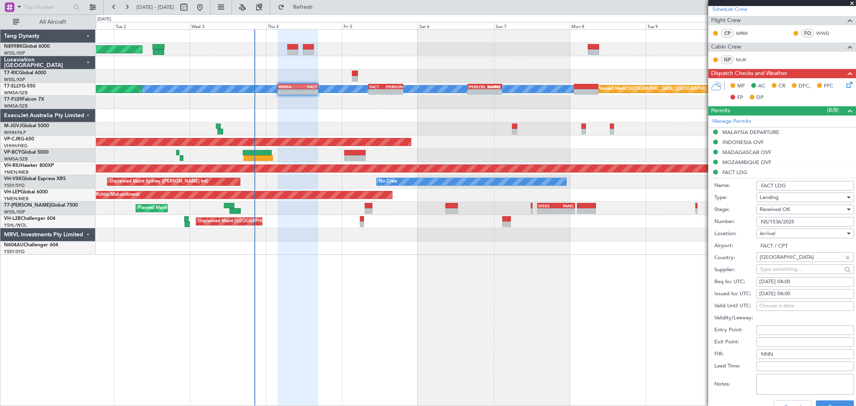
drag, startPoint x: 800, startPoint y: 221, endPoint x: 730, endPoint y: 220, distance: 69.9
click at [731, 220] on div "Number: NS/1536/2025" at bounding box center [785, 222] width 140 height 12
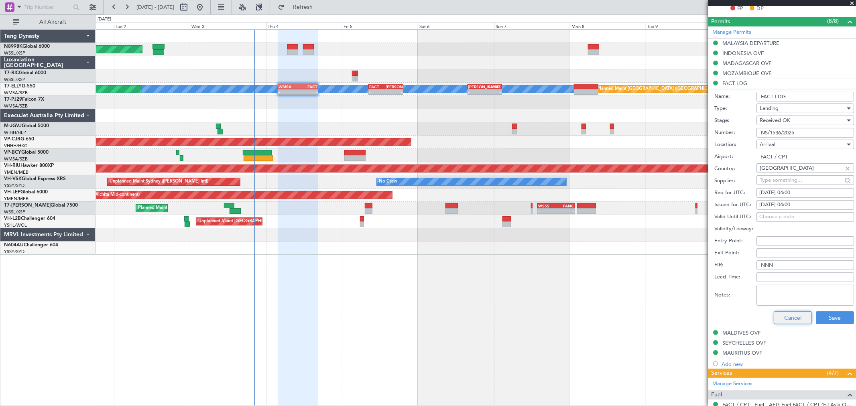
click at [789, 316] on button "Cancel" at bounding box center [793, 318] width 38 height 13
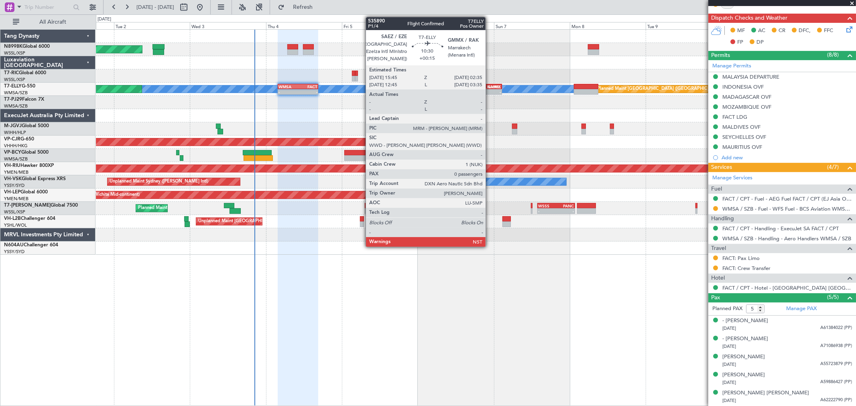
click at [490, 92] on div "-" at bounding box center [493, 92] width 16 height 5
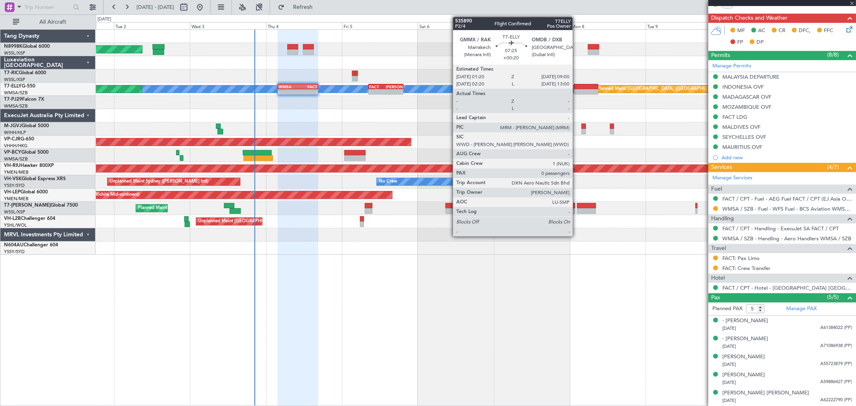
type input "+00:15"
type input "0"
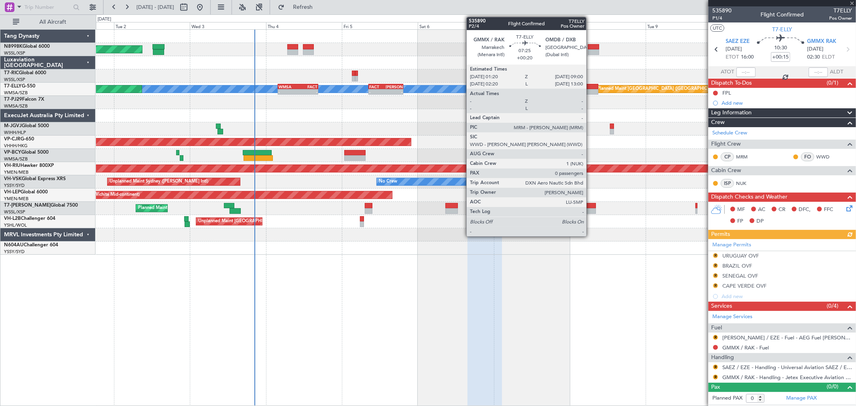
click at [591, 89] on div at bounding box center [586, 92] width 24 height 6
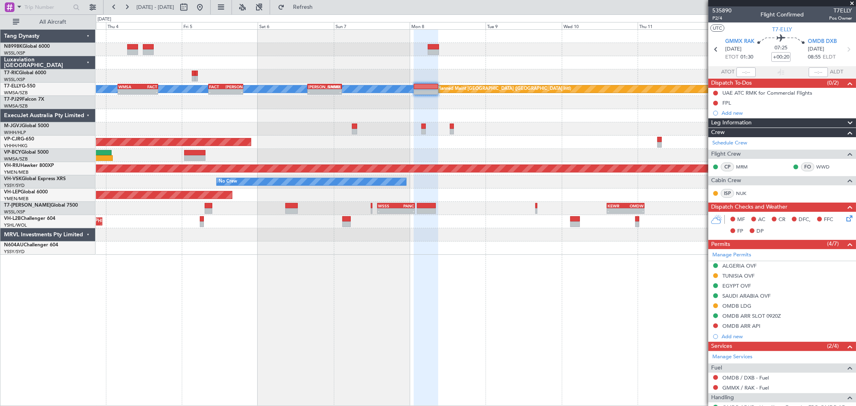
click at [466, 146] on div "Planned Maint Singapore (Seletar) MEL Planned Maint Dubai (Dubai Intl) - - WMSA…" at bounding box center [476, 142] width 760 height 225
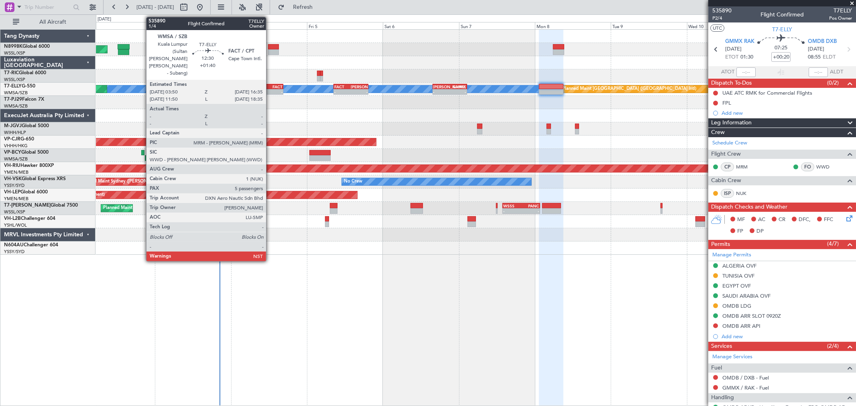
click at [270, 88] on div "FACT" at bounding box center [273, 86] width 20 height 5
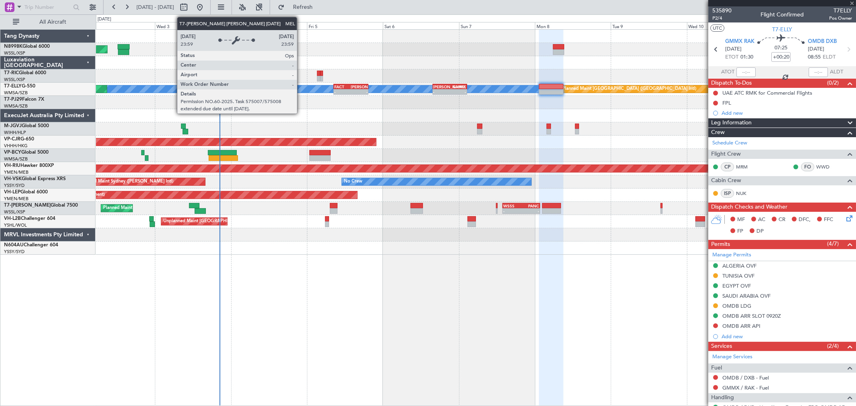
type input "+01:40"
type input "5"
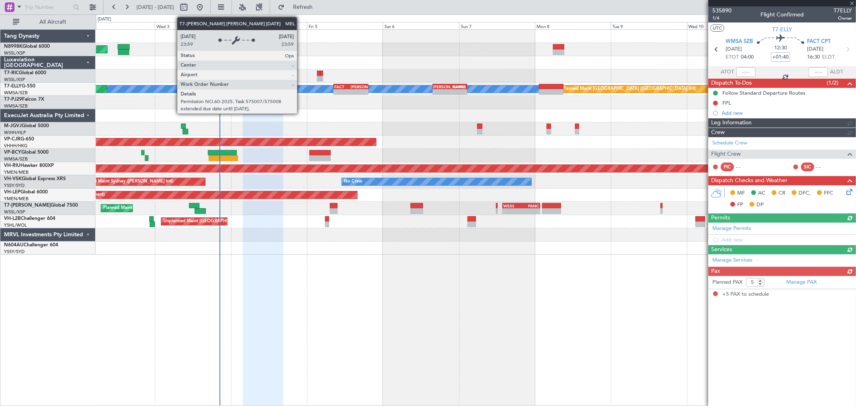
type input "[PERSON_NAME] (BTA)"
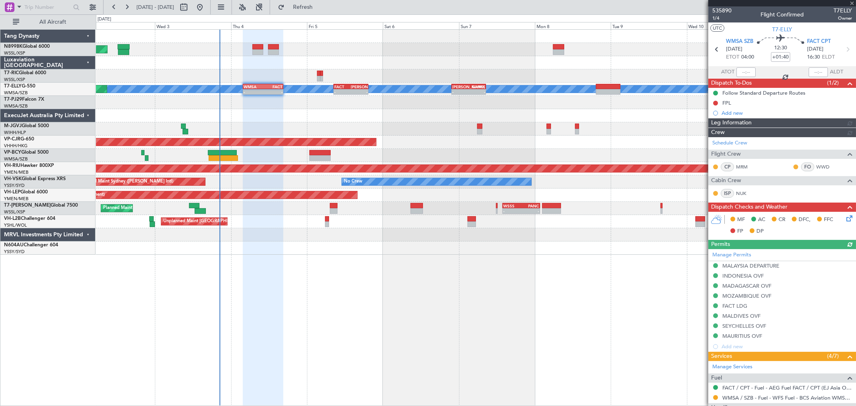
type input "[PERSON_NAME] (BTA)"
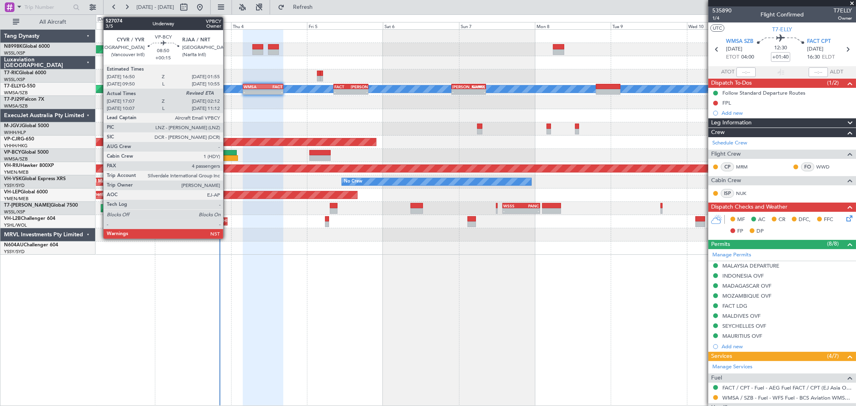
click at [227, 154] on div at bounding box center [222, 153] width 29 height 6
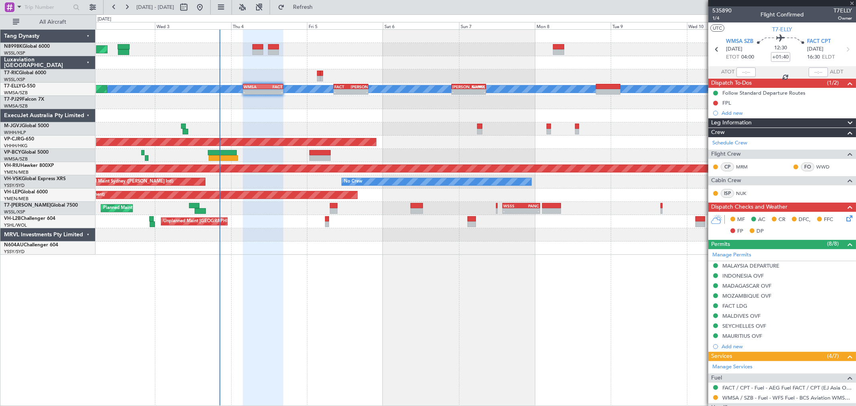
type input "+00:15"
type input "17:17"
type input "4"
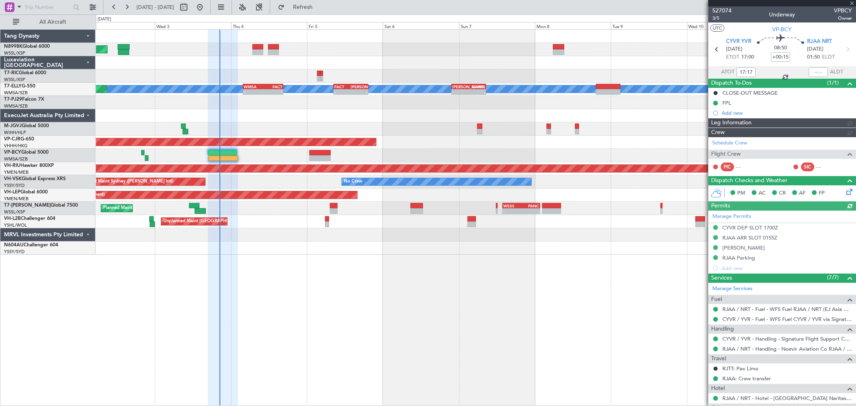
type input "[PERSON_NAME] (BTA)"
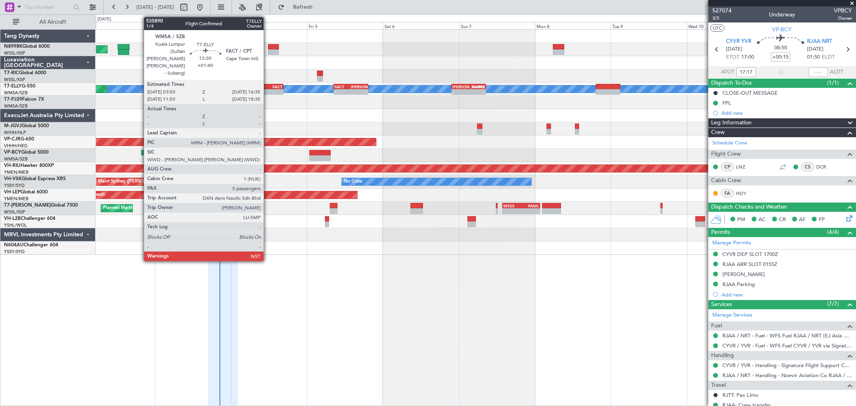
click at [268, 89] on div "16:35 Z" at bounding box center [273, 91] width 20 height 5
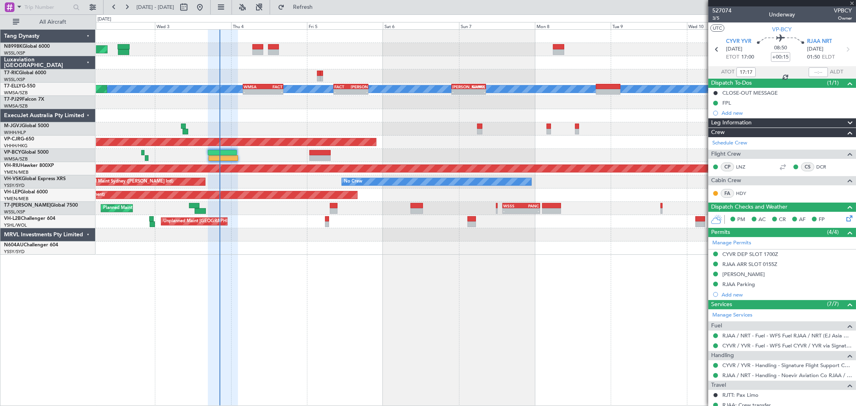
type input "+01:40"
type input "5"
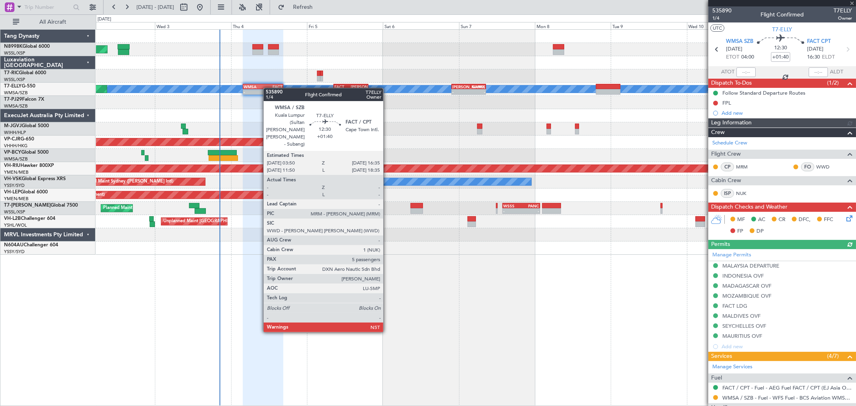
type input "[PERSON_NAME] (BTA)"
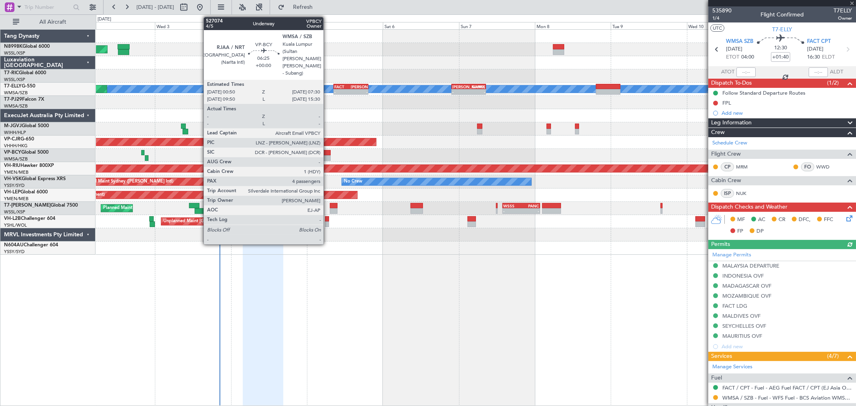
click at [327, 155] on div at bounding box center [320, 158] width 21 height 6
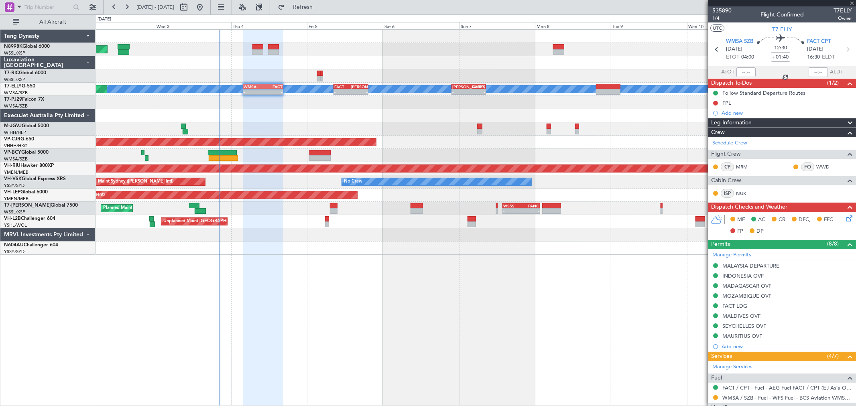
type input "4"
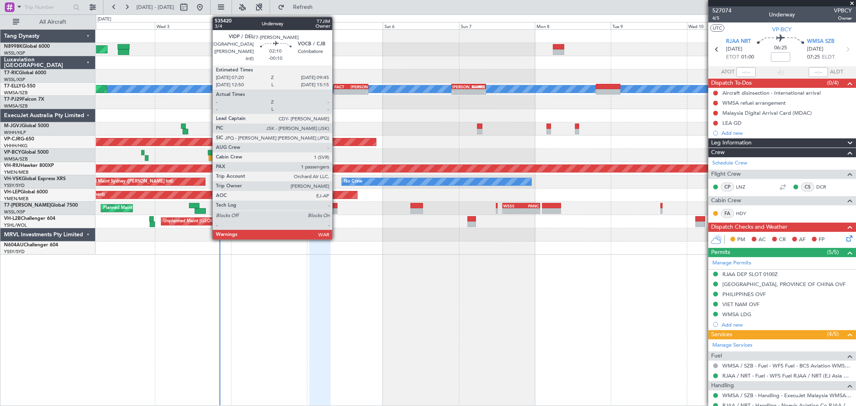
click at [336, 209] on div at bounding box center [334, 211] width 8 height 6
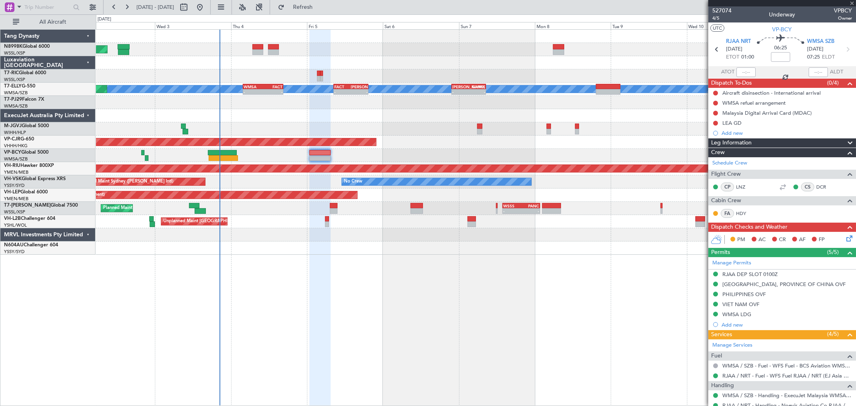
type input "-00:10"
type input "1"
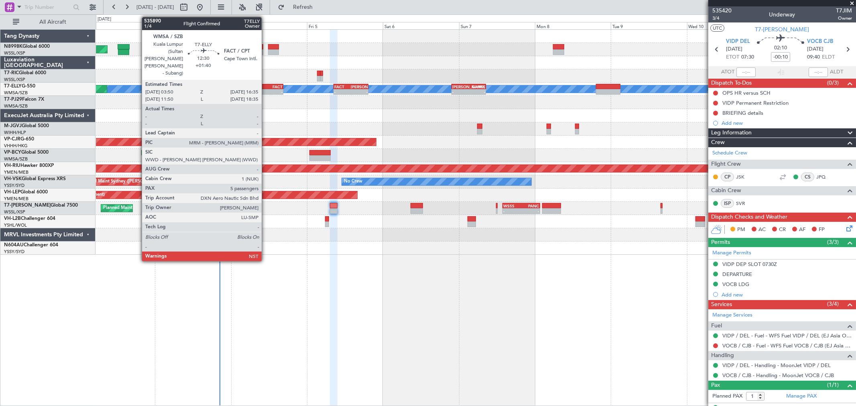
click at [266, 89] on div "16:35 Z" at bounding box center [273, 91] width 20 height 5
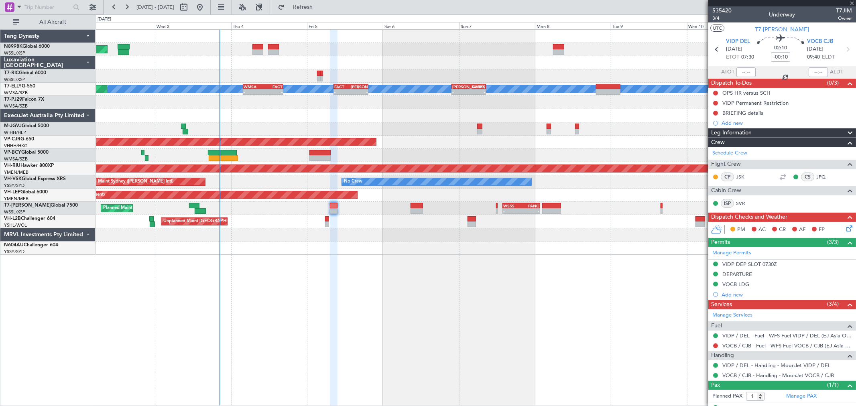
type input "+01:40"
type input "5"
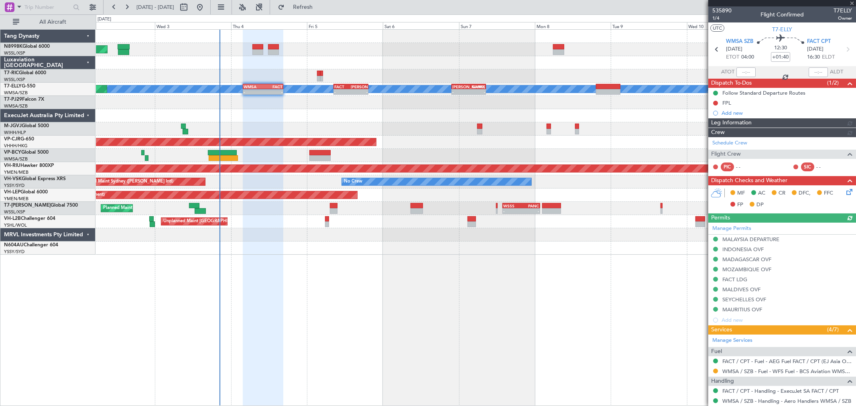
type input "[PERSON_NAME] (BTA)"
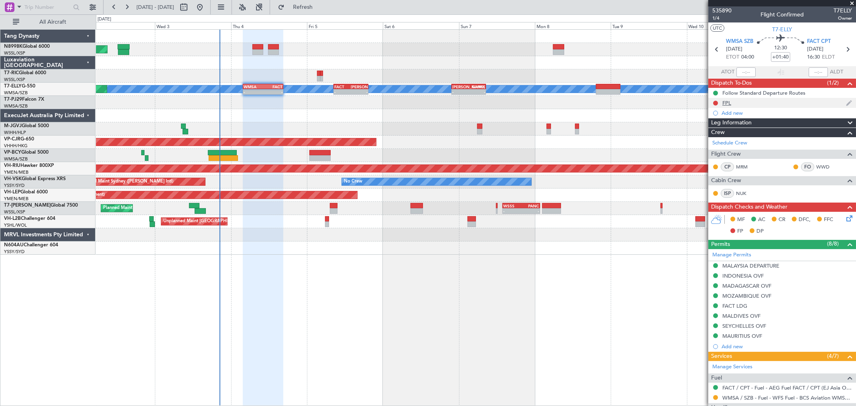
click at [728, 101] on div "FPL" at bounding box center [727, 103] width 9 height 7
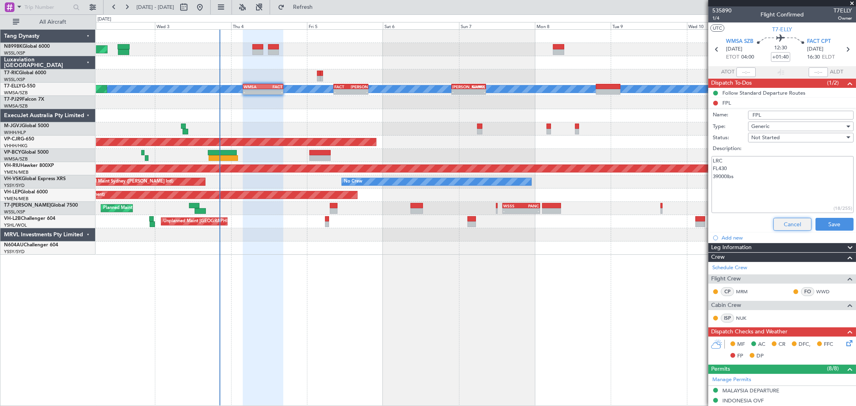
click at [790, 225] on button "Cancel" at bounding box center [793, 224] width 38 height 13
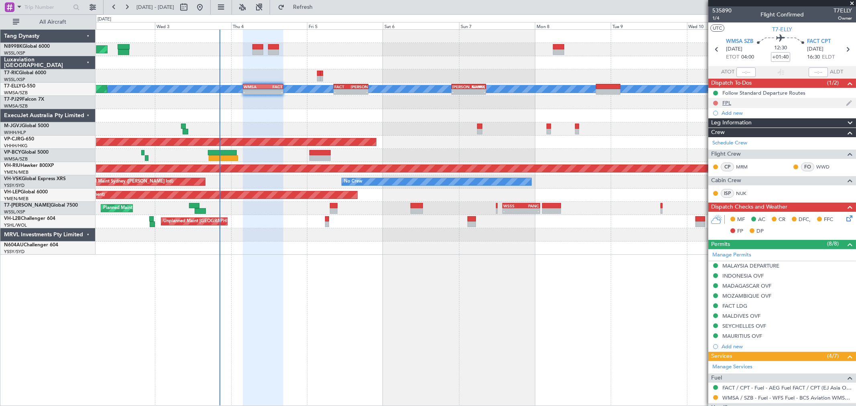
click at [716, 103] on button at bounding box center [715, 103] width 5 height 5
click at [715, 141] on span "Completed" at bounding box center [719, 138] width 26 height 8
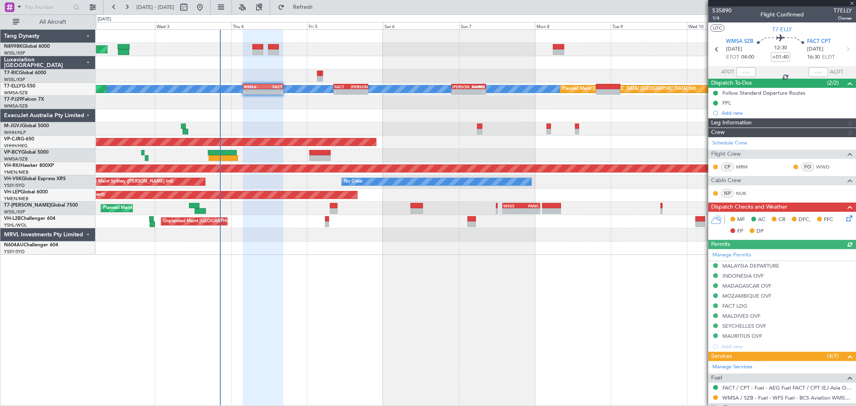
type input "[PERSON_NAME] (BTA)"
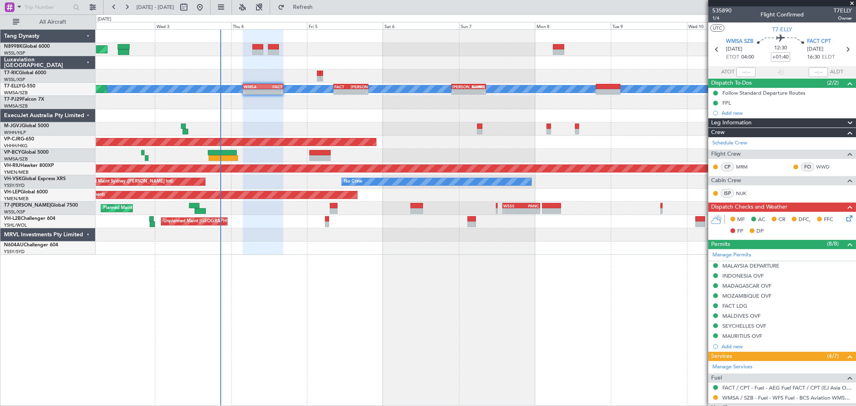
type input "[PERSON_NAME] (BTA)"
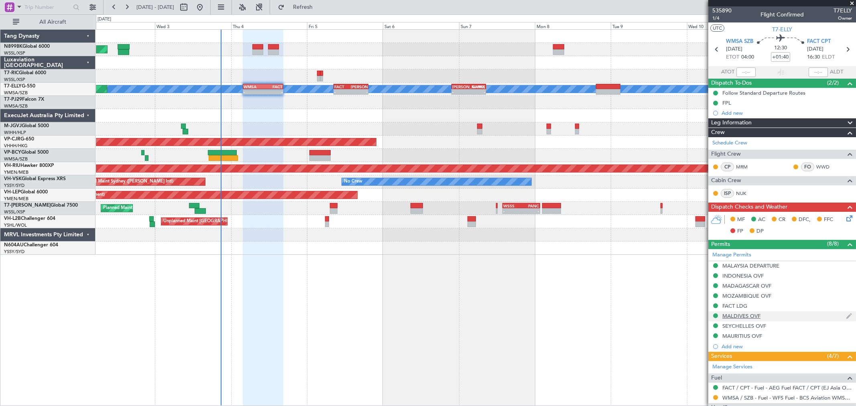
click at [846, 317] on img at bounding box center [849, 316] width 6 height 7
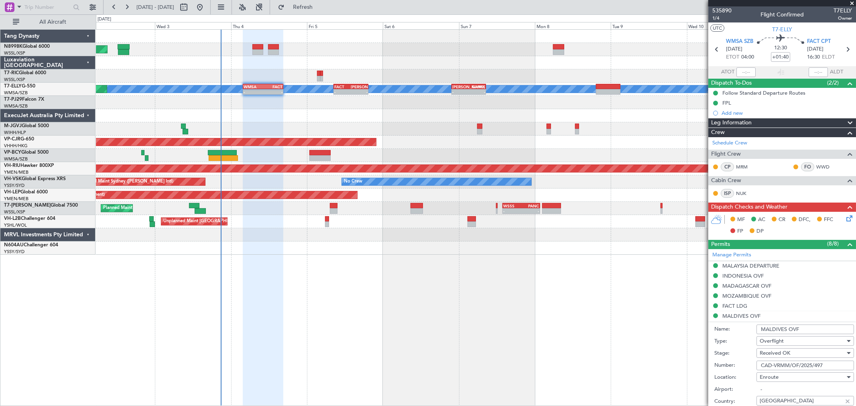
click at [815, 327] on input "MALDIVES OVF" at bounding box center [806, 330] width 98 height 10
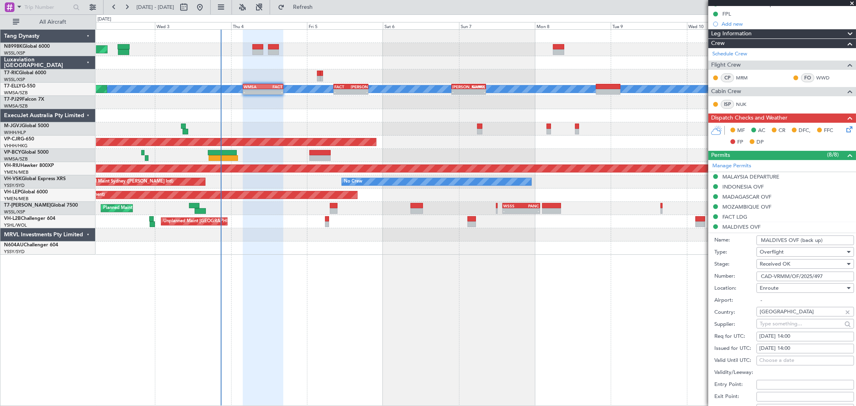
type input "MALDIVES OVF (back up)"
click at [769, 351] on div "03/09/2025 14:00" at bounding box center [806, 349] width 92 height 8
select select "9"
select select "2025"
click at [707, 310] on span "4" at bounding box center [707, 308] width 10 height 10
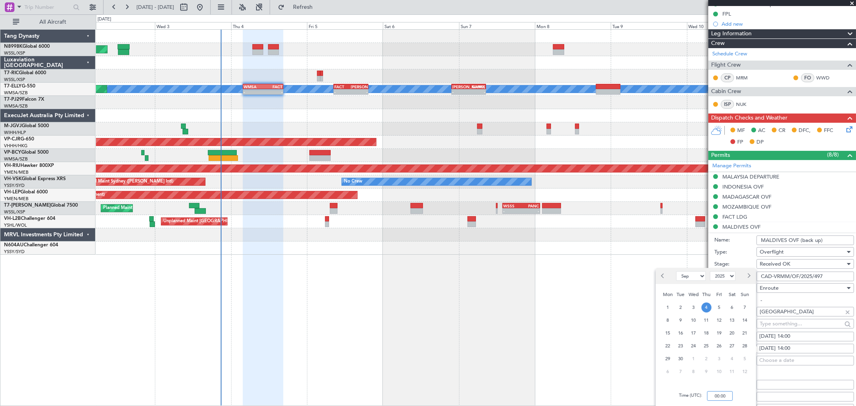
click at [729, 396] on input "00:00" at bounding box center [720, 396] width 26 height 10
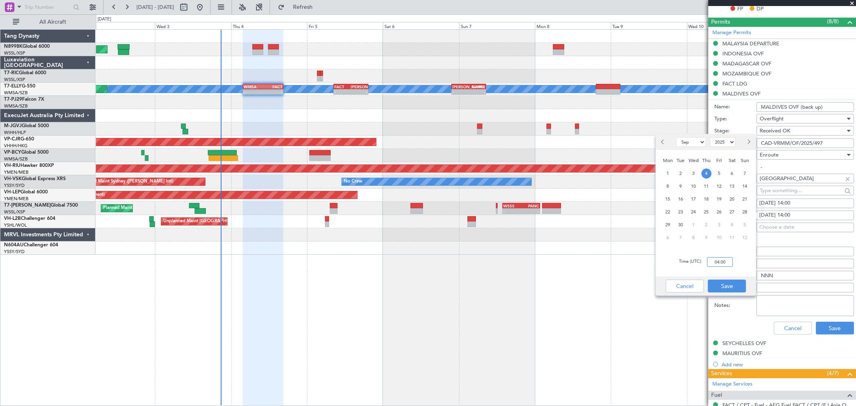
scroll to position [223, 0]
type input "04:00"
click at [735, 286] on button "Save" at bounding box center [727, 286] width 38 height 13
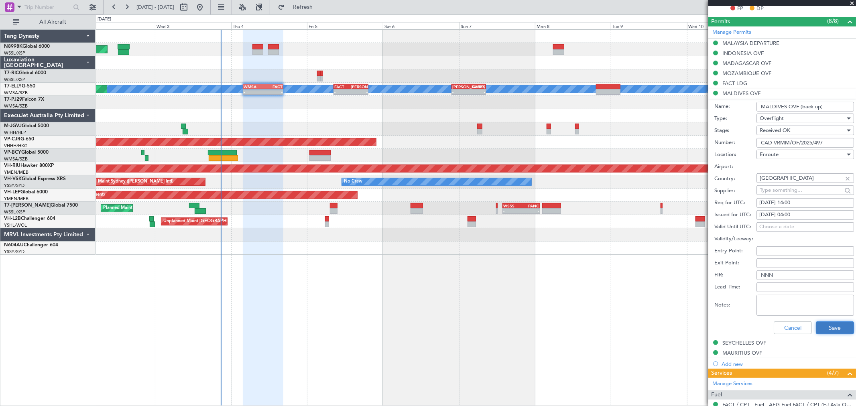
click at [829, 324] on button "Save" at bounding box center [835, 328] width 38 height 13
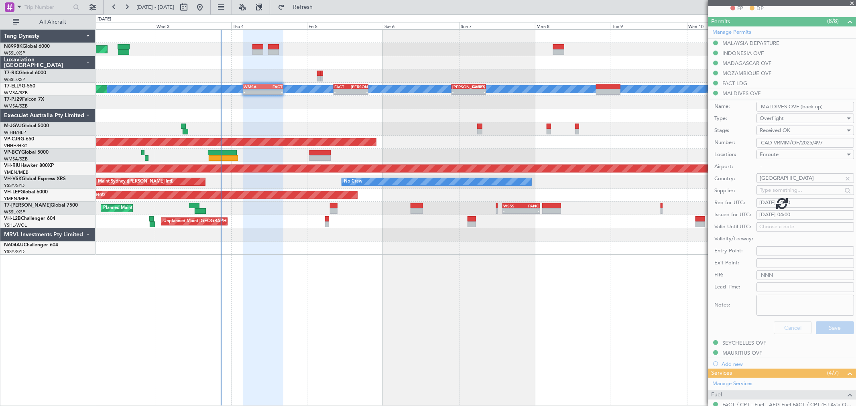
scroll to position [189, 0]
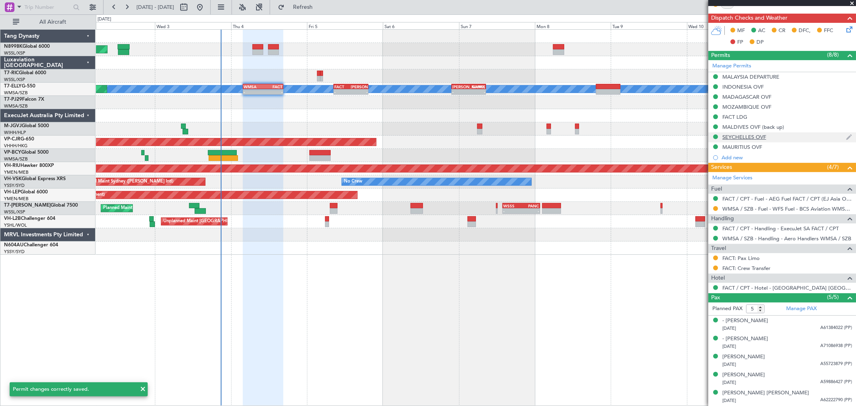
click at [751, 134] on div "SEYCHELLES OVF" at bounding box center [745, 137] width 44 height 7
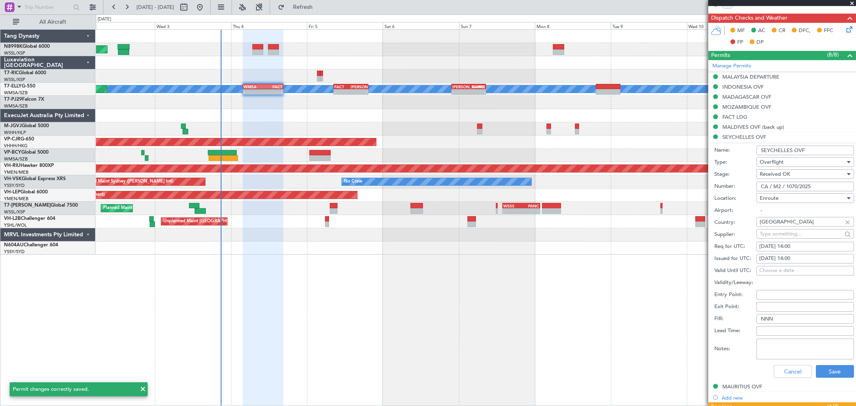
scroll to position [223, 0]
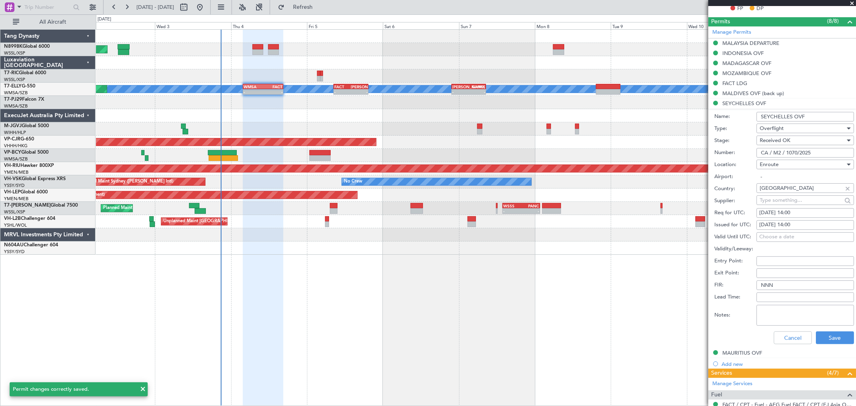
click at [816, 118] on input "SEYCHELLES OVF" at bounding box center [806, 117] width 98 height 10
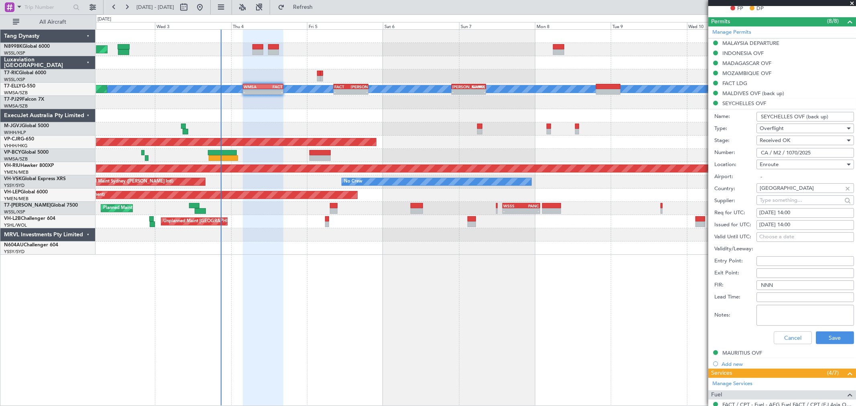
type input "SEYCHELLES OVF (back up)"
click at [774, 225] on div "03/09/2025 14:00" at bounding box center [806, 225] width 92 height 8
select select "9"
select select "2025"
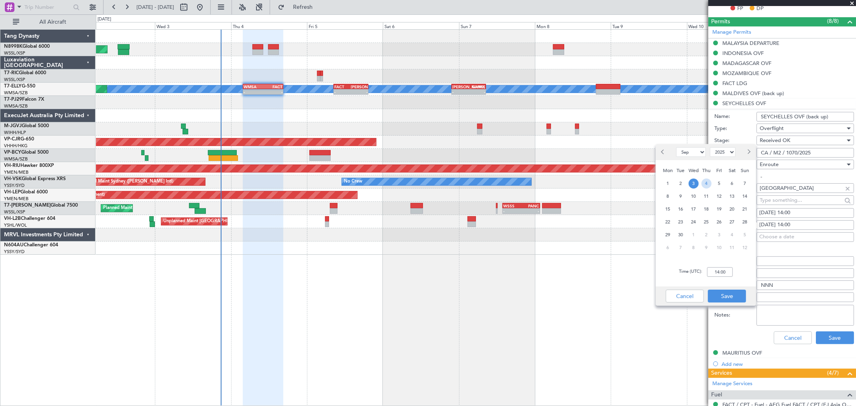
click at [706, 181] on span "4" at bounding box center [707, 184] width 10 height 10
click at [731, 271] on input "00:00" at bounding box center [720, 272] width 26 height 10
type input "04:00"
click at [739, 295] on button "Save" at bounding box center [727, 296] width 38 height 13
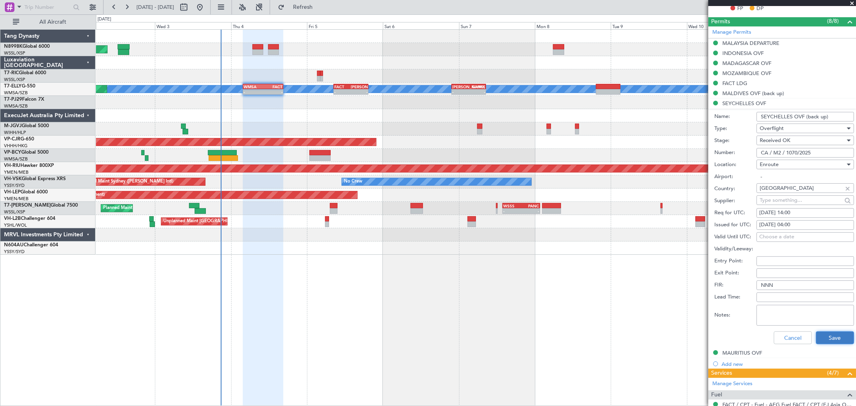
click at [826, 334] on button "Save" at bounding box center [835, 338] width 38 height 13
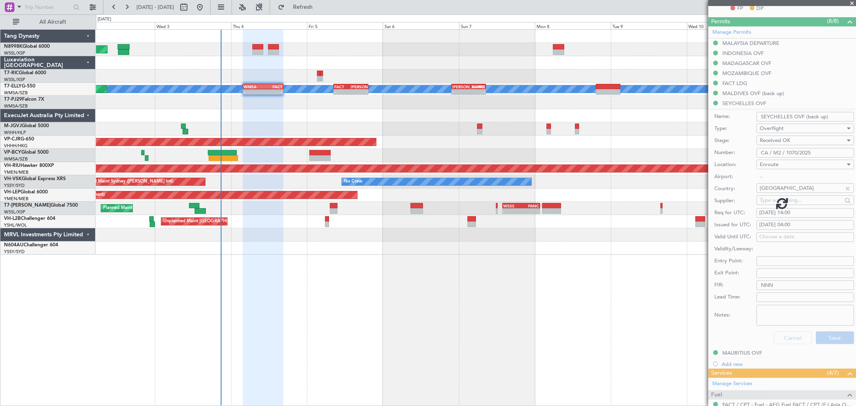
scroll to position [189, 0]
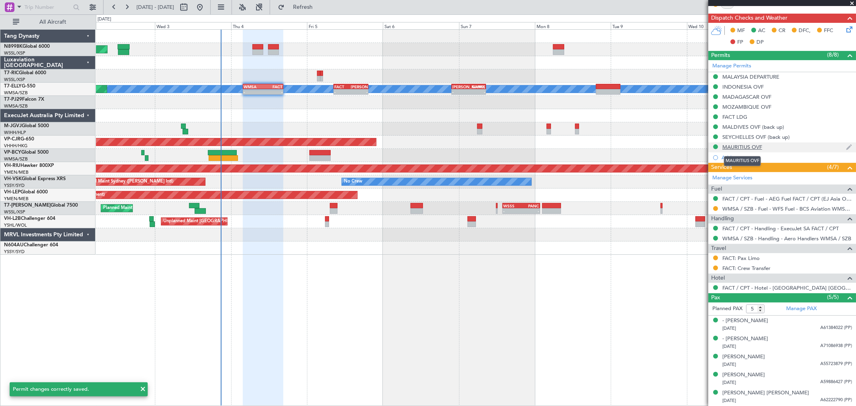
click at [754, 149] on div "MAURITIUS OVF" at bounding box center [743, 147] width 40 height 7
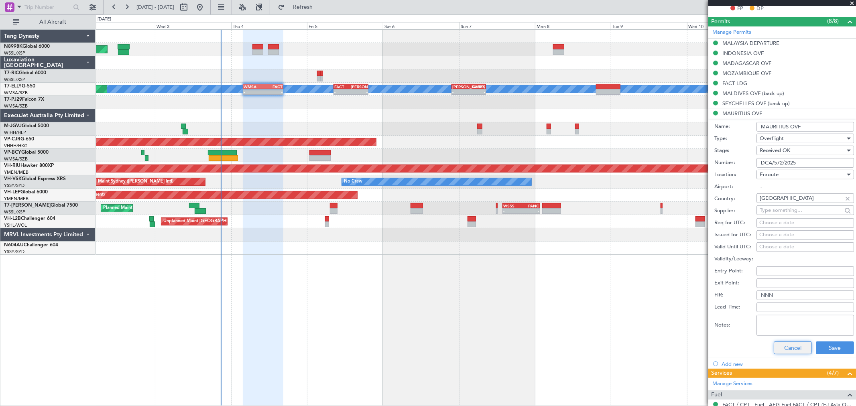
click at [784, 346] on button "Cancel" at bounding box center [793, 348] width 38 height 13
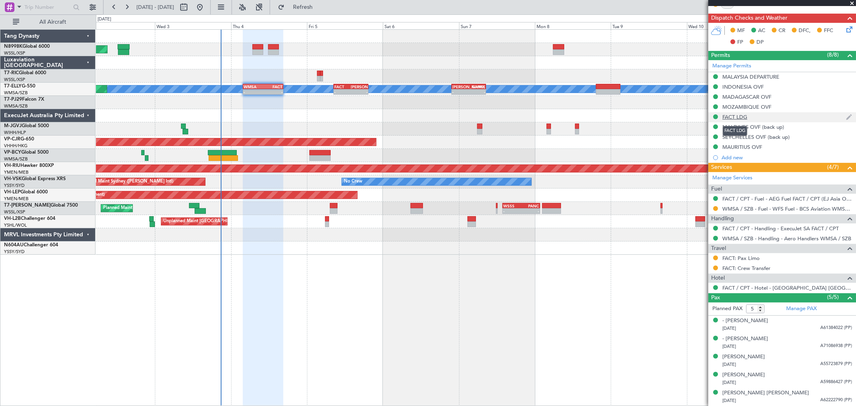
click at [733, 118] on div "FACT LDG" at bounding box center [735, 117] width 25 height 7
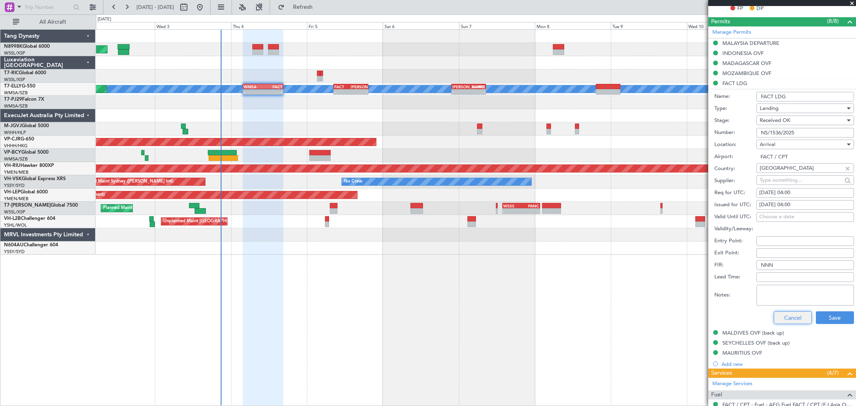
click at [793, 317] on button "Cancel" at bounding box center [793, 318] width 38 height 13
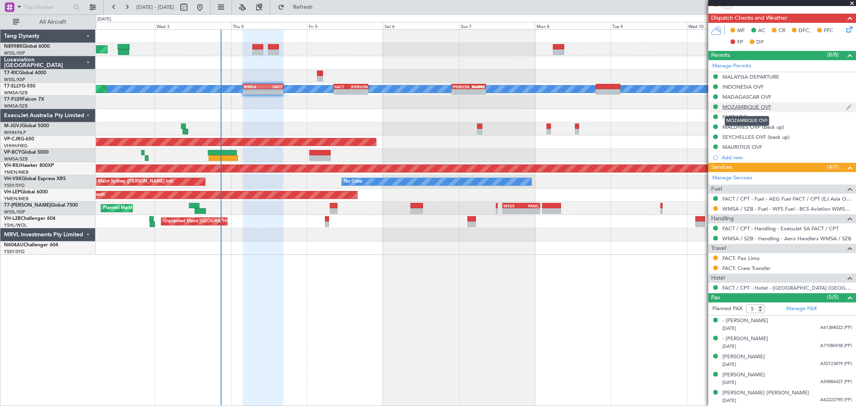
click at [747, 110] on div "MOZAMBIQUE OVF" at bounding box center [747, 107] width 49 height 7
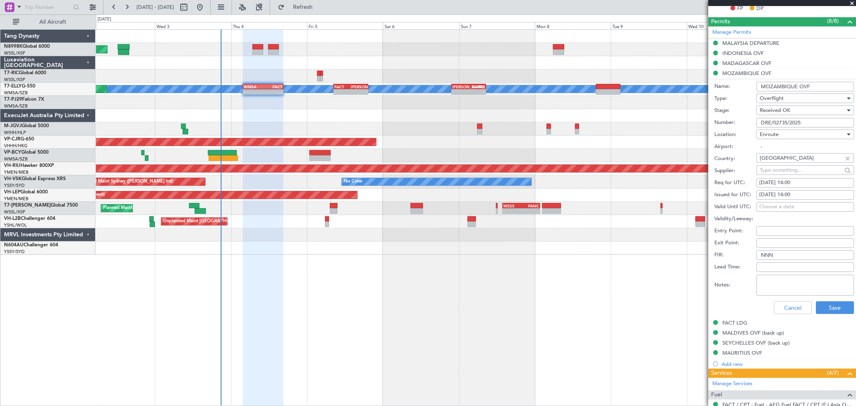
click at [766, 195] on div "03/09/2025 14:00" at bounding box center [806, 195] width 92 height 8
select select "9"
select select "2025"
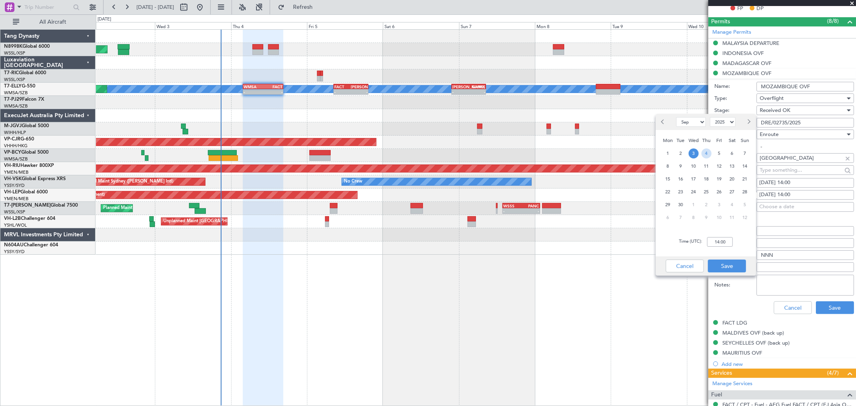
click at [705, 153] on span "4" at bounding box center [707, 154] width 10 height 10
click at [727, 240] on input "00:00" at bounding box center [720, 242] width 26 height 10
type input "04:00"
click at [738, 265] on button "Save" at bounding box center [727, 266] width 38 height 13
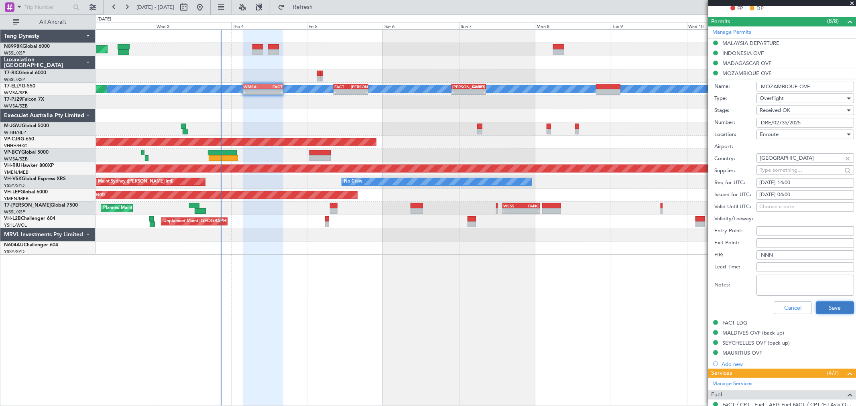
click at [822, 304] on button "Save" at bounding box center [835, 307] width 38 height 13
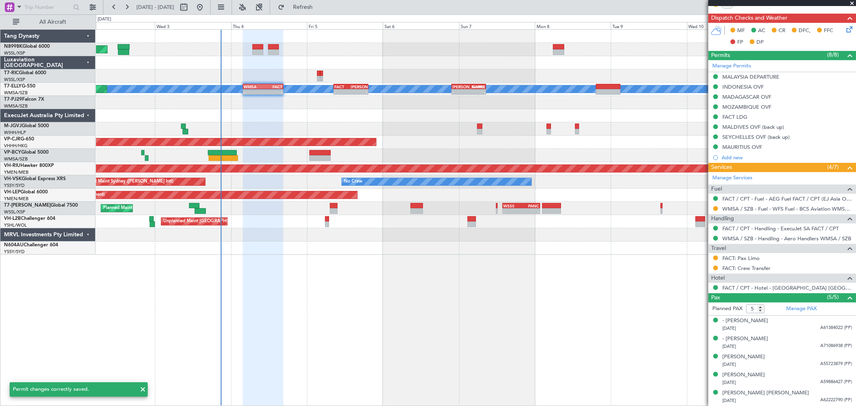
scroll to position [189, 0]
click at [737, 99] on div "MADAGASCAR OVF" at bounding box center [747, 97] width 49 height 7
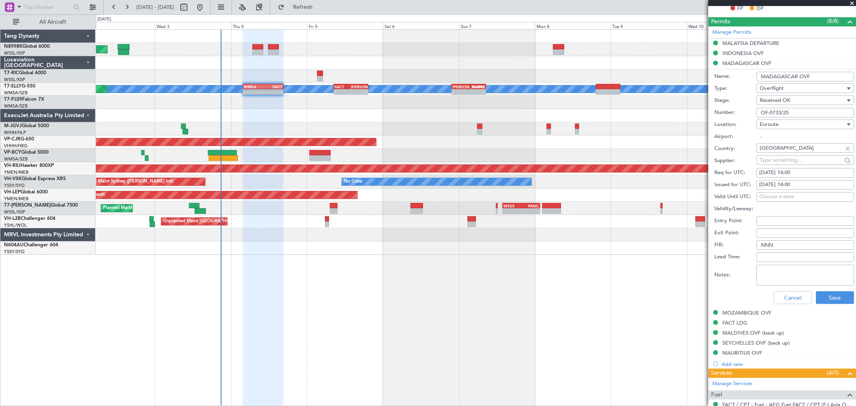
click at [771, 185] on div "03/09/2025 14:00" at bounding box center [806, 185] width 92 height 8
select select "9"
select select "2025"
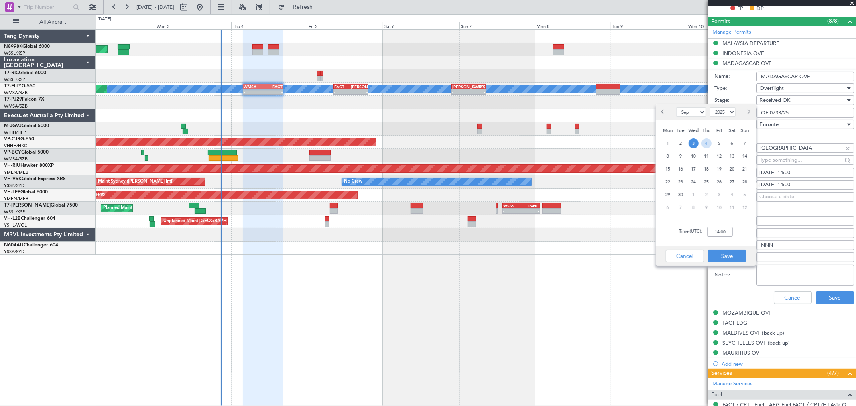
click at [709, 144] on span "4" at bounding box center [707, 143] width 10 height 10
click at [725, 232] on input "00:00" at bounding box center [720, 232] width 26 height 10
type input "04:00"
click at [723, 259] on button "Save" at bounding box center [727, 256] width 38 height 13
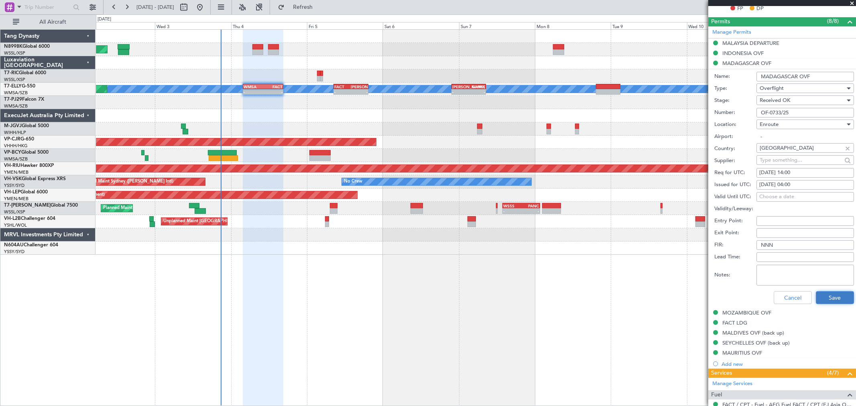
click at [824, 298] on button "Save" at bounding box center [835, 297] width 38 height 13
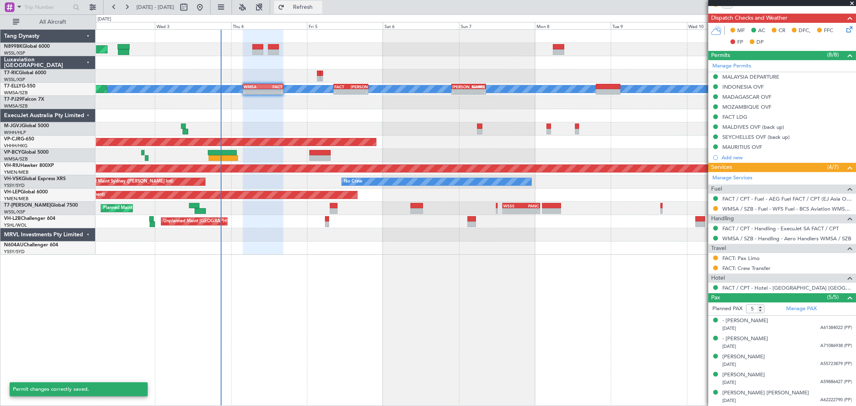
scroll to position [189, 0]
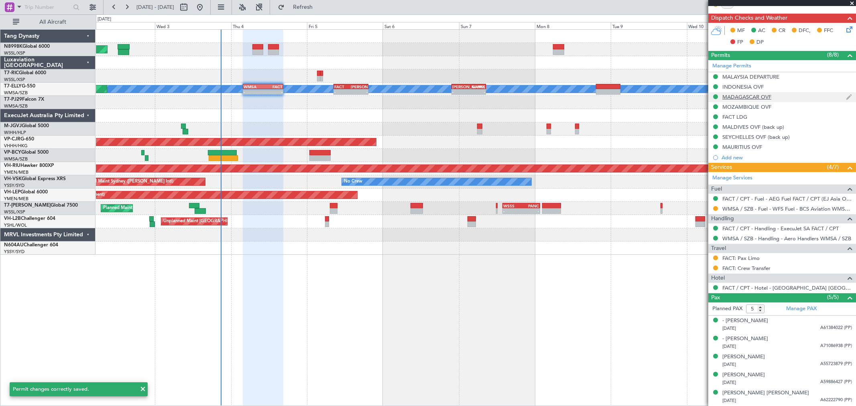
click at [743, 97] on div "MADAGASCAR OVF" at bounding box center [747, 97] width 49 height 7
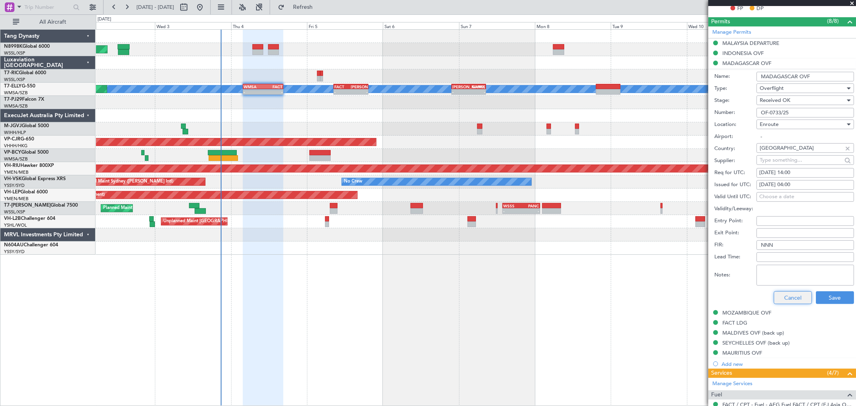
click at [792, 295] on button "Cancel" at bounding box center [793, 297] width 38 height 13
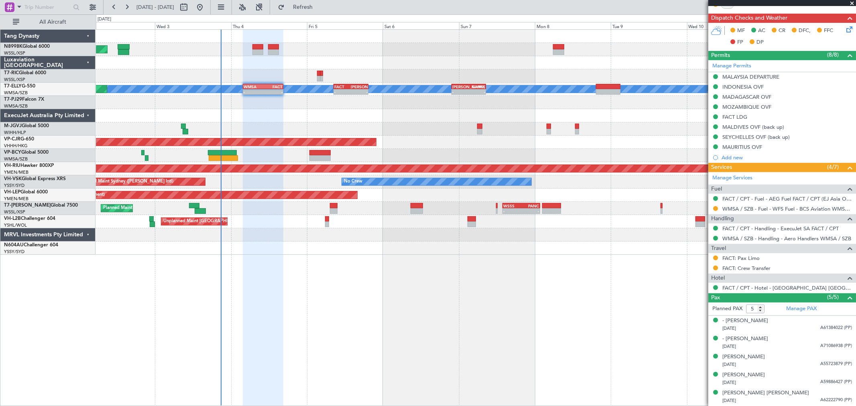
click at [731, 90] on mat-tooltip-component "INDONESIA OVF" at bounding box center [743, 100] width 49 height 21
click at [743, 84] on div "INDONESIA OVF" at bounding box center [743, 87] width 41 height 7
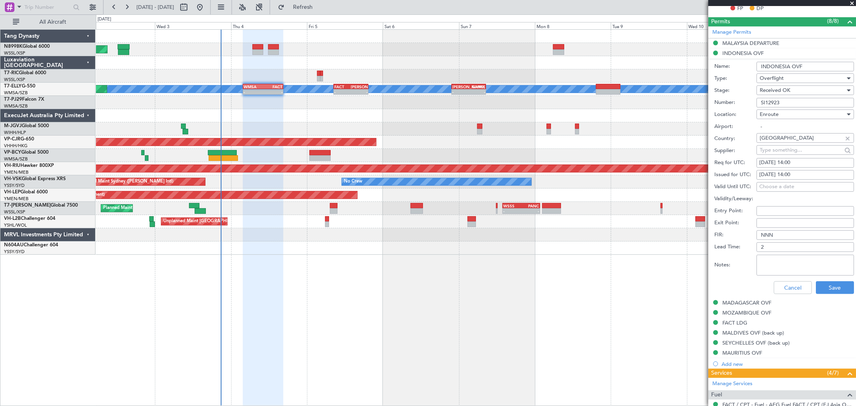
click at [768, 174] on div "03/09/2025 14:00" at bounding box center [806, 175] width 92 height 8
select select "9"
select select "2025"
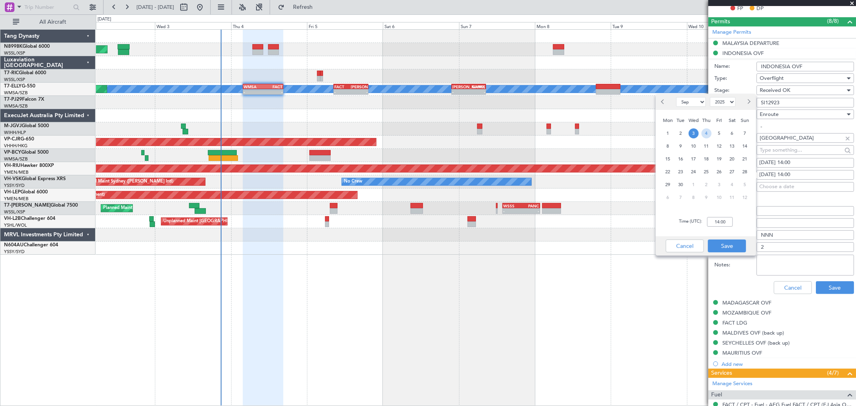
click at [707, 135] on span "4" at bounding box center [707, 133] width 10 height 10
click at [726, 221] on input "00:00" at bounding box center [720, 222] width 26 height 10
type input "04:00"
click at [732, 246] on button "Save" at bounding box center [727, 246] width 38 height 13
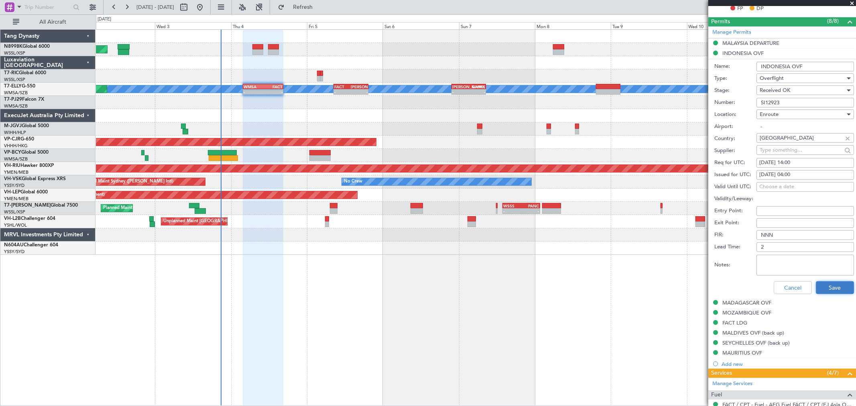
click at [825, 287] on button "Save" at bounding box center [835, 287] width 38 height 13
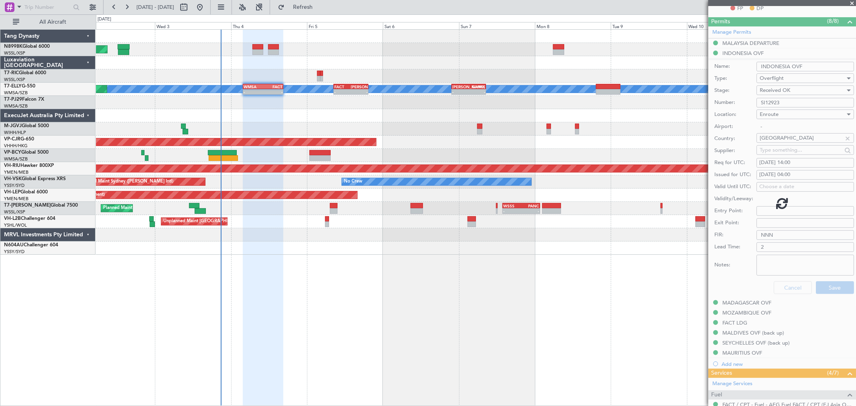
scroll to position [189, 0]
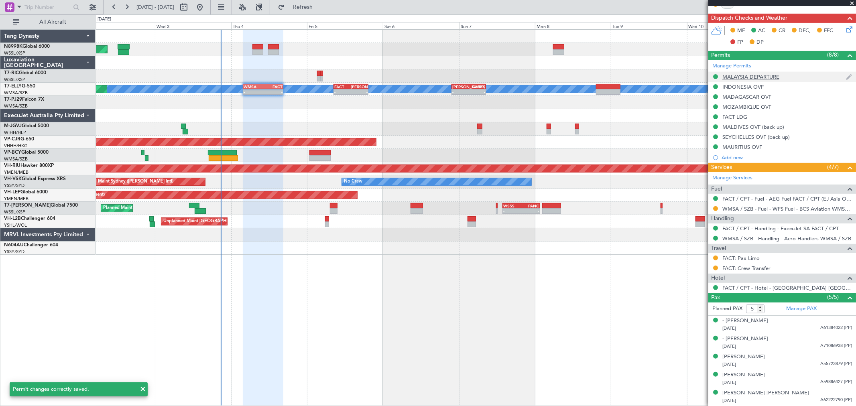
click at [745, 78] on div "MALAYSIA DEPARTURE" at bounding box center [751, 76] width 57 height 7
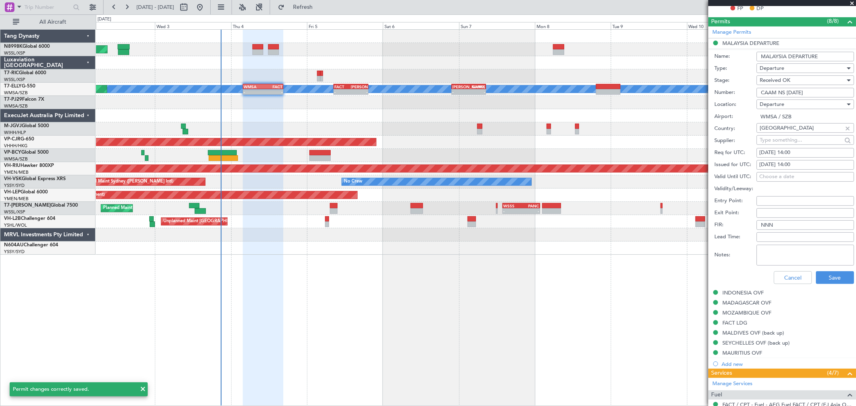
click at [778, 165] on div "03/09/2025 14:00" at bounding box center [806, 165] width 92 height 8
select select "9"
select select "2025"
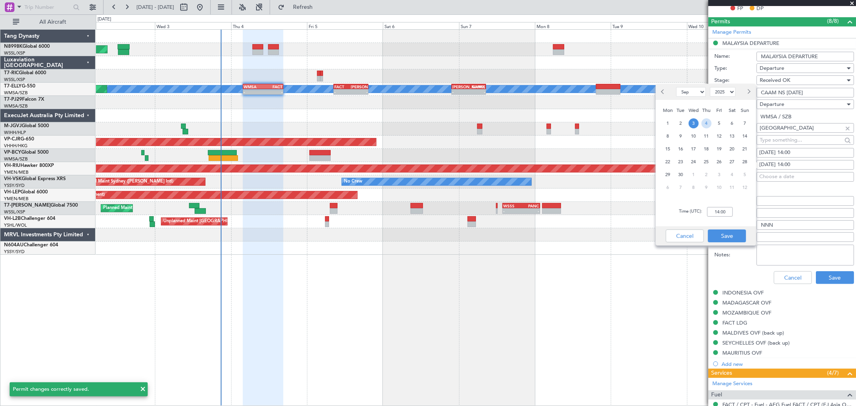
drag, startPoint x: 707, startPoint y: 122, endPoint x: 716, endPoint y: 154, distance: 32.6
click at [707, 123] on span "4" at bounding box center [707, 123] width 10 height 10
click at [727, 208] on input "00:00" at bounding box center [720, 212] width 26 height 10
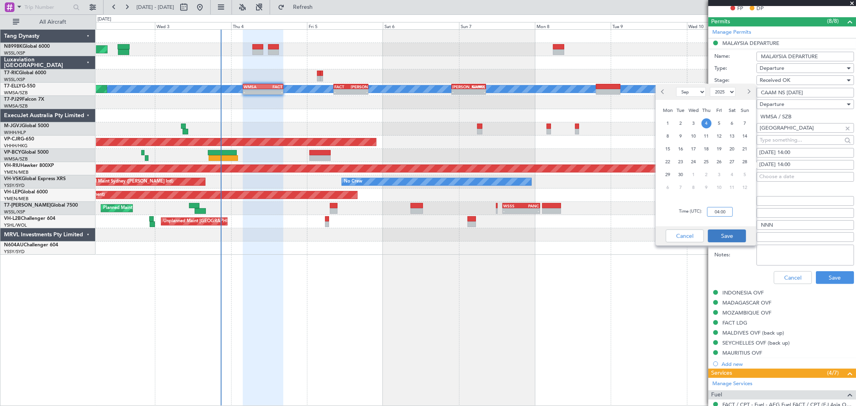
type input "04:00"
click at [730, 239] on button "Save" at bounding box center [727, 236] width 38 height 13
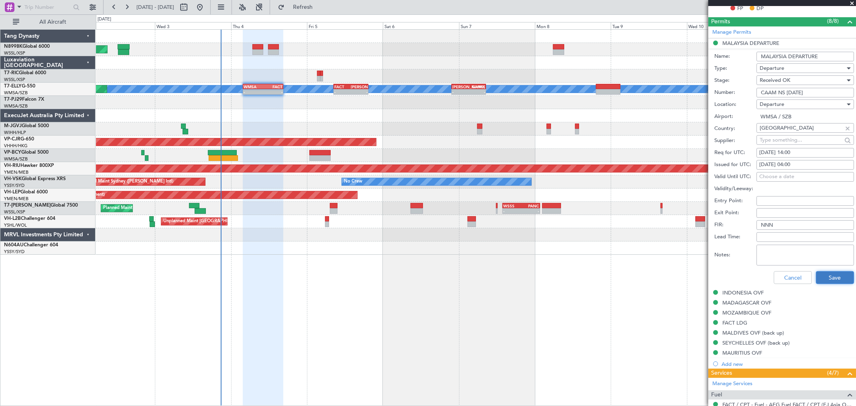
click at [823, 276] on button "Save" at bounding box center [835, 277] width 38 height 13
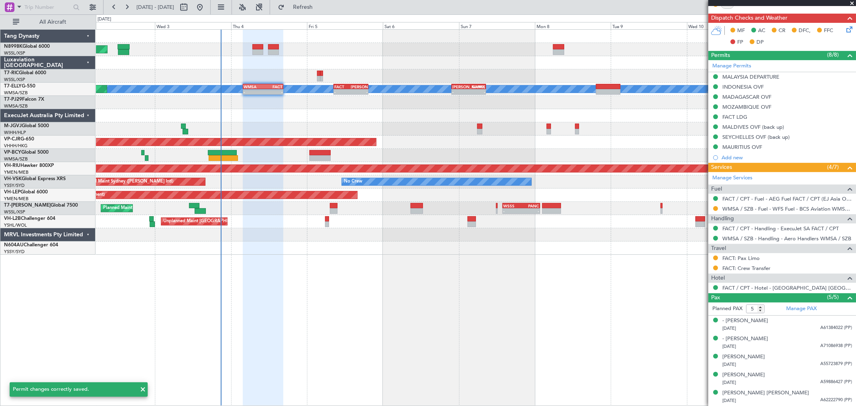
scroll to position [189, 0]
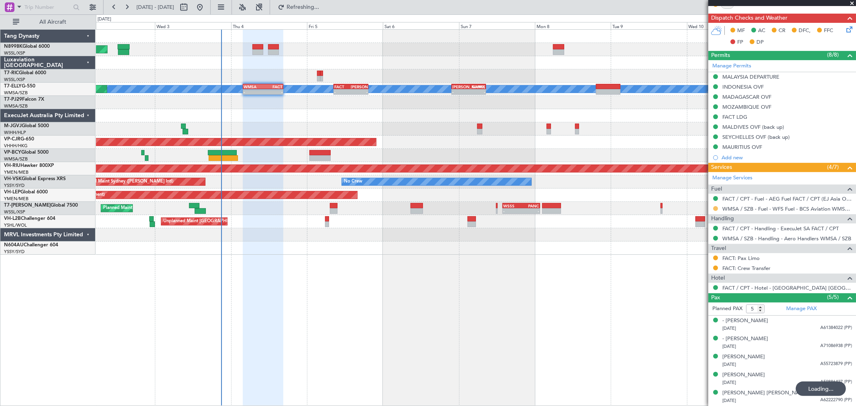
click at [715, 210] on button at bounding box center [715, 208] width 5 height 5
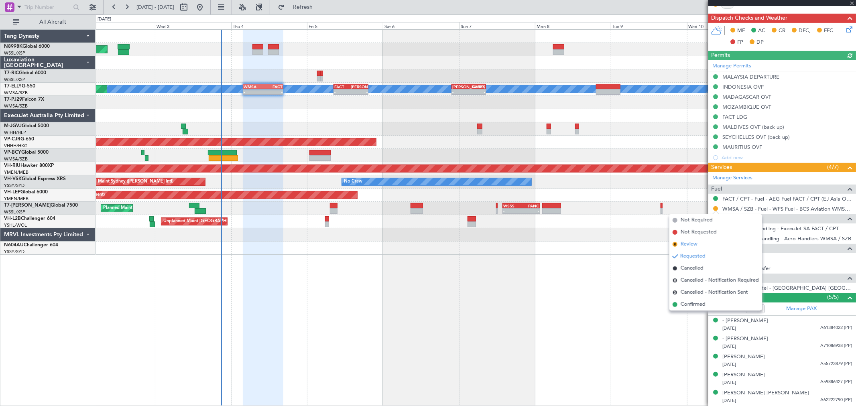
type input "[PERSON_NAME] (BTA)"
click at [688, 303] on span "Confirmed" at bounding box center [693, 305] width 25 height 8
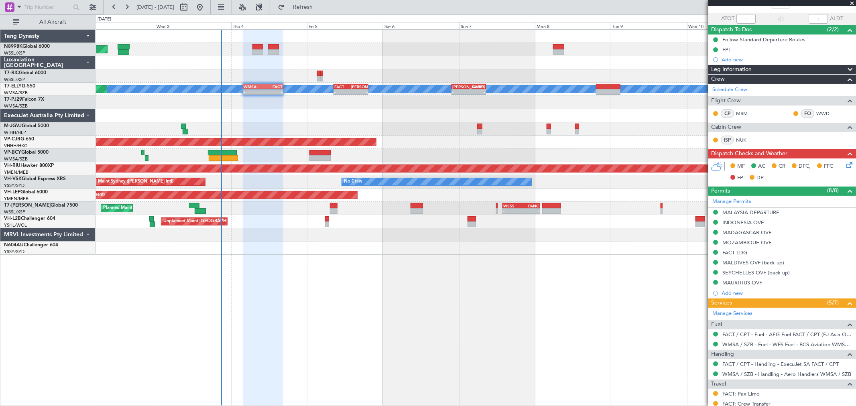
scroll to position [0, 0]
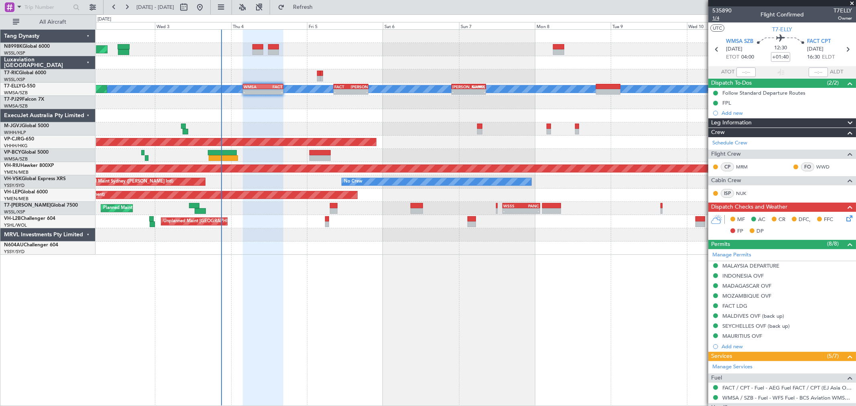
click at [716, 20] on span "1/4" at bounding box center [722, 18] width 19 height 7
click at [780, 58] on input "+01:40" at bounding box center [780, 57] width 19 height 10
type input "+01:30"
click at [747, 253] on link "Manage Permits" at bounding box center [732, 255] width 39 height 8
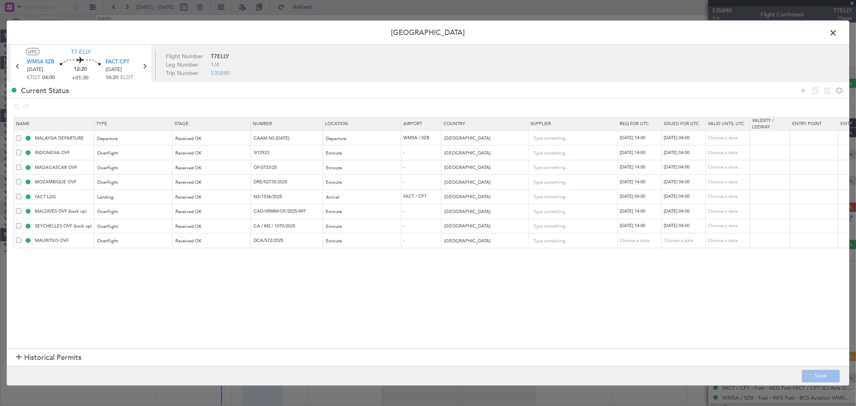
click at [837, 36] on span at bounding box center [837, 35] width 0 height 16
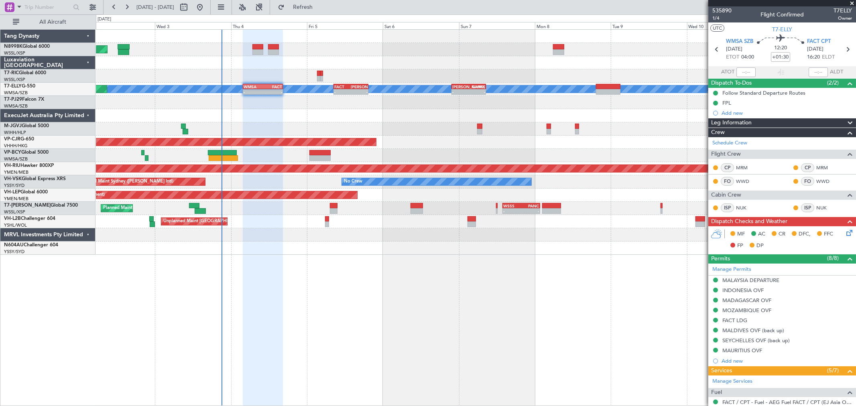
type input "[PERSON_NAME] (KYA)"
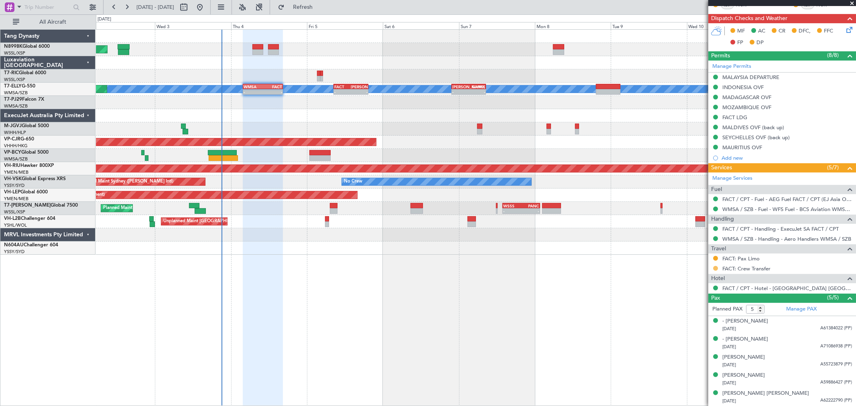
click at [714, 268] on button at bounding box center [715, 268] width 5 height 5
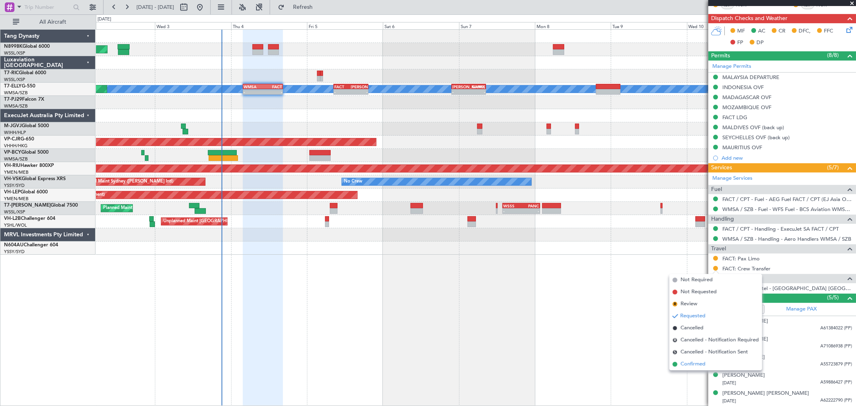
click at [688, 364] on span "Confirmed" at bounding box center [693, 364] width 25 height 8
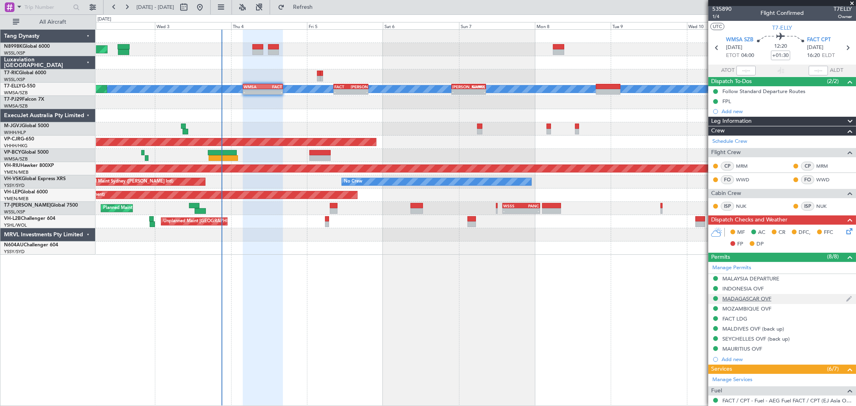
scroll to position [0, 0]
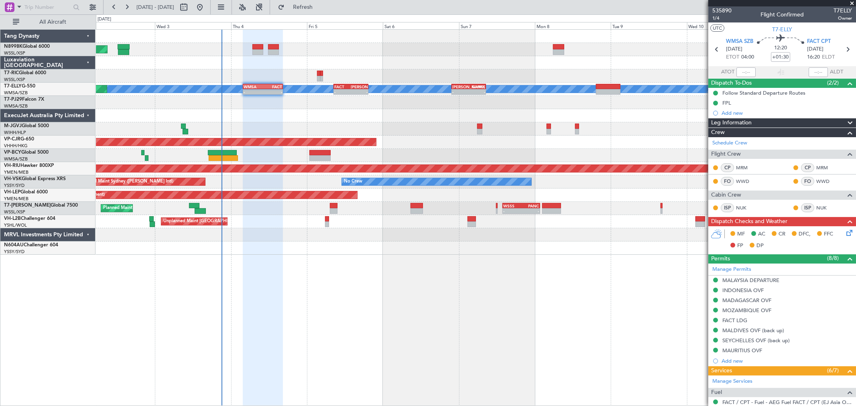
click at [845, 235] on icon at bounding box center [848, 231] width 6 height 6
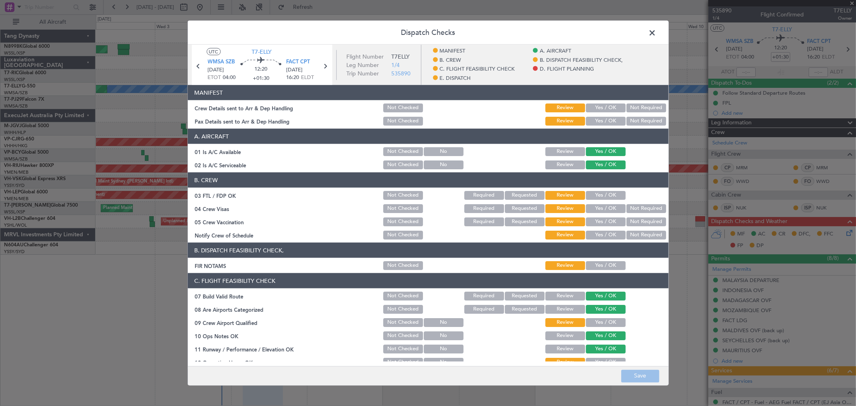
click at [608, 107] on button "Yes / OK" at bounding box center [606, 108] width 40 height 9
click at [607, 121] on button "Yes / OK" at bounding box center [606, 121] width 40 height 9
drag, startPoint x: 605, startPoint y: 195, endPoint x: 605, endPoint y: 202, distance: 7.2
click at [605, 195] on button "Yes / OK" at bounding box center [606, 195] width 40 height 9
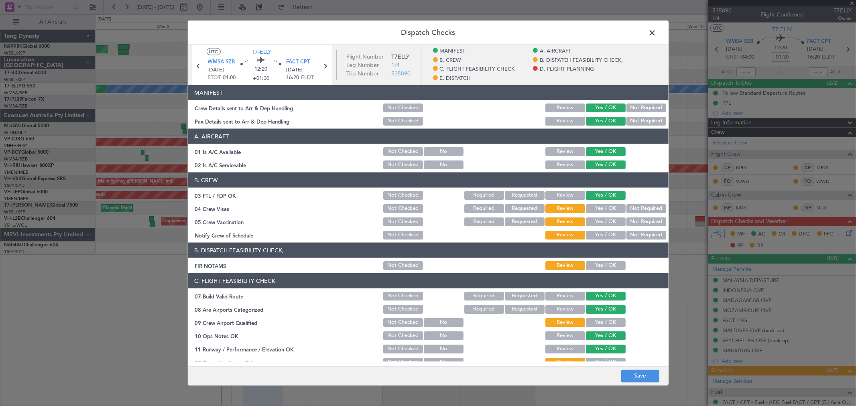
drag, startPoint x: 605, startPoint y: 208, endPoint x: 605, endPoint y: 213, distance: 5.2
click at [605, 209] on button "Yes / OK" at bounding box center [606, 208] width 40 height 9
click at [605, 218] on button "Yes / OK" at bounding box center [606, 222] width 40 height 9
drag, startPoint x: 604, startPoint y: 232, endPoint x: 604, endPoint y: 238, distance: 6.8
click at [604, 232] on button "Yes / OK" at bounding box center [606, 235] width 40 height 9
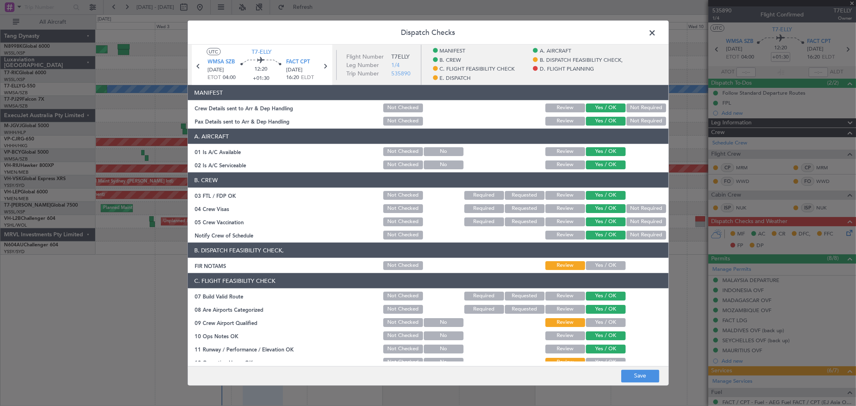
click at [607, 264] on button "Yes / OK" at bounding box center [606, 265] width 40 height 9
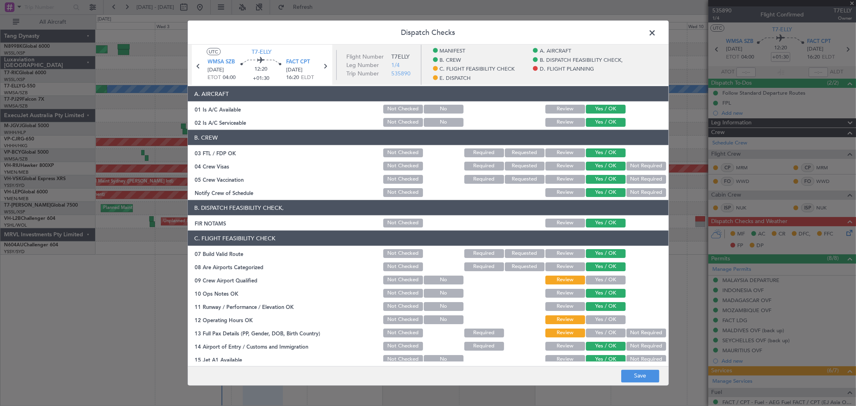
scroll to position [89, 0]
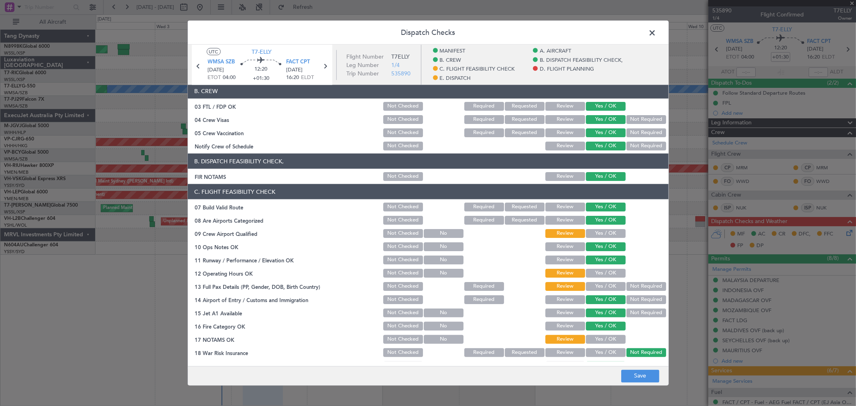
click at [601, 234] on button "Yes / OK" at bounding box center [606, 233] width 40 height 9
click at [604, 272] on button "Yes / OK" at bounding box center [606, 273] width 40 height 9
click at [603, 286] on button "Yes / OK" at bounding box center [606, 286] width 40 height 9
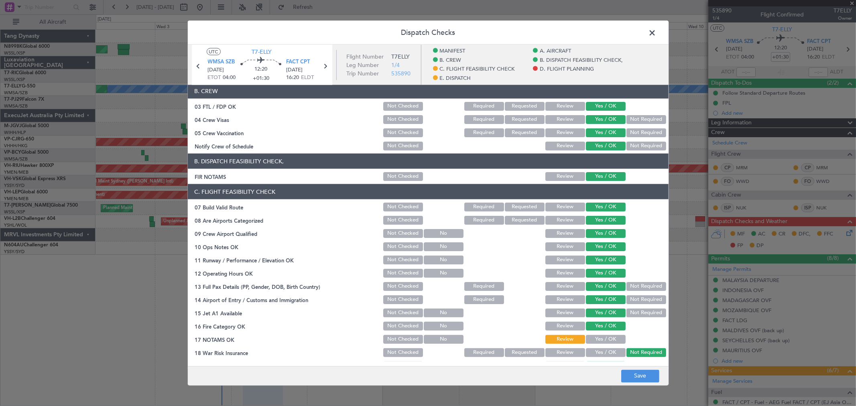
click at [598, 336] on button "Yes / OK" at bounding box center [606, 339] width 40 height 9
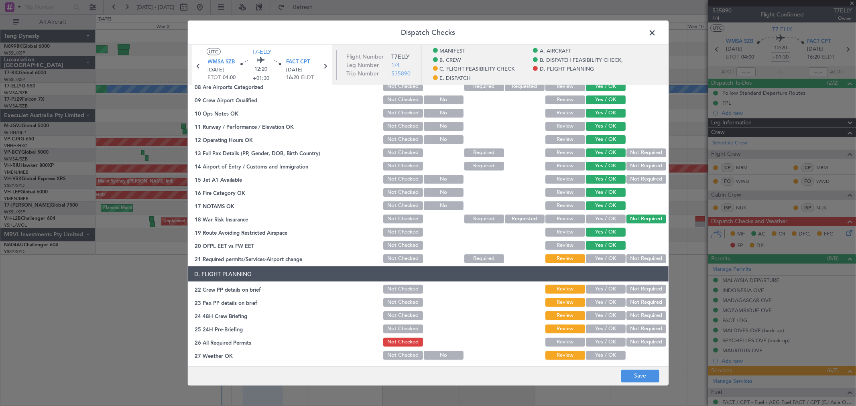
click at [606, 258] on button "Yes / OK" at bounding box center [606, 259] width 40 height 9
drag, startPoint x: 605, startPoint y: 286, endPoint x: 604, endPoint y: 291, distance: 5.0
click at [605, 287] on button "Yes / OK" at bounding box center [606, 289] width 40 height 9
drag, startPoint x: 601, startPoint y: 300, endPoint x: 601, endPoint y: 305, distance: 5.2
click at [601, 303] on button "Yes / OK" at bounding box center [606, 302] width 40 height 9
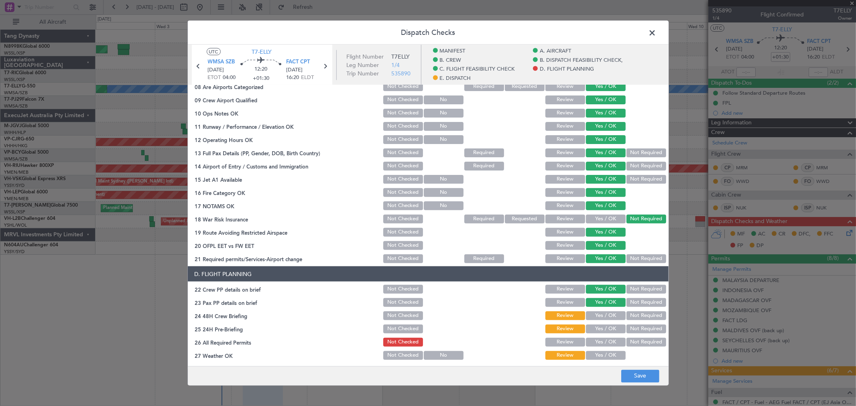
click at [601, 313] on button "Yes / OK" at bounding box center [606, 316] width 40 height 9
drag, startPoint x: 603, startPoint y: 318, endPoint x: 603, endPoint y: 325, distance: 6.8
click at [603, 320] on div "Yes / OK" at bounding box center [605, 315] width 41 height 11
drag, startPoint x: 603, startPoint y: 326, endPoint x: 603, endPoint y: 332, distance: 6.4
click at [603, 327] on button "Yes / OK" at bounding box center [606, 329] width 40 height 9
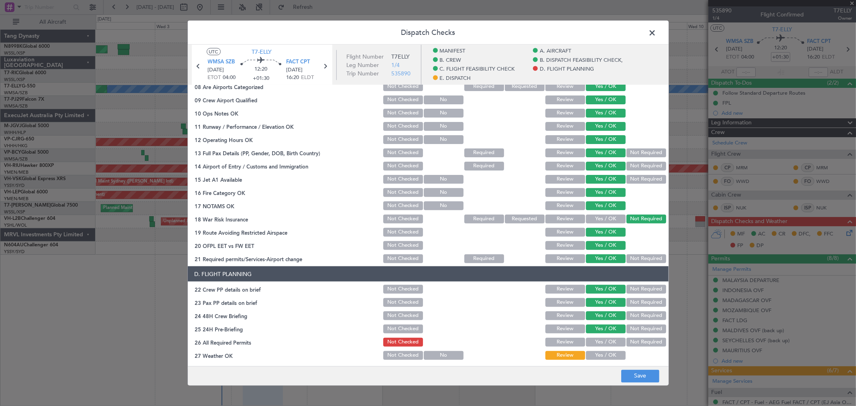
click at [603, 334] on div "Yes / OK" at bounding box center [605, 329] width 41 height 11
drag, startPoint x: 603, startPoint y: 340, endPoint x: 600, endPoint y: 347, distance: 8.1
click at [603, 341] on button "Yes / OK" at bounding box center [606, 342] width 40 height 9
click at [600, 349] on section "D. FLIGHT PLANNING 22 Crew PP details on brief Not Checked Review Yes / OK Not …" at bounding box center [428, 347] width 481 height 161
click at [599, 354] on button "Yes / OK" at bounding box center [606, 355] width 40 height 9
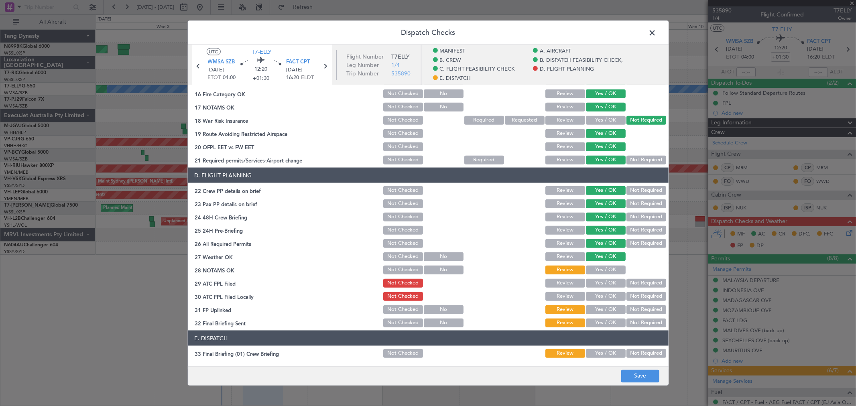
scroll to position [401, 0]
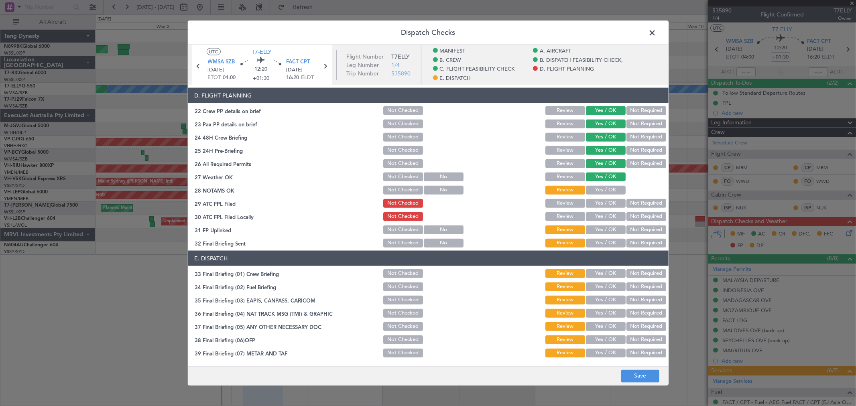
drag, startPoint x: 601, startPoint y: 189, endPoint x: 608, endPoint y: 205, distance: 17.4
click at [601, 191] on button "Yes / OK" at bounding box center [606, 190] width 40 height 9
click at [608, 215] on button "Yes / OK" at bounding box center [606, 216] width 40 height 9
drag, startPoint x: 608, startPoint y: 228, endPoint x: 608, endPoint y: 238, distance: 10.4
click at [608, 230] on button "Yes / OK" at bounding box center [606, 230] width 40 height 9
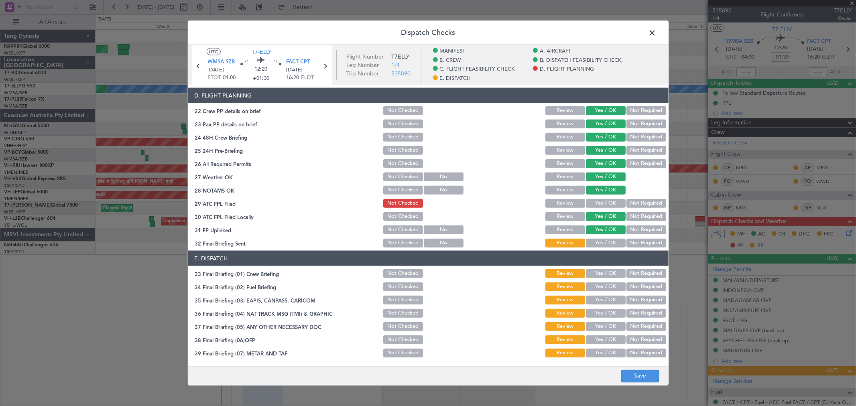
click at [609, 240] on button "Yes / OK" at bounding box center [606, 243] width 40 height 9
click at [607, 202] on button "Yes / OK" at bounding box center [606, 203] width 40 height 9
click at [613, 277] on button "Yes / OK" at bounding box center [606, 273] width 40 height 9
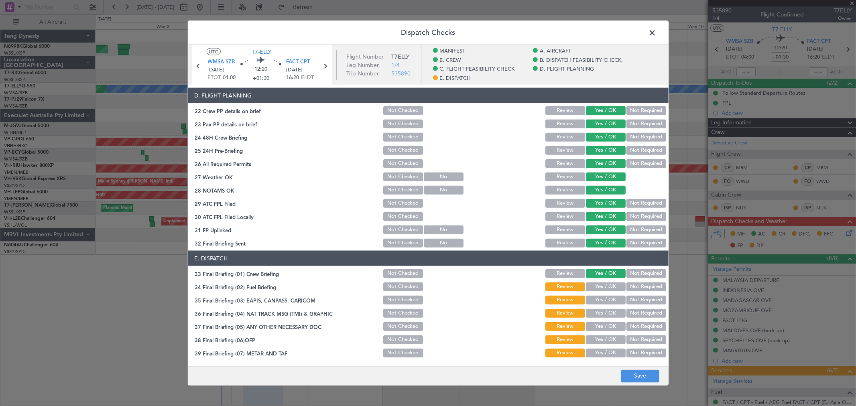
drag, startPoint x: 611, startPoint y: 287, endPoint x: 611, endPoint y: 291, distance: 4.0
click at [611, 287] on button "Yes / OK" at bounding box center [606, 287] width 40 height 9
click at [609, 308] on div "Yes / OK" at bounding box center [605, 313] width 41 height 11
click at [633, 300] on button "Not Required" at bounding box center [647, 300] width 40 height 9
click at [611, 315] on button "Yes / OK" at bounding box center [606, 313] width 40 height 9
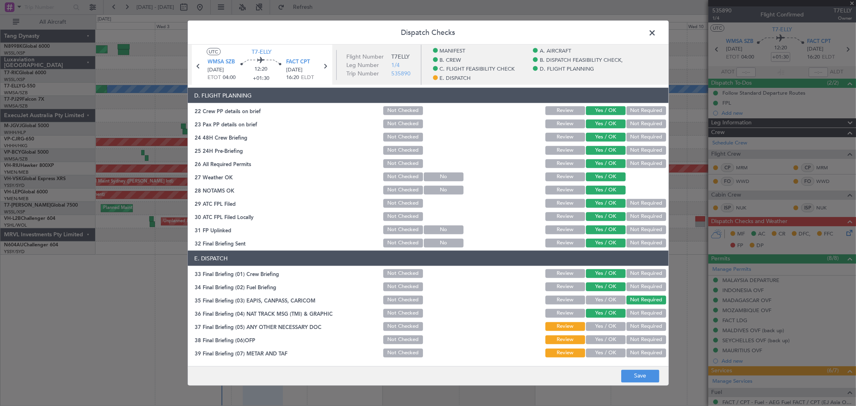
click at [635, 314] on button "Not Required" at bounding box center [647, 313] width 40 height 9
click at [607, 330] on button "Yes / OK" at bounding box center [606, 326] width 40 height 9
click at [605, 342] on button "Yes / OK" at bounding box center [606, 340] width 40 height 9
click at [607, 354] on button "Yes / OK" at bounding box center [606, 353] width 40 height 9
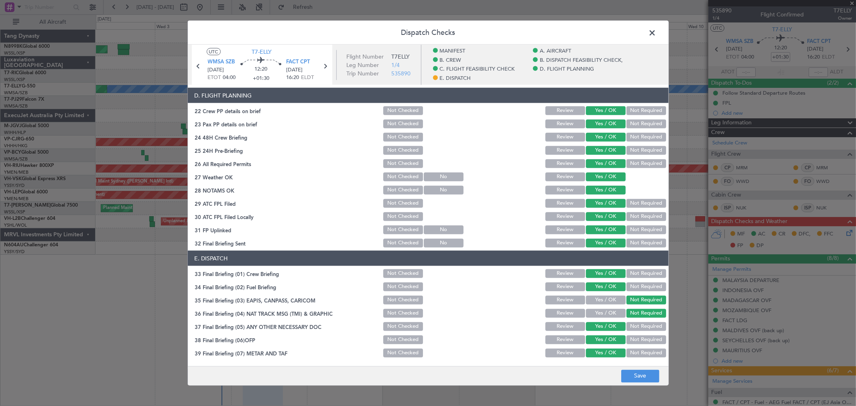
click at [635, 135] on button "Not Required" at bounding box center [647, 137] width 40 height 9
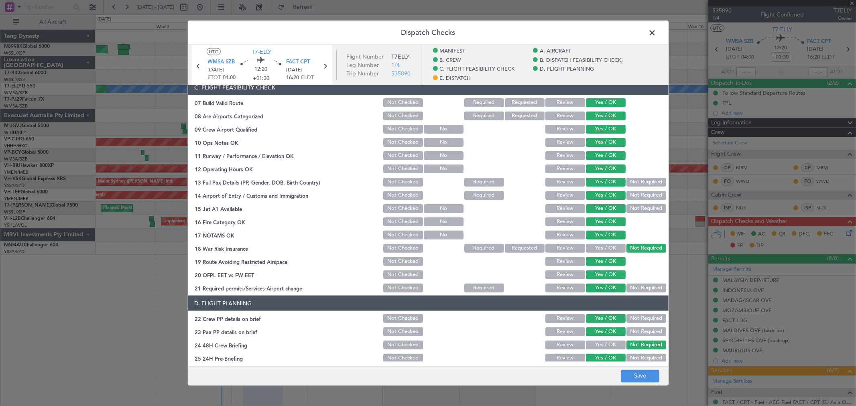
scroll to position [134, 0]
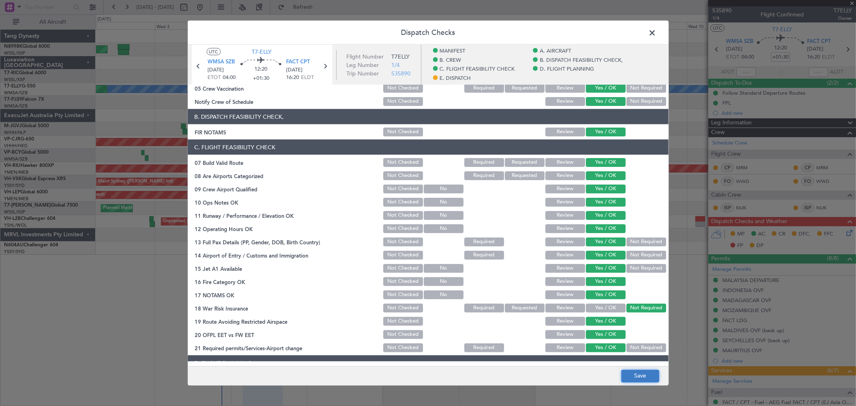
click at [640, 378] on button "Save" at bounding box center [640, 376] width 38 height 13
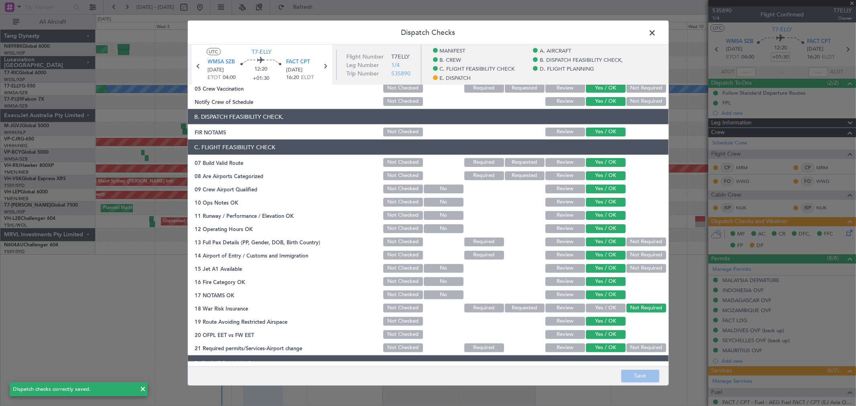
click at [657, 27] on span at bounding box center [657, 35] width 0 height 16
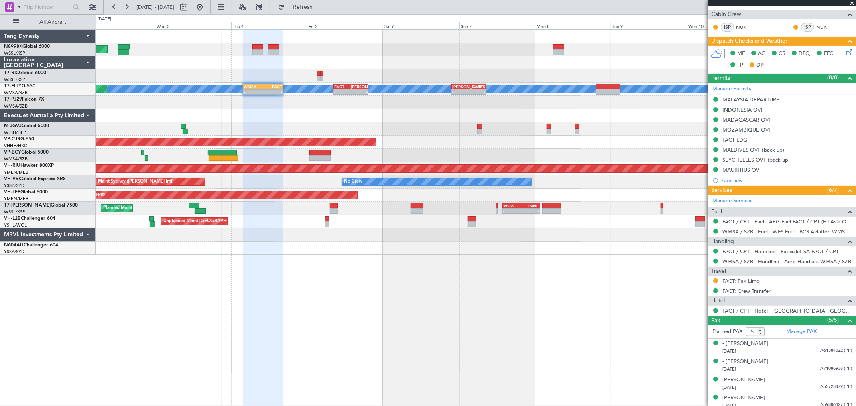
scroll to position [203, 0]
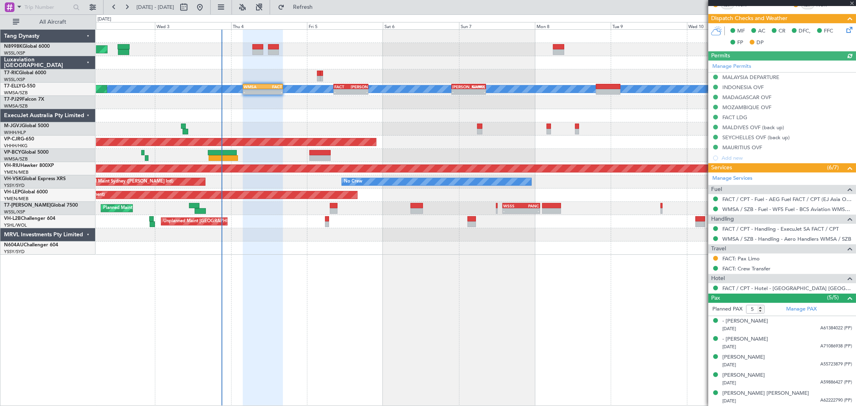
type input "[PERSON_NAME] (KYA)"
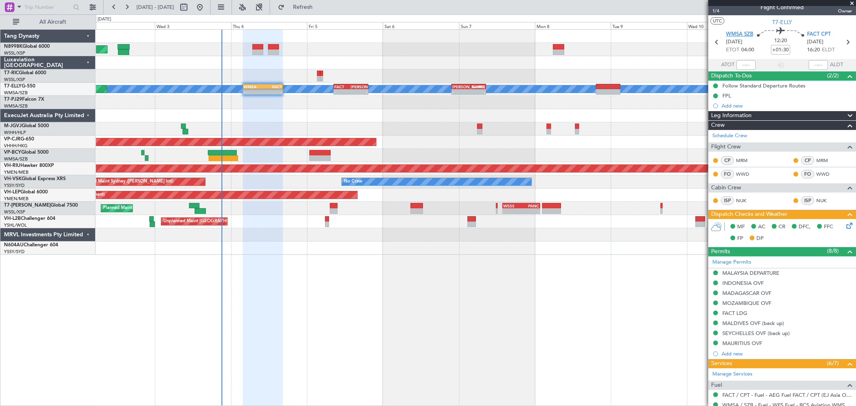
scroll to position [0, 0]
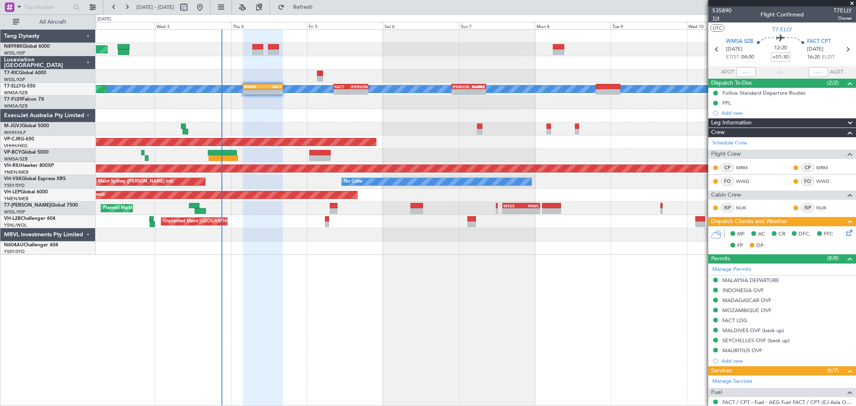
click at [719, 20] on span "1/4" at bounding box center [722, 18] width 19 height 7
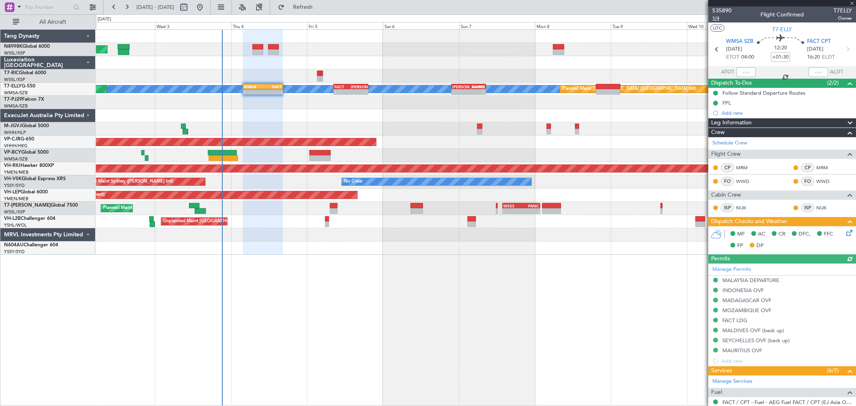
type input "[PERSON_NAME] (KYA)"
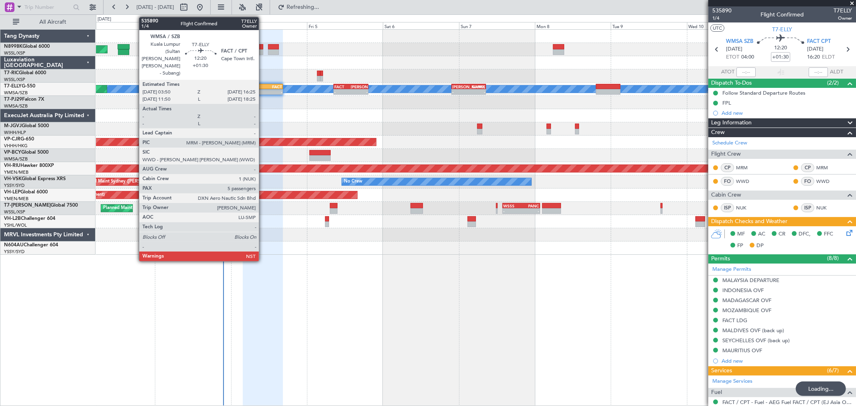
click at [263, 90] on div "-" at bounding box center [272, 92] width 19 height 5
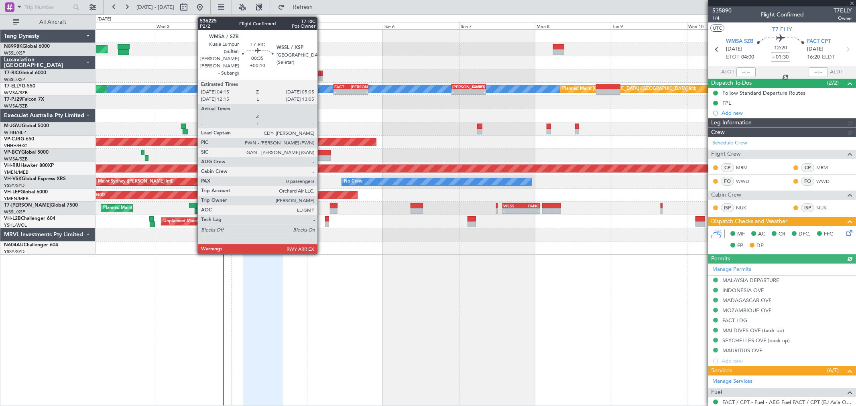
type input "[PERSON_NAME] (KYA)"
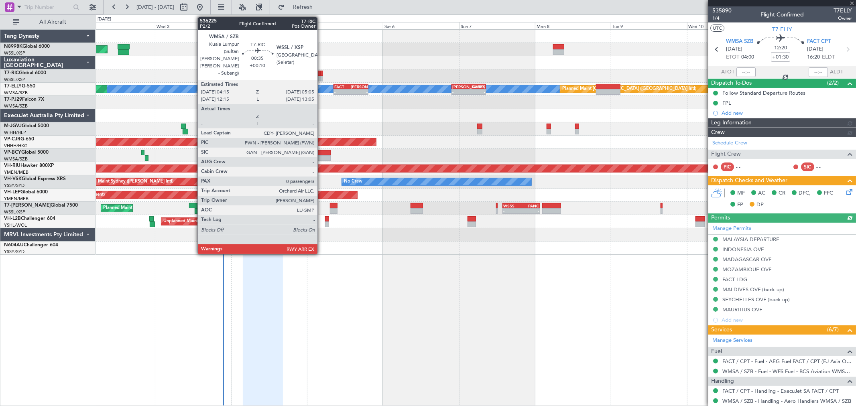
type input "[PERSON_NAME] (KYA)"
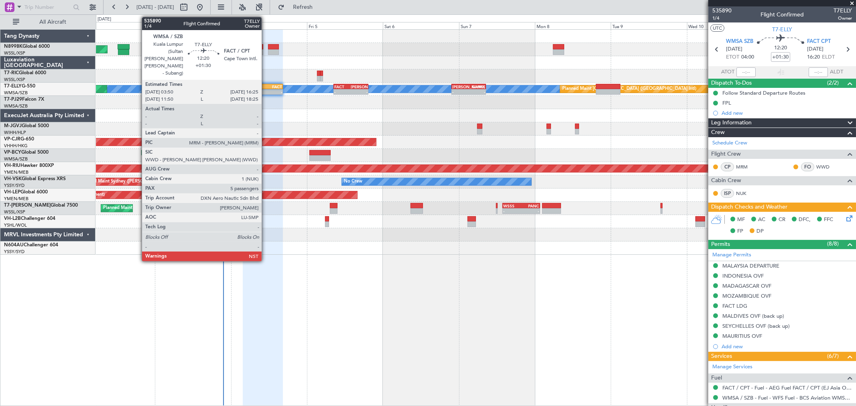
click at [266, 87] on div "FACT" at bounding box center [272, 86] width 19 height 5
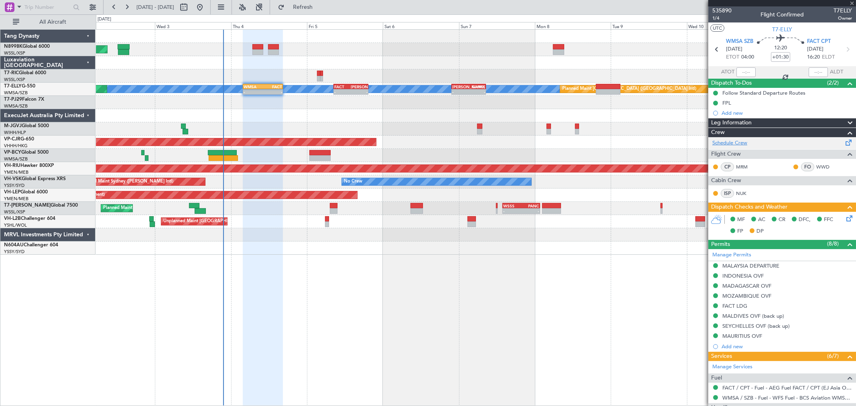
click at [725, 143] on link "Schedule Crew" at bounding box center [730, 143] width 35 height 8
type input "Kennis Yau (KYA)"
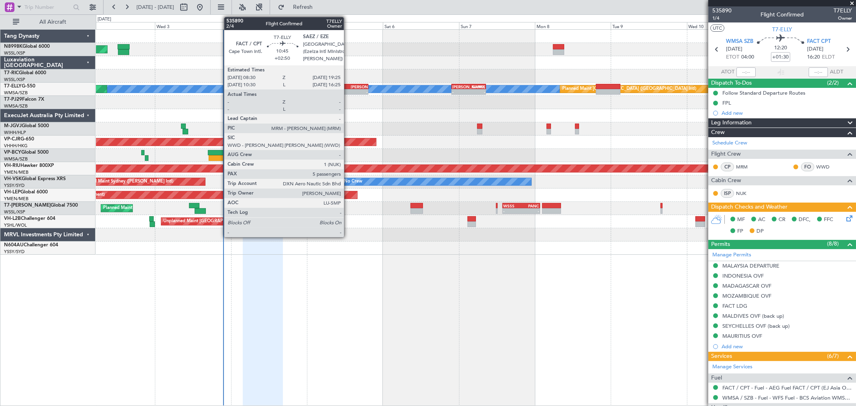
click at [348, 86] on div "FACT" at bounding box center [342, 86] width 16 height 5
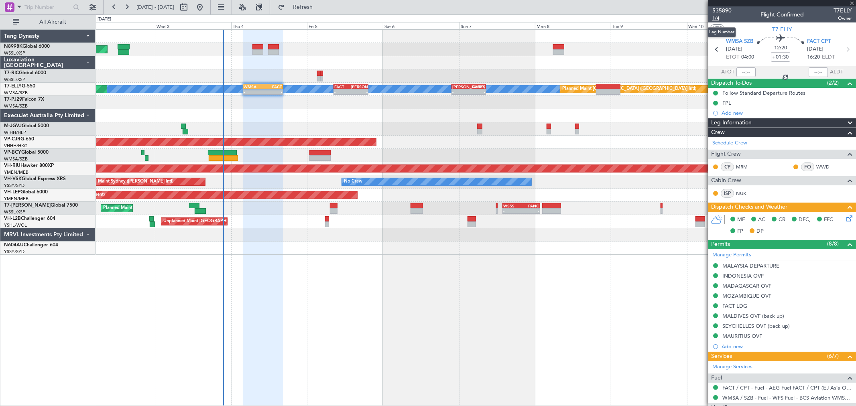
click at [719, 18] on span "1/4" at bounding box center [722, 18] width 19 height 7
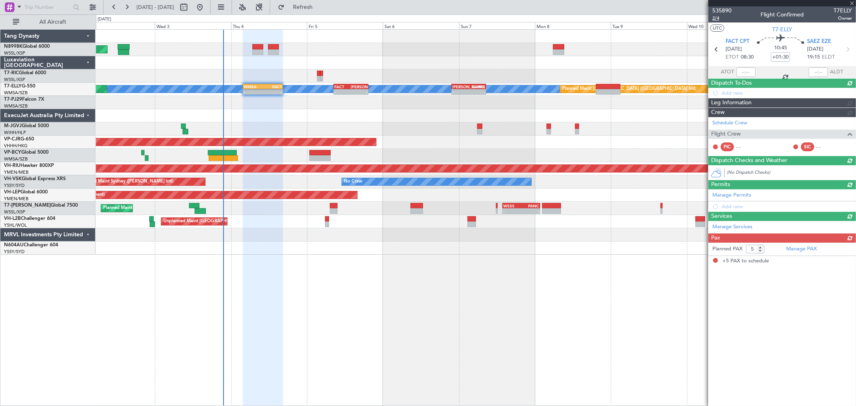
type input "+02:50"
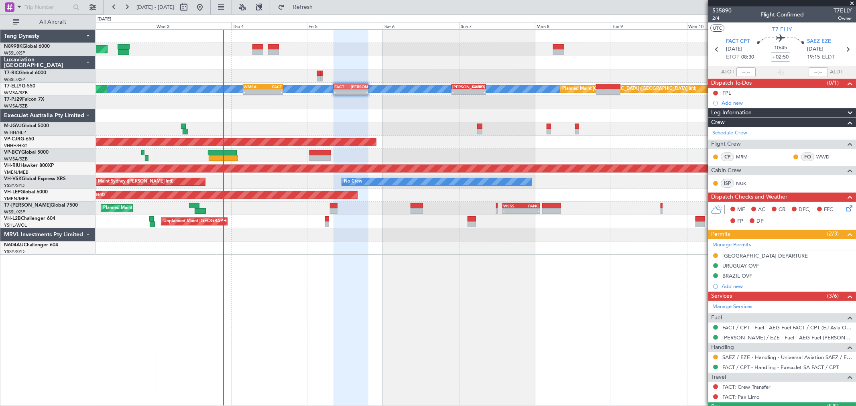
scroll to position [45, 0]
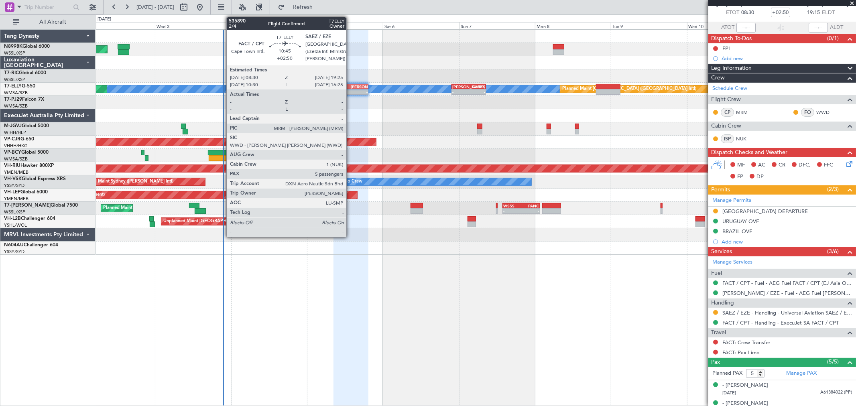
click at [350, 89] on div "08:30 Z" at bounding box center [342, 91] width 16 height 5
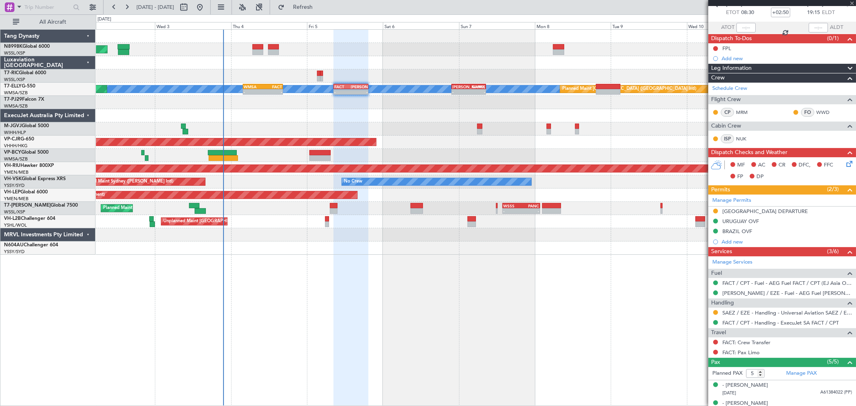
scroll to position [0, 0]
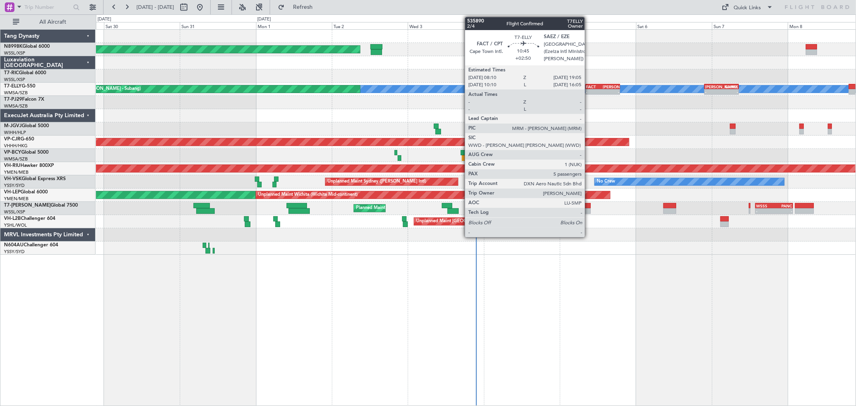
click at [589, 86] on div "FACT" at bounding box center [595, 86] width 16 height 5
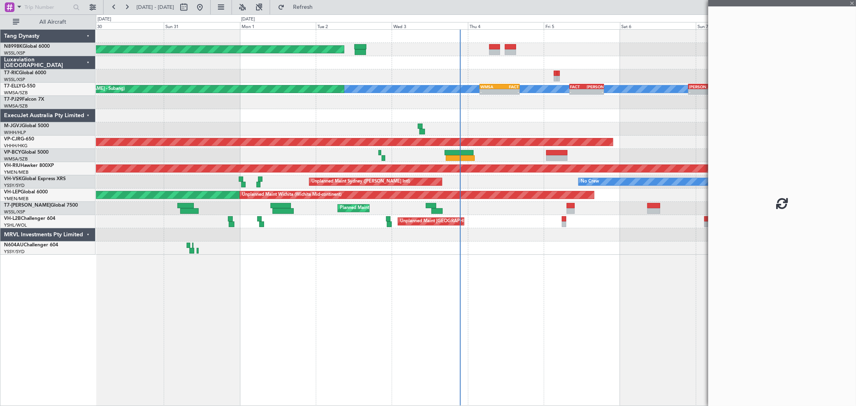
click at [513, 71] on div "Planned Maint [GEOGRAPHIC_DATA] (Seletar) Planned Maint [GEOGRAPHIC_DATA] ([GEO…" at bounding box center [476, 142] width 760 height 225
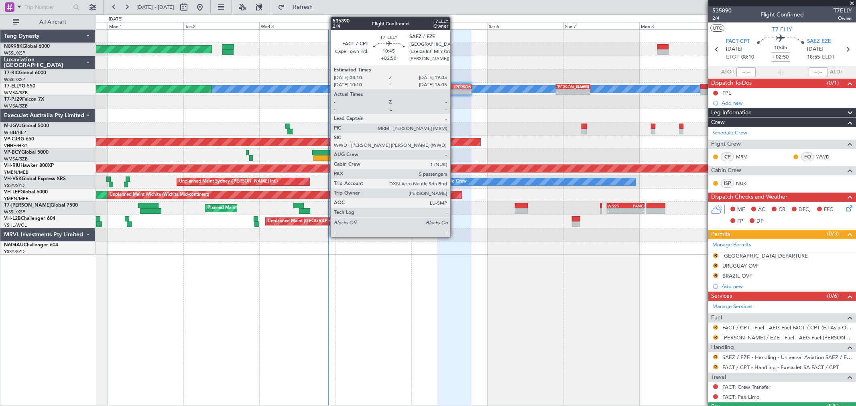
click at [454, 90] on div "-" at bounding box center [462, 92] width 16 height 5
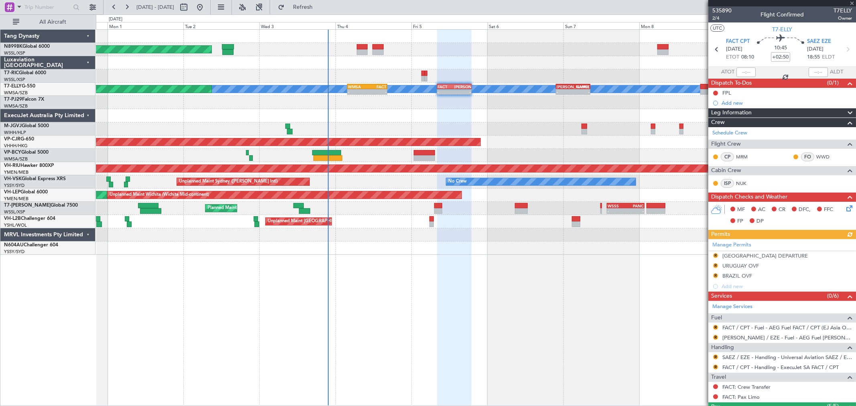
click at [714, 255] on div "Manage Permits R [GEOGRAPHIC_DATA] DEPARTURE R URUGUAY OVF R BRAZIL OVF Add new" at bounding box center [783, 265] width 148 height 53
click at [715, 257] on button "R" at bounding box center [715, 255] width 5 height 5
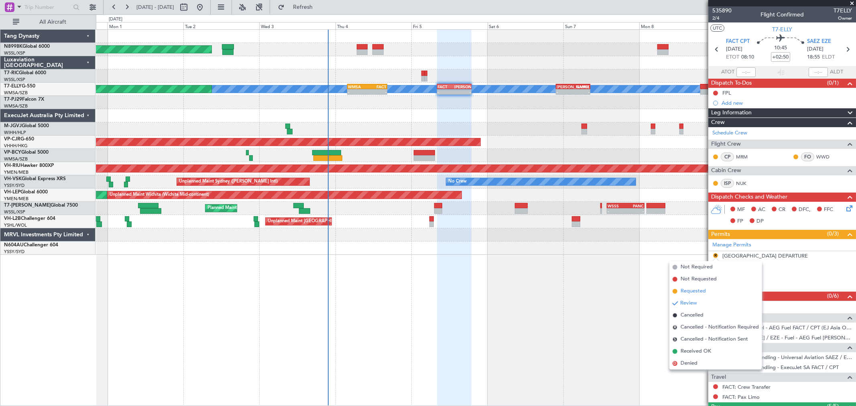
click at [686, 289] on span "Requested" at bounding box center [693, 291] width 25 height 8
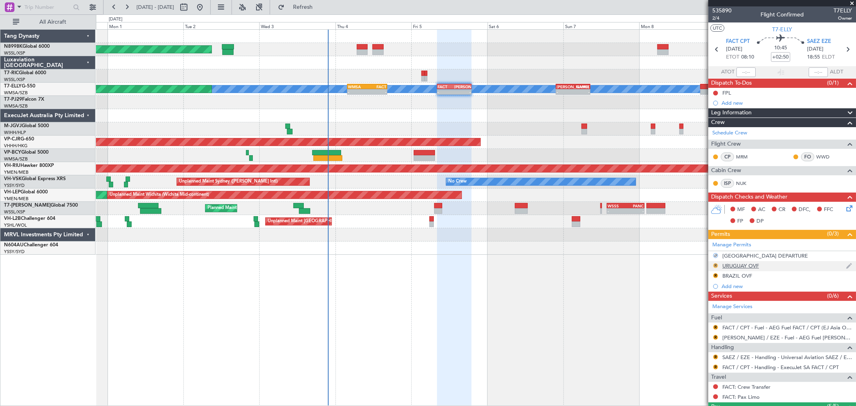
click at [715, 266] on button "R" at bounding box center [715, 265] width 5 height 5
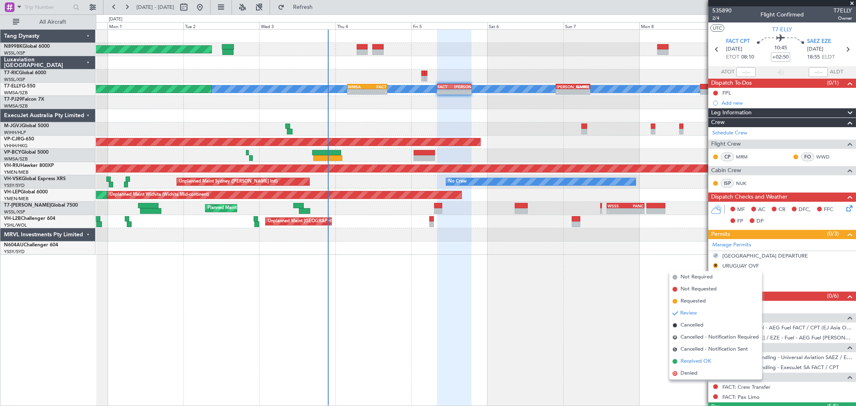
click at [687, 359] on span "Received OK" at bounding box center [696, 362] width 31 height 8
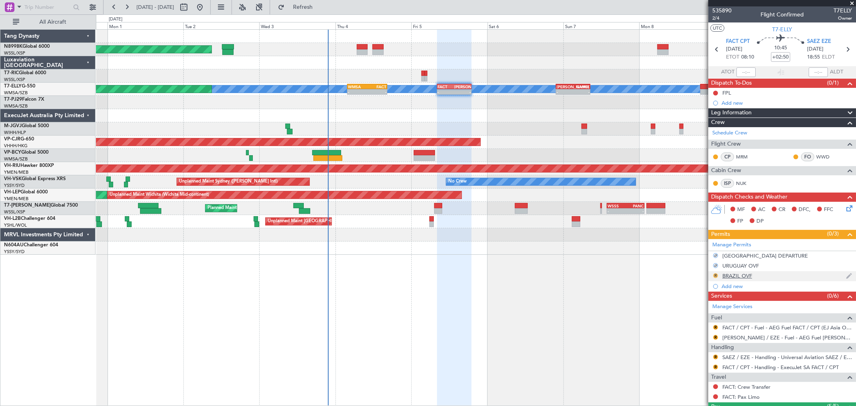
click at [715, 275] on button "R" at bounding box center [715, 275] width 5 height 5
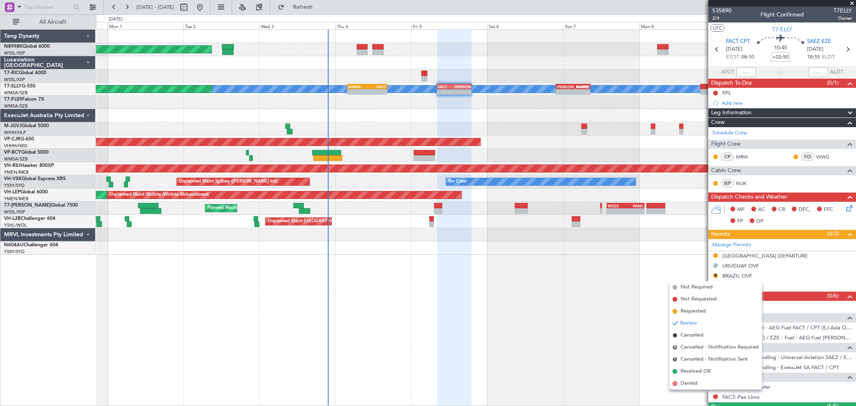
drag, startPoint x: 687, startPoint y: 369, endPoint x: 691, endPoint y: 363, distance: 7.2
click at [687, 369] on span "Received OK" at bounding box center [696, 372] width 31 height 8
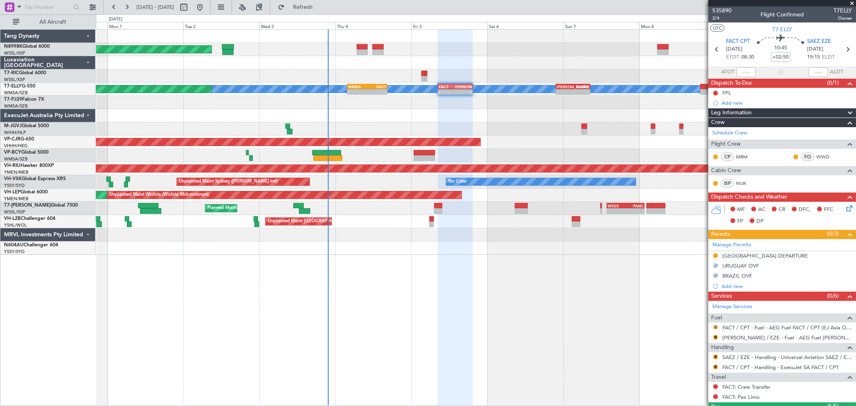
click at [715, 327] on button "R" at bounding box center [715, 327] width 5 height 5
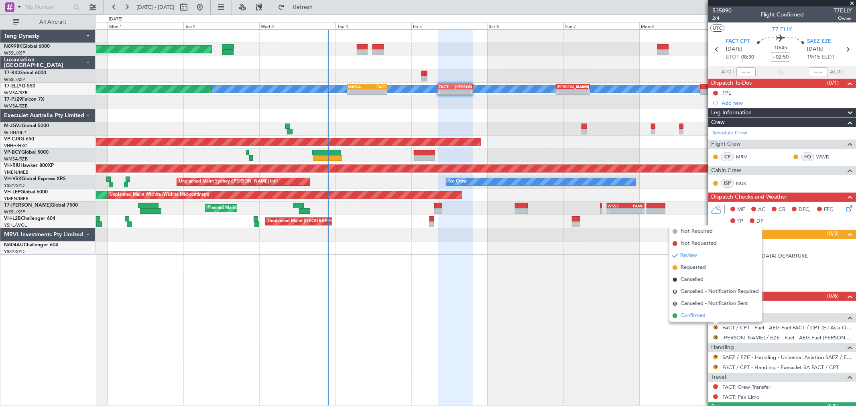
click at [701, 318] on span "Confirmed" at bounding box center [693, 316] width 25 height 8
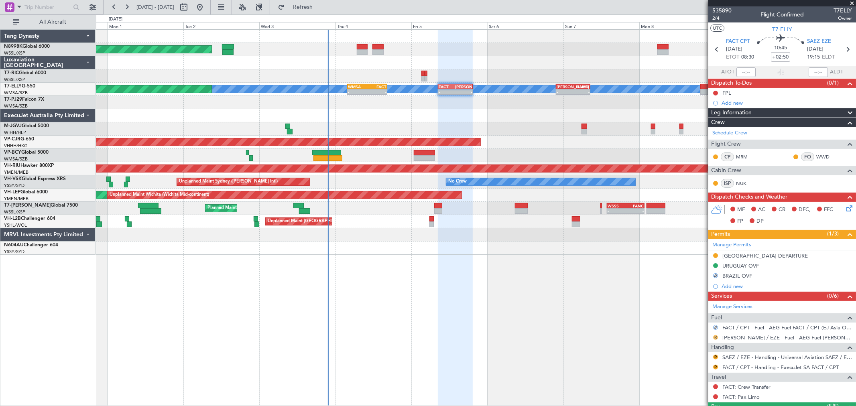
click at [715, 338] on button "R" at bounding box center [715, 337] width 5 height 5
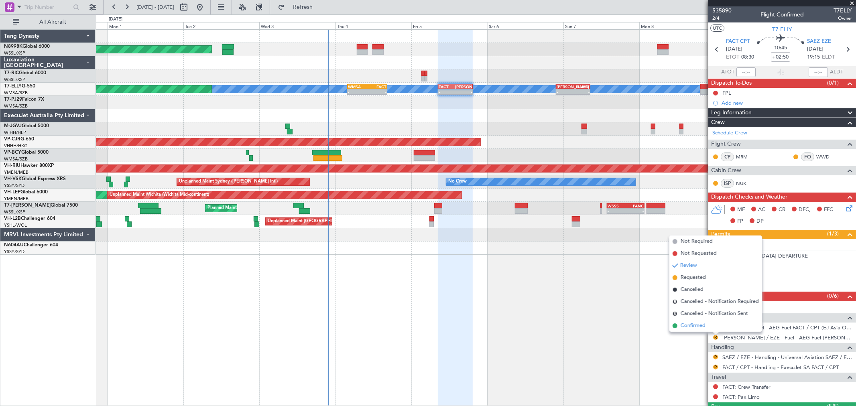
click at [701, 327] on span "Confirmed" at bounding box center [693, 326] width 25 height 8
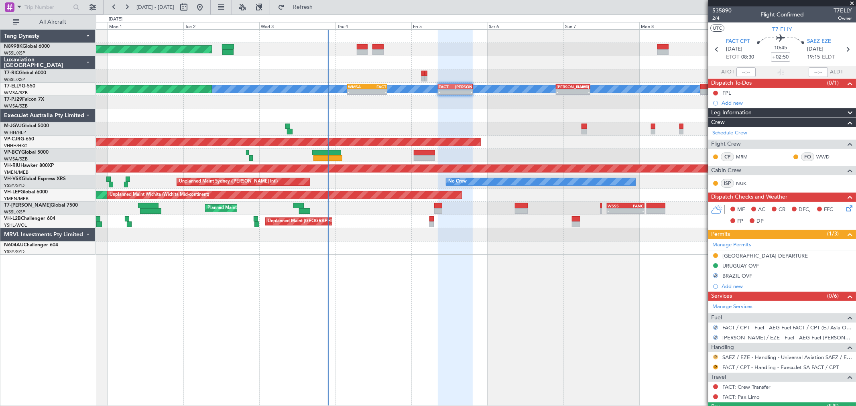
click at [715, 356] on button "R" at bounding box center [715, 357] width 5 height 5
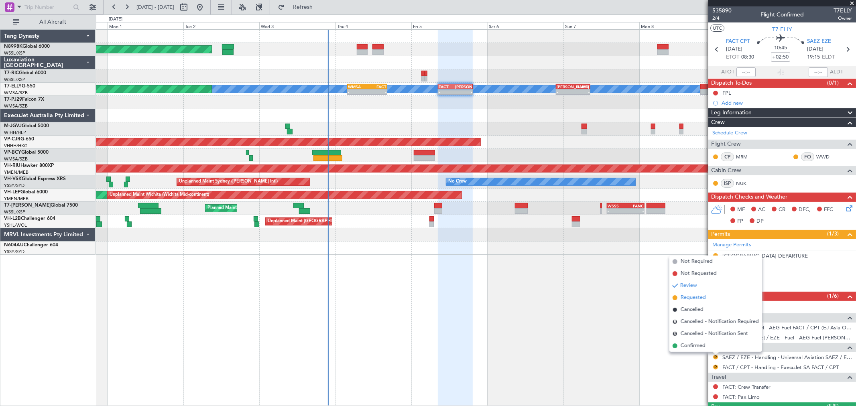
click at [699, 299] on span "Requested" at bounding box center [693, 298] width 25 height 8
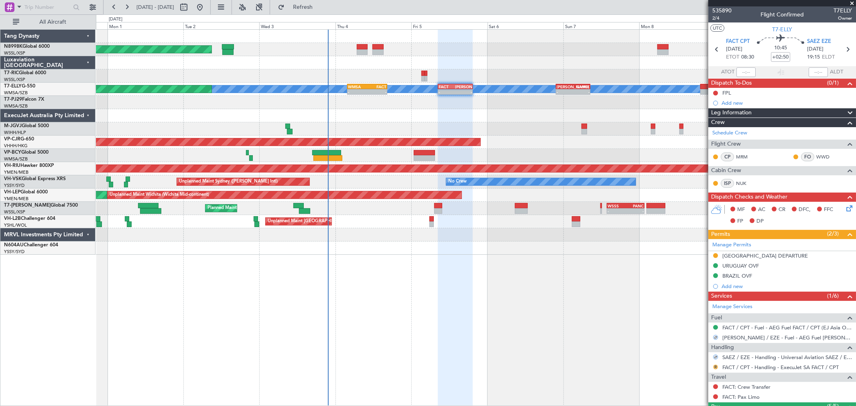
click at [715, 368] on button "R" at bounding box center [715, 367] width 5 height 5
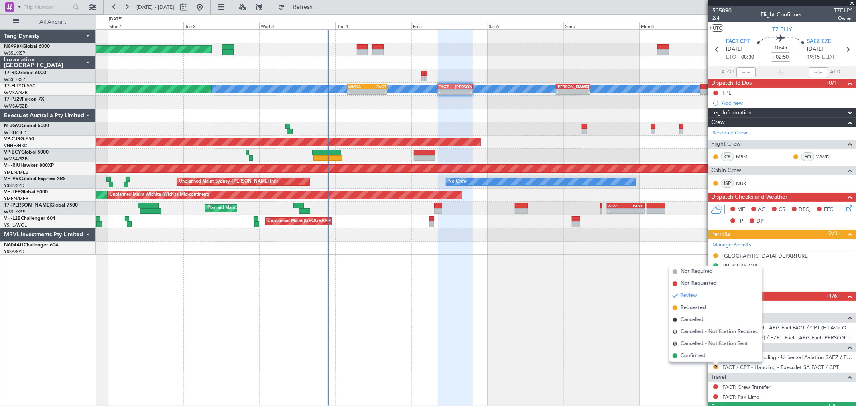
drag, startPoint x: 691, startPoint y: 356, endPoint x: 727, endPoint y: 342, distance: 39.1
click at [694, 355] on span "Confirmed" at bounding box center [693, 356] width 25 height 8
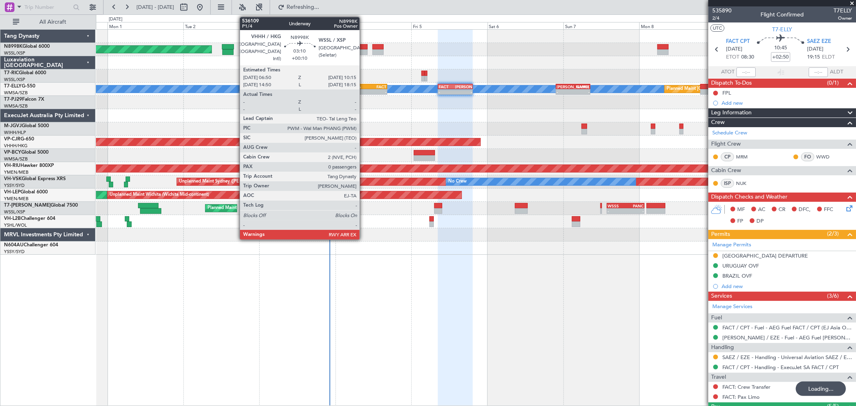
click at [364, 47] on div at bounding box center [362, 47] width 11 height 6
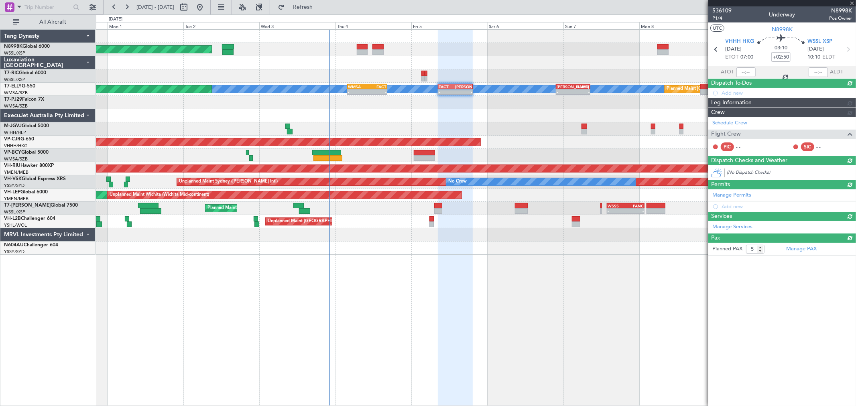
type input "+00:10"
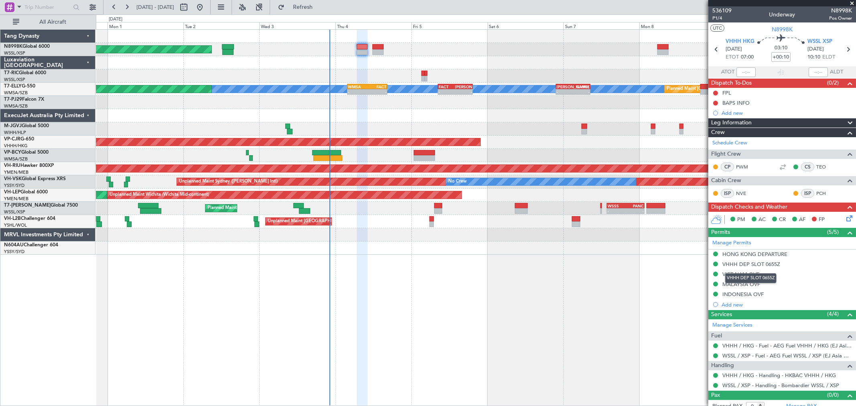
click at [745, 276] on div "VHHH DEP SLOT 0655Z" at bounding box center [750, 278] width 51 height 10
click at [728, 275] on mat-tooltip-component "VHHH DEP SLOT 0655Z" at bounding box center [751, 278] width 63 height 21
click at [728, 276] on div "VIET NAM OVF" at bounding box center [741, 274] width 37 height 7
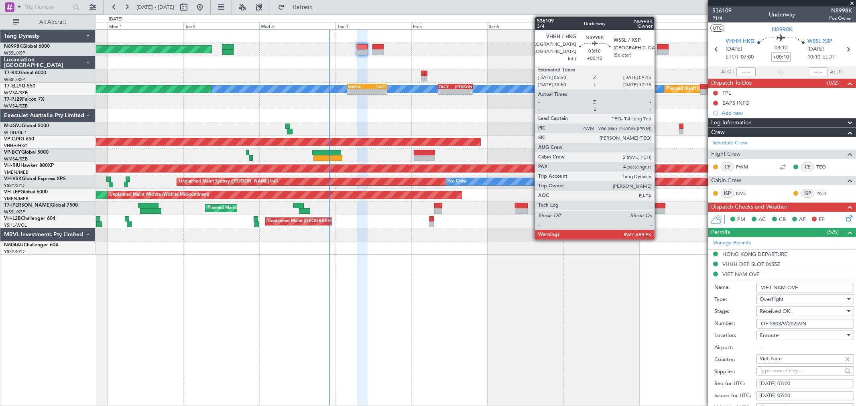
click at [659, 47] on div at bounding box center [663, 47] width 11 height 6
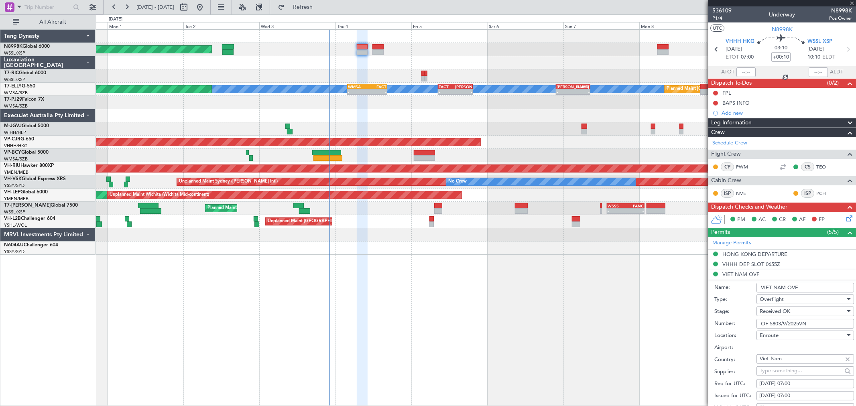
type input "4"
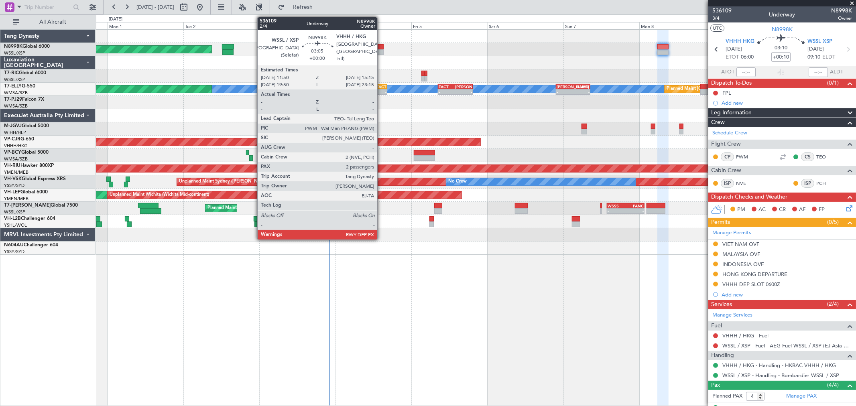
click at [381, 51] on div at bounding box center [378, 52] width 11 height 6
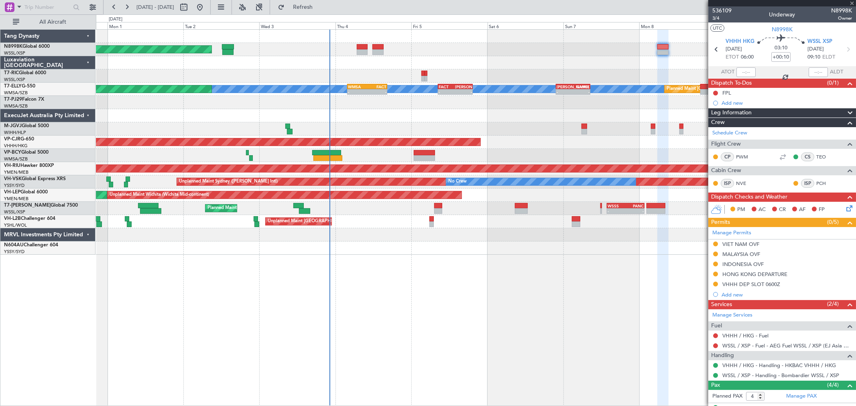
type input "2"
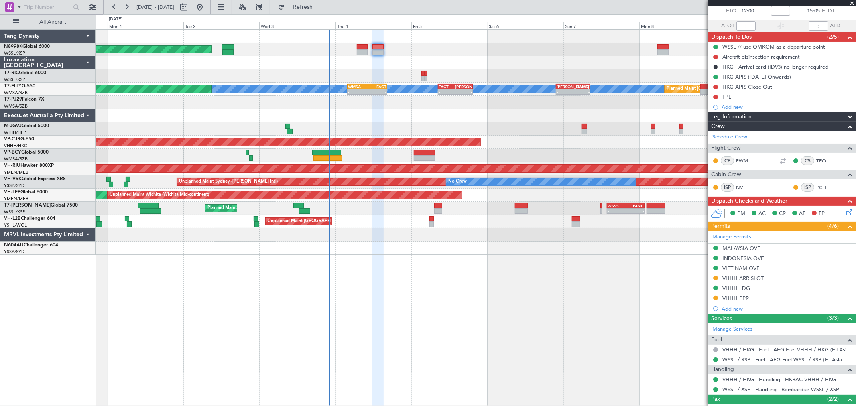
scroll to position [4, 0]
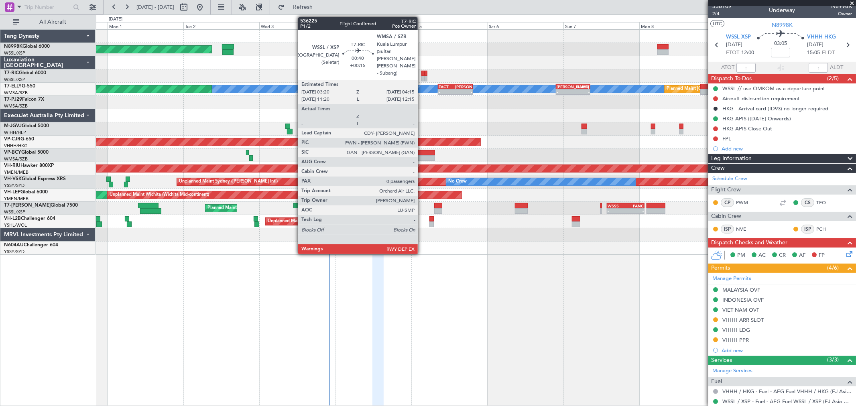
click at [422, 76] on div at bounding box center [423, 79] width 3 height 6
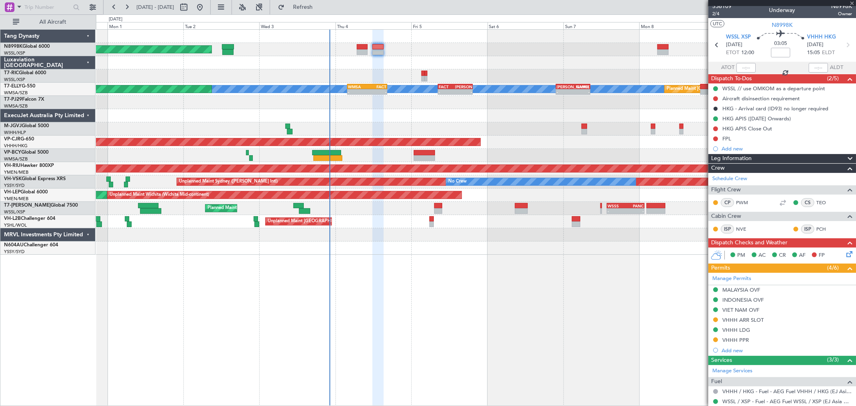
type input "+00:15"
type input "0"
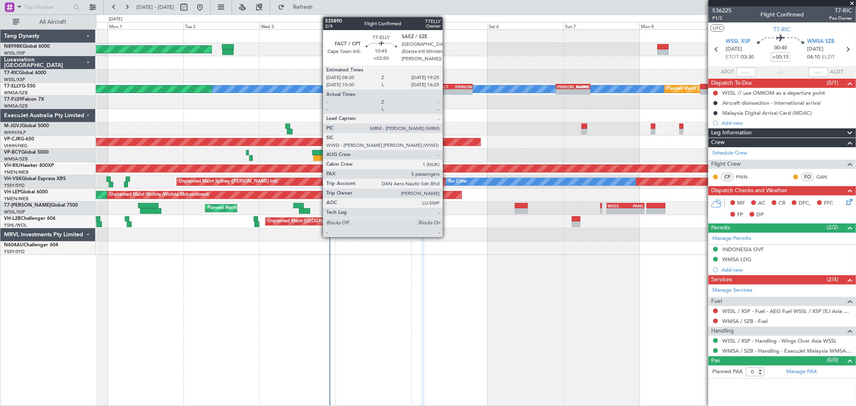
click at [448, 90] on div "-" at bounding box center [447, 92] width 16 height 5
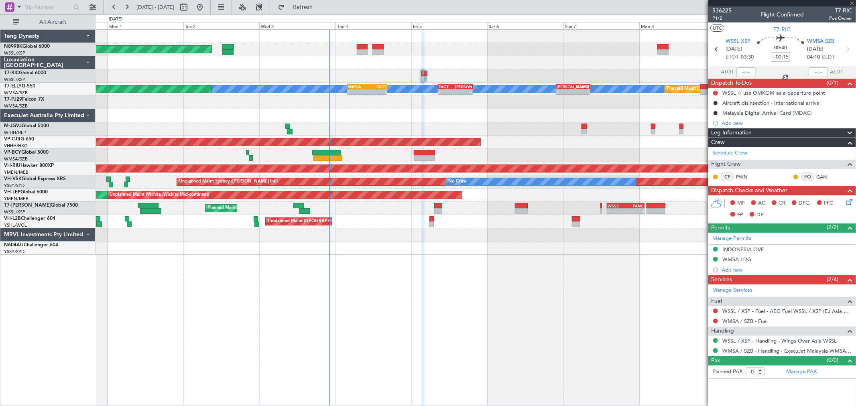
type input "+02:50"
type input "5"
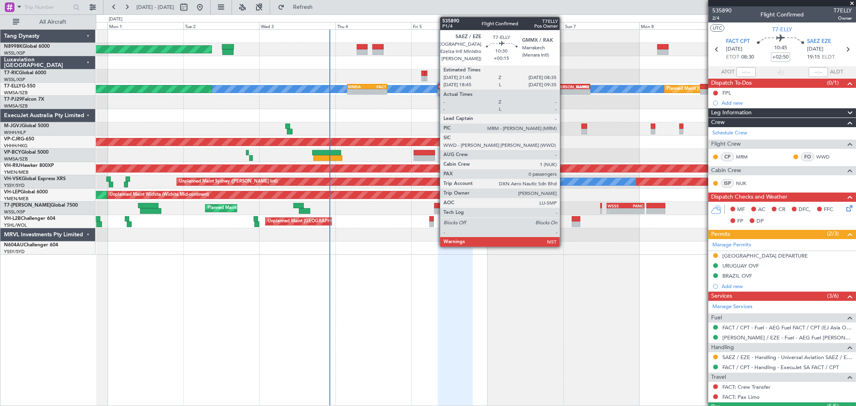
click at [564, 84] on div "[PERSON_NAME]" at bounding box center [565, 86] width 16 height 5
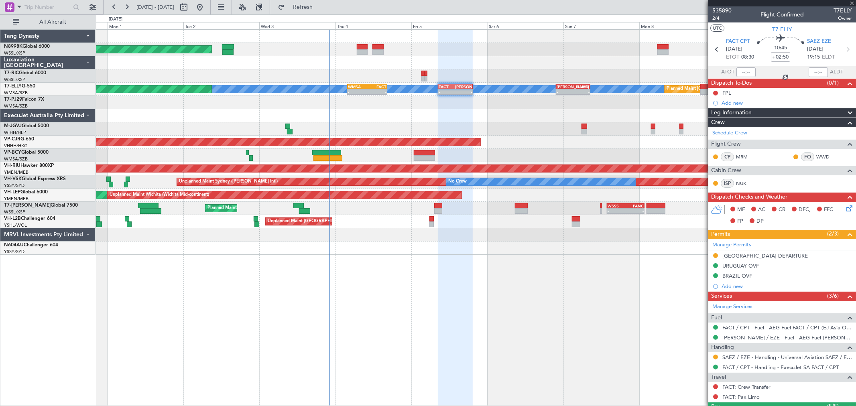
type input "+00:15"
type input "0"
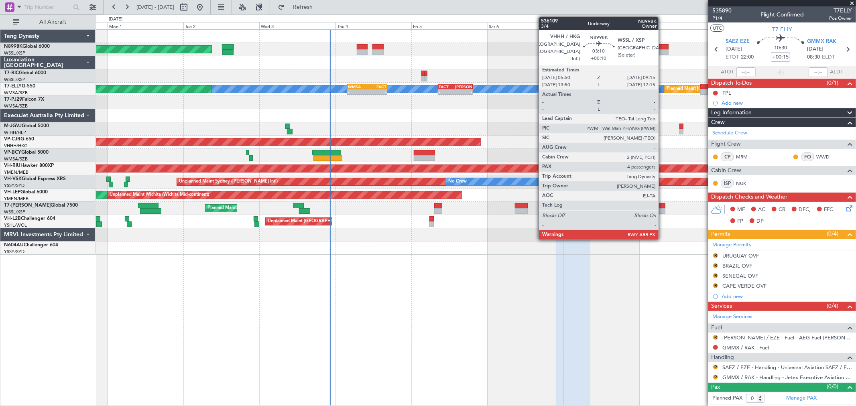
click at [663, 53] on div at bounding box center [663, 52] width 11 height 6
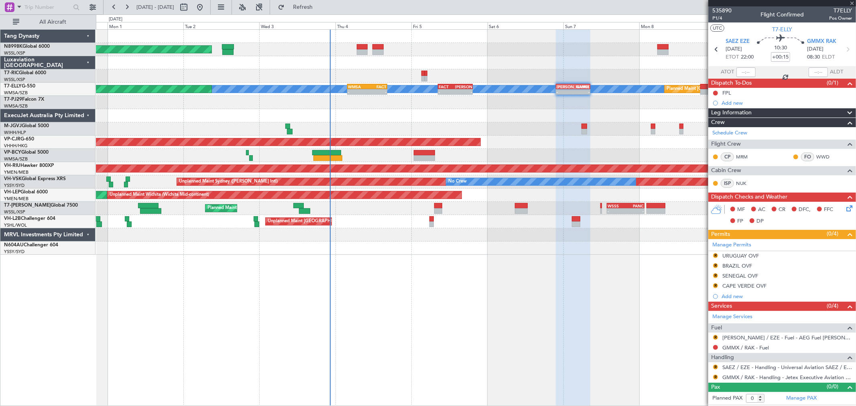
type input "+00:10"
type input "4"
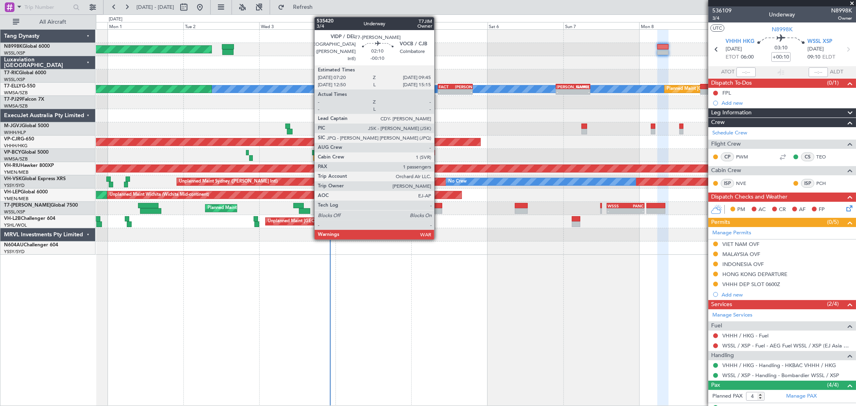
click at [438, 203] on div at bounding box center [438, 206] width 8 height 6
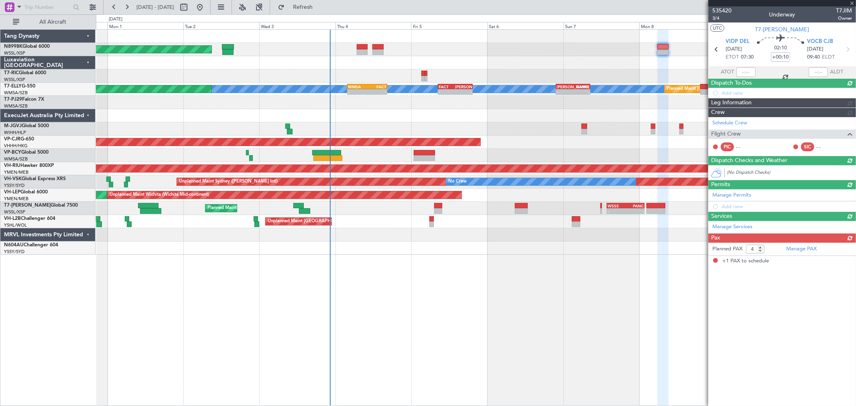
type input "-00:10"
type input "1"
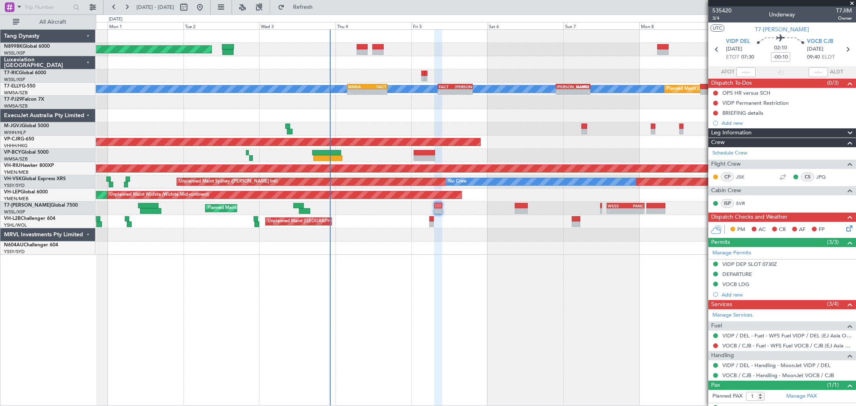
click at [515, 117] on div "Planned Maint [GEOGRAPHIC_DATA] (Seletar) Planned Maint [GEOGRAPHIC_DATA] (Sult…" at bounding box center [476, 142] width 760 height 225
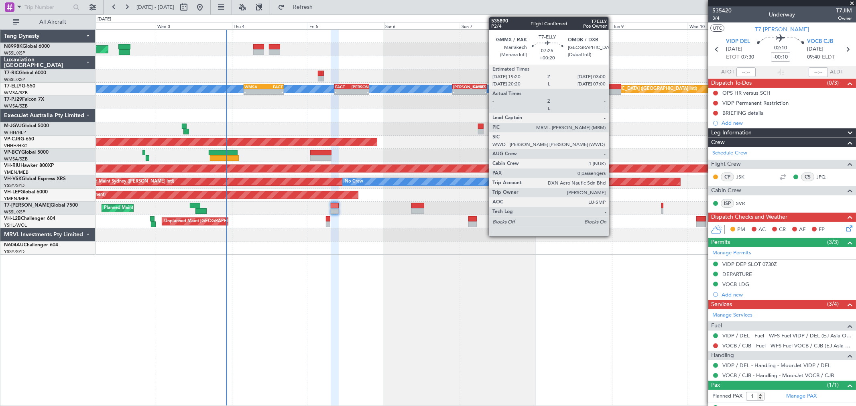
click at [613, 86] on div at bounding box center [609, 87] width 24 height 6
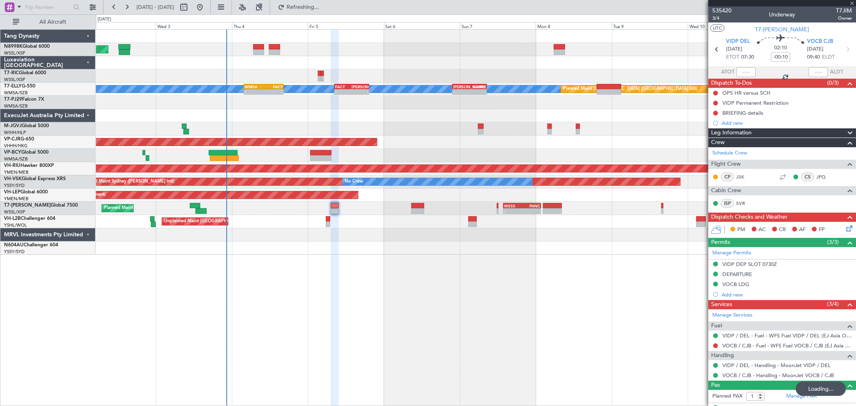
type input "+00:20"
type input "0"
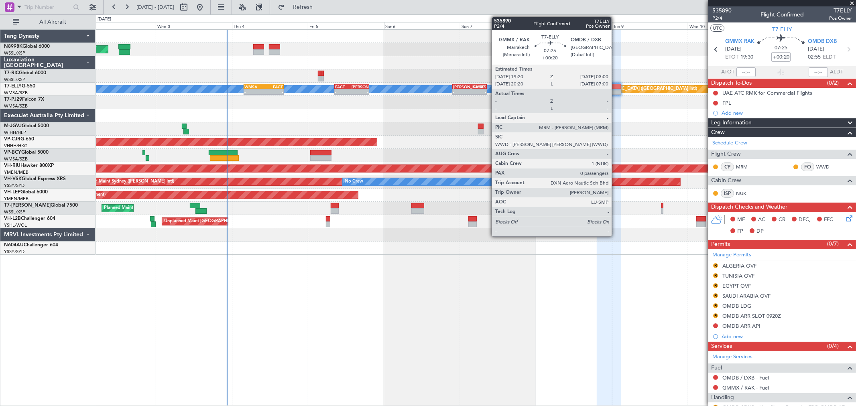
click at [616, 90] on div at bounding box center [609, 92] width 24 height 6
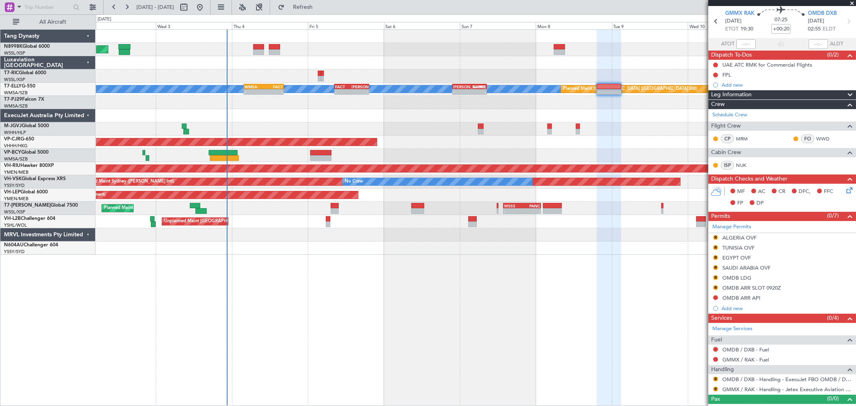
scroll to position [39, 0]
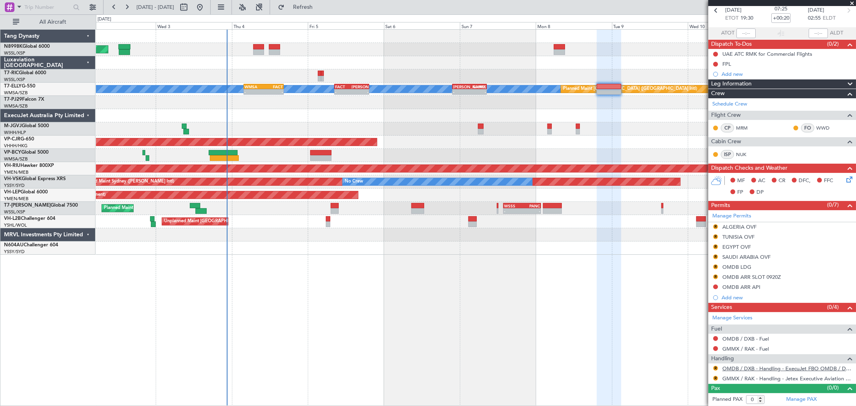
click at [752, 368] on link "OMDB / DXB - Handling - ExecuJet FBO OMDB / DXB" at bounding box center [788, 368] width 130 height 7
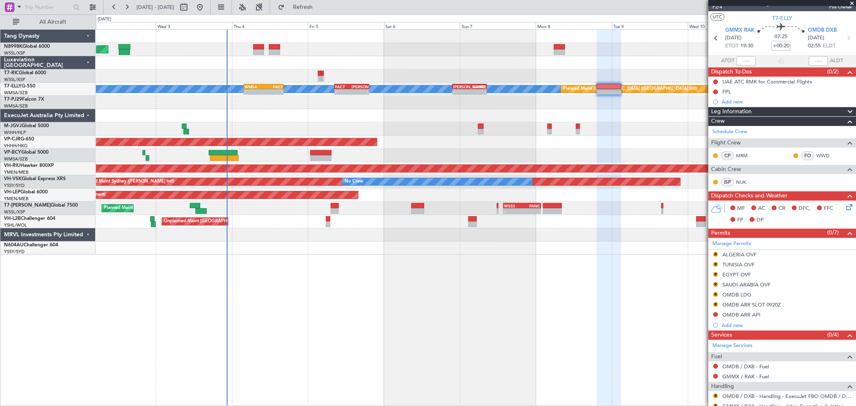
scroll to position [0, 0]
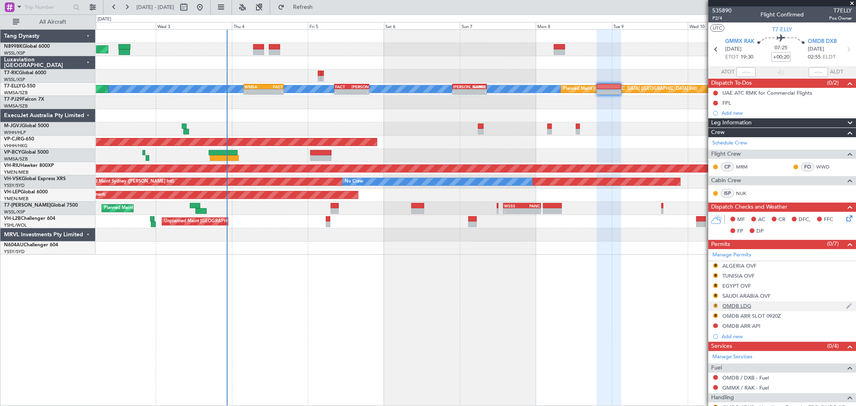
click at [718, 305] on button "R" at bounding box center [715, 305] width 5 height 5
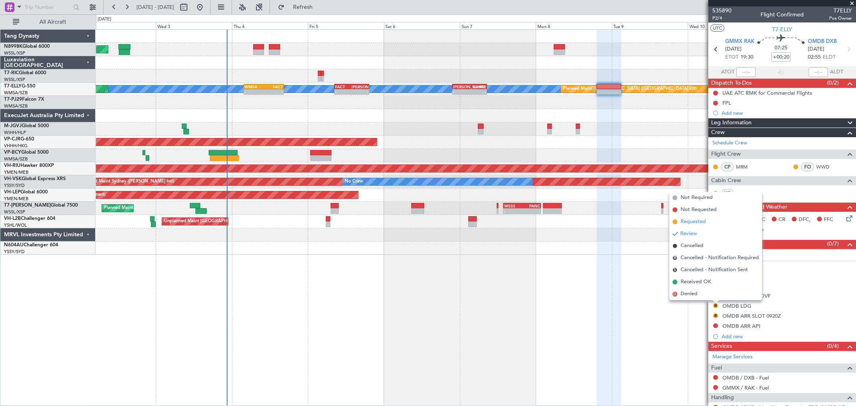
click at [693, 223] on span "Requested" at bounding box center [693, 222] width 25 height 8
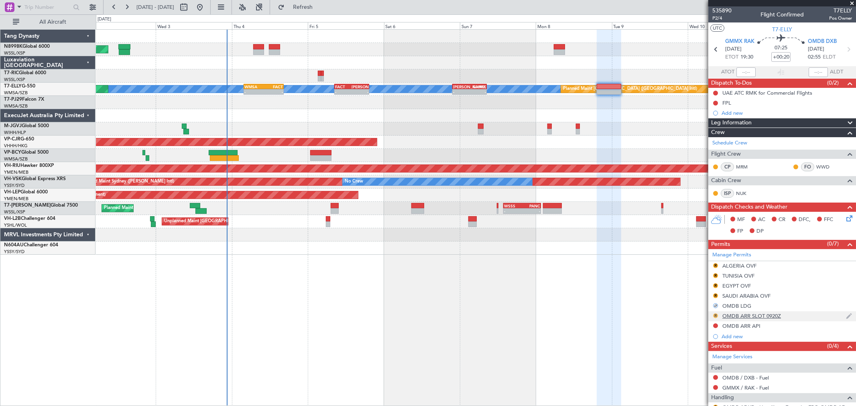
click at [716, 316] on button "R" at bounding box center [715, 316] width 5 height 5
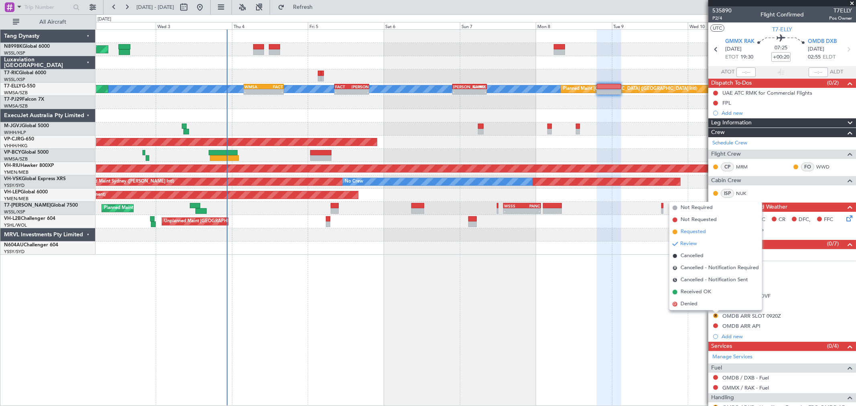
click at [694, 232] on span "Requested" at bounding box center [693, 232] width 25 height 8
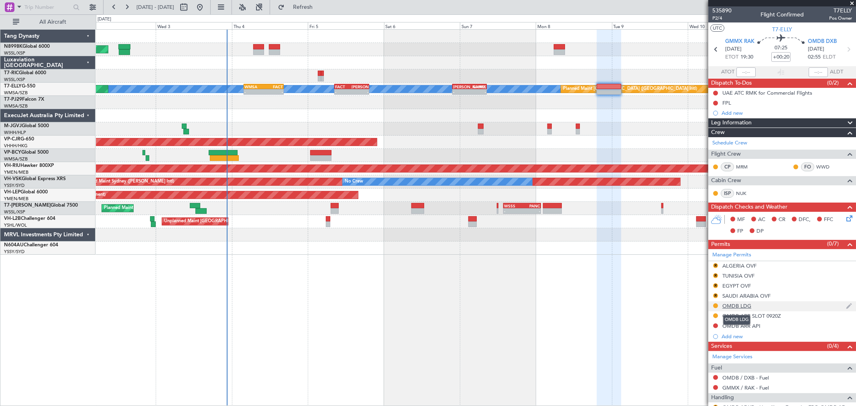
click at [741, 307] on div "OMDB LDG" at bounding box center [737, 306] width 29 height 7
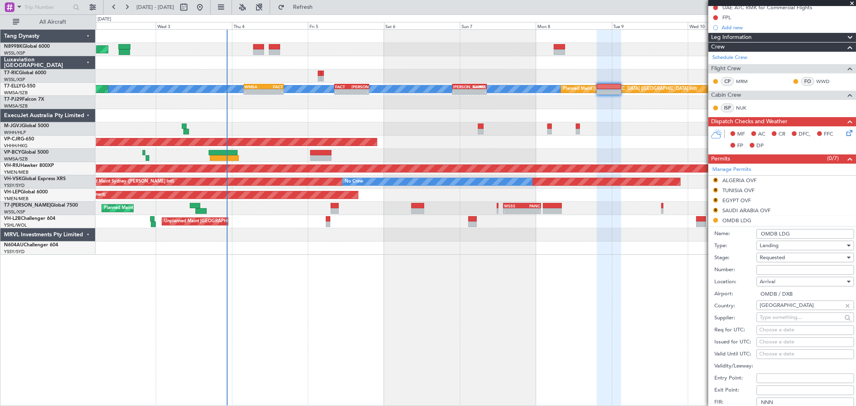
scroll to position [89, 0]
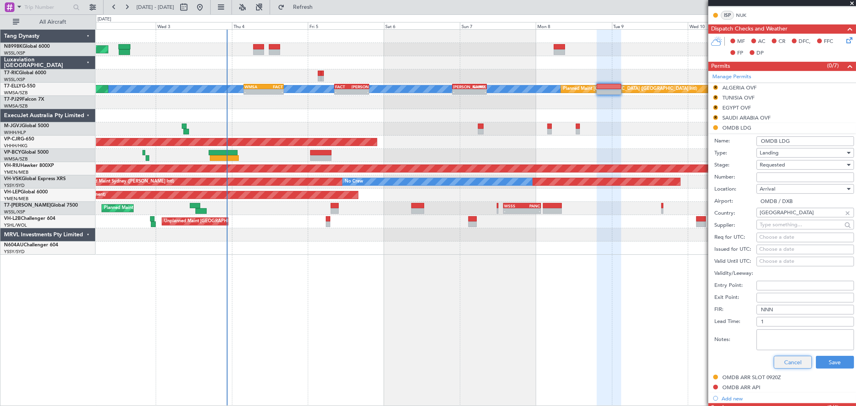
click at [781, 360] on button "Cancel" at bounding box center [793, 362] width 38 height 13
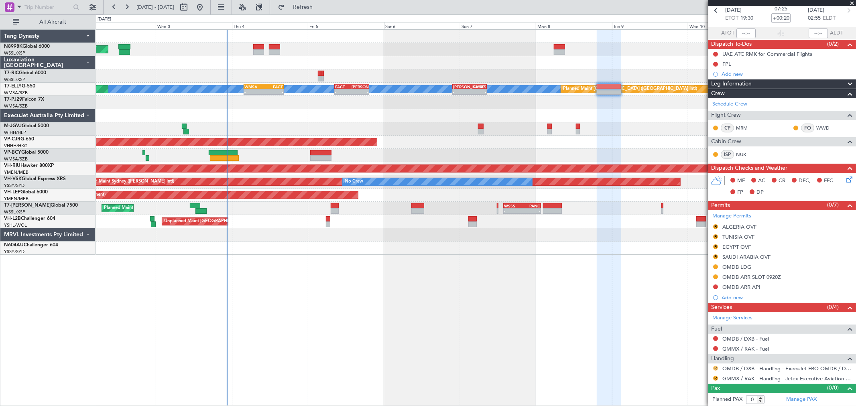
click at [717, 367] on button "R" at bounding box center [715, 368] width 5 height 5
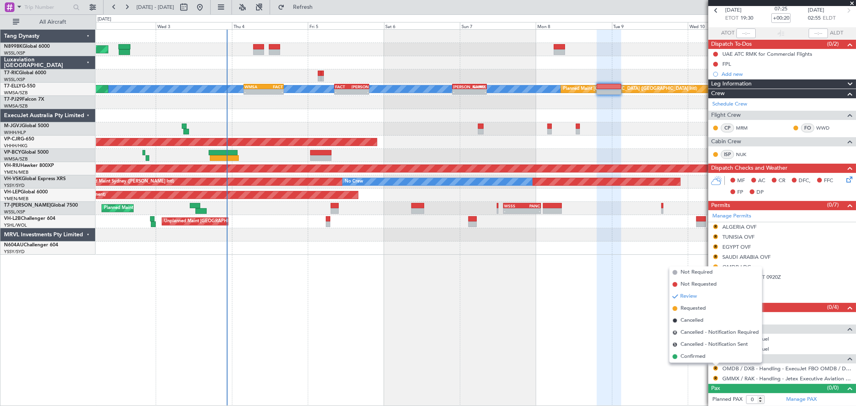
click at [700, 311] on span "Requested" at bounding box center [693, 309] width 25 height 8
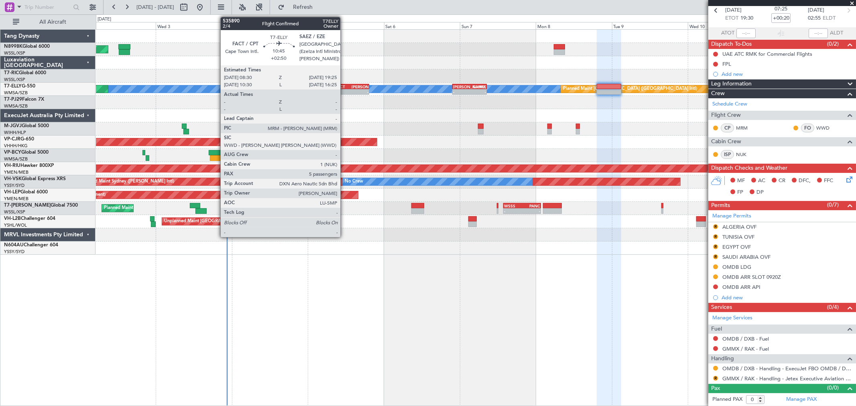
click at [345, 89] on div "- -" at bounding box center [351, 92] width 35 height 6
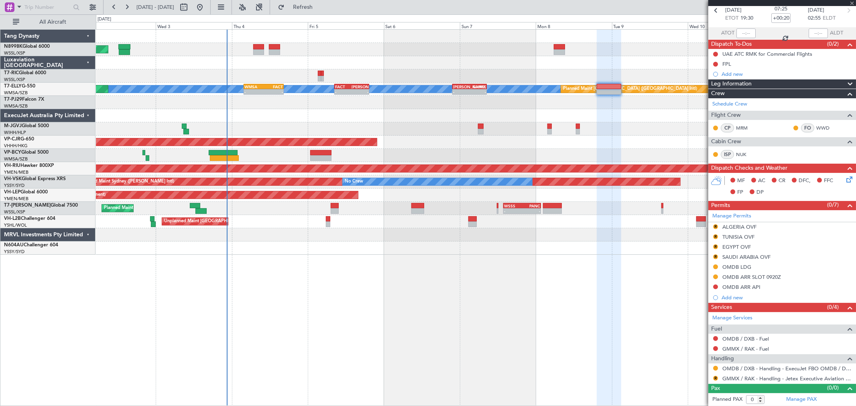
type input "+02:50"
type input "5"
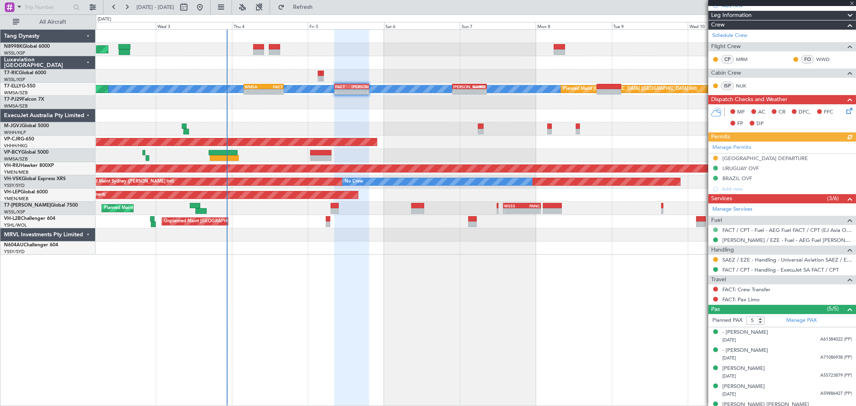
scroll to position [109, 0]
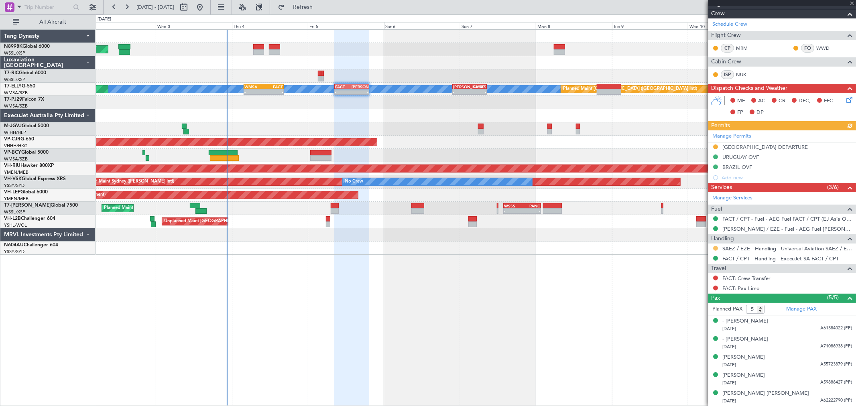
click at [714, 247] on button at bounding box center [715, 248] width 5 height 5
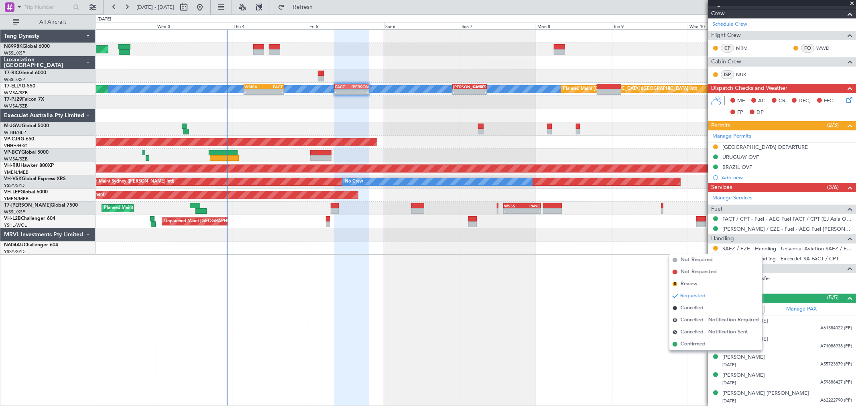
drag, startPoint x: 683, startPoint y: 340, endPoint x: 683, endPoint y: 332, distance: 7.6
click at [681, 340] on li "Confirmed" at bounding box center [716, 344] width 93 height 12
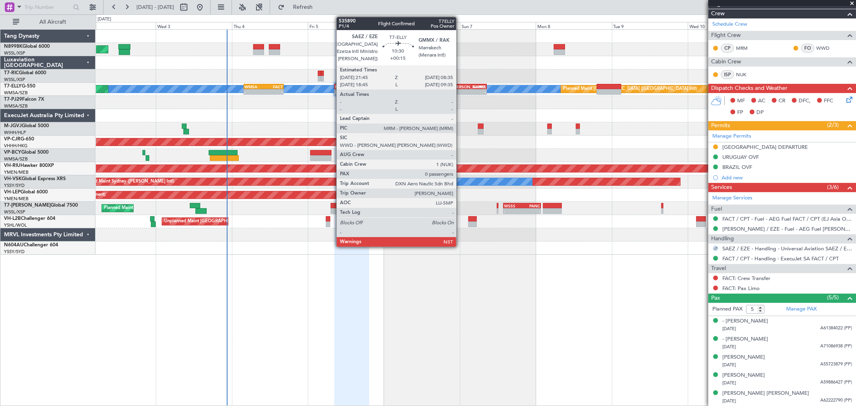
click at [460, 85] on div "[PERSON_NAME]" at bounding box center [461, 86] width 16 height 5
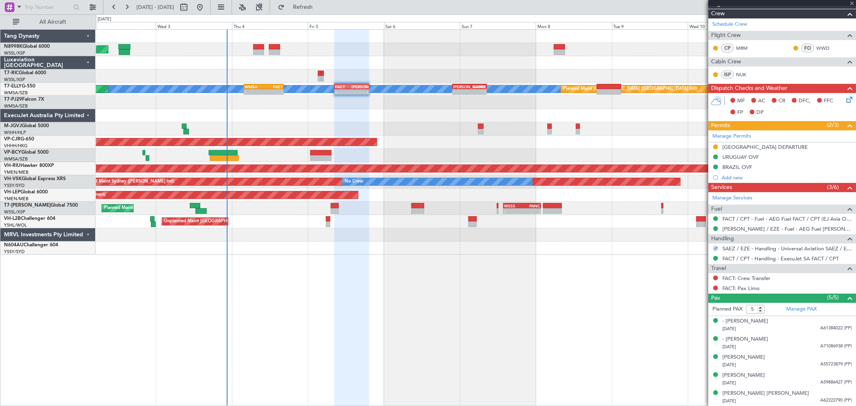
type input "+00:15"
type input "0"
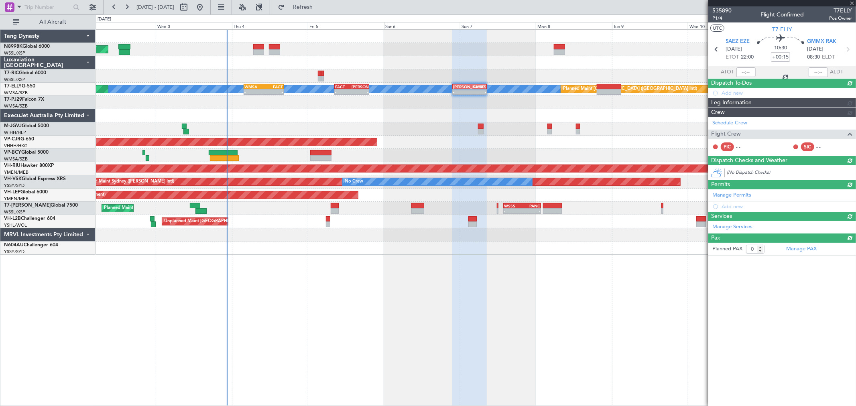
scroll to position [0, 0]
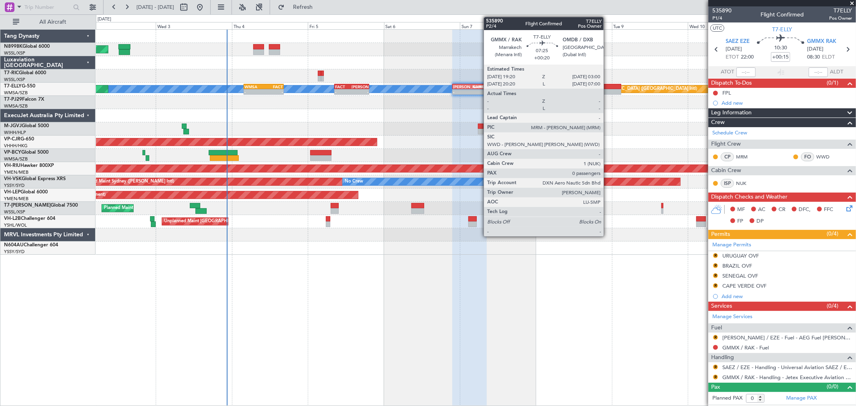
click at [608, 89] on div at bounding box center [609, 92] width 24 height 6
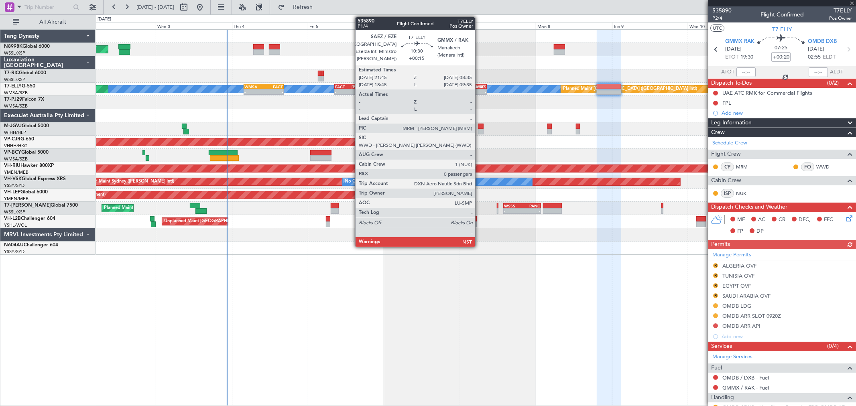
click at [479, 87] on div "GMMX" at bounding box center [478, 86] width 16 height 5
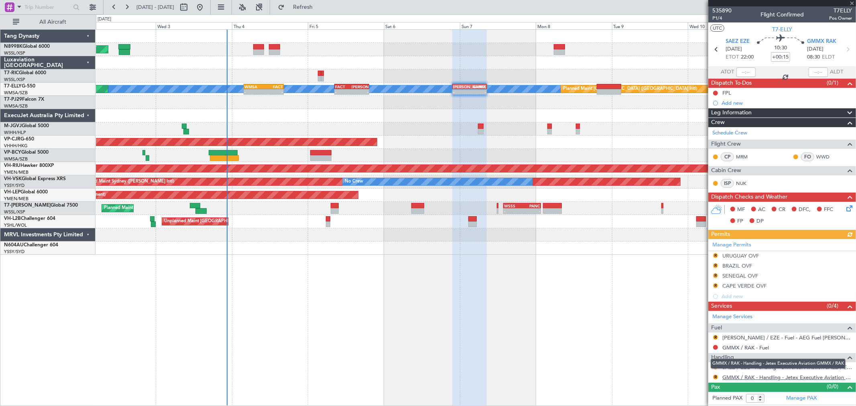
click at [754, 375] on link "GMMX / RAK - Handling - Jetex Executive Aviation GMMX / RAK" at bounding box center [788, 377] width 130 height 7
click at [715, 367] on button "R" at bounding box center [715, 367] width 5 height 5
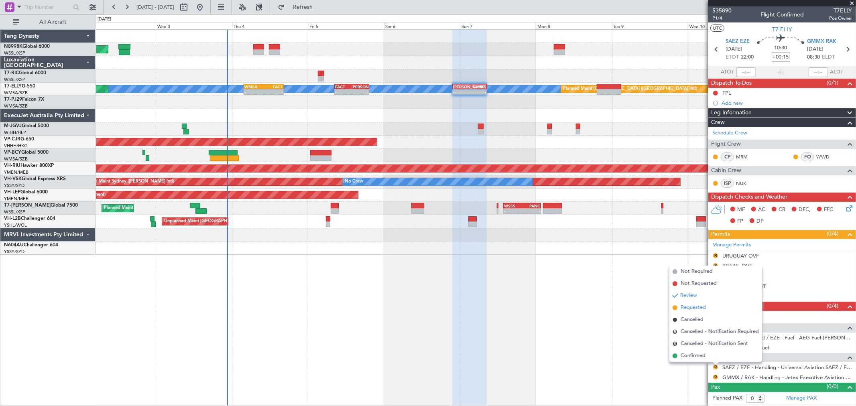
click at [694, 307] on span "Requested" at bounding box center [693, 308] width 25 height 8
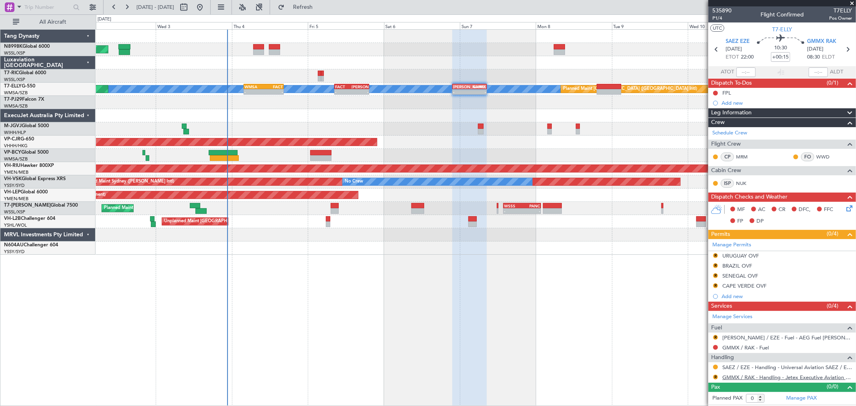
click at [745, 379] on link "GMMX / RAK - Handling - Jetex Executive Aviation GMMX / RAK" at bounding box center [788, 377] width 130 height 7
drag, startPoint x: 715, startPoint y: 377, endPoint x: 713, endPoint y: 371, distance: 6.3
click at [715, 376] on button "R" at bounding box center [715, 377] width 5 height 5
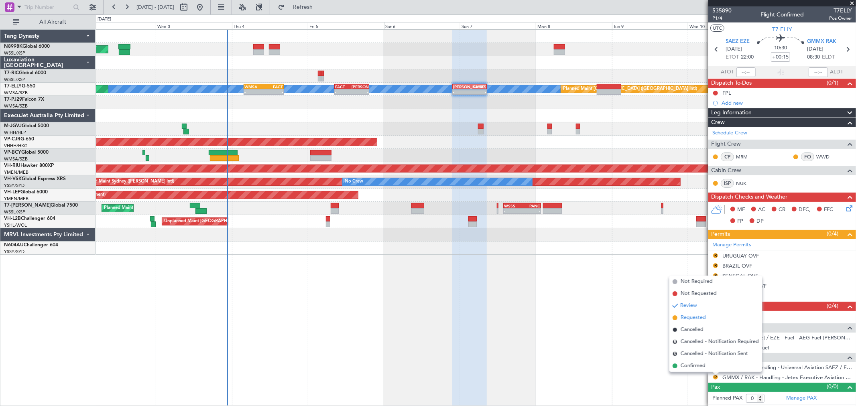
click at [689, 318] on span "Requested" at bounding box center [693, 318] width 25 height 8
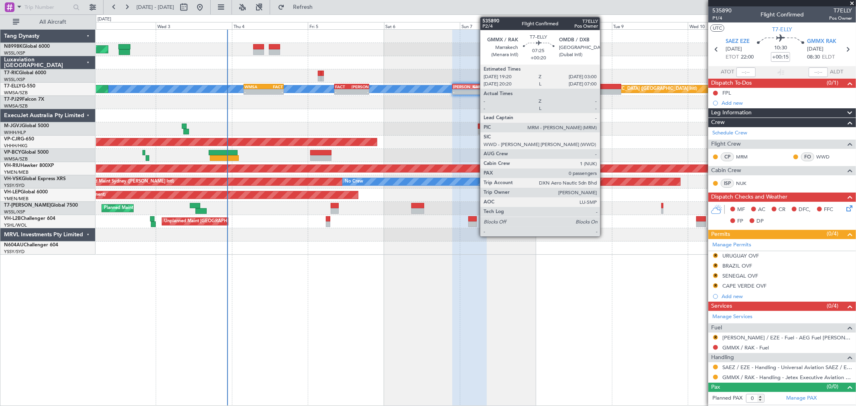
click at [604, 90] on div at bounding box center [609, 92] width 24 height 6
click at [605, 89] on div at bounding box center [609, 92] width 24 height 6
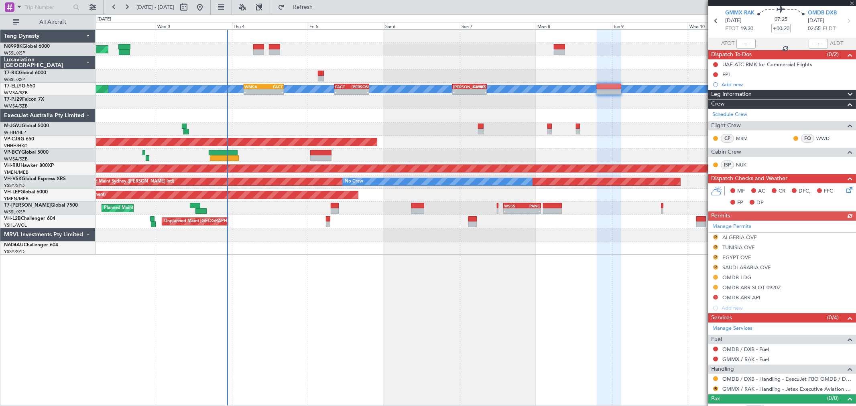
scroll to position [39, 0]
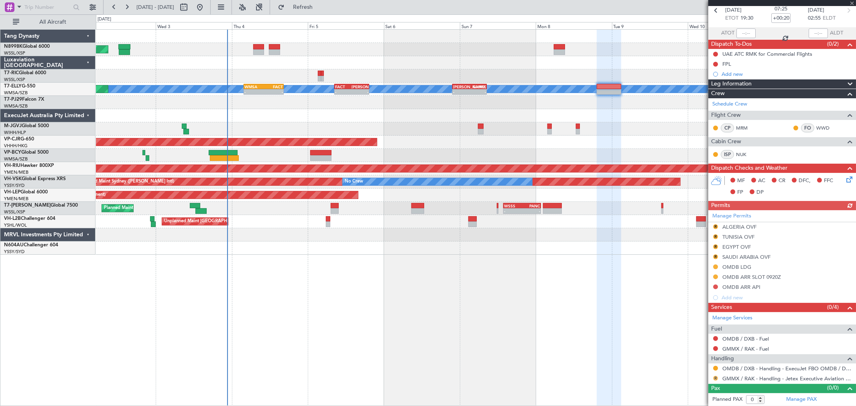
click at [715, 378] on button "R" at bounding box center [715, 378] width 5 height 5
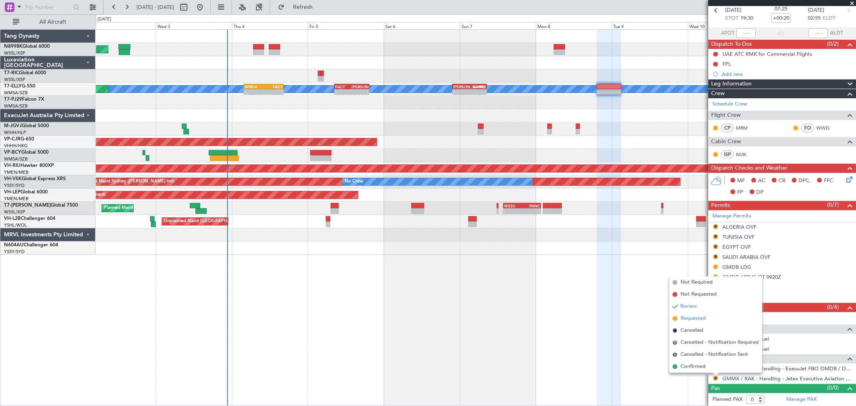
click at [683, 319] on span "Requested" at bounding box center [693, 319] width 25 height 8
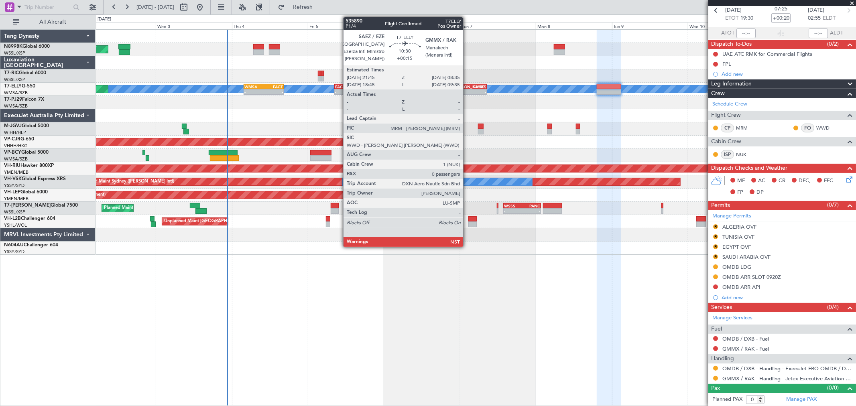
click at [467, 92] on div "-" at bounding box center [461, 92] width 16 height 5
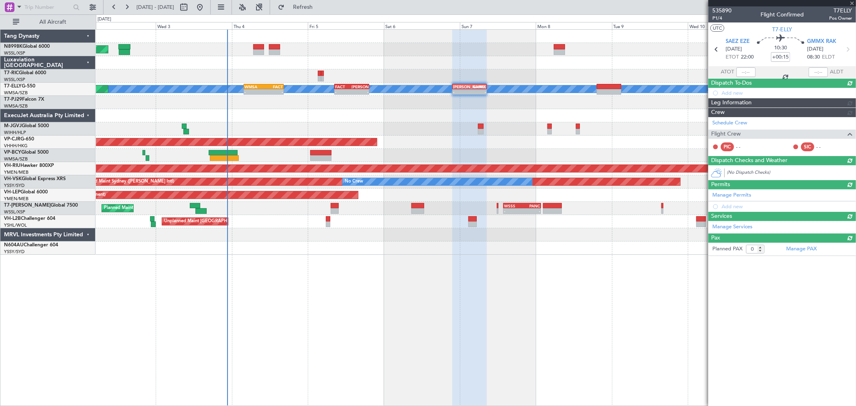
scroll to position [0, 0]
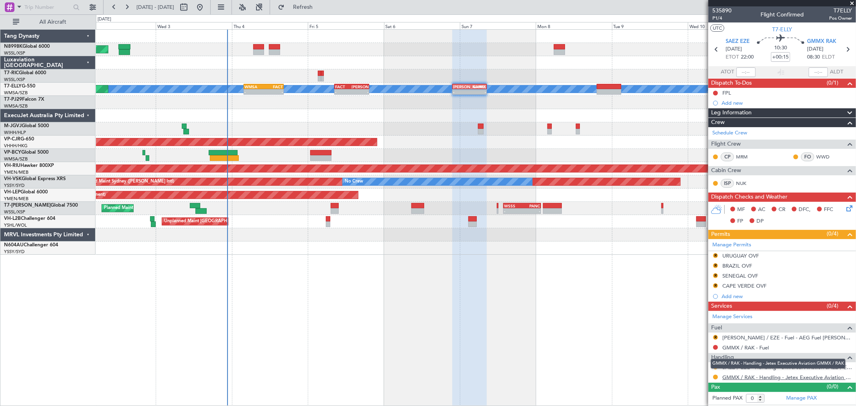
click at [737, 378] on link "GMMX / RAK - Handling - Jetex Executive Aviation GMMX / RAK" at bounding box center [788, 377] width 130 height 7
click at [716, 254] on button "R" at bounding box center [715, 255] width 5 height 5
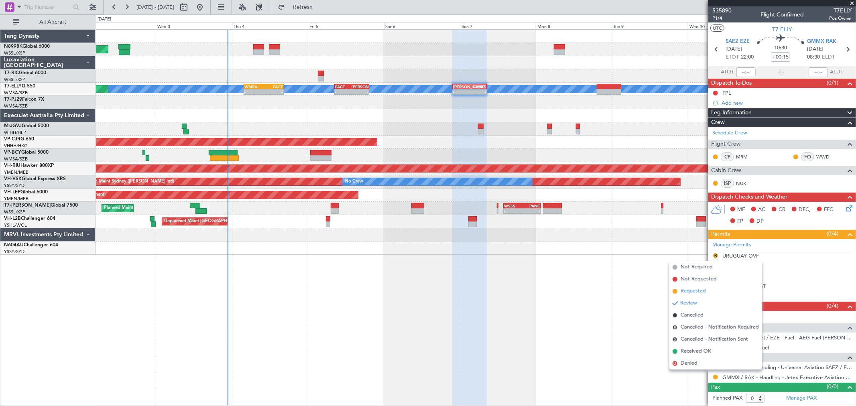
click at [697, 288] on span "Requested" at bounding box center [693, 291] width 25 height 8
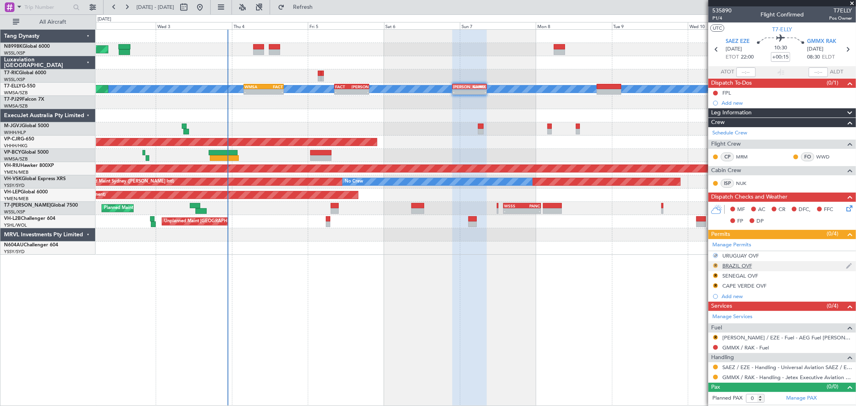
click at [714, 266] on button "R" at bounding box center [715, 265] width 5 height 5
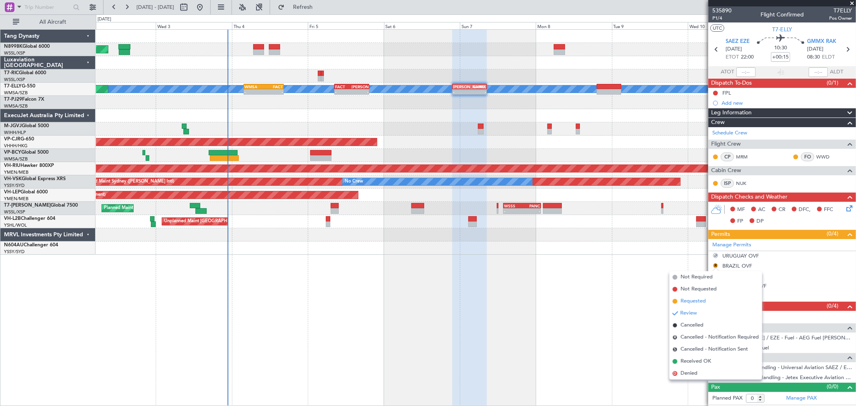
click at [695, 299] on span "Requested" at bounding box center [693, 301] width 25 height 8
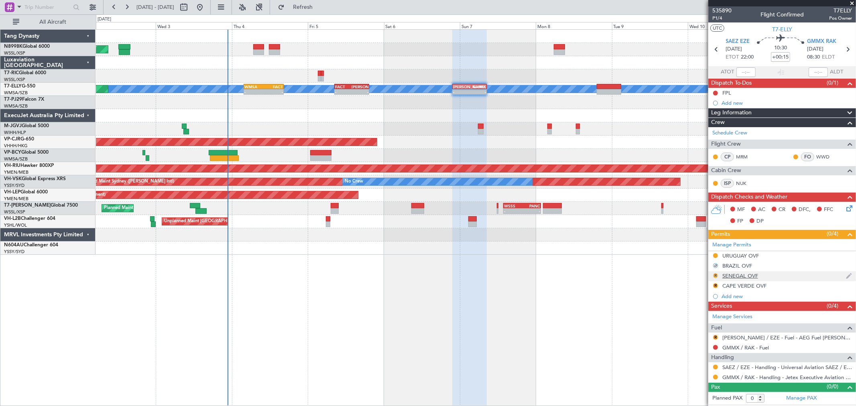
click at [716, 275] on button "R" at bounding box center [715, 275] width 5 height 5
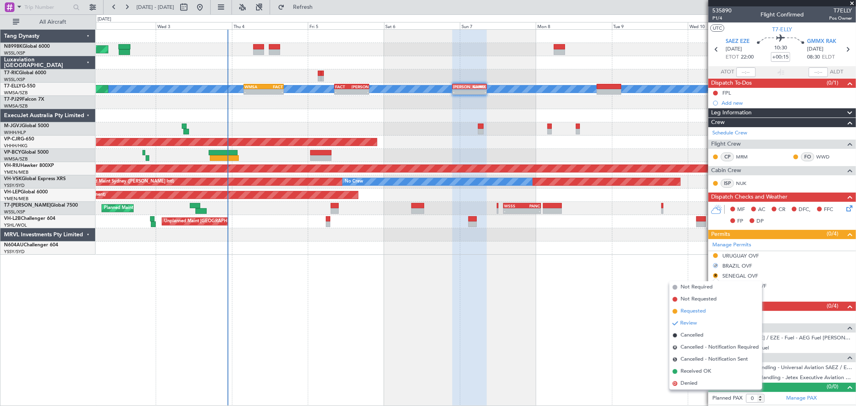
click at [695, 310] on span "Requested" at bounding box center [693, 312] width 25 height 8
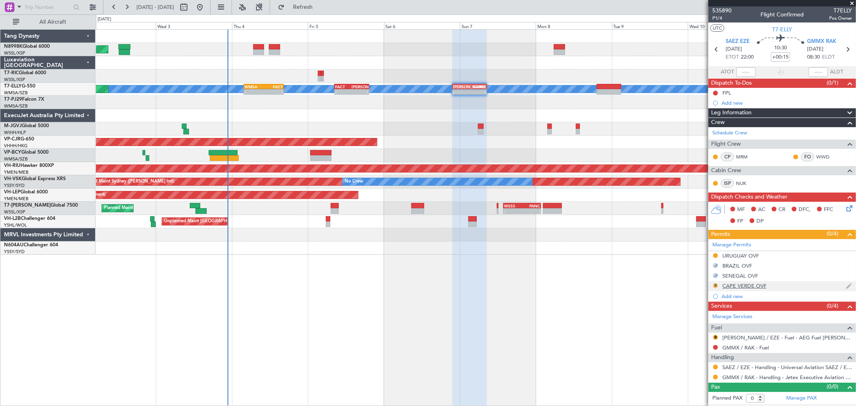
click at [715, 286] on button "R" at bounding box center [715, 285] width 5 height 5
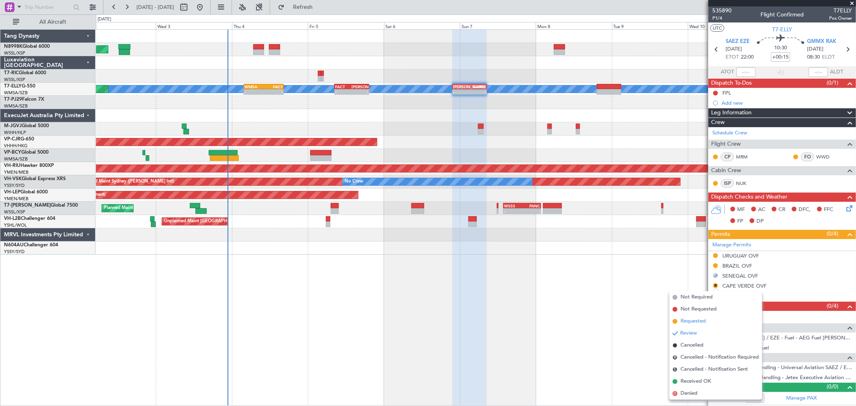
click at [691, 319] on span "Requested" at bounding box center [693, 322] width 25 height 8
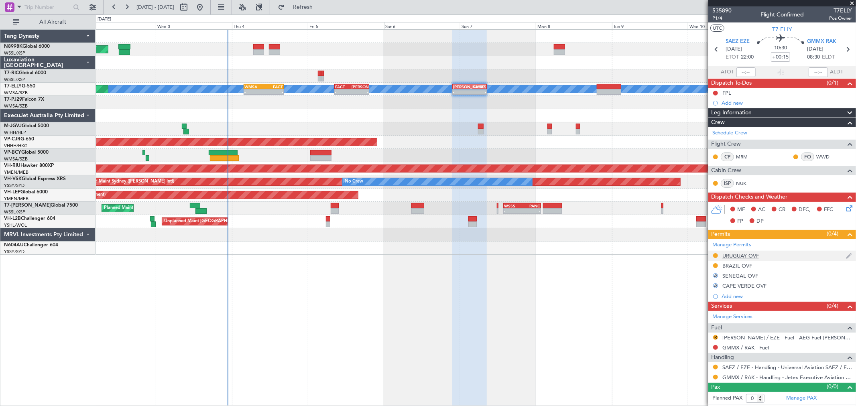
click at [749, 258] on div "URUGUAY OVF" at bounding box center [741, 256] width 37 height 7
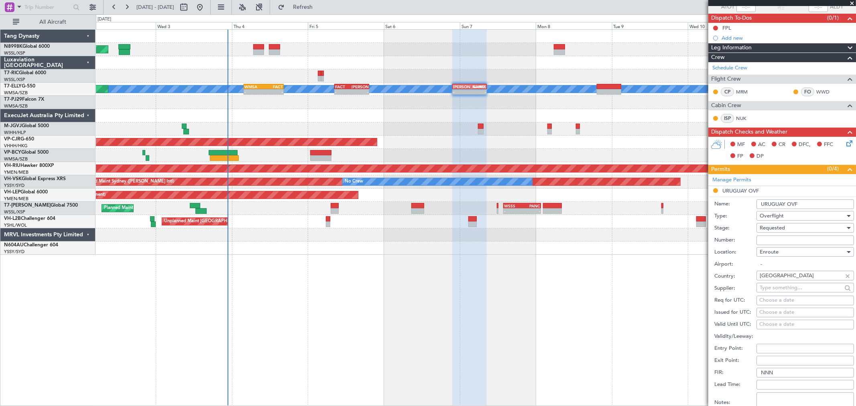
scroll to position [134, 0]
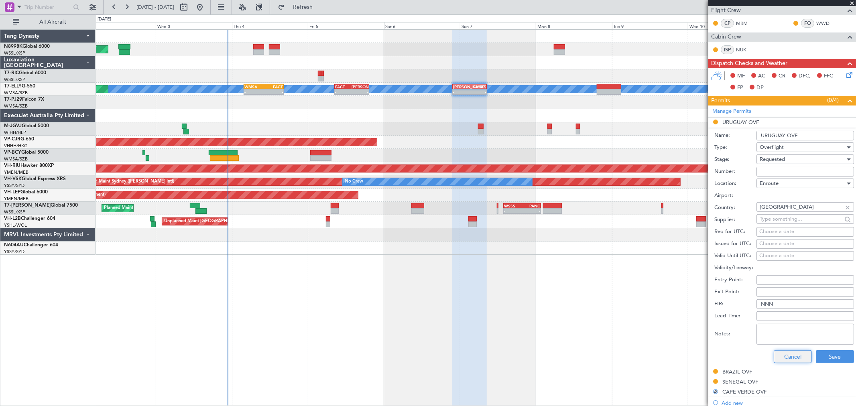
click at [786, 356] on button "Cancel" at bounding box center [793, 356] width 38 height 13
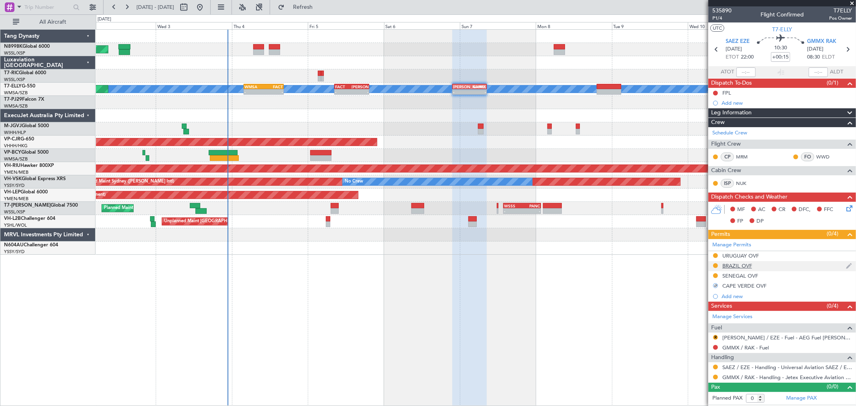
click at [744, 267] on div "BRAZIL OVF" at bounding box center [738, 266] width 30 height 7
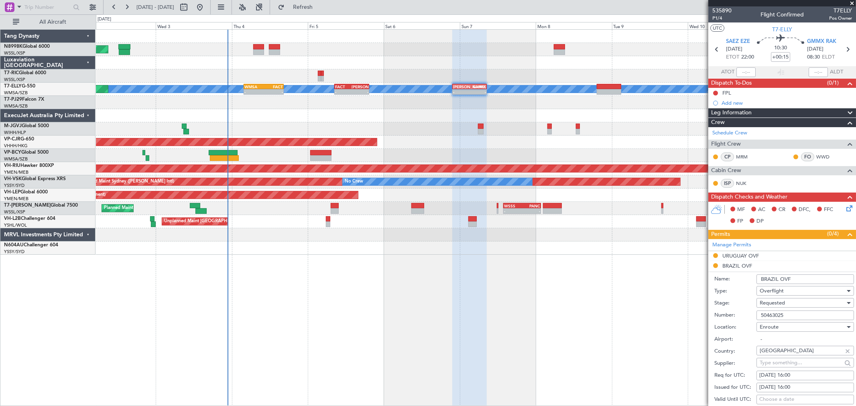
drag, startPoint x: 789, startPoint y: 315, endPoint x: 748, endPoint y: 316, distance: 41.0
click at [750, 316] on div "Number: 50463025" at bounding box center [785, 316] width 140 height 12
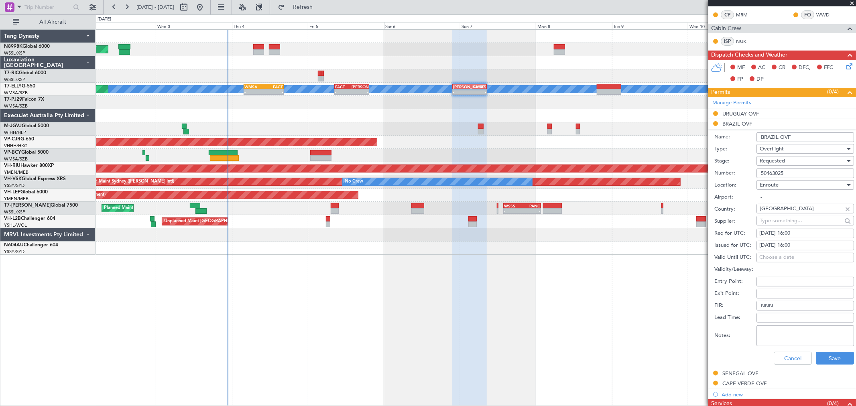
scroll to position [238, 0]
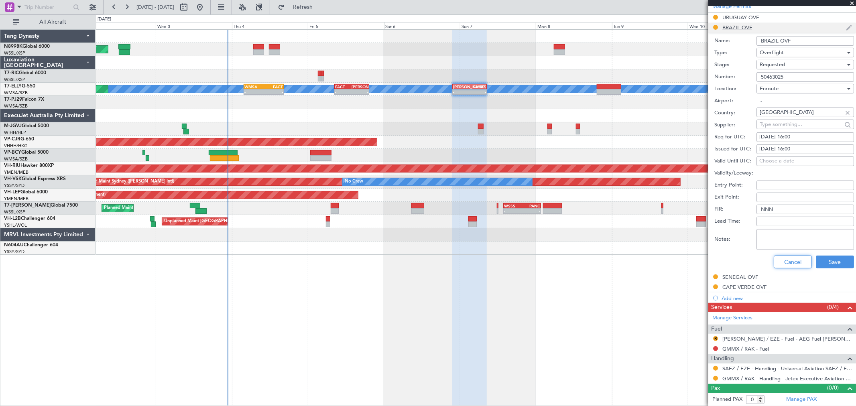
click at [780, 264] on button "Cancel" at bounding box center [793, 262] width 38 height 13
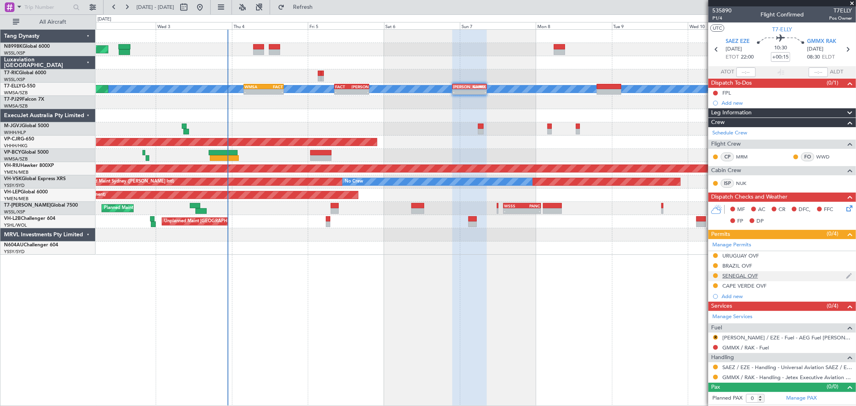
click at [736, 277] on div "SENEGAL OVF" at bounding box center [741, 276] width 36 height 7
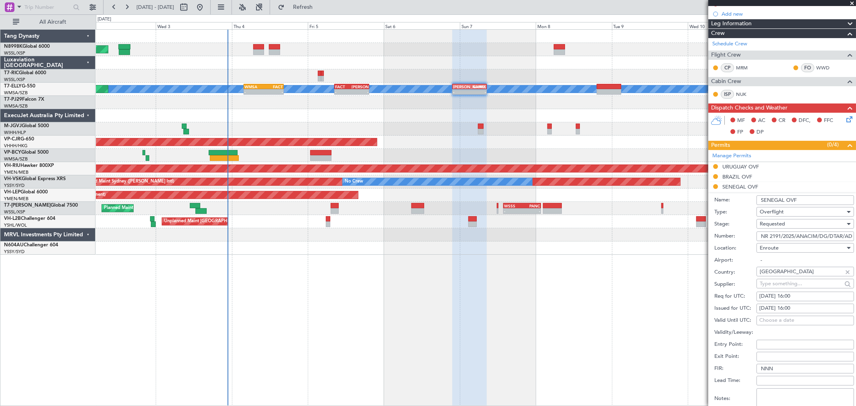
scroll to position [0, 69]
drag, startPoint x: 760, startPoint y: 235, endPoint x: 894, endPoint y: 228, distance: 133.9
click at [856, 228] on html "[DATE] - [DATE] Refresh Quick Links All Aircraft Planned Maint [GEOGRAPHIC_DATA…" at bounding box center [428, 203] width 856 height 406
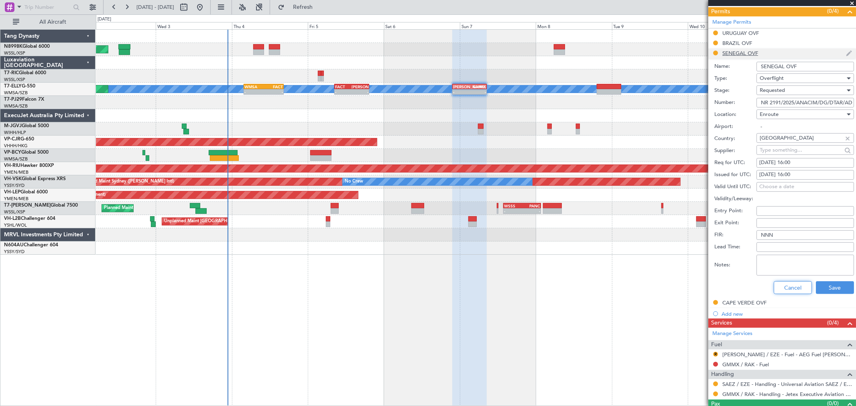
drag, startPoint x: 783, startPoint y: 285, endPoint x: 783, endPoint y: 271, distance: 14.5
click at [783, 285] on button "Cancel" at bounding box center [793, 287] width 38 height 13
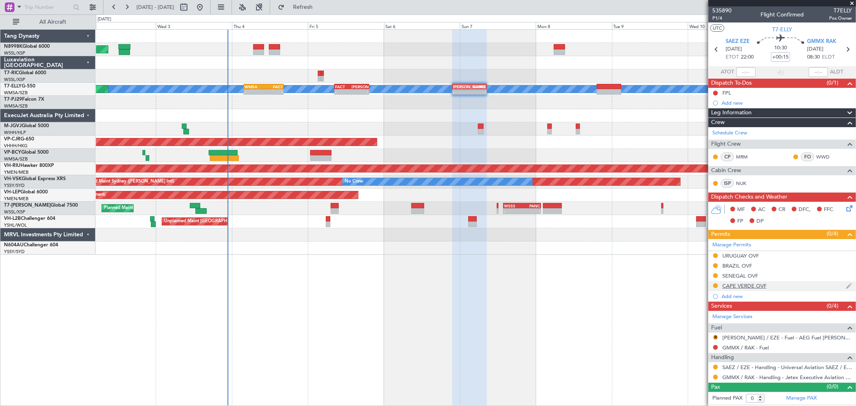
click at [743, 284] on div "CAPE VERDE OVF" at bounding box center [745, 286] width 44 height 7
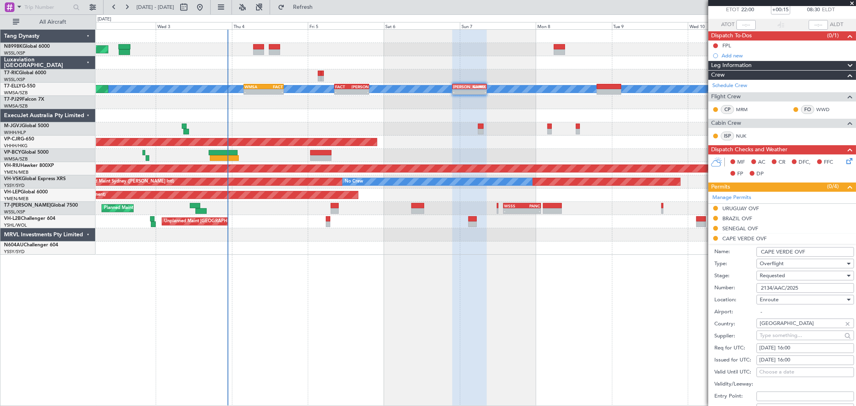
scroll to position [89, 0]
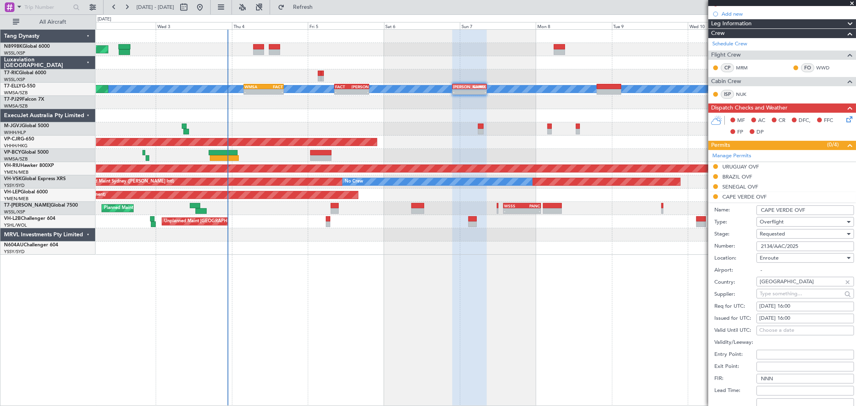
drag, startPoint x: 792, startPoint y: 246, endPoint x: 723, endPoint y: 248, distance: 69.1
click at [726, 248] on div "Number: 2134/AAC/2025" at bounding box center [785, 246] width 140 height 12
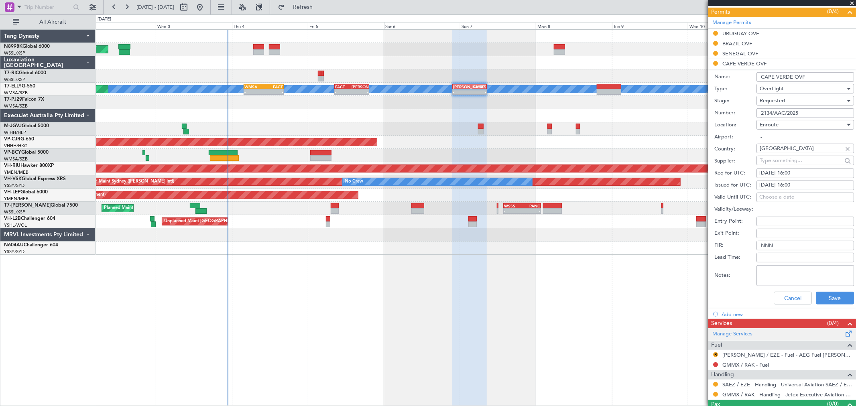
scroll to position [223, 0]
click at [778, 301] on button "Cancel" at bounding box center [793, 297] width 38 height 13
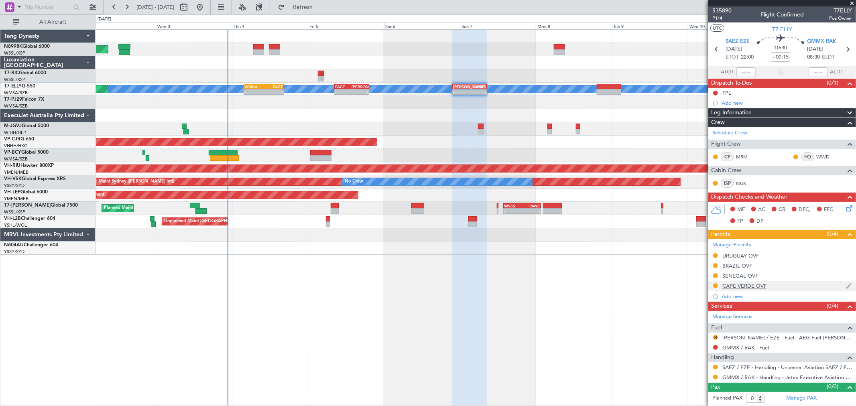
scroll to position [0, 0]
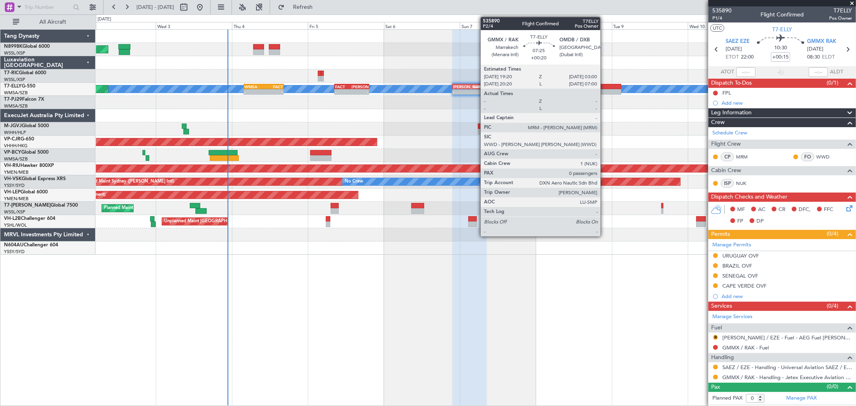
click at [605, 90] on div at bounding box center [609, 92] width 24 height 6
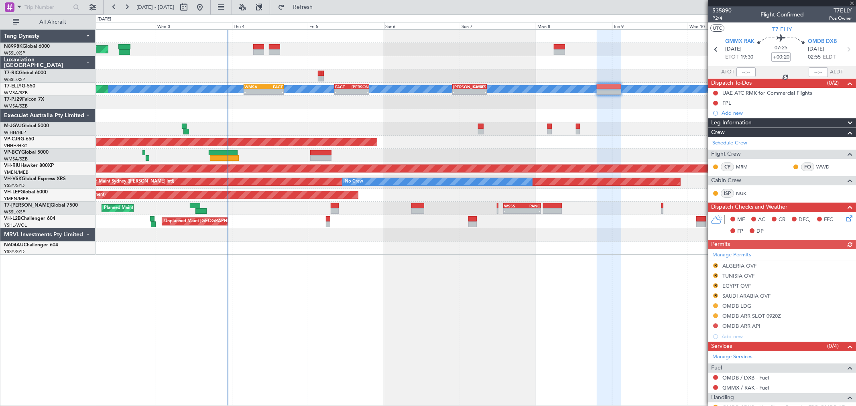
scroll to position [39, 0]
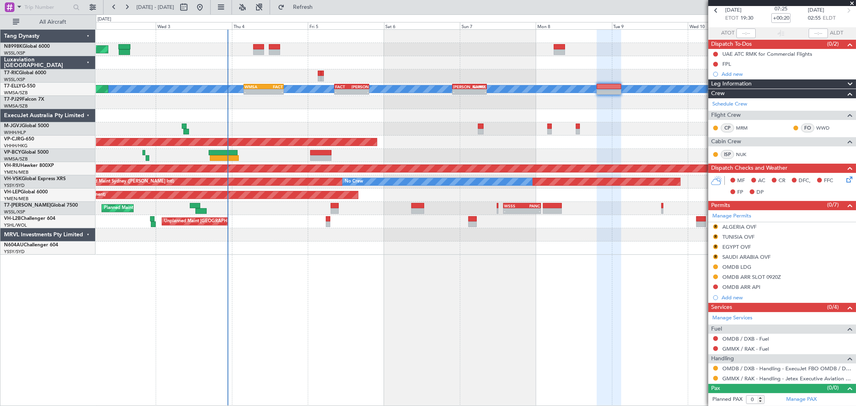
click at [715, 227] on button "R" at bounding box center [715, 226] width 5 height 5
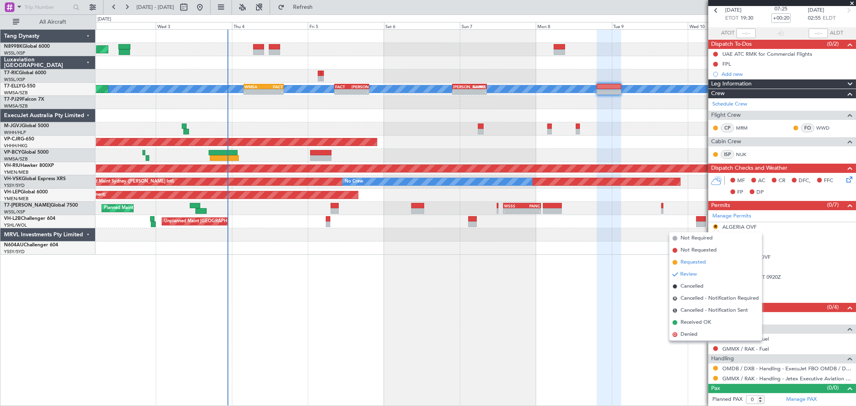
click at [698, 262] on span "Requested" at bounding box center [693, 263] width 25 height 8
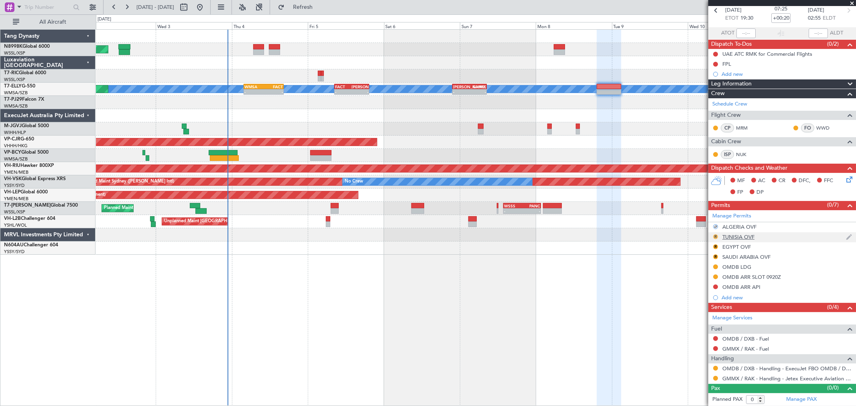
click at [715, 238] on button "R" at bounding box center [715, 236] width 5 height 5
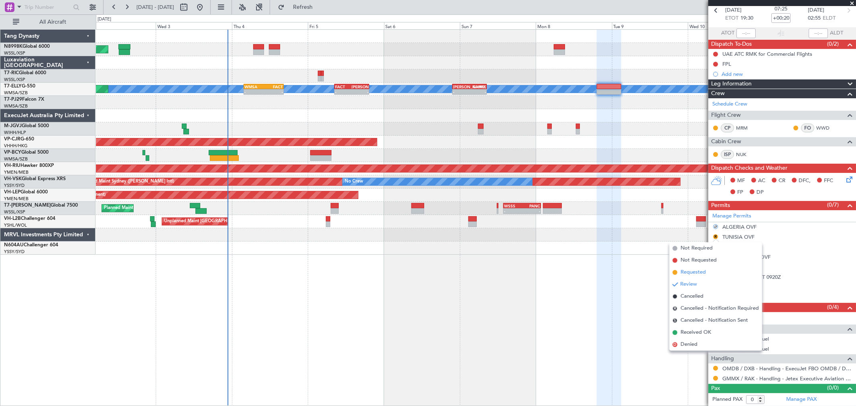
click at [699, 271] on span "Requested" at bounding box center [693, 273] width 25 height 8
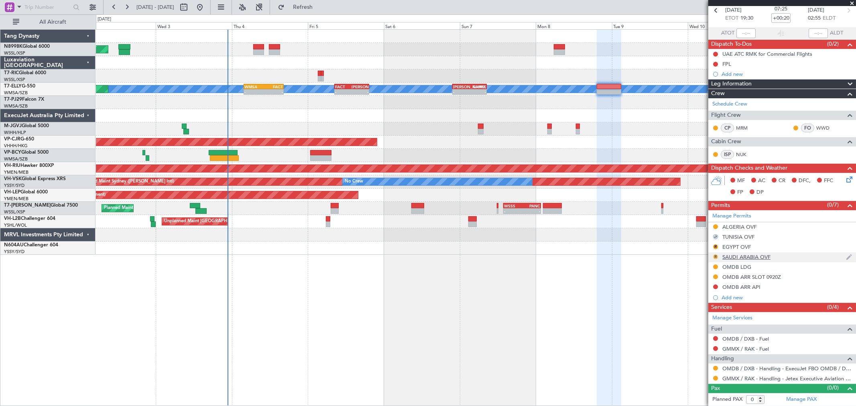
click at [716, 256] on button "R" at bounding box center [715, 257] width 5 height 5
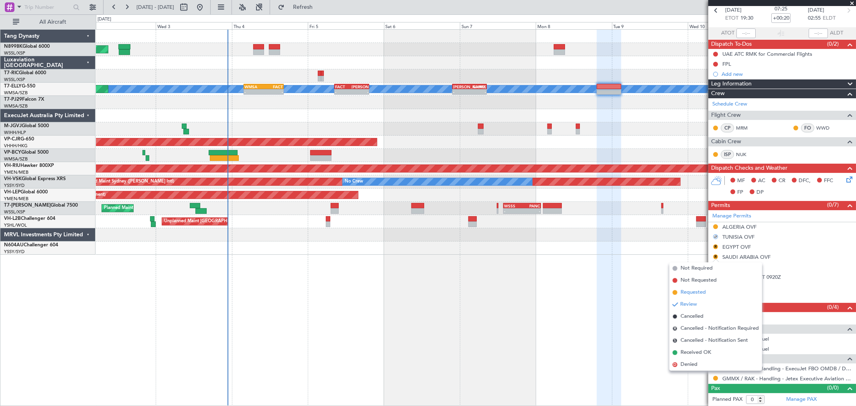
click at [684, 292] on span "Requested" at bounding box center [693, 293] width 25 height 8
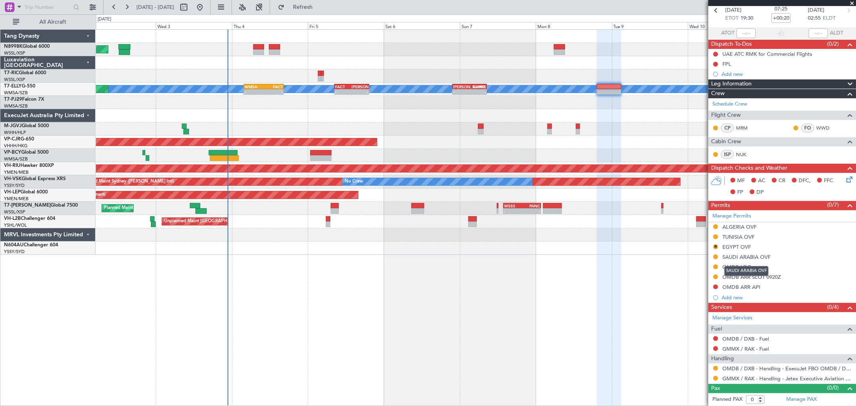
click at [741, 258] on div "SAUDI ARABIA OVF" at bounding box center [747, 257] width 48 height 7
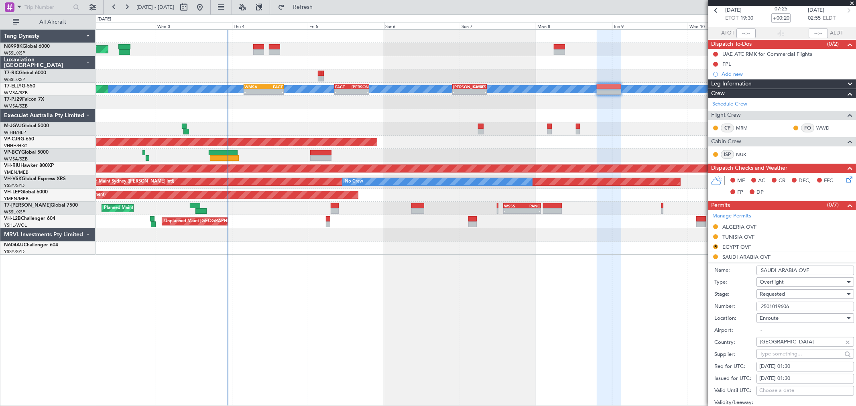
drag, startPoint x: 796, startPoint y: 304, endPoint x: 714, endPoint y: 308, distance: 82.4
click at [719, 307] on div "Number: 2501019606" at bounding box center [785, 307] width 140 height 12
click at [737, 226] on div "ALGERIA OVF" at bounding box center [740, 227] width 34 height 7
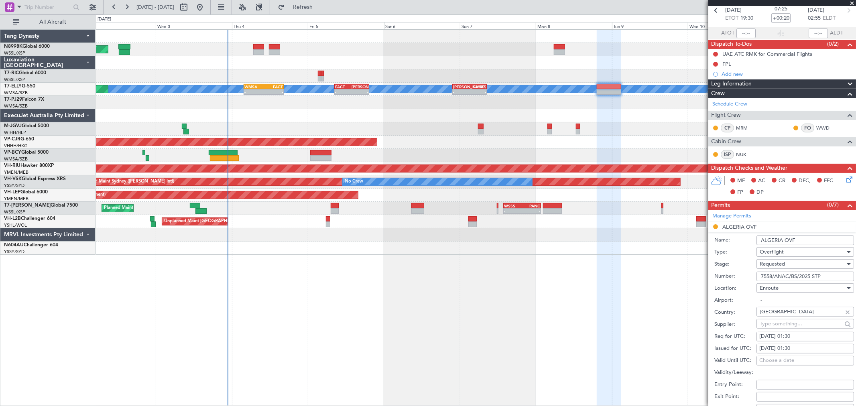
drag, startPoint x: 826, startPoint y: 278, endPoint x: 717, endPoint y: 279, distance: 108.8
click at [717, 279] on div "Number: 7558/ANAC/BS/2025 STP" at bounding box center [785, 277] width 140 height 12
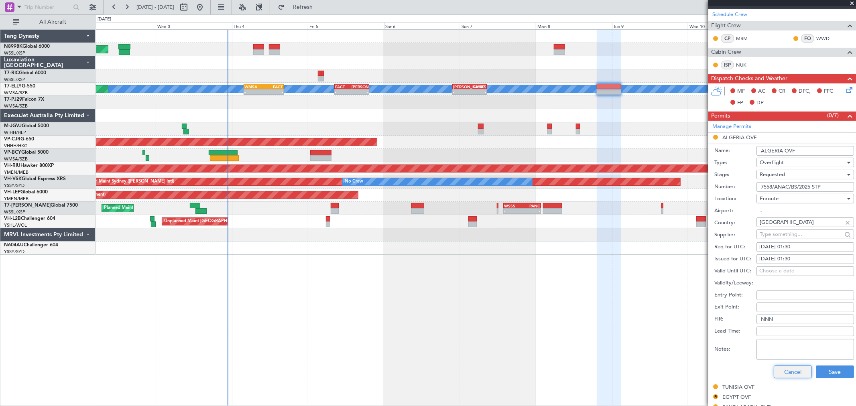
click at [797, 370] on button "Cancel" at bounding box center [793, 372] width 38 height 13
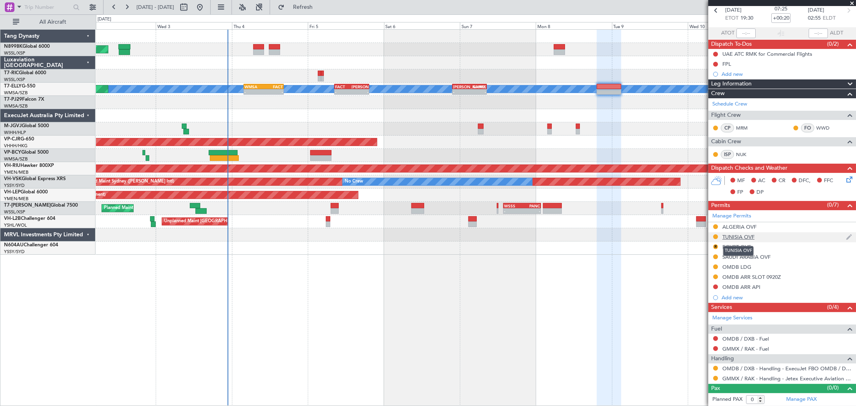
click at [740, 237] on div "TUNISIA OVF" at bounding box center [739, 237] width 32 height 7
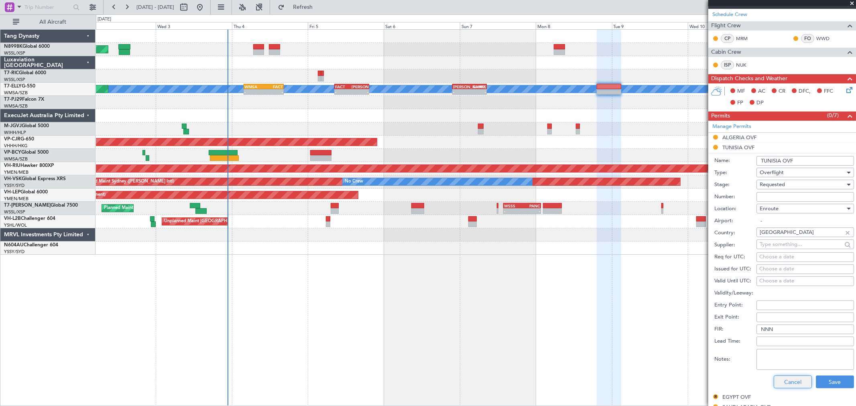
click at [793, 377] on button "Cancel" at bounding box center [793, 382] width 38 height 13
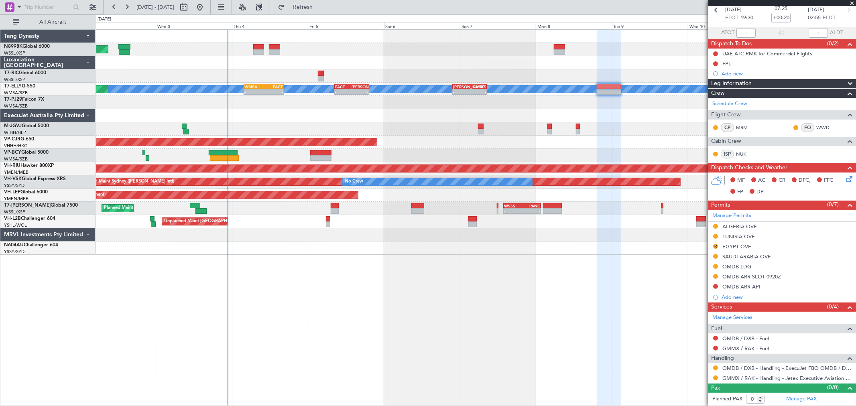
scroll to position [39, 0]
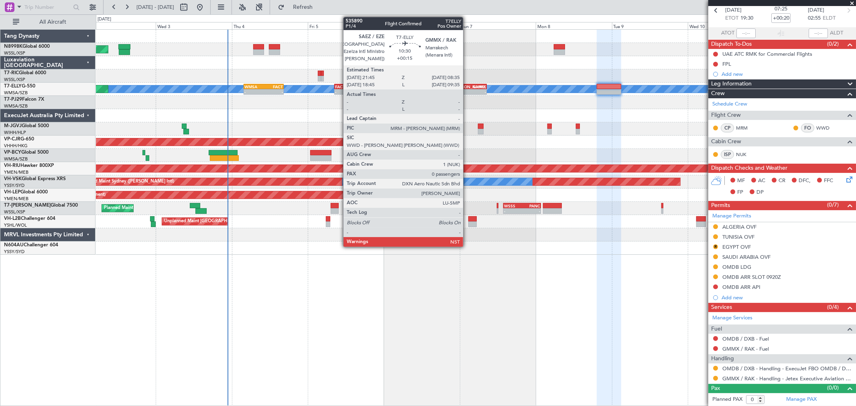
click at [467, 91] on div "-" at bounding box center [461, 92] width 16 height 5
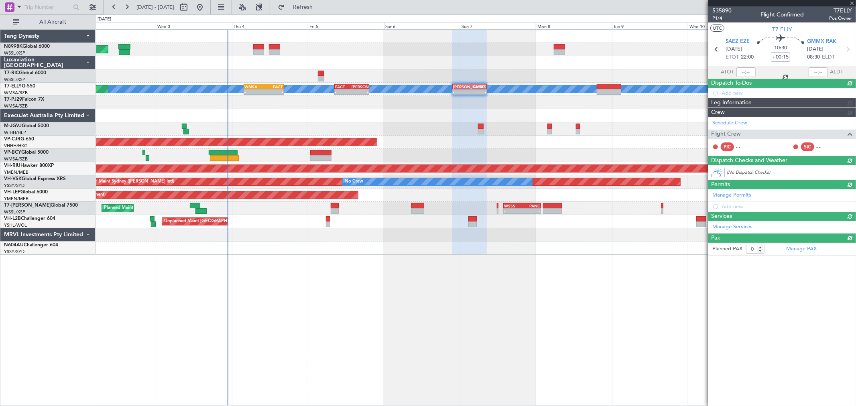
scroll to position [0, 0]
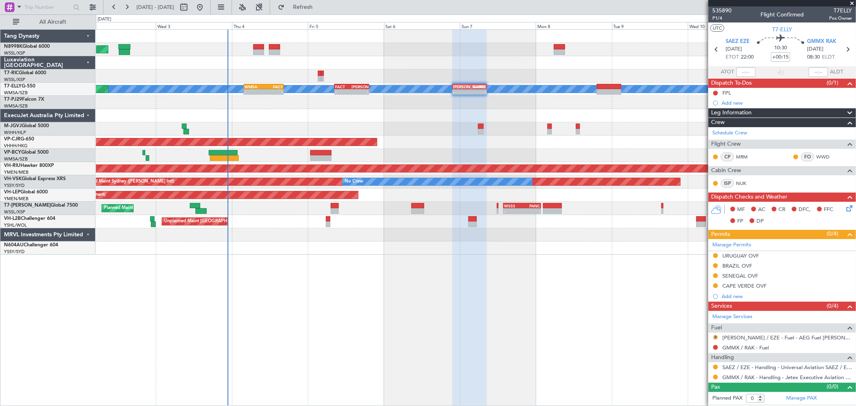
click at [715, 337] on button "R" at bounding box center [715, 337] width 5 height 5
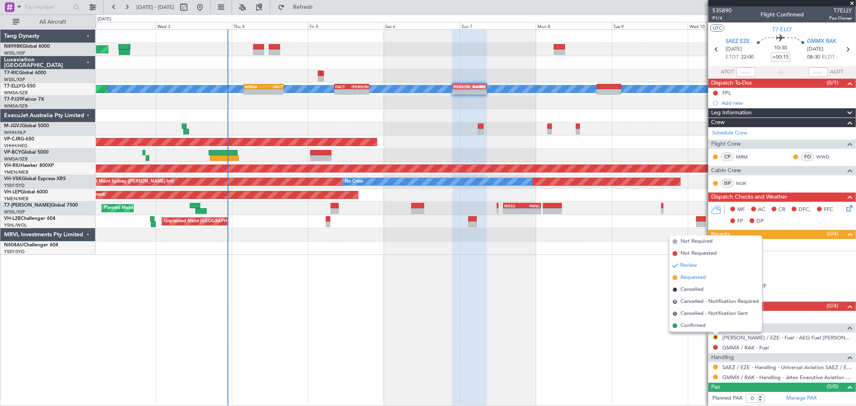
click at [690, 275] on span "Requested" at bounding box center [693, 278] width 25 height 8
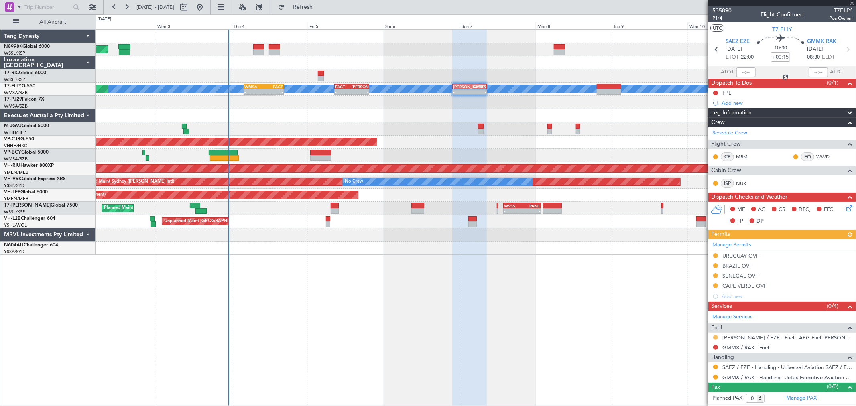
click at [717, 336] on button at bounding box center [715, 337] width 5 height 5
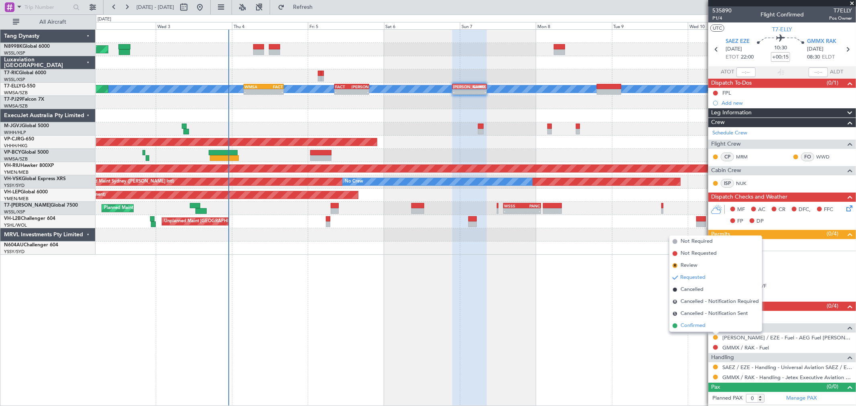
click at [699, 324] on span "Confirmed" at bounding box center [693, 326] width 25 height 8
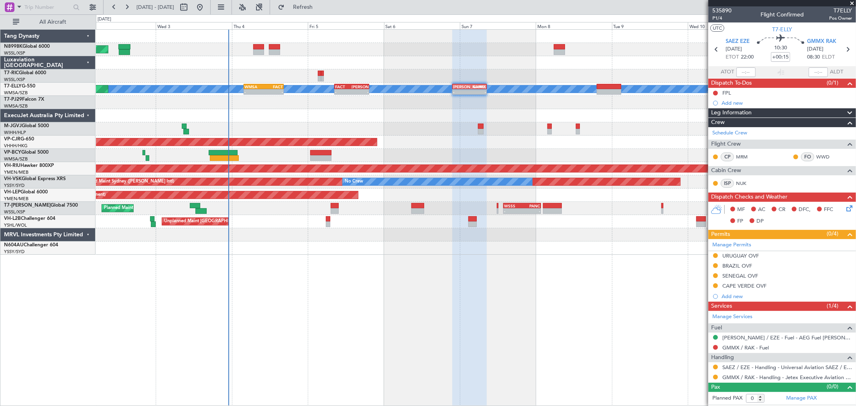
click at [487, 111] on div "Planned Maint [GEOGRAPHIC_DATA] (Seletar) Planned Maint [GEOGRAPHIC_DATA] ([GEO…" at bounding box center [476, 142] width 760 height 225
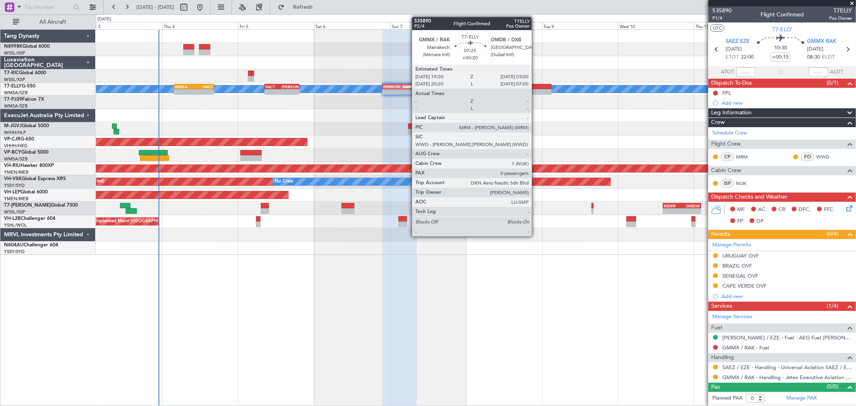
click at [536, 85] on div at bounding box center [539, 87] width 24 height 6
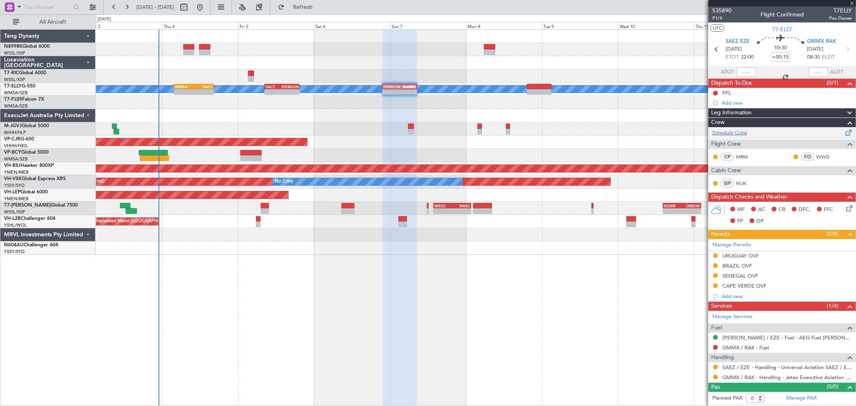
type input "+00:20"
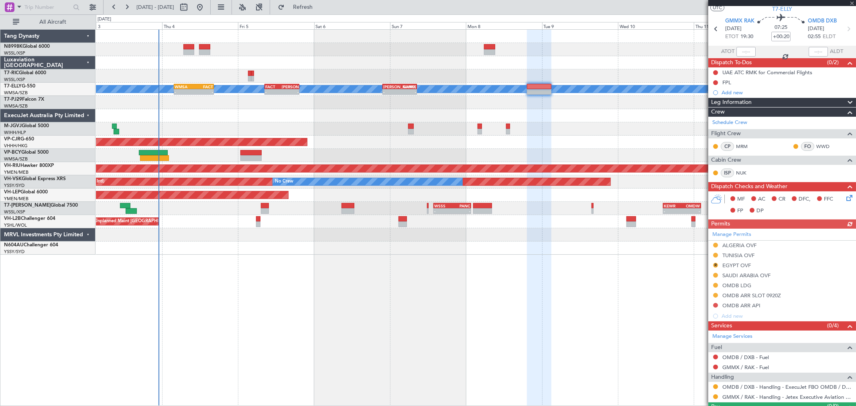
scroll to position [39, 0]
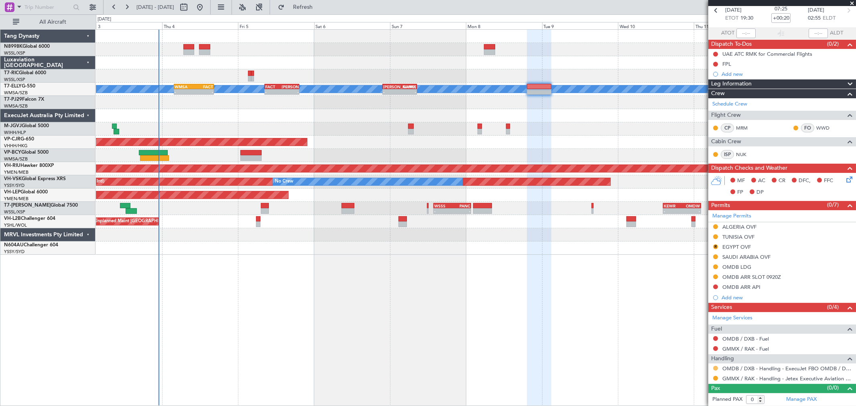
click at [715, 369] on button at bounding box center [715, 368] width 5 height 5
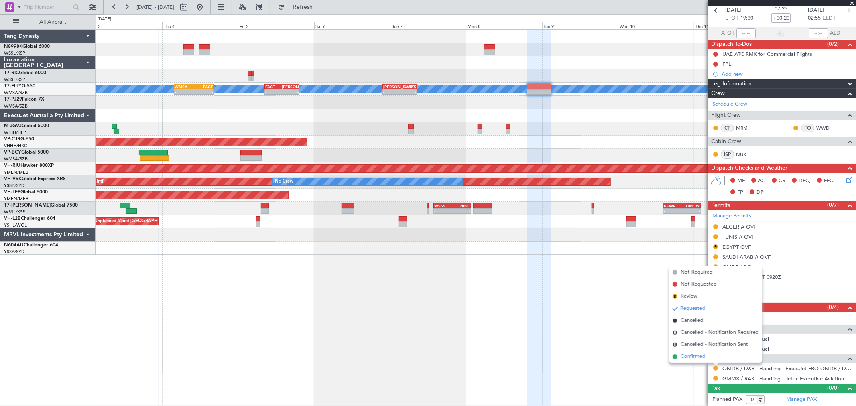
click at [703, 358] on span "Confirmed" at bounding box center [693, 357] width 25 height 8
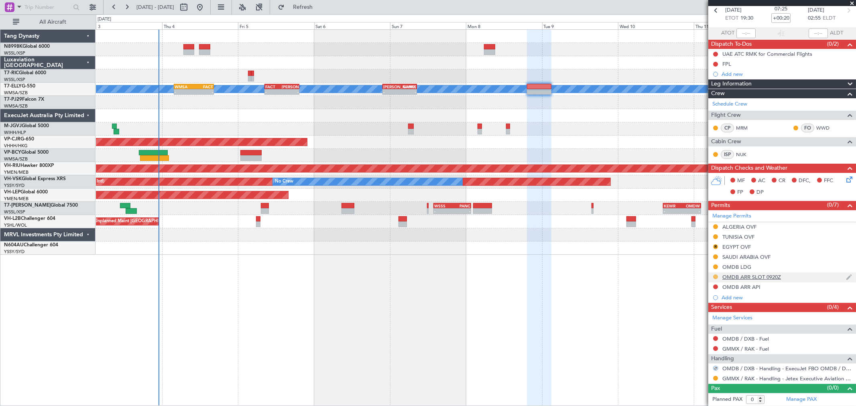
click at [715, 275] on button at bounding box center [715, 277] width 5 height 5
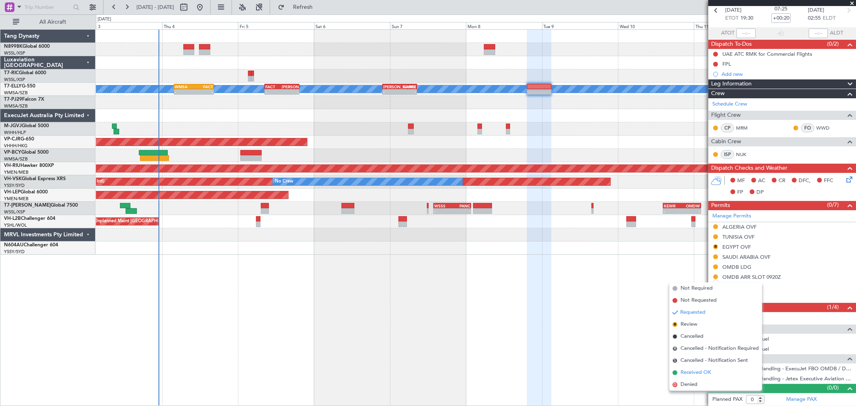
click at [688, 367] on li "Received OK" at bounding box center [716, 373] width 93 height 12
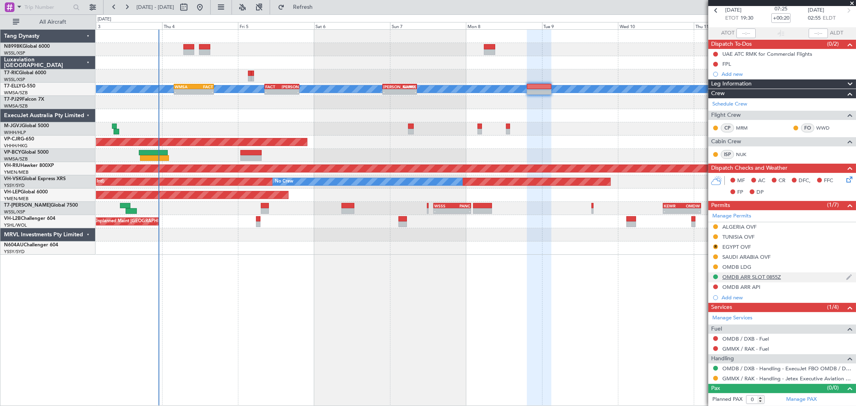
click at [754, 276] on div "OMDB ARR SLOT 0855Z" at bounding box center [752, 277] width 59 height 7
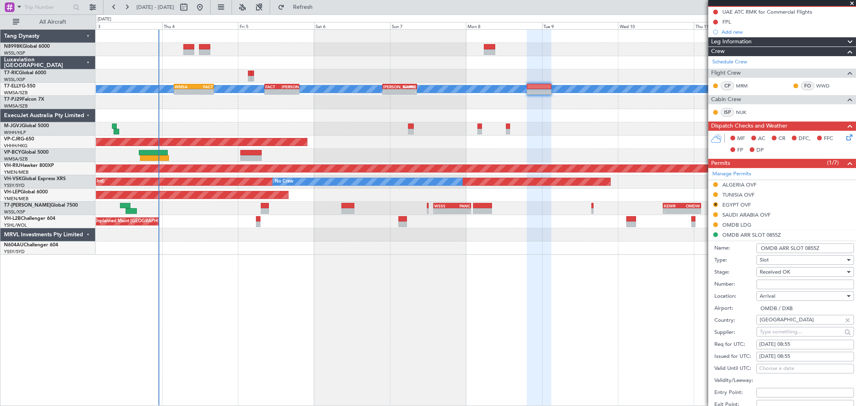
scroll to position [128, 0]
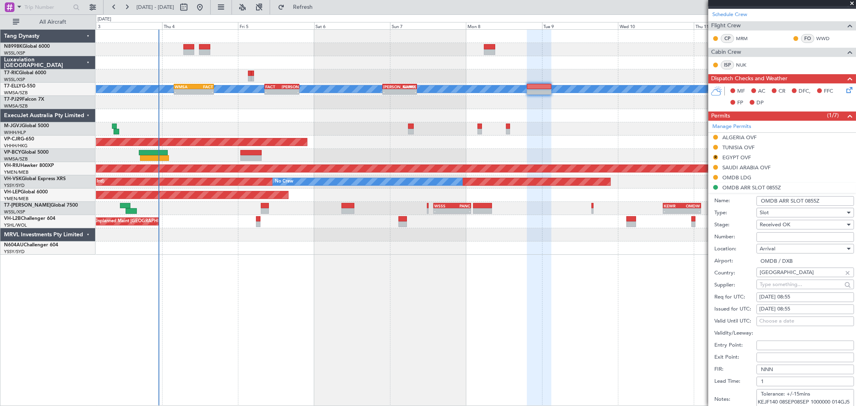
click at [812, 200] on input "OMDB ARR SLOT 0855Z" at bounding box center [806, 201] width 98 height 10
type input "OMDB ARR SLOT 0255Z"
click at [767, 310] on div "[DATE] 08:55" at bounding box center [806, 309] width 92 height 8
select select "9"
select select "2025"
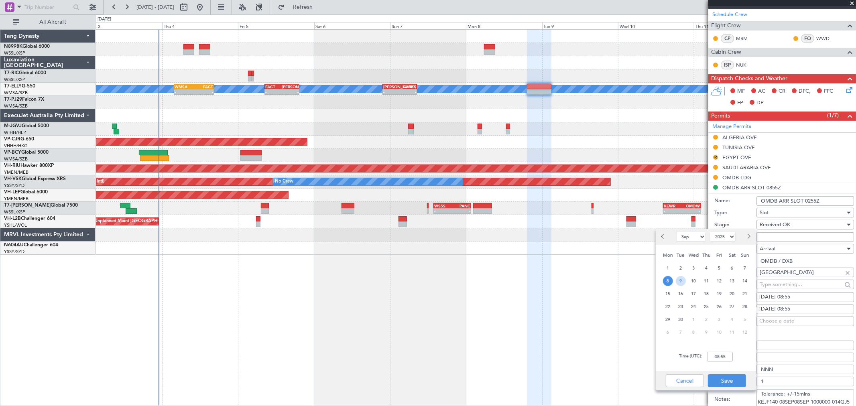
click at [683, 281] on span "9" at bounding box center [681, 281] width 10 height 10
click at [728, 355] on input "00:00" at bounding box center [720, 357] width 26 height 10
type input "02:55"
click at [728, 380] on button "Save" at bounding box center [727, 381] width 38 height 13
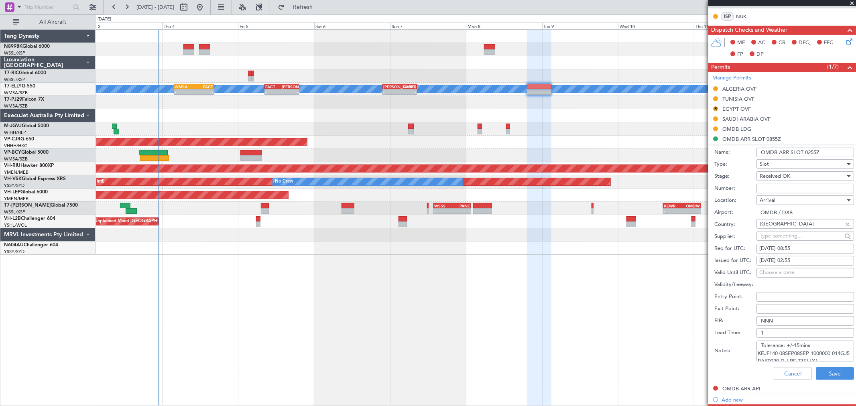
scroll to position [218, 0]
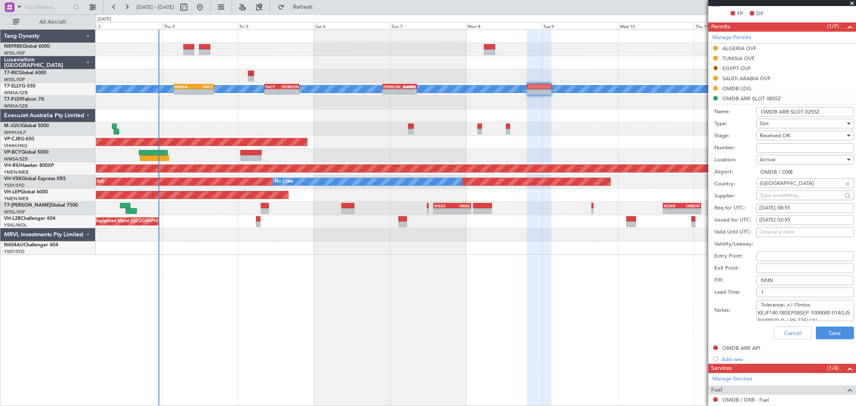
click at [760, 303] on textarea "Tolerance: +/-15mins KEJF140 08SEP08SEP 1000000 014GJ5 RAK0920 D / RE.T7ELLY/" at bounding box center [806, 310] width 98 height 21
drag, startPoint x: 759, startPoint y: 311, endPoint x: 870, endPoint y: 241, distance: 130.8
click at [856, 241] on html "[DATE] - [DATE] Refresh Quick Links All Aircraft Planned Maint [GEOGRAPHIC_DATA…" at bounding box center [428, 203] width 856 height 406
drag, startPoint x: 811, startPoint y: 304, endPoint x: 839, endPoint y: 322, distance: 33.4
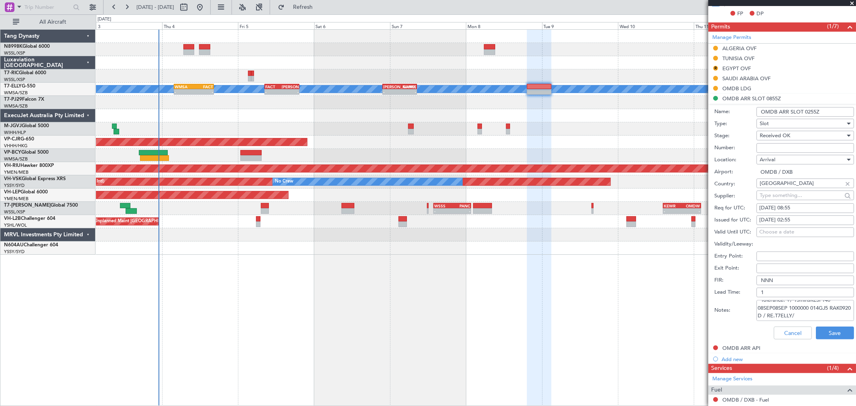
click at [839, 322] on div "Notes: Tolerance: +/-15minsKEJF140 08SEP08SEP 1000000 014GJ5 RAK0920 D / RE.T7E…" at bounding box center [785, 311] width 140 height 24
paste textarea "KEJF140 09SEP09SEP 0200000 014GJ5 RAK0255 D / RE.T7ELLY/"
type textarea "Tolerance: +/-15mins KEJF140 09SEP09SEP 0200000 014GJ5 RAK0255 D / RE.T7ELLY/"
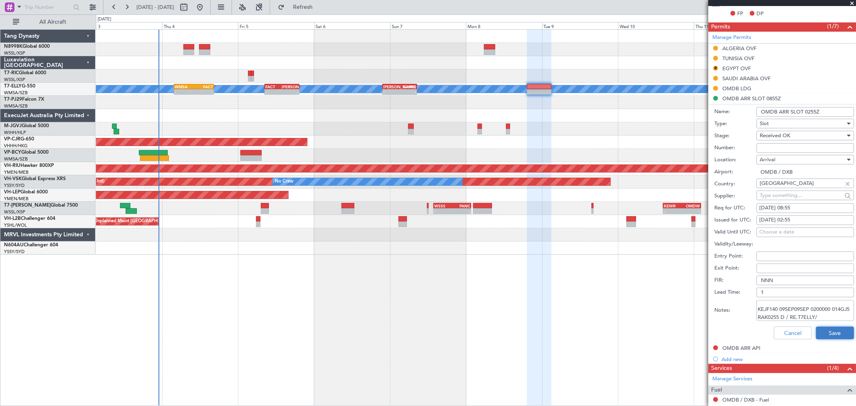
click at [834, 331] on button "Save" at bounding box center [835, 333] width 38 height 13
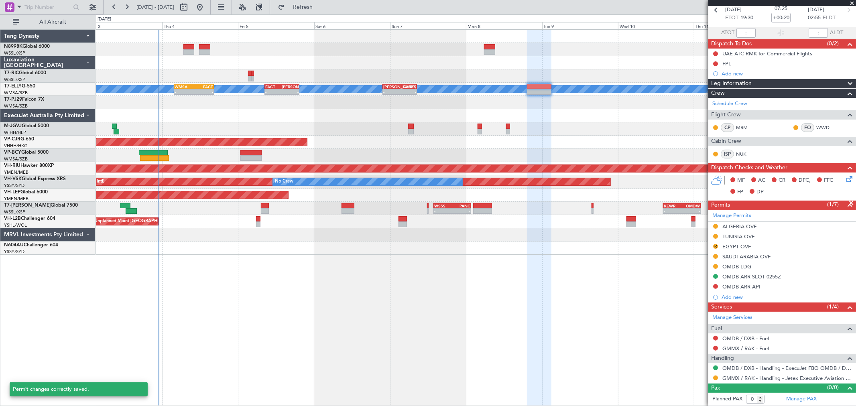
scroll to position [39, 0]
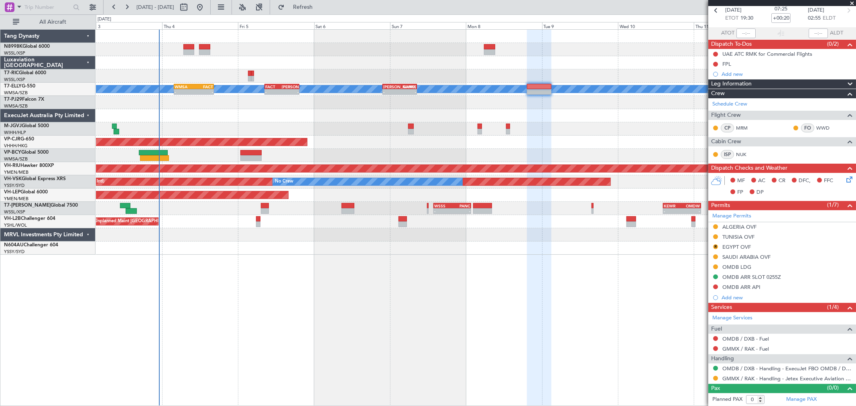
click at [278, 112] on div at bounding box center [476, 115] width 760 height 13
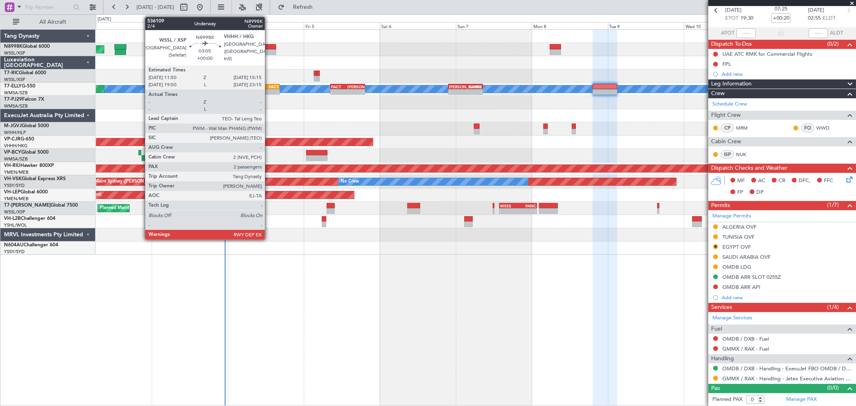
click at [269, 51] on div at bounding box center [270, 52] width 11 height 6
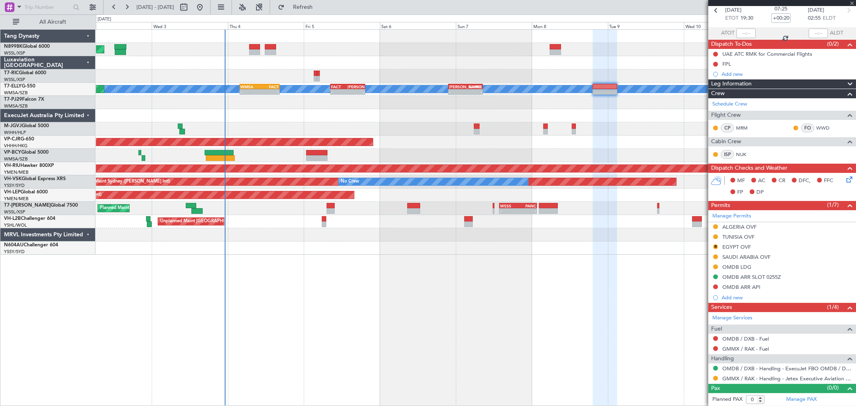
type input "2"
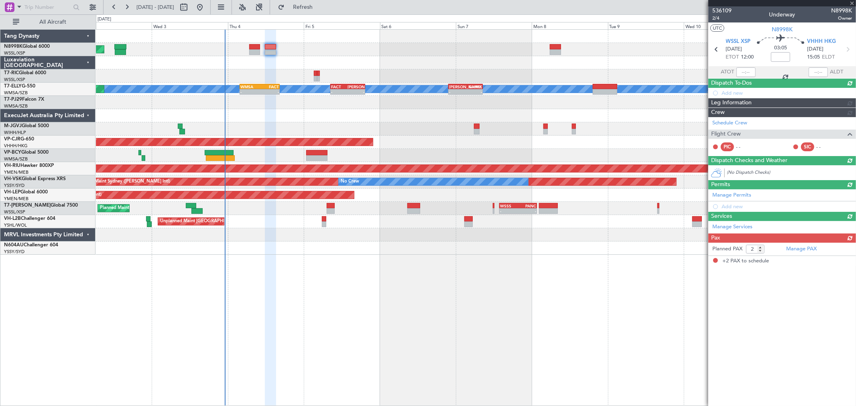
scroll to position [0, 0]
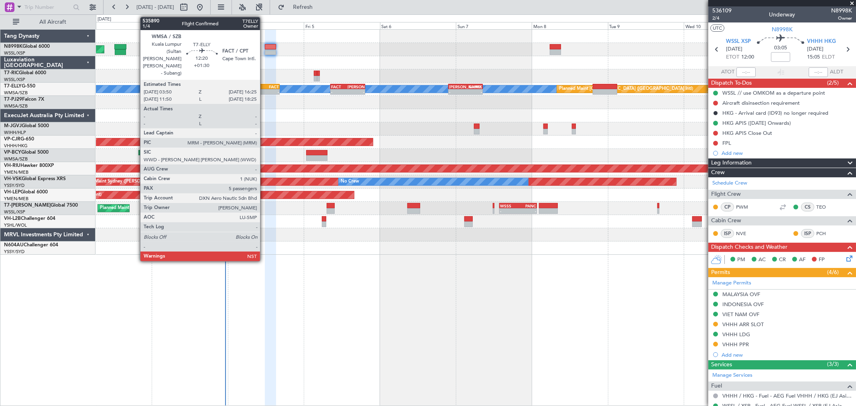
click at [264, 90] on div "-" at bounding box center [269, 92] width 19 height 5
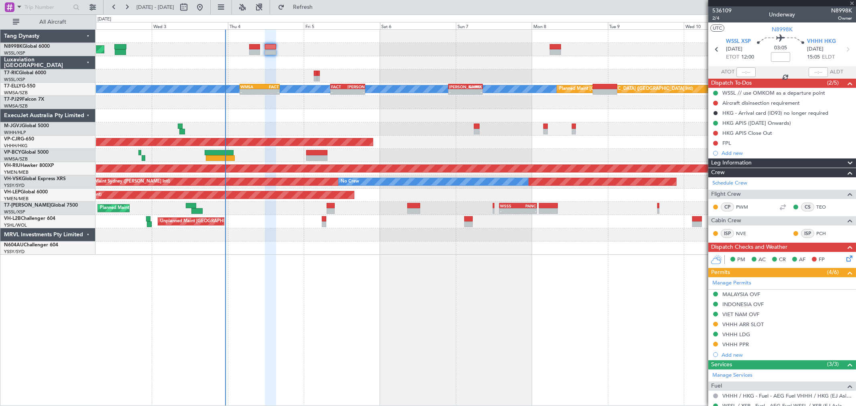
type input "+01:30"
type input "5"
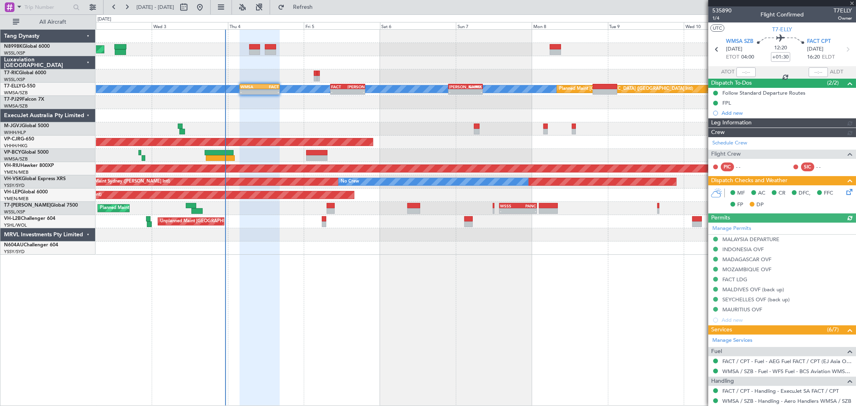
type input "[PERSON_NAME] (KYA)"
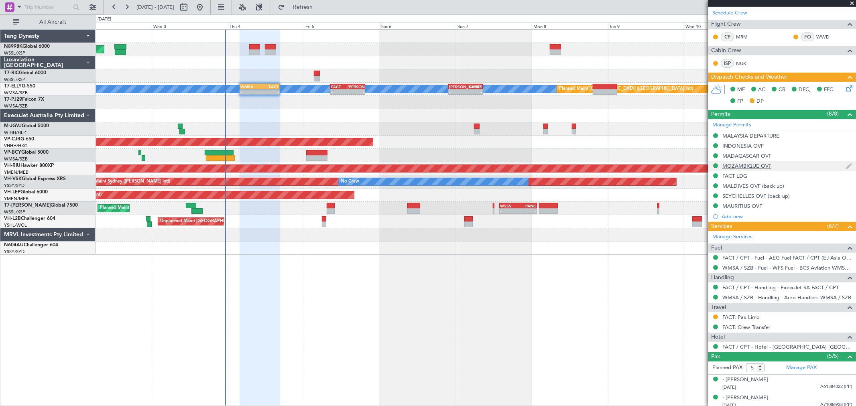
scroll to position [134, 0]
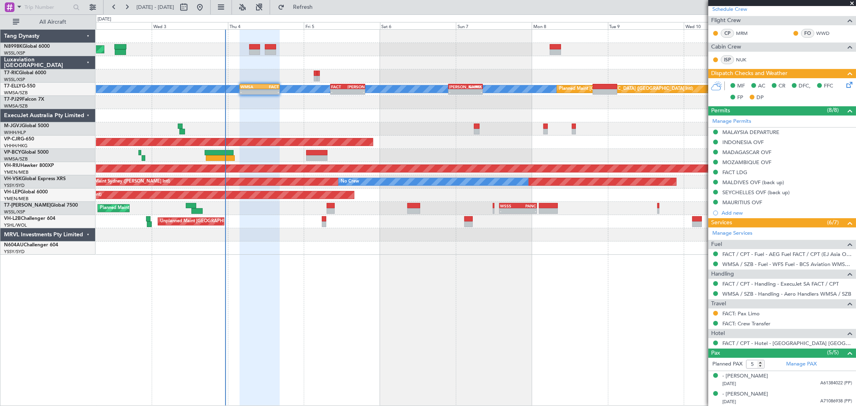
click at [845, 85] on icon at bounding box center [848, 83] width 6 height 6
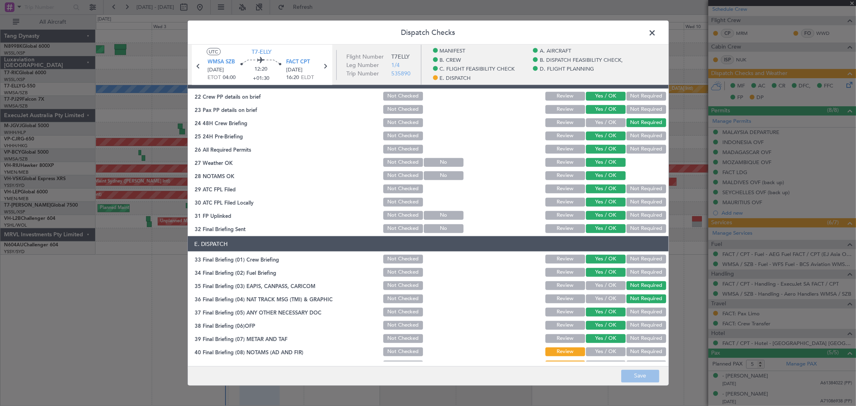
scroll to position [466, 0]
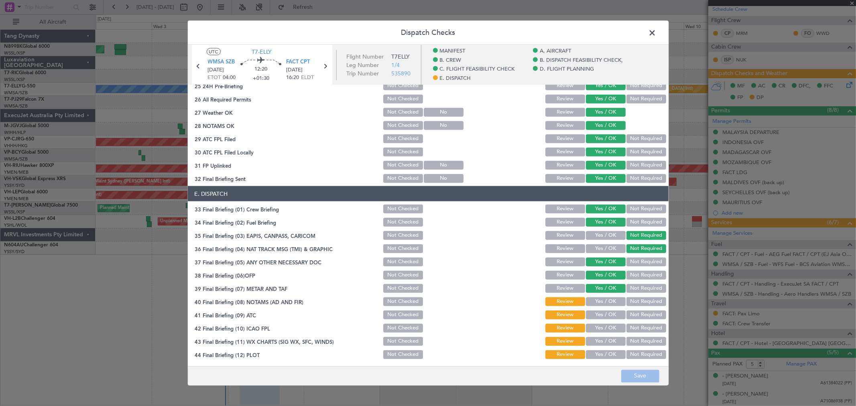
click at [599, 299] on button "Yes / OK" at bounding box center [606, 301] width 40 height 9
click at [602, 311] on button "Yes / OK" at bounding box center [606, 315] width 40 height 9
click at [601, 330] on button "Yes / OK" at bounding box center [606, 328] width 40 height 9
drag, startPoint x: 605, startPoint y: 337, endPoint x: 606, endPoint y: 344, distance: 7.3
click at [605, 339] on button "Yes / OK" at bounding box center [606, 341] width 40 height 9
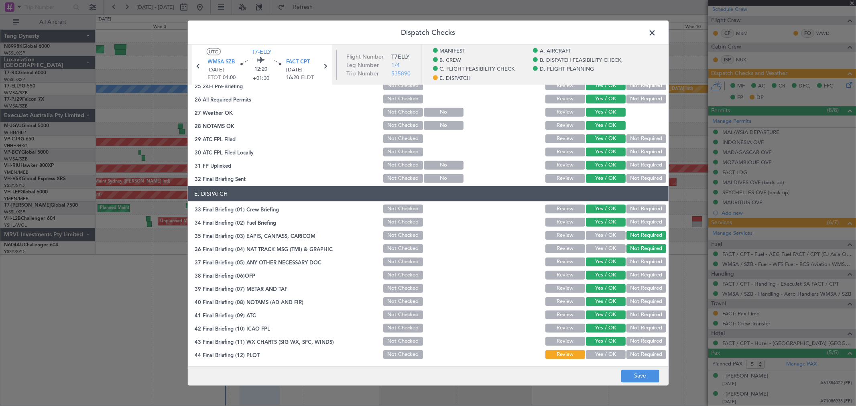
click at [606, 344] on button "Yes / OK" at bounding box center [606, 341] width 40 height 9
click at [608, 354] on button "Yes / OK" at bounding box center [606, 354] width 40 height 9
click at [637, 371] on button "Save" at bounding box center [640, 376] width 38 height 13
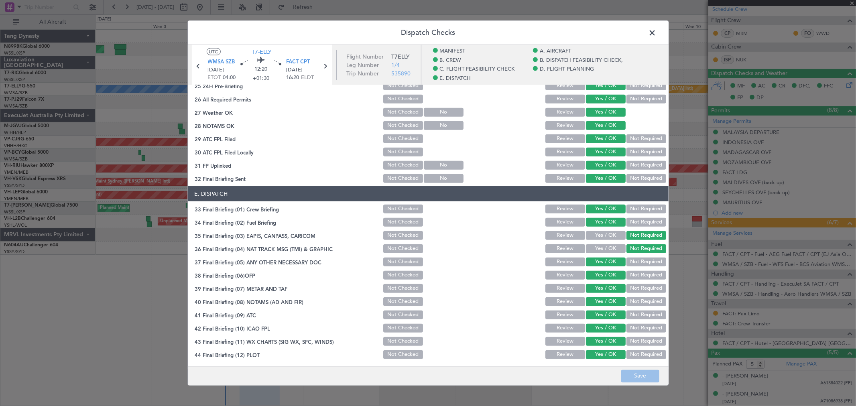
click at [657, 29] on span at bounding box center [657, 35] width 0 height 16
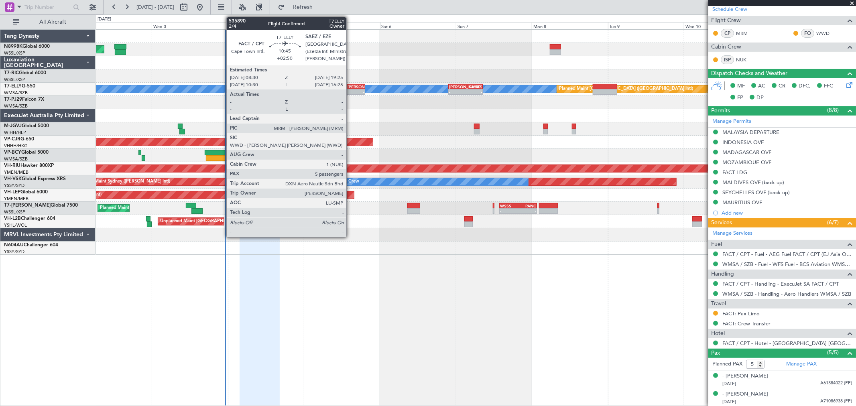
click at [350, 89] on div "19:25 Z" at bounding box center [356, 91] width 16 height 5
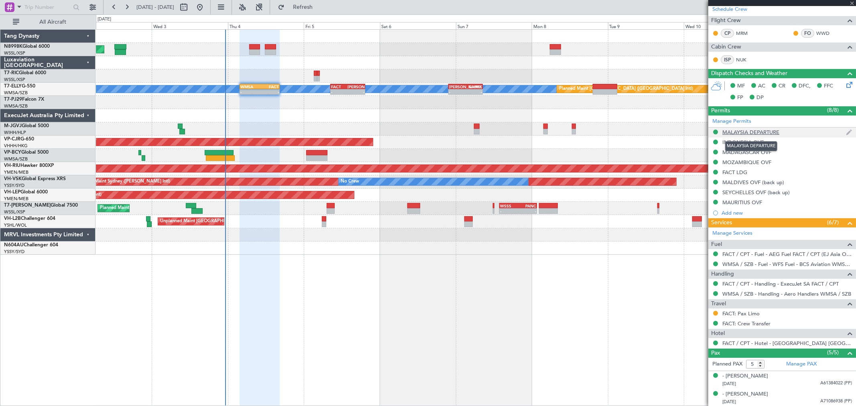
type input "+02:50"
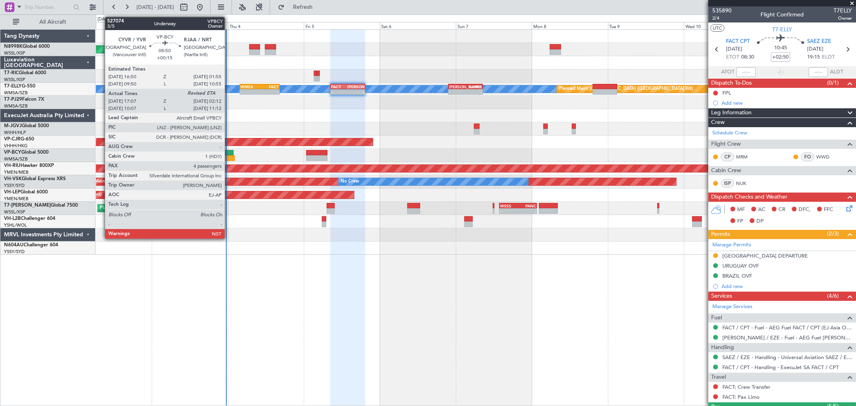
click at [229, 156] on div at bounding box center [220, 158] width 29 height 6
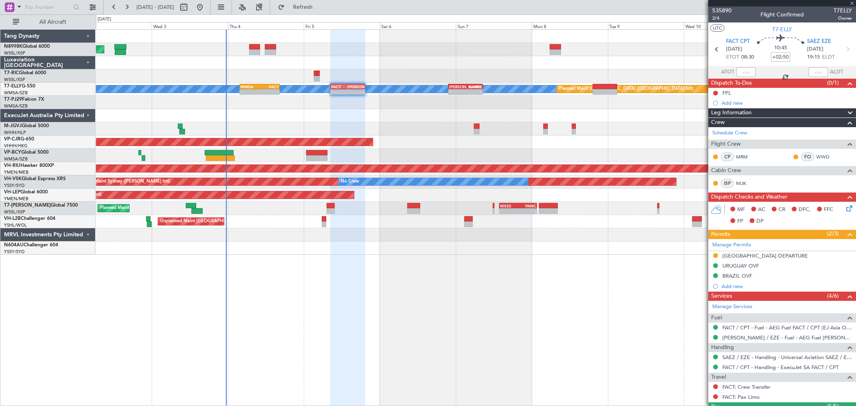
type input "+00:15"
type input "17:17"
type input "4"
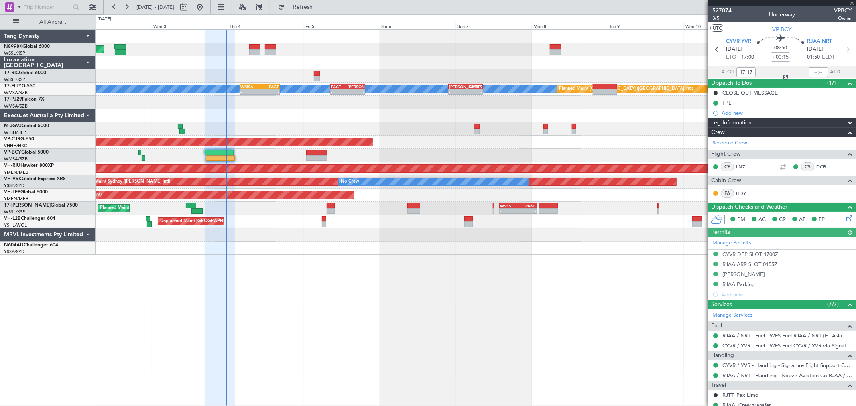
type input "Brien Tan (BTA)"
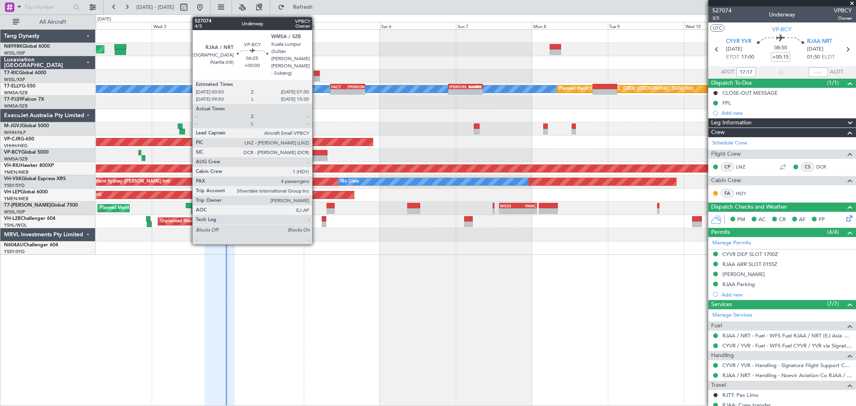
click at [316, 157] on div at bounding box center [316, 158] width 21 height 6
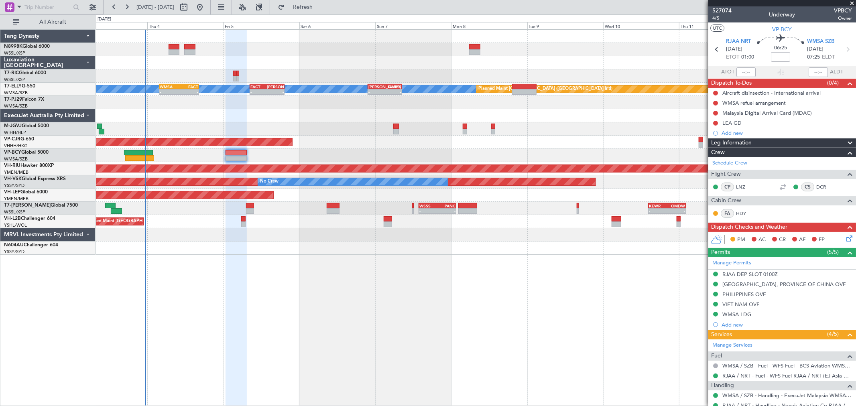
click at [438, 153] on div "Planned Maint [GEOGRAPHIC_DATA] (Seletar) [PERSON_NAME] Planned Maint [GEOGRAPH…" at bounding box center [476, 142] width 760 height 225
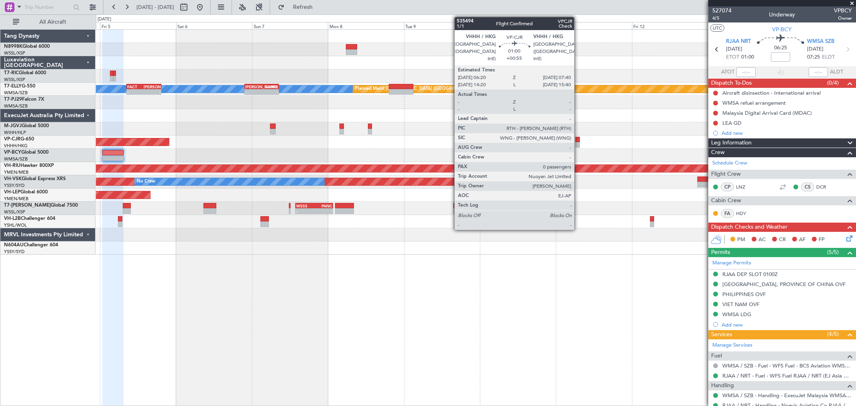
click at [578, 141] on div at bounding box center [578, 140] width 4 height 6
type input "+00:55"
type input "0"
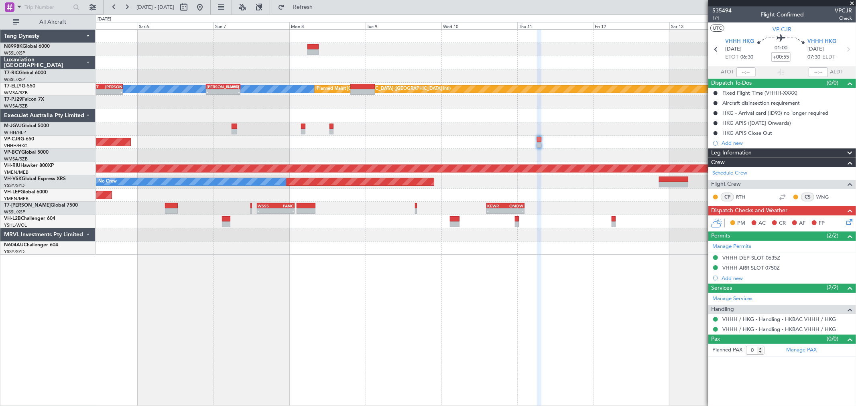
click at [601, 153] on div "[PERSON_NAME] Planned Maint [GEOGRAPHIC_DATA] ([GEOGRAPHIC_DATA]) - - FACT 08:3…" at bounding box center [476, 142] width 760 height 225
click at [847, 16] on span "Check" at bounding box center [843, 18] width 17 height 7
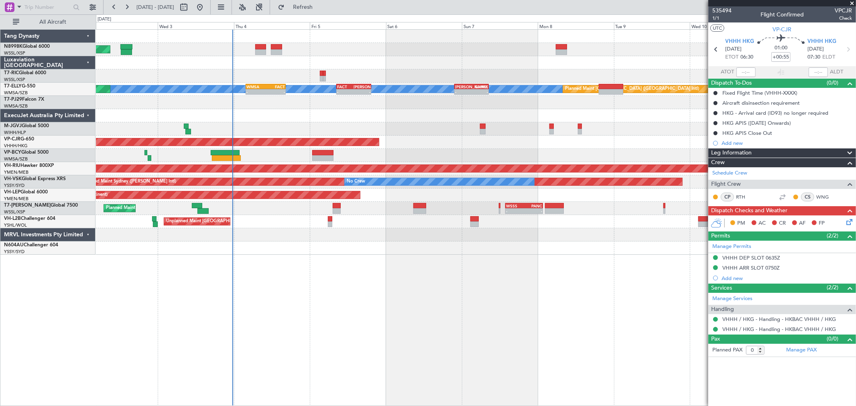
click at [497, 116] on div at bounding box center [476, 115] width 760 height 13
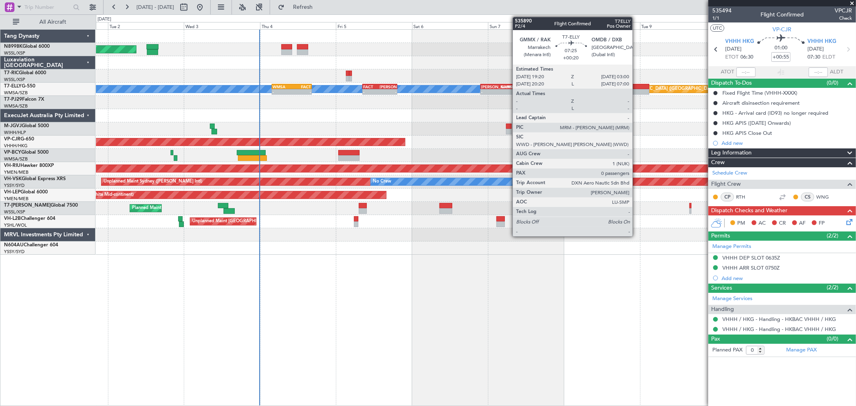
click at [637, 86] on div at bounding box center [637, 87] width 24 height 6
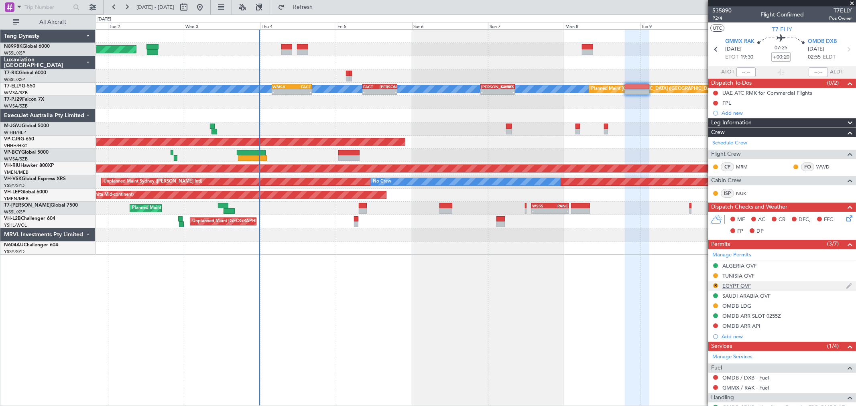
click at [715, 285] on button "R" at bounding box center [715, 285] width 5 height 5
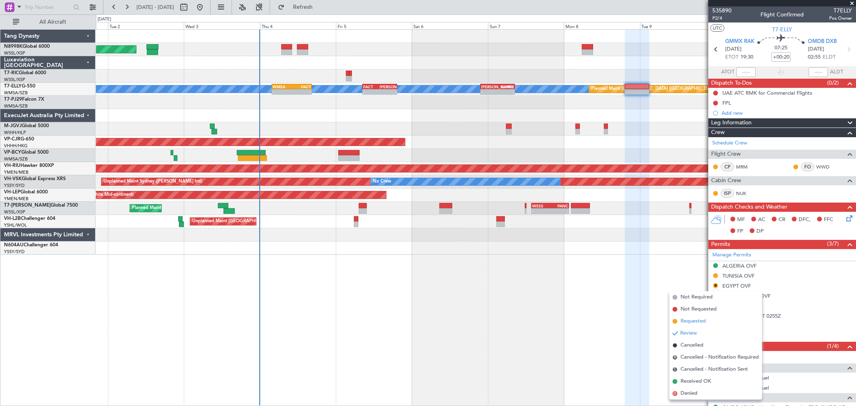
click at [695, 324] on span "Requested" at bounding box center [693, 322] width 25 height 8
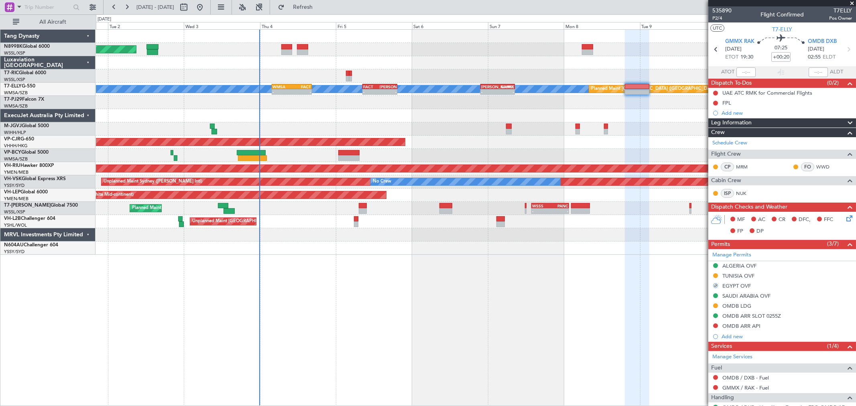
scroll to position [39, 0]
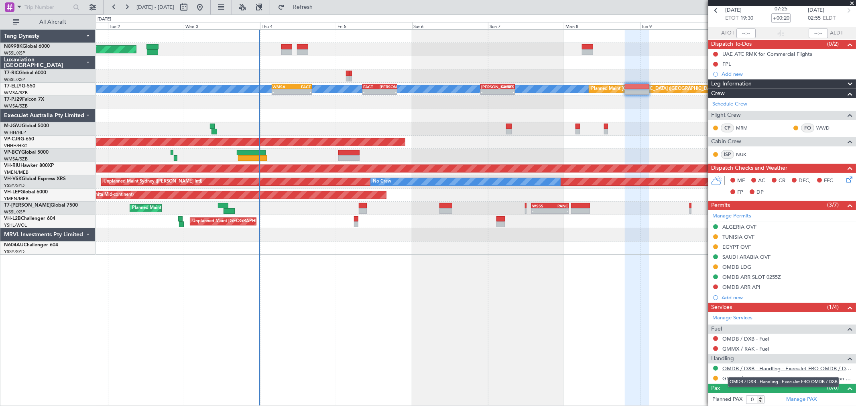
click at [748, 367] on link "OMDB / DXB - Handling - ExecuJet FBO OMDB / DXB" at bounding box center [788, 368] width 130 height 7
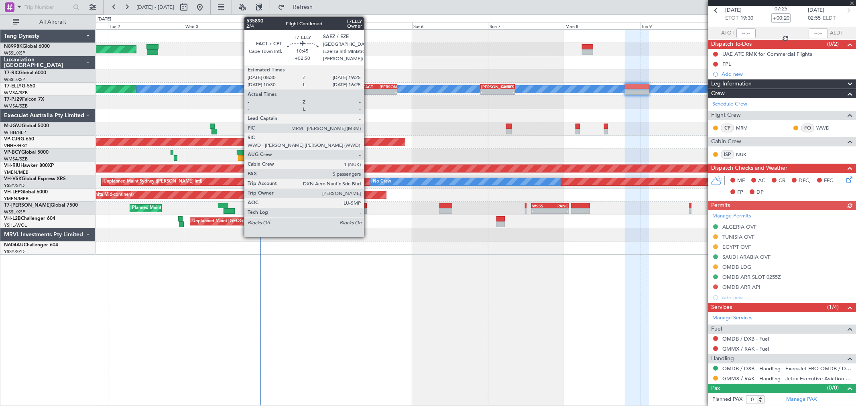
click at [368, 86] on div "FACT" at bounding box center [371, 86] width 16 height 5
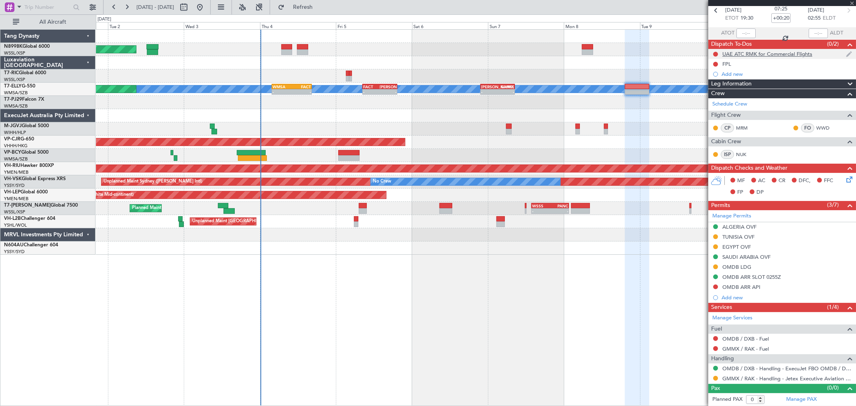
type input "+02:50"
type input "5"
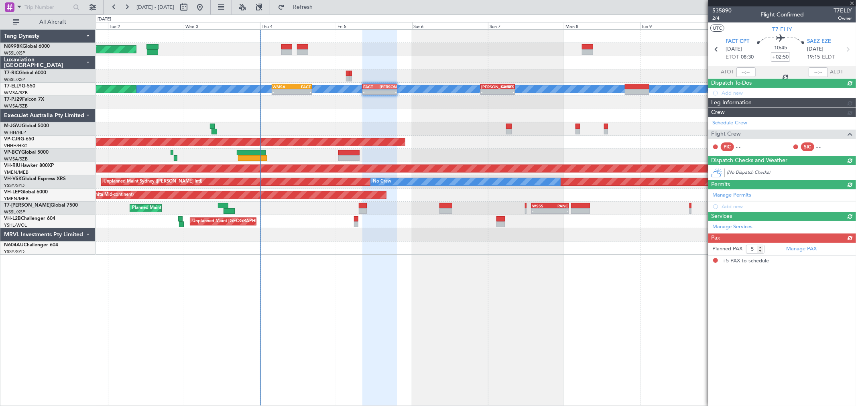
scroll to position [0, 0]
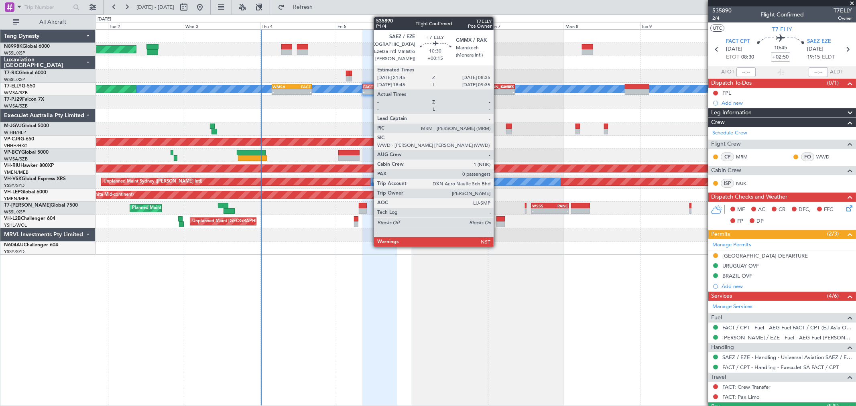
click at [498, 84] on div "GMMX" at bounding box center [506, 86] width 16 height 5
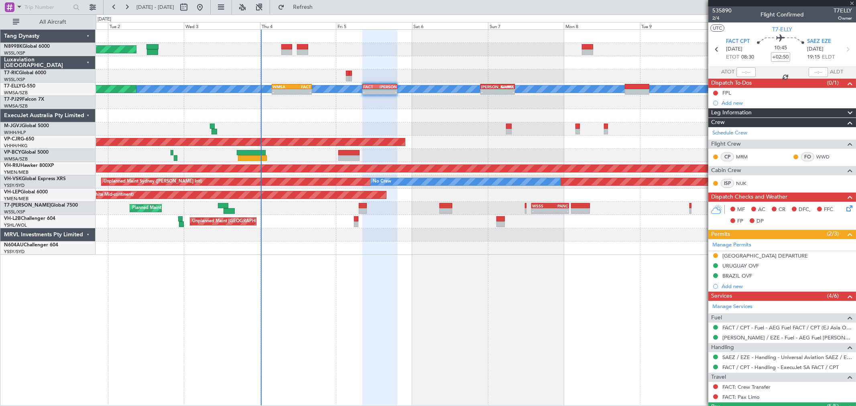
type input "+00:15"
type input "0"
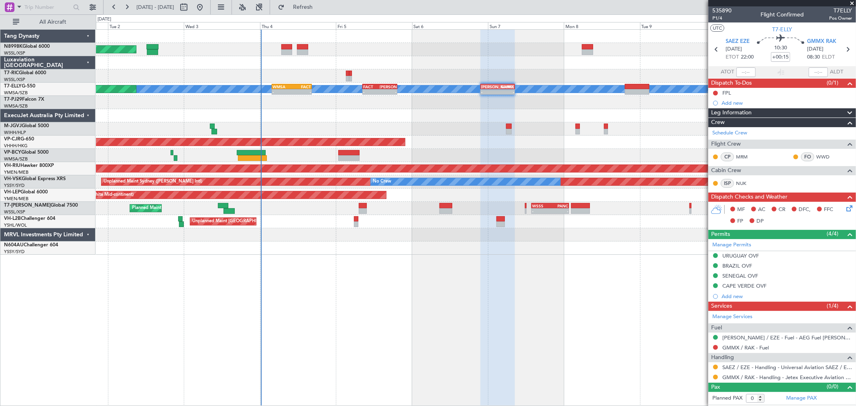
click at [386, 99] on div at bounding box center [476, 102] width 760 height 13
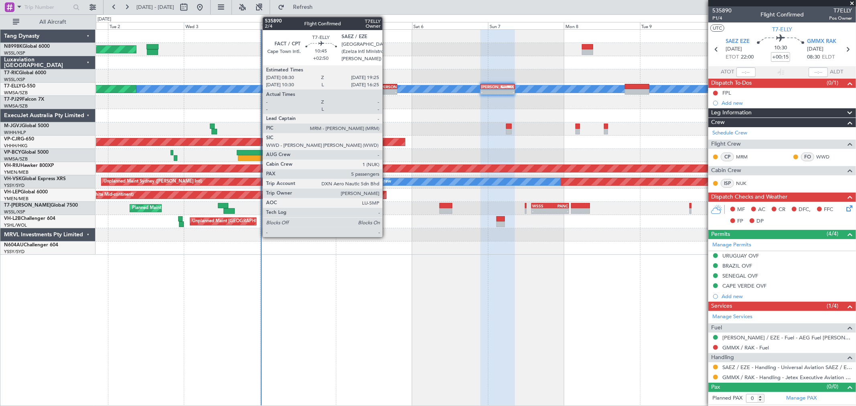
click at [387, 87] on div "[PERSON_NAME]" at bounding box center [388, 86] width 16 height 5
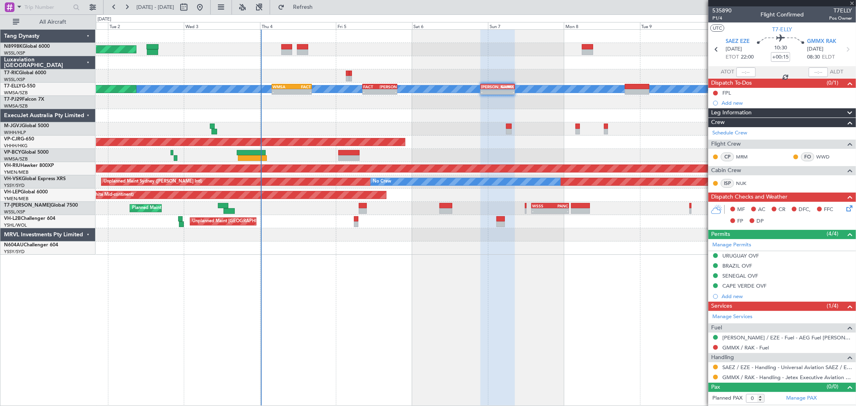
type input "+02:50"
type input "5"
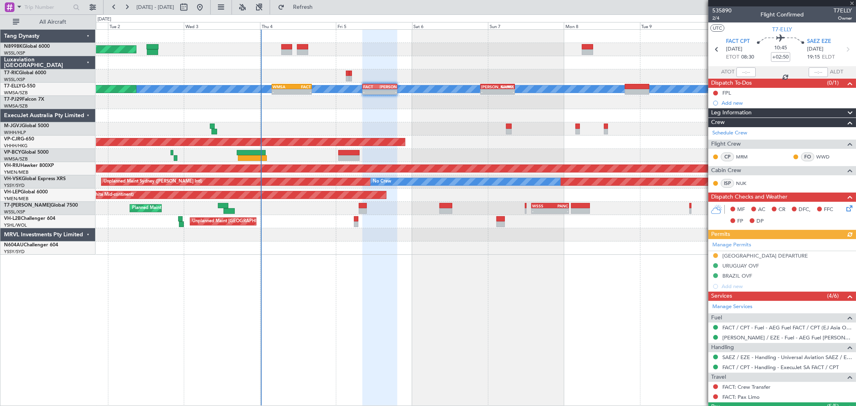
click at [739, 243] on div "Manage Permits [GEOGRAPHIC_DATA] DEPARTURE [GEOGRAPHIC_DATA] OVF [GEOGRAPHIC_DA…" at bounding box center [783, 265] width 148 height 53
click at [736, 247] on link "Manage Permits" at bounding box center [732, 245] width 39 height 8
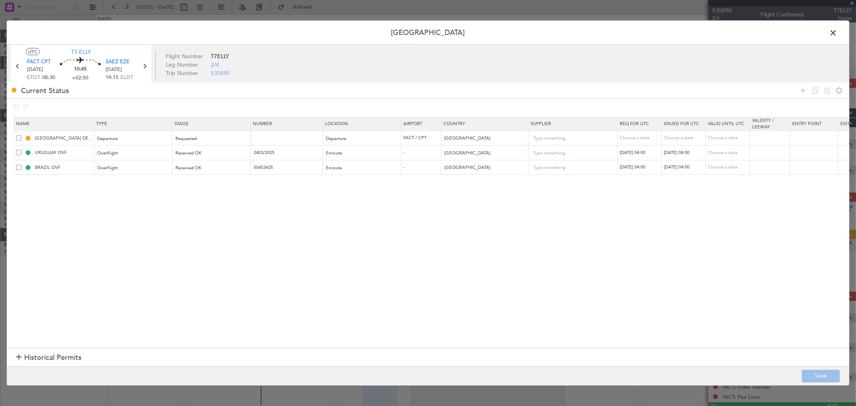
click at [736, 247] on section "Name Type Stage Number Location Airport Country Supplier Req For Utc Issued For…" at bounding box center [428, 231] width 843 height 233
click at [837, 33] on span at bounding box center [837, 35] width 0 height 16
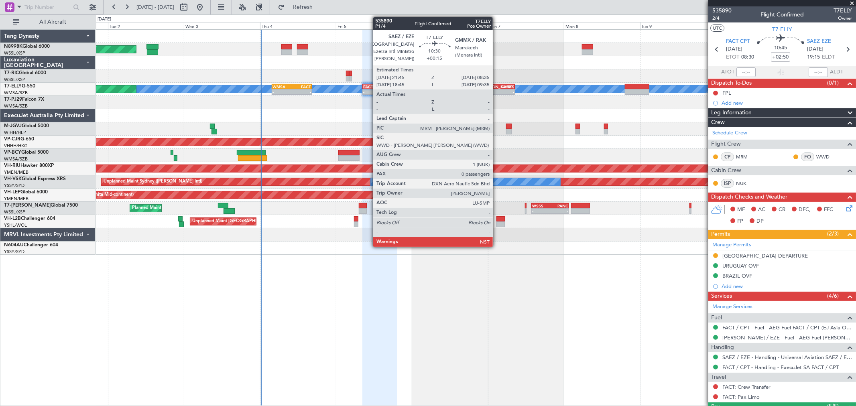
click at [497, 87] on div "[PERSON_NAME]" at bounding box center [489, 86] width 16 height 5
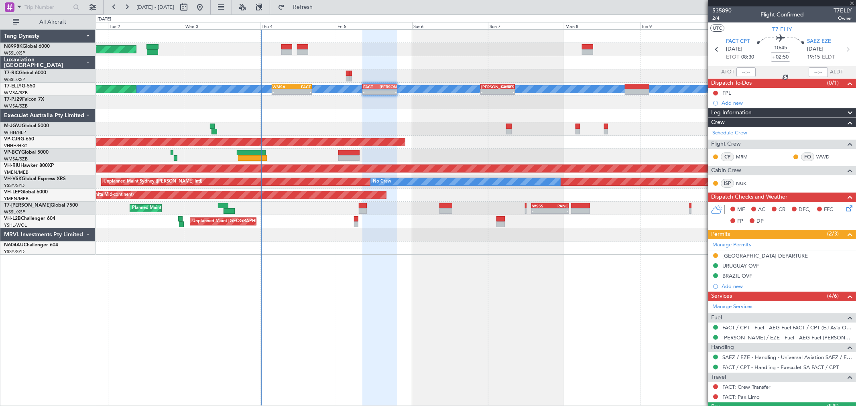
type input "+00:15"
type input "0"
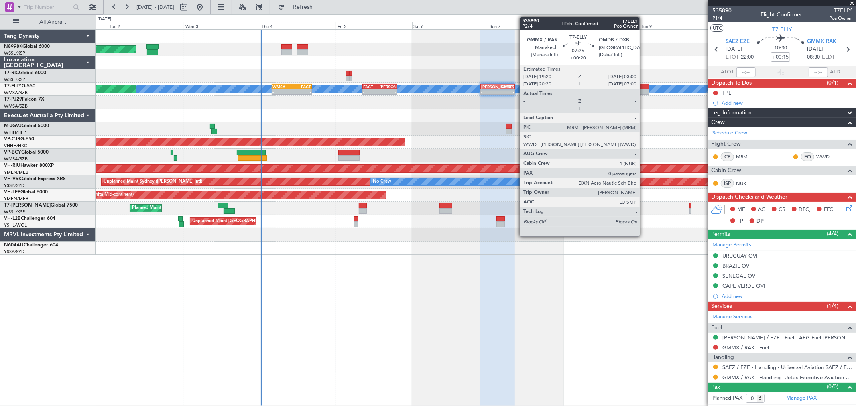
click at [644, 86] on div at bounding box center [637, 87] width 24 height 6
type input "+00:20"
